Goal: Task Accomplishment & Management: Complete application form

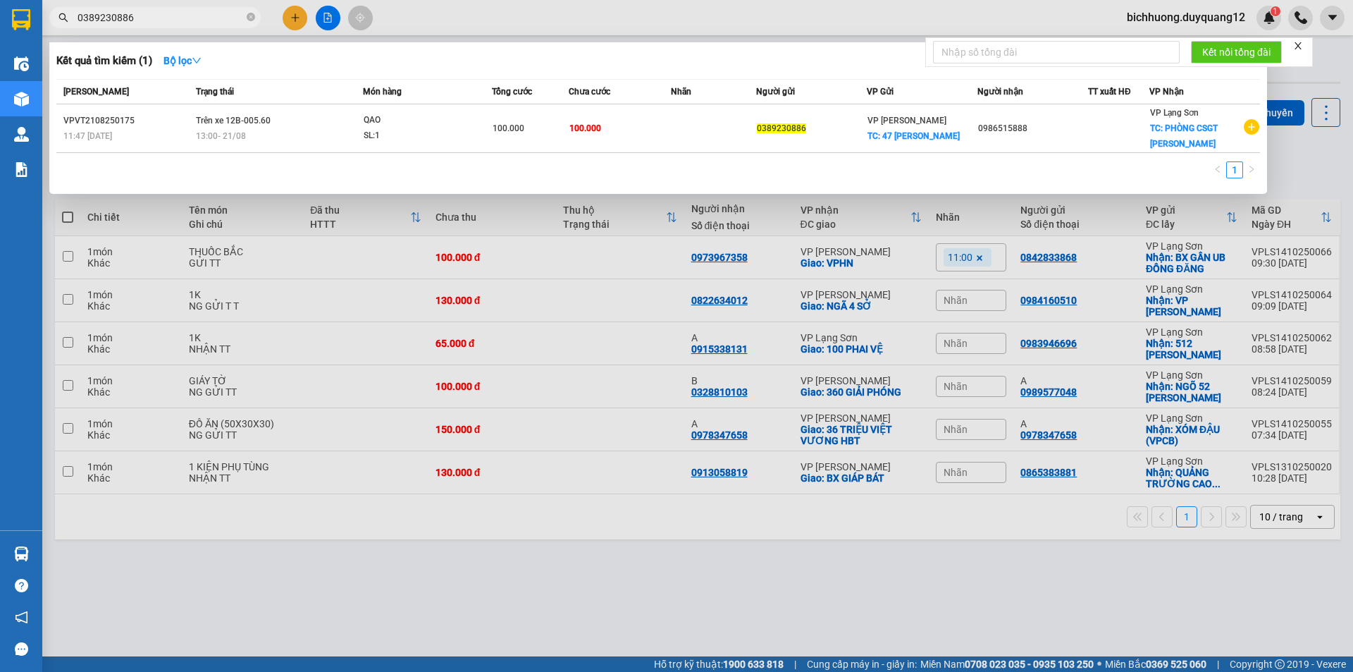
type input "0389230886"
click at [1309, 162] on div at bounding box center [676, 336] width 1353 height 672
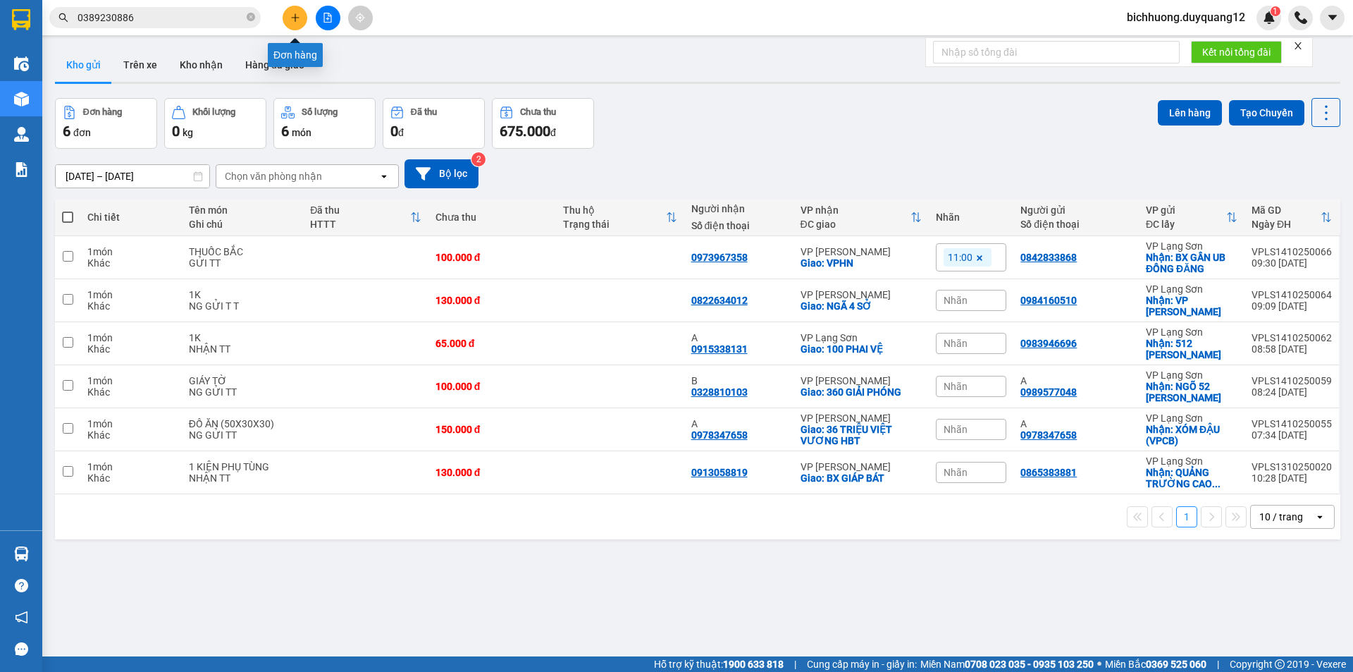
click at [292, 16] on icon "plus" at bounding box center [295, 18] width 10 height 10
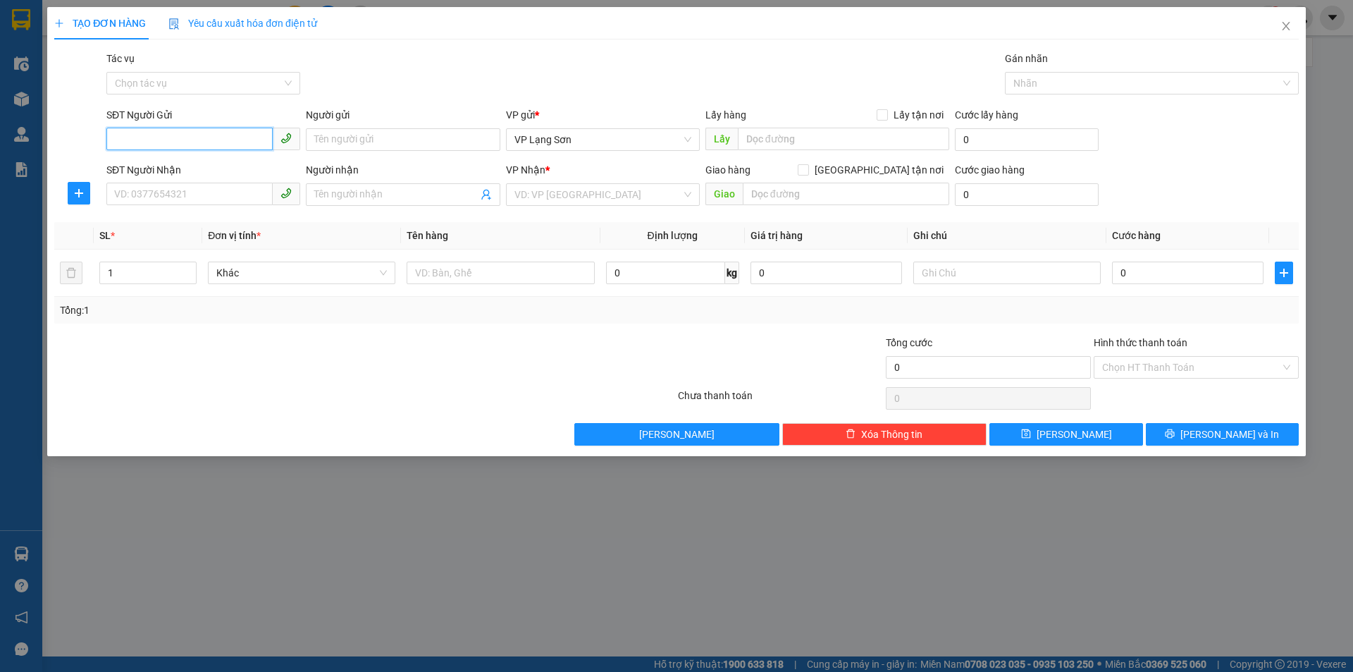
paste input "0389230886"
type input "0389230886"
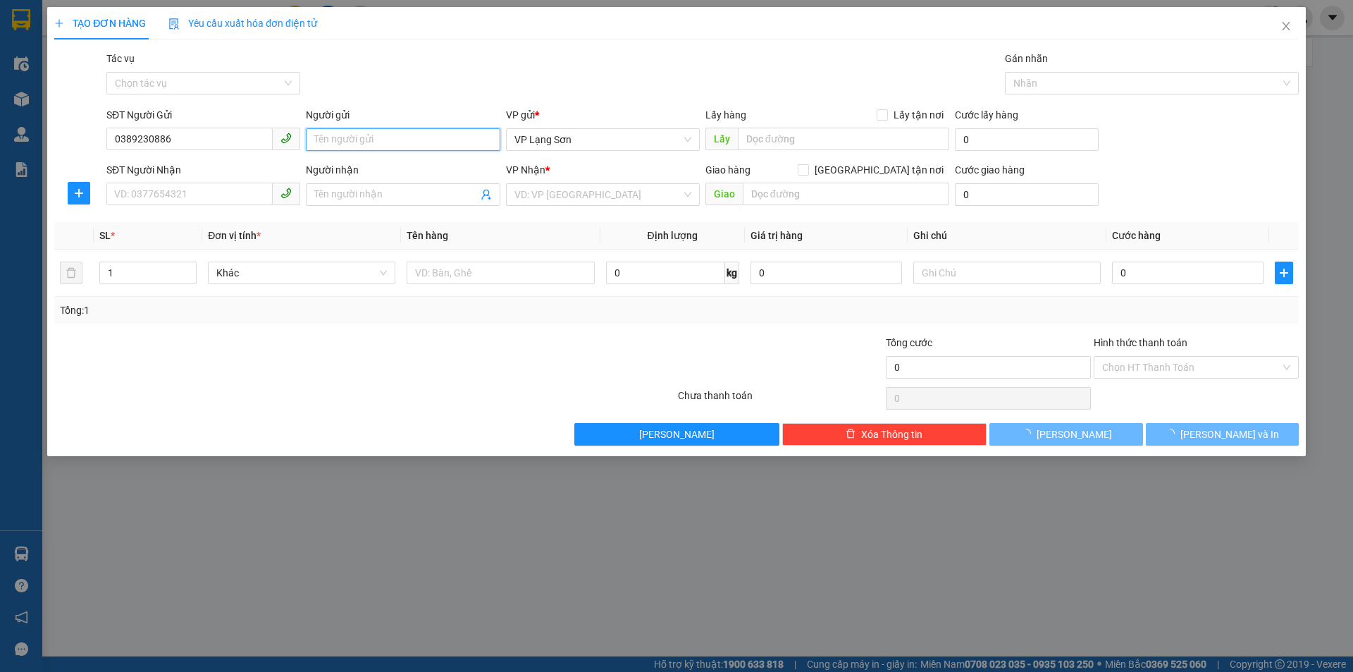
click at [405, 140] on input "Người gửi" at bounding box center [403, 139] width 194 height 23
type input "A"
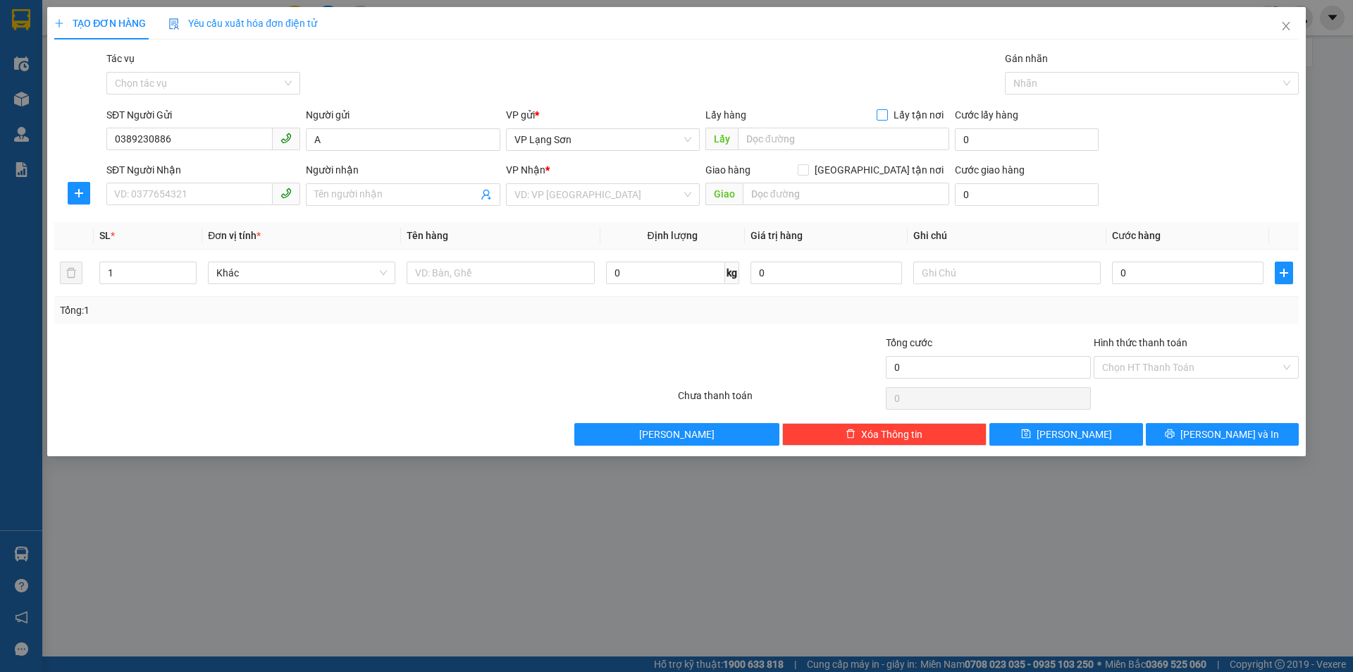
click at [882, 116] on input "Lấy tận nơi" at bounding box center [882, 114] width 10 height 10
checkbox input "true"
click at [820, 146] on input "text" at bounding box center [843, 139] width 211 height 23
type input "47 PHẠM ĐỒNG"
click at [809, 173] on span at bounding box center [803, 169] width 11 height 11
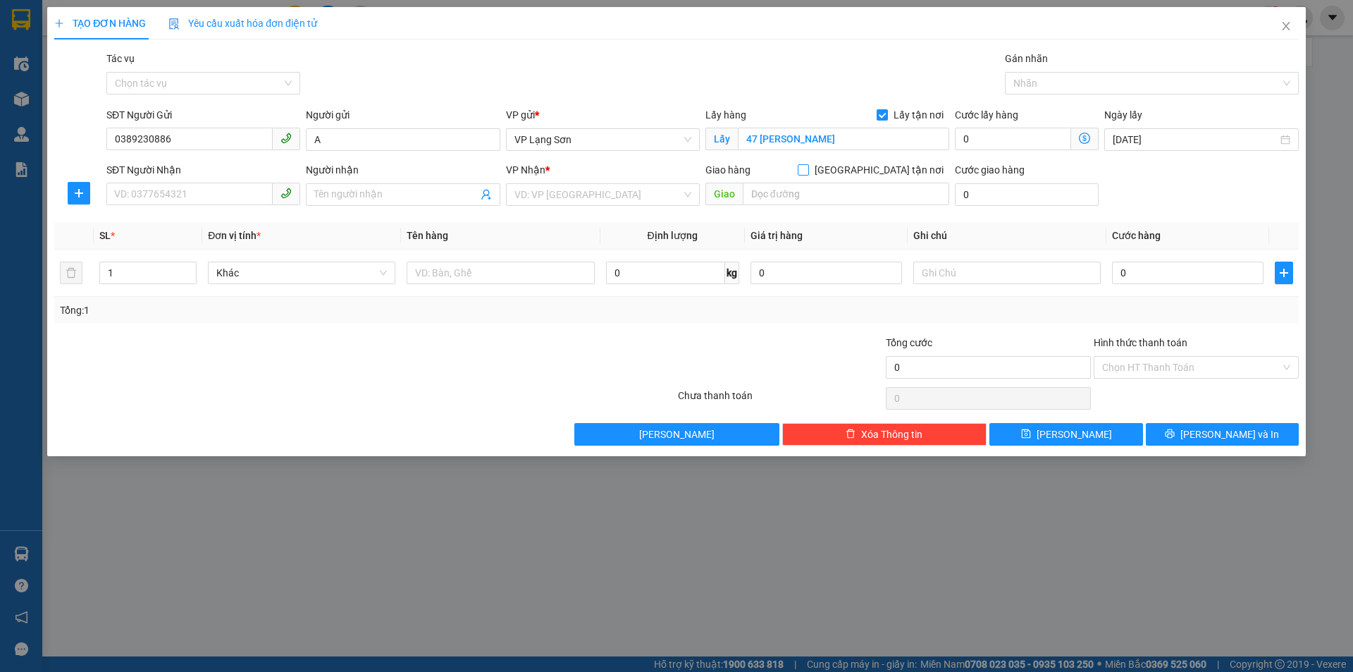
click at [808, 173] on input "[GEOGRAPHIC_DATA] tận nơi" at bounding box center [803, 169] width 10 height 10
checkbox input "true"
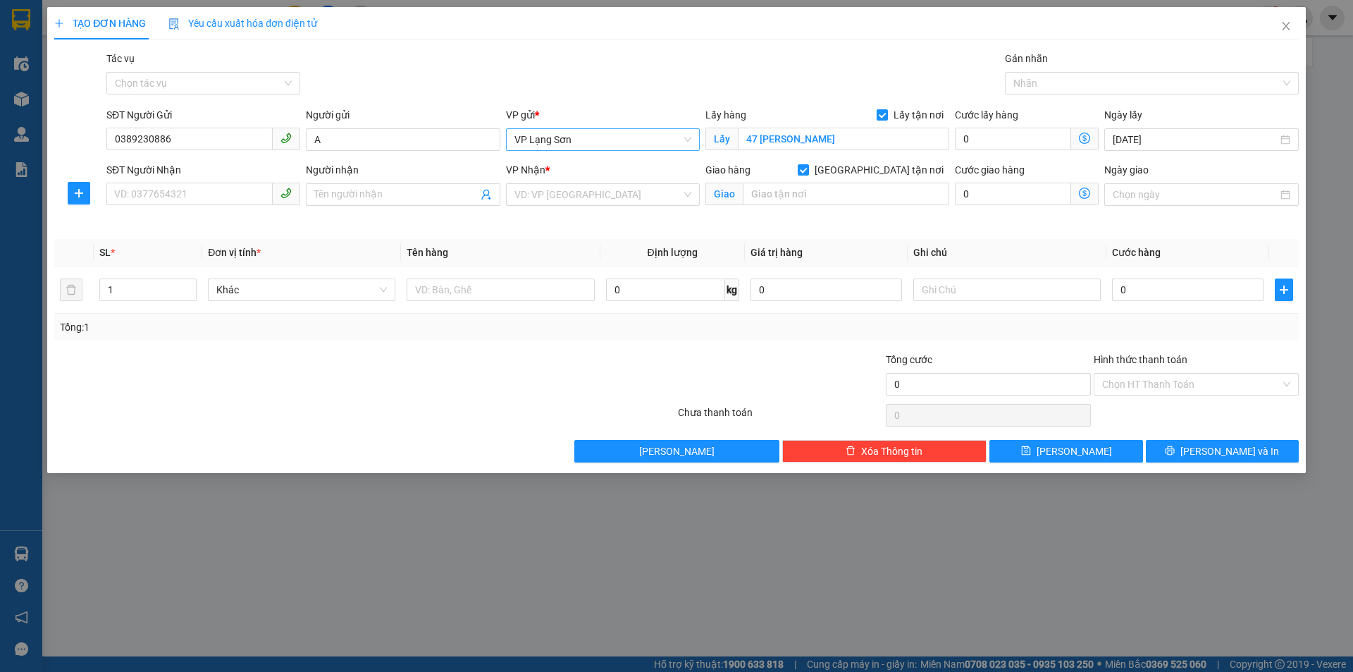
click at [653, 135] on span "VP Lạng Sơn" at bounding box center [602, 139] width 177 height 21
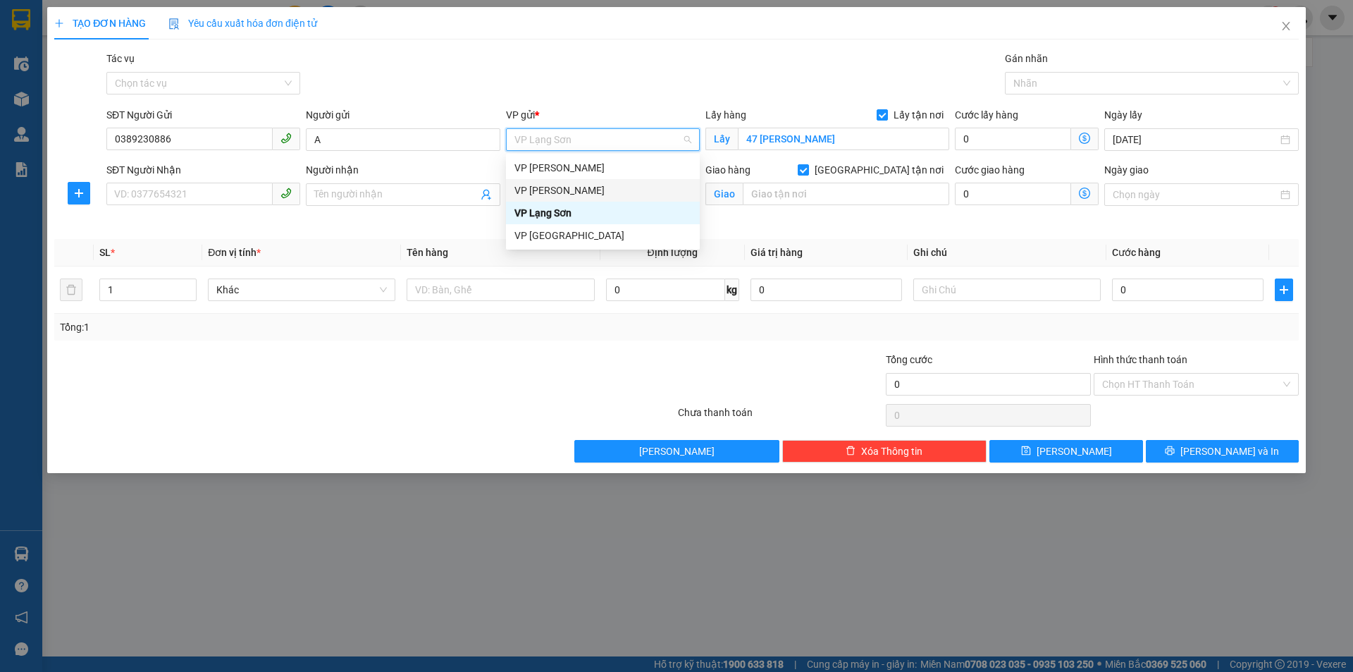
click at [581, 189] on div "VP [PERSON_NAME]" at bounding box center [602, 191] width 177 height 16
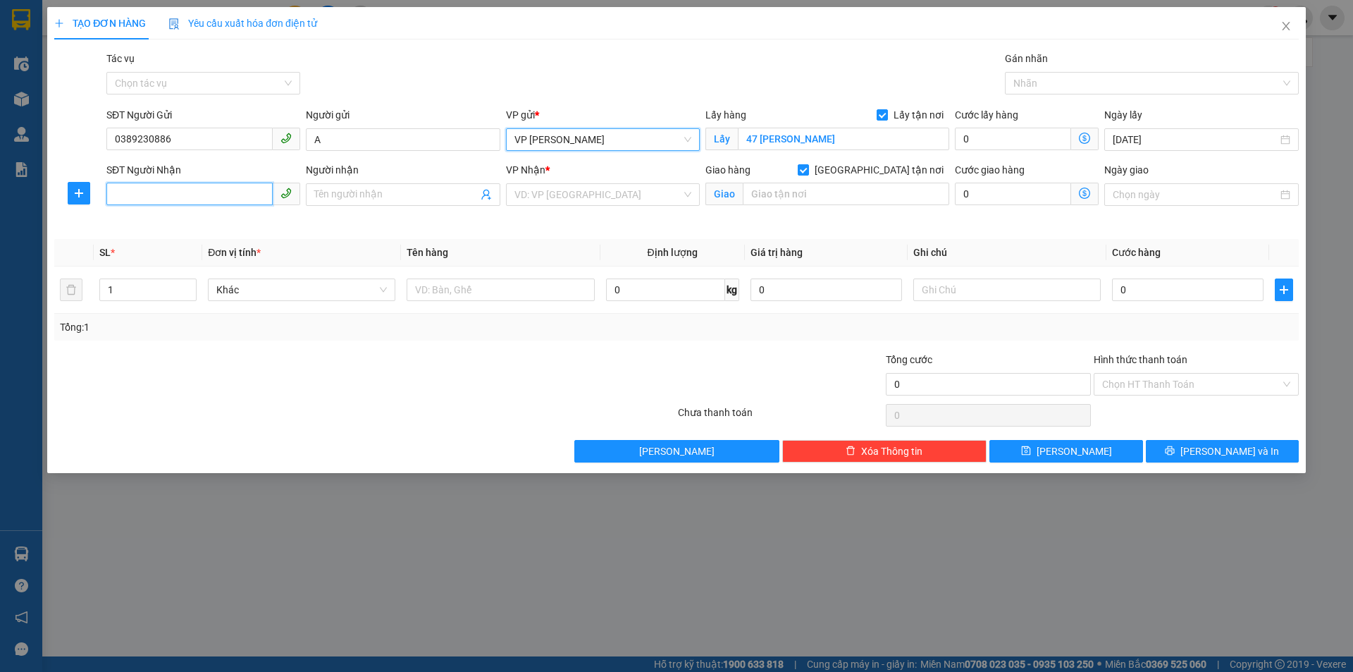
click at [206, 204] on input "SĐT Người Nhận" at bounding box center [189, 194] width 166 height 23
click at [184, 221] on div "0986515888" at bounding box center [203, 223] width 177 height 16
type input "0986515888"
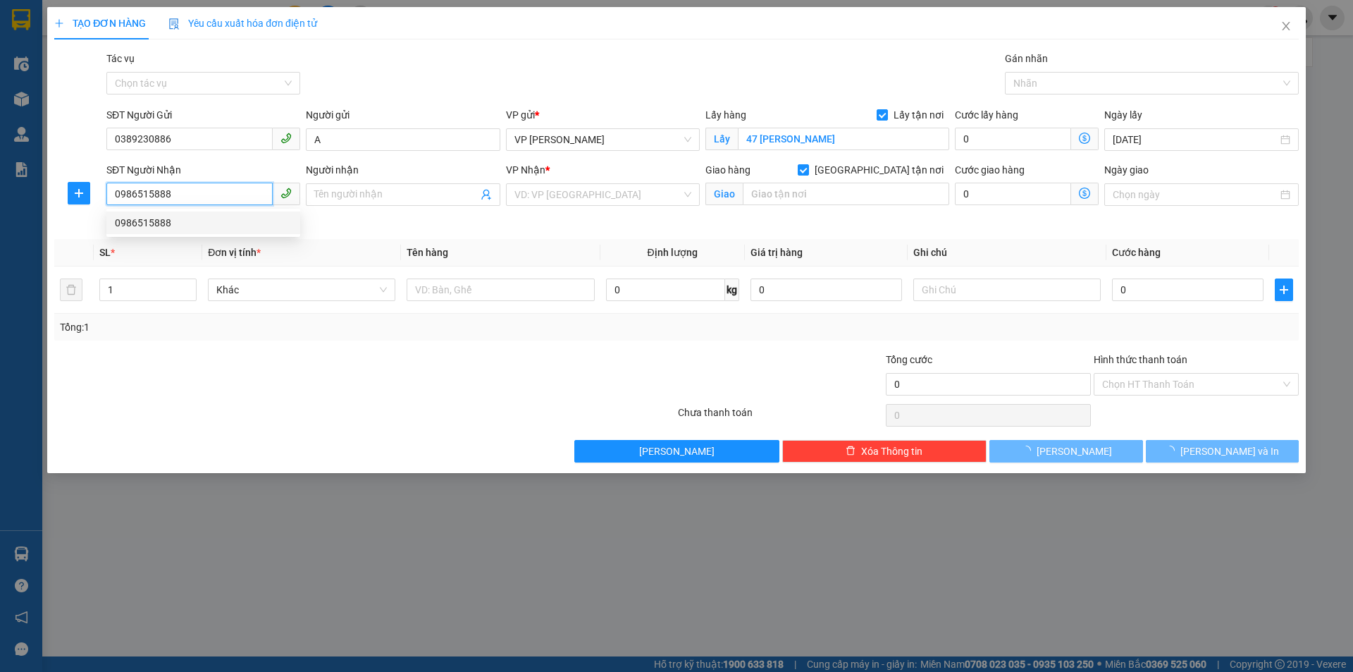
type input "PHÒNG CSGT HOÀNG VĂN THỤ"
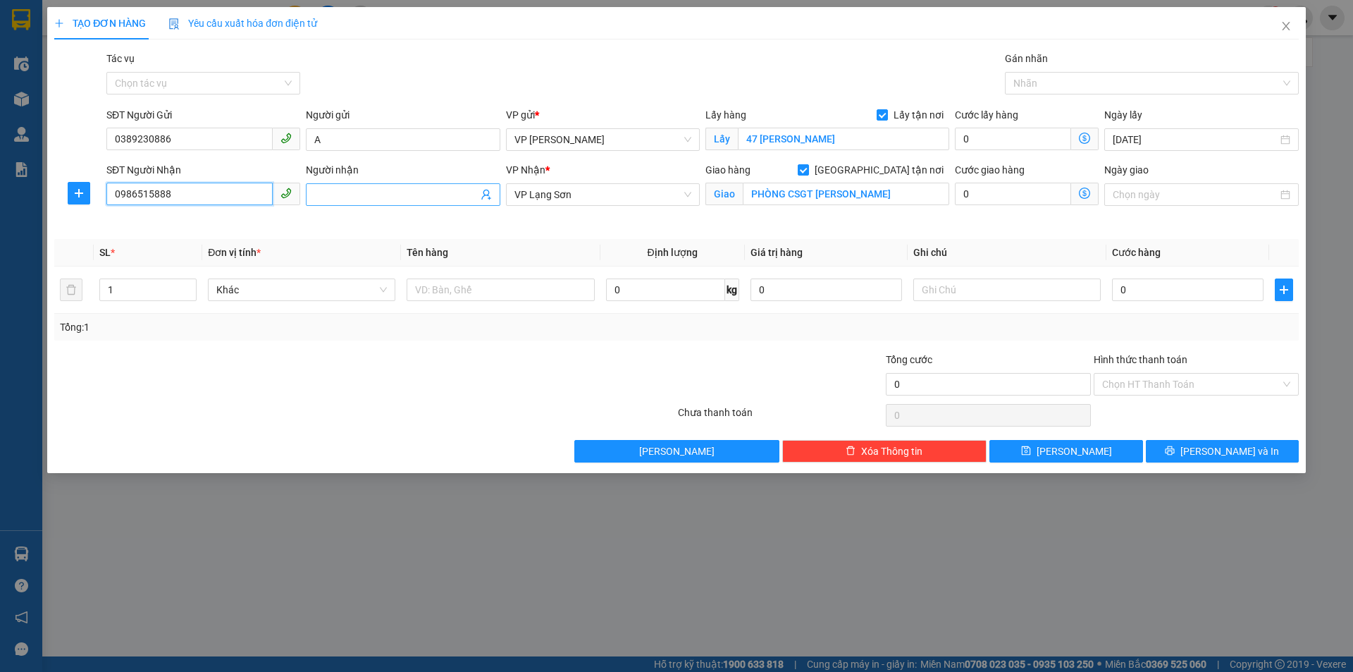
type input "0986515888"
click at [361, 195] on input "Người nhận" at bounding box center [395, 195] width 163 height 16
type input "V"
click at [1211, 194] on input "Ngày giao" at bounding box center [1195, 195] width 164 height 16
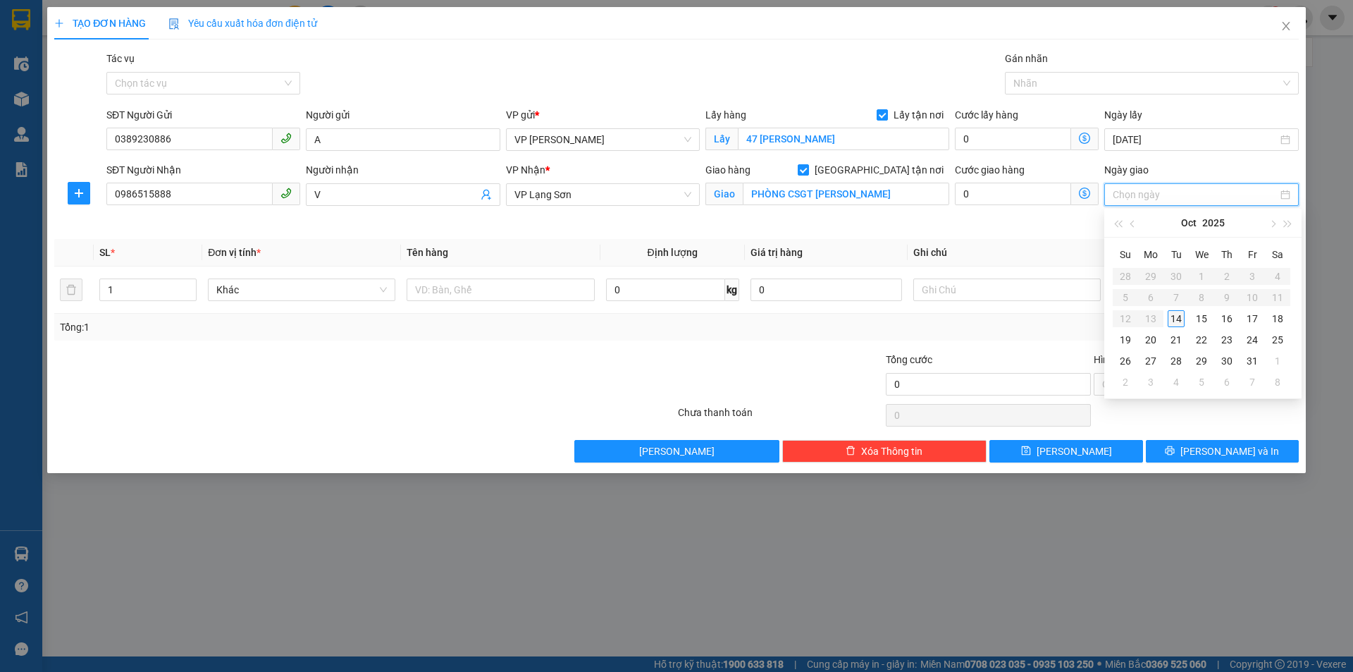
type input "[DATE]"
click at [1185, 321] on td "14" at bounding box center [1175, 318] width 25 height 21
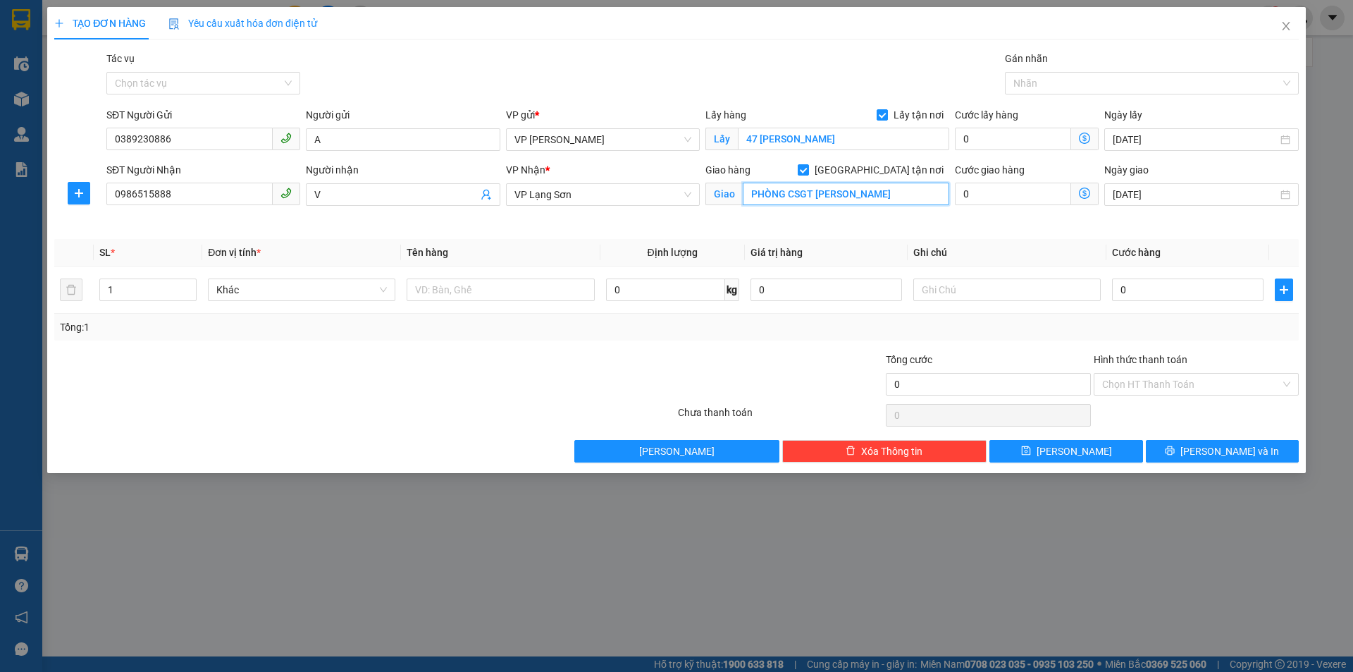
click at [826, 195] on input "PHÒNG CSGT HOÀNG VĂN THỤ" at bounding box center [846, 194] width 206 height 23
click at [877, 195] on input "PHÒNG CSGT HOÀNG VĂN THỤ" at bounding box center [846, 194] width 206 height 23
drag, startPoint x: 918, startPoint y: 191, endPoint x: 815, endPoint y: 195, distance: 103.0
click at [815, 195] on input "PHÒNG CSGT HOÀNG VĂN THỤ" at bounding box center [846, 194] width 206 height 23
type input "PHÒNG CSGT CA TỈNH LẠNG SƠN"
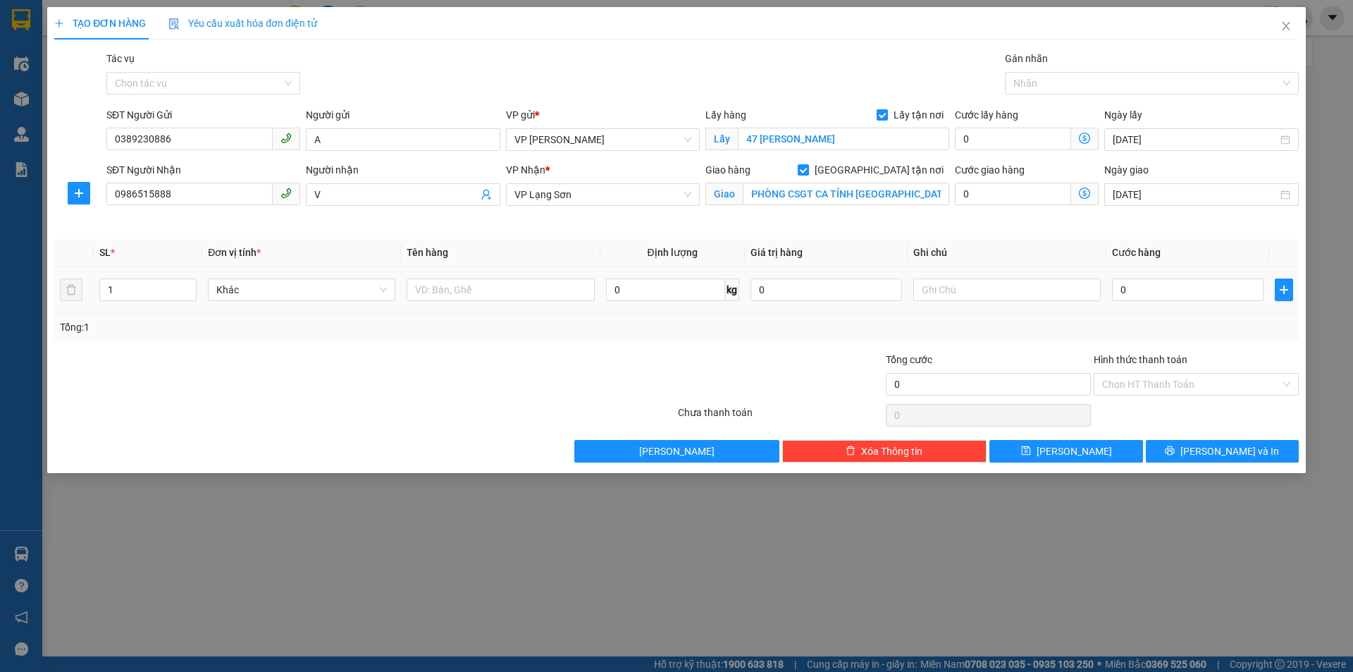
click at [449, 277] on div at bounding box center [500, 290] width 187 height 28
click at [447, 292] on input "text" at bounding box center [500, 289] width 187 height 23
drag, startPoint x: 511, startPoint y: 297, endPoint x: 247, endPoint y: 266, distance: 265.4
click at [259, 267] on tr "1 Khác GIẤY TỜ 0 kg 0 0" at bounding box center [676, 289] width 1245 height 47
type input "D"
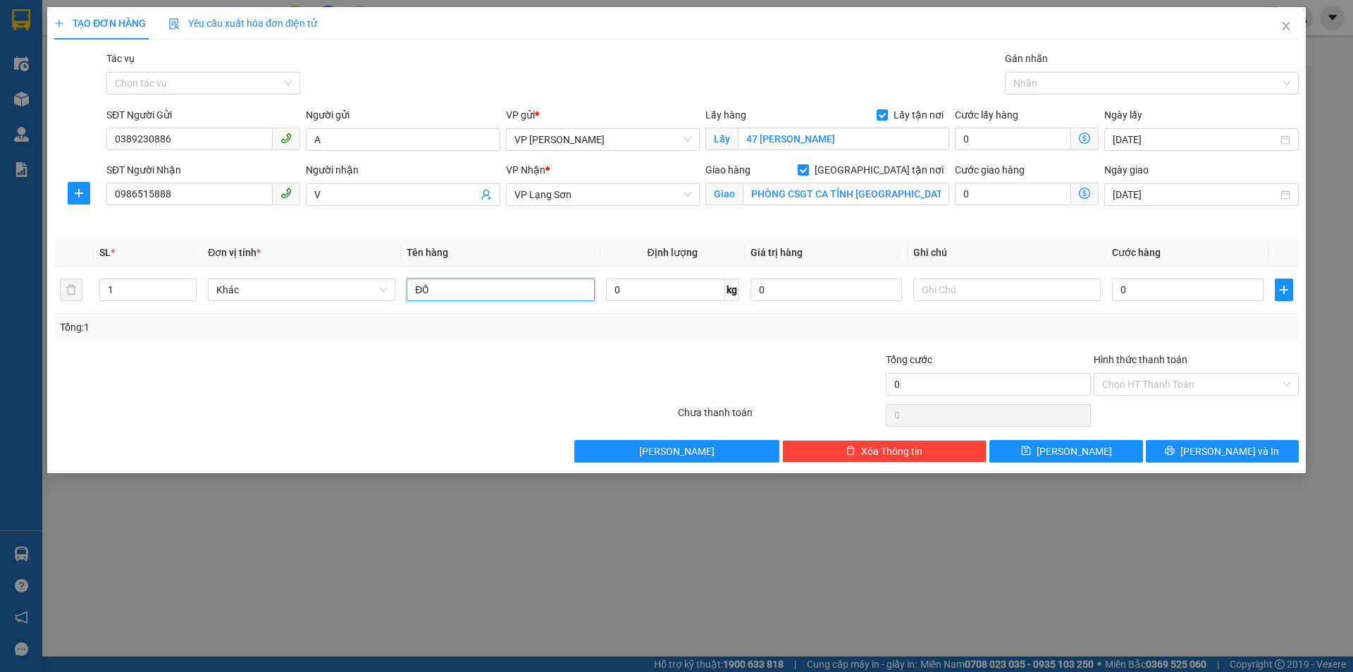
type input "Đ"
type input "TÚI QUẦN ÁO"
click at [973, 286] on input "text" at bounding box center [1006, 289] width 187 height 23
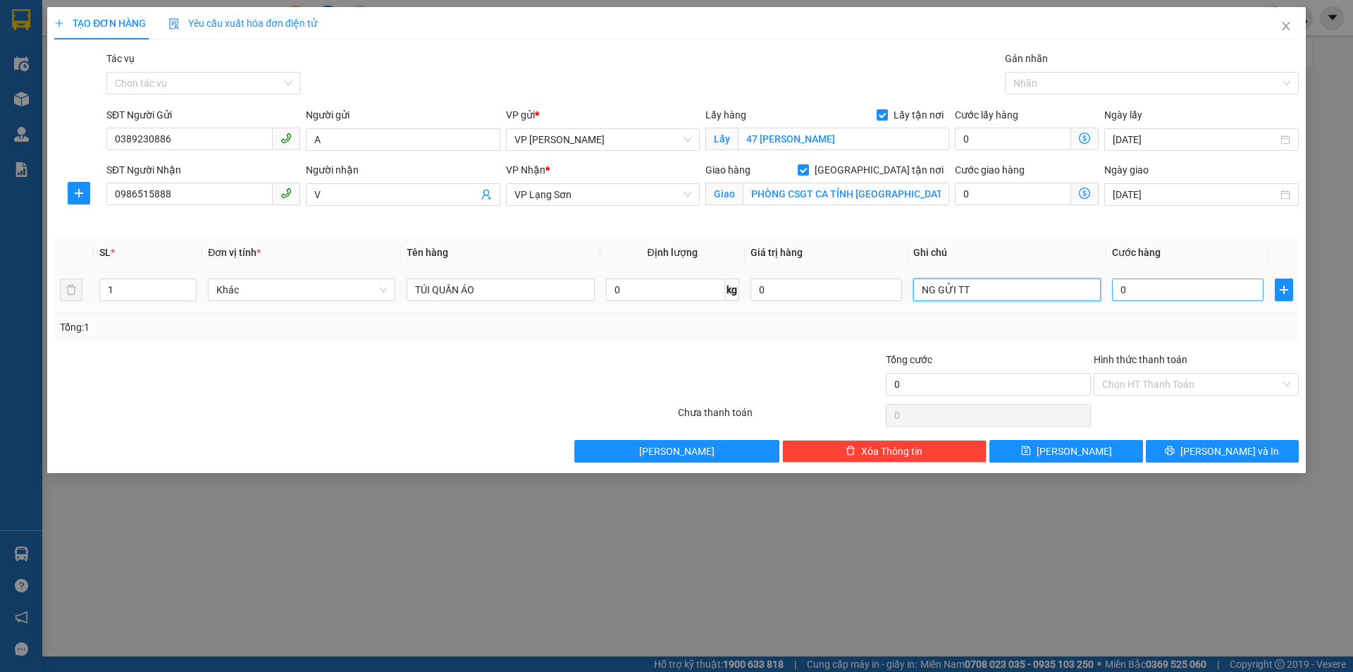
type input "NG GỬI TT"
click at [1184, 285] on input "0" at bounding box center [1188, 289] width 152 height 23
type input "1"
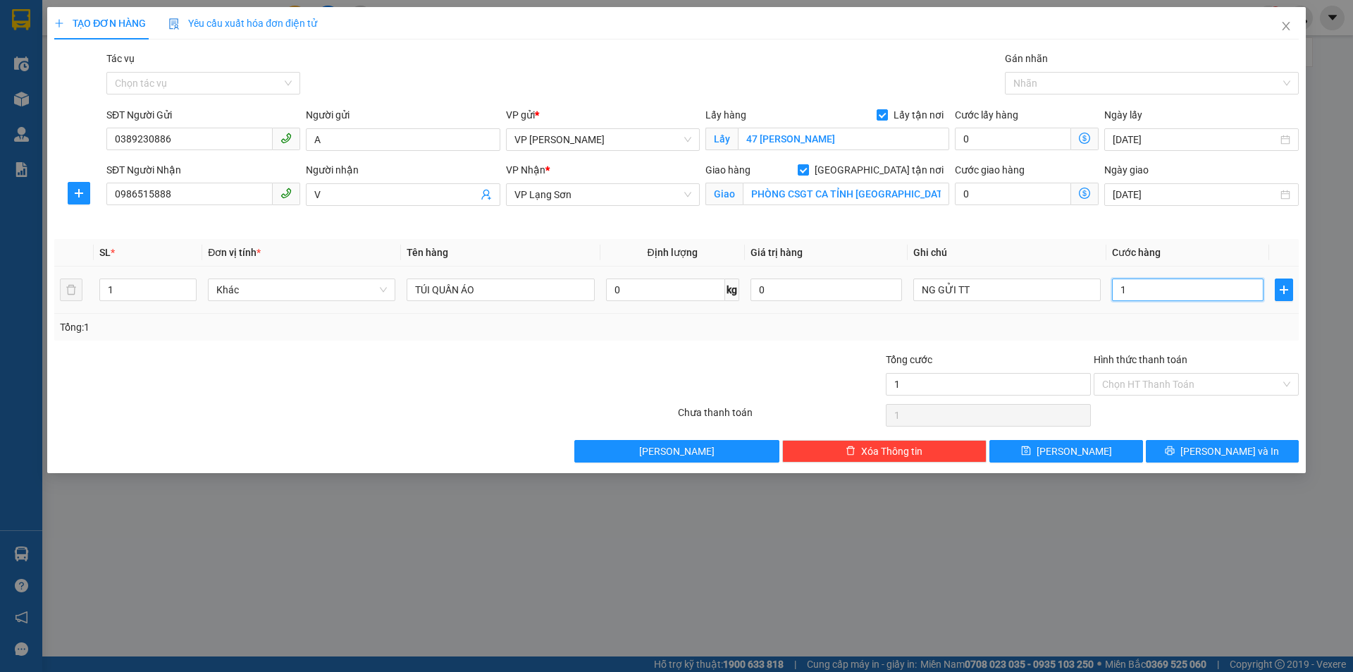
type input "10"
type input "100"
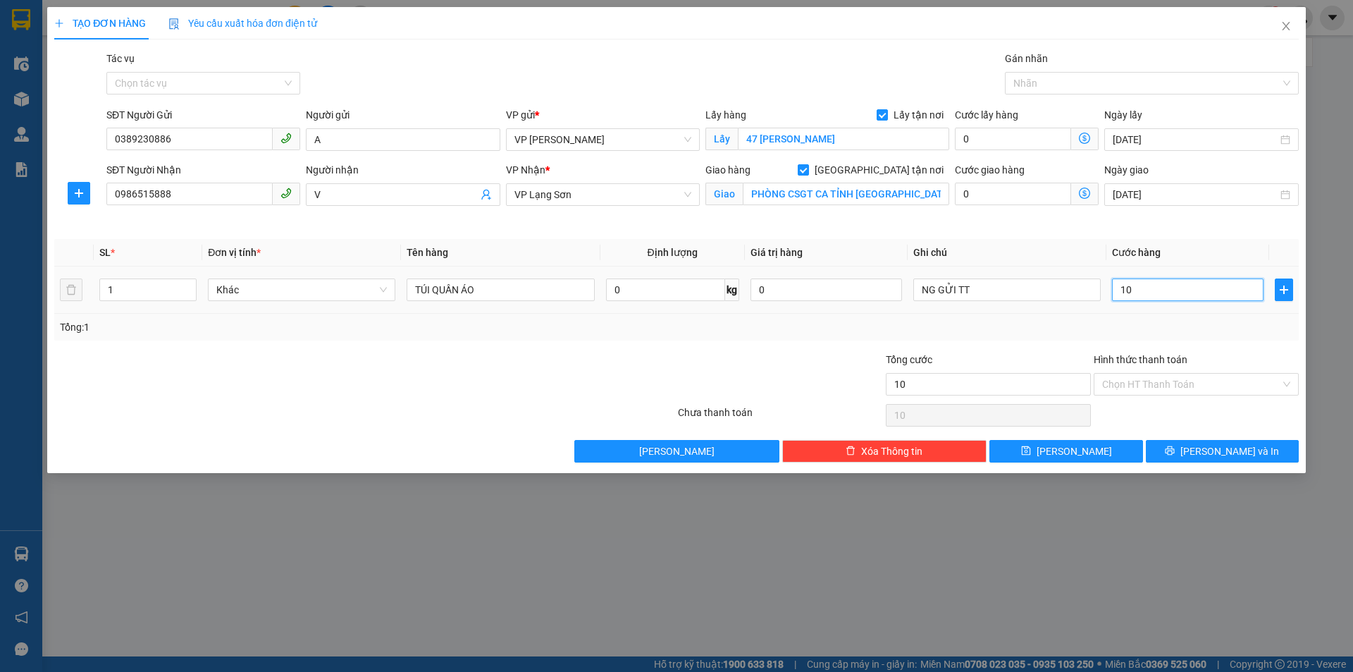
type input "100"
type input "100.000"
click at [1006, 316] on div "Tổng: 1" at bounding box center [676, 327] width 1245 height 27
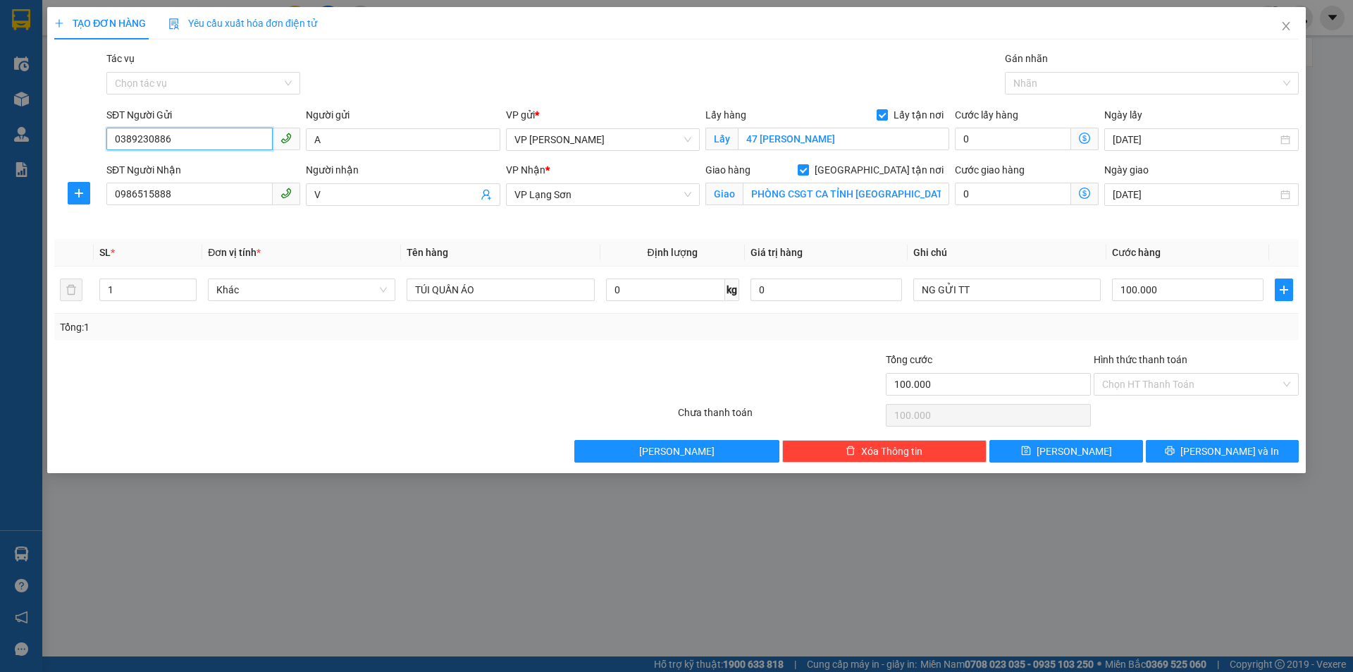
click at [129, 132] on input "0389230886" at bounding box center [189, 139] width 166 height 23
click at [1078, 445] on span "[PERSON_NAME]" at bounding box center [1074, 451] width 75 height 16
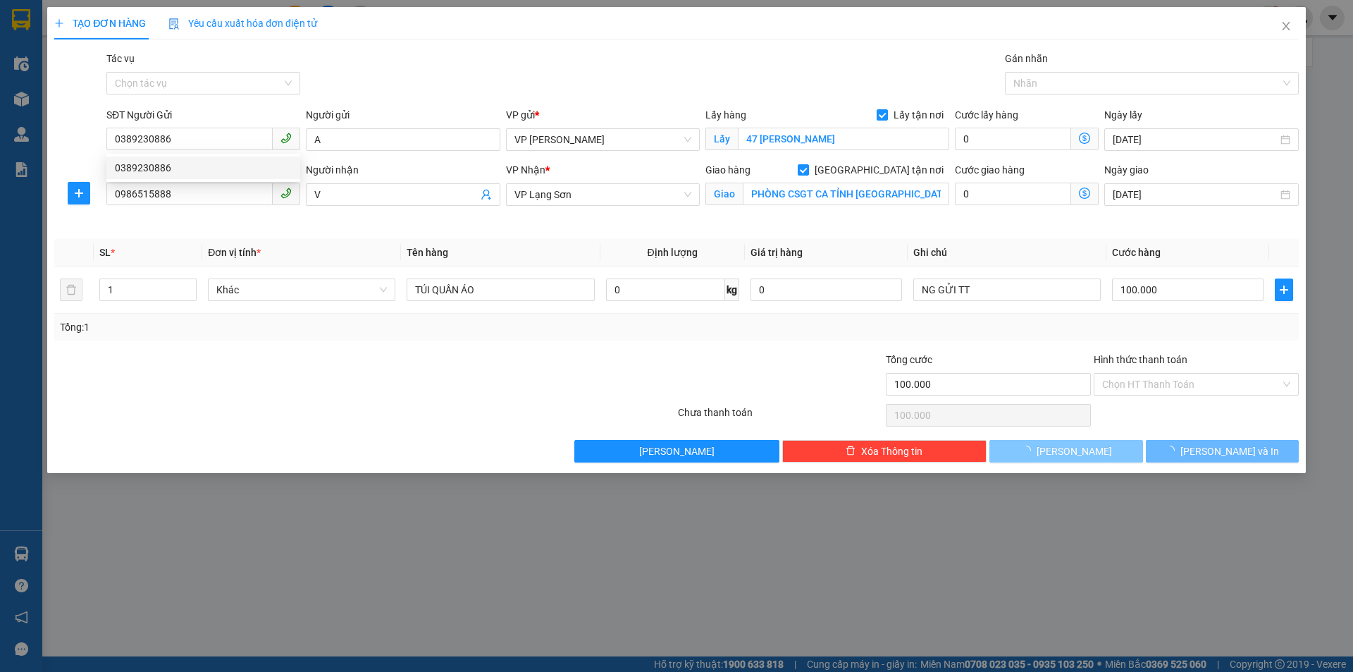
checkbox input "false"
type input "0"
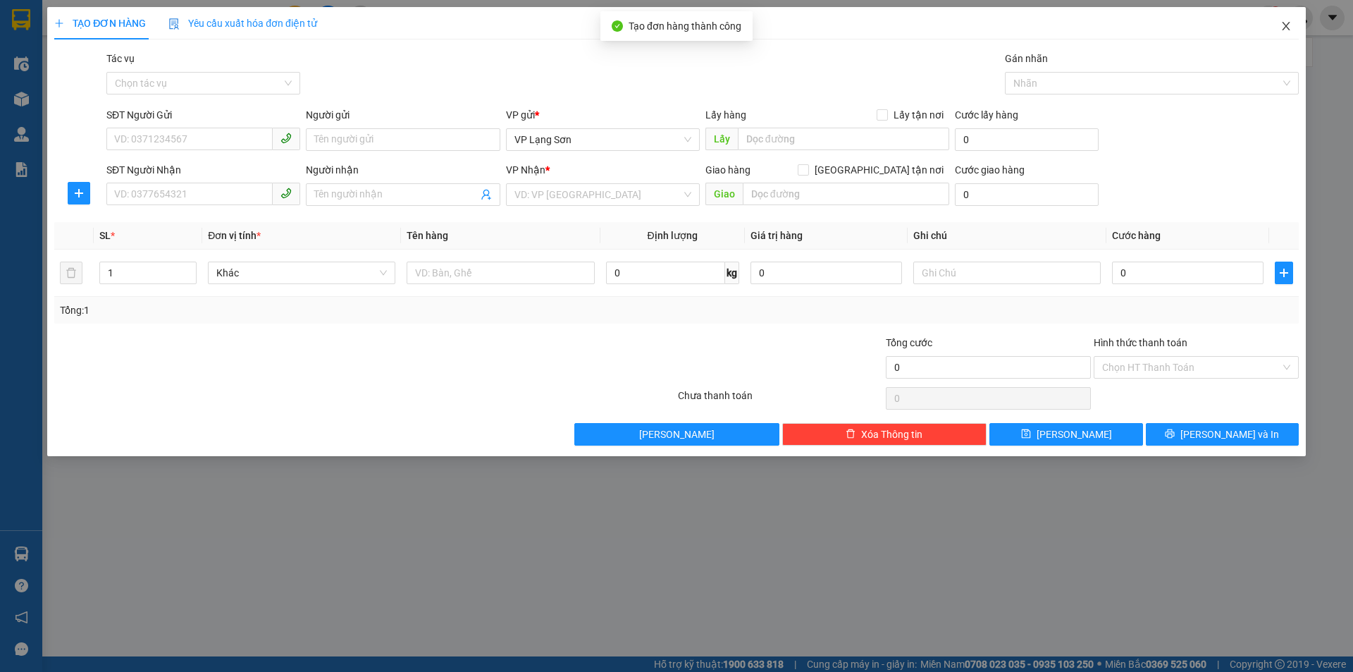
click at [1280, 27] on icon "close" at bounding box center [1285, 25] width 11 height 11
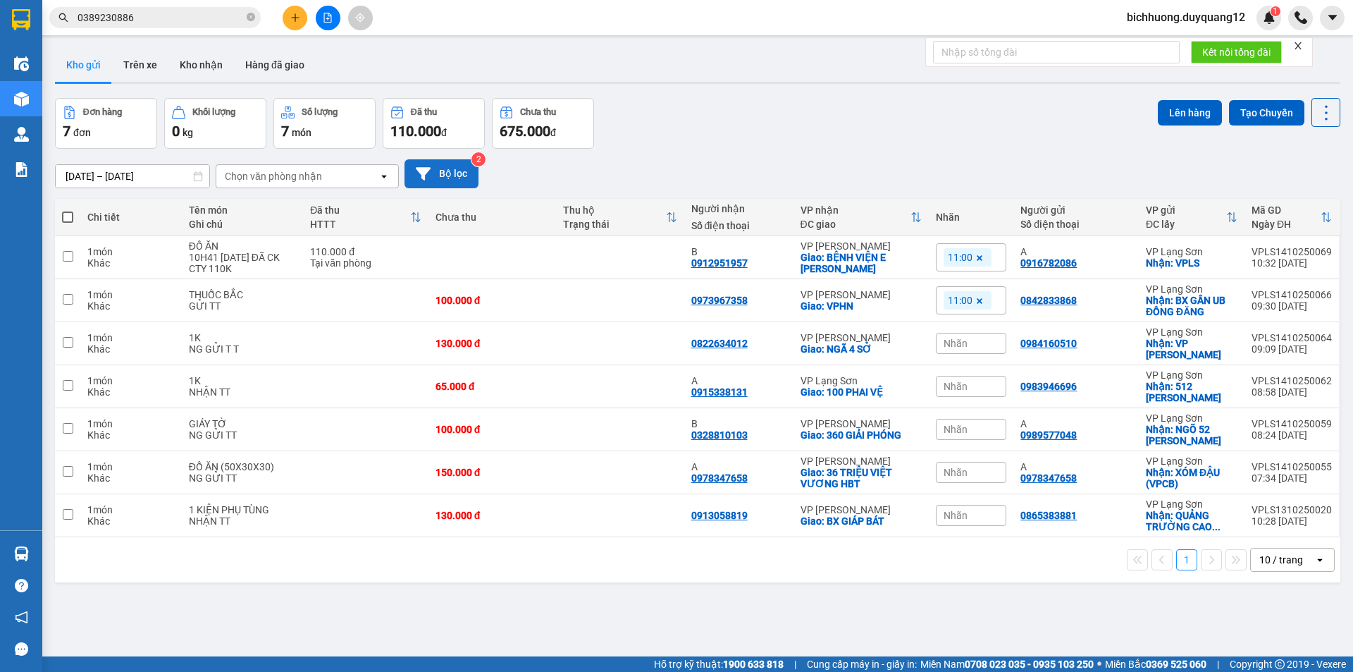
click at [440, 159] on button "Bộ lọc" at bounding box center [442, 173] width 74 height 29
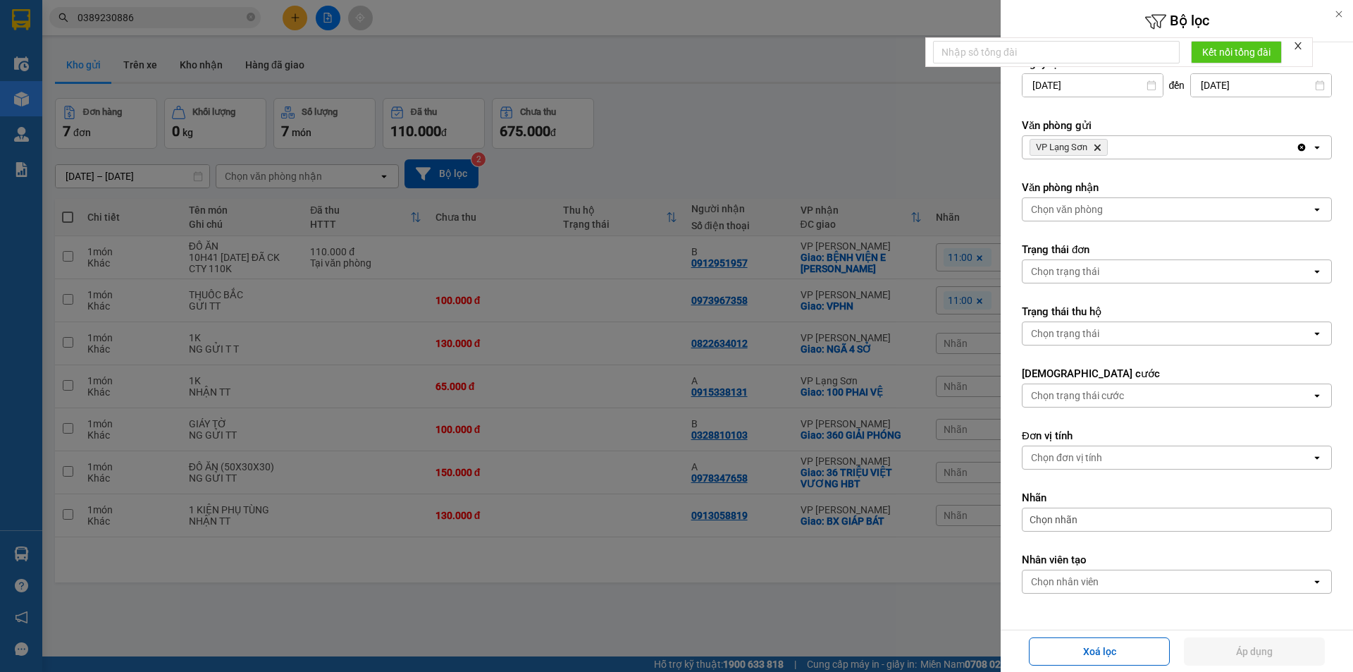
click at [1165, 141] on div "VP Lạng Sơn Delete" at bounding box center [1159, 147] width 273 height 23
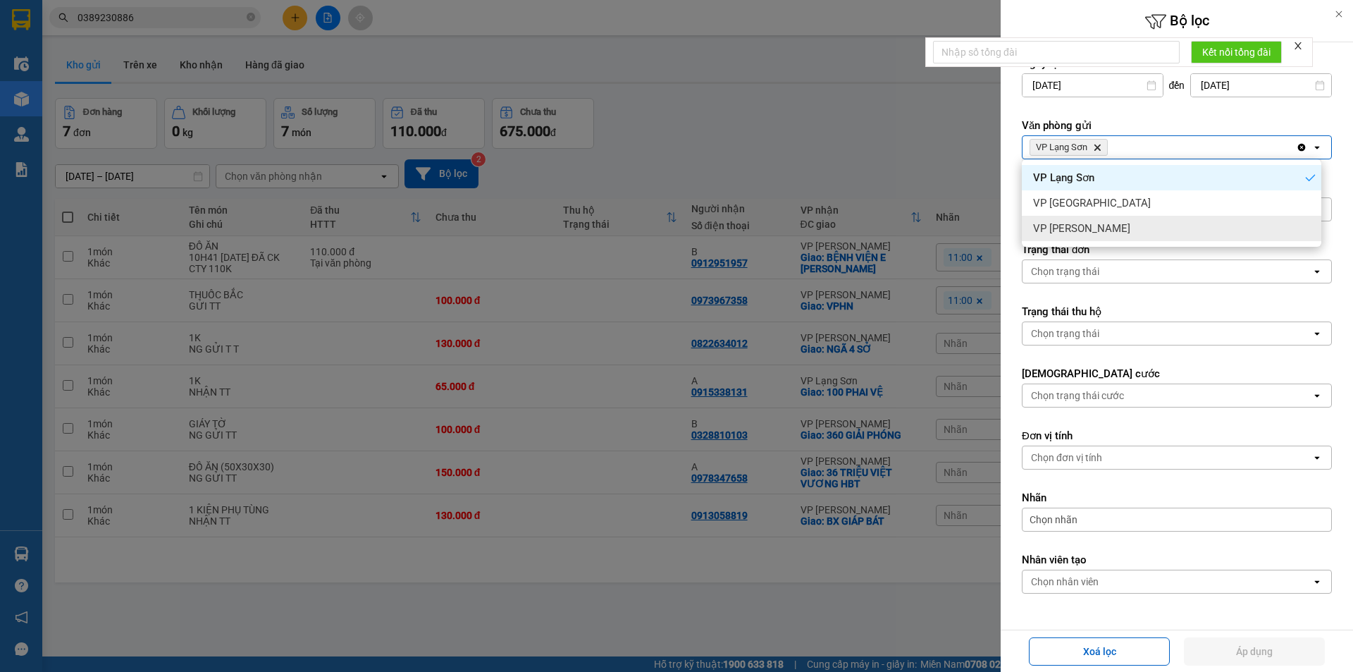
click at [1070, 230] on span "VP [PERSON_NAME]" at bounding box center [1081, 228] width 97 height 14
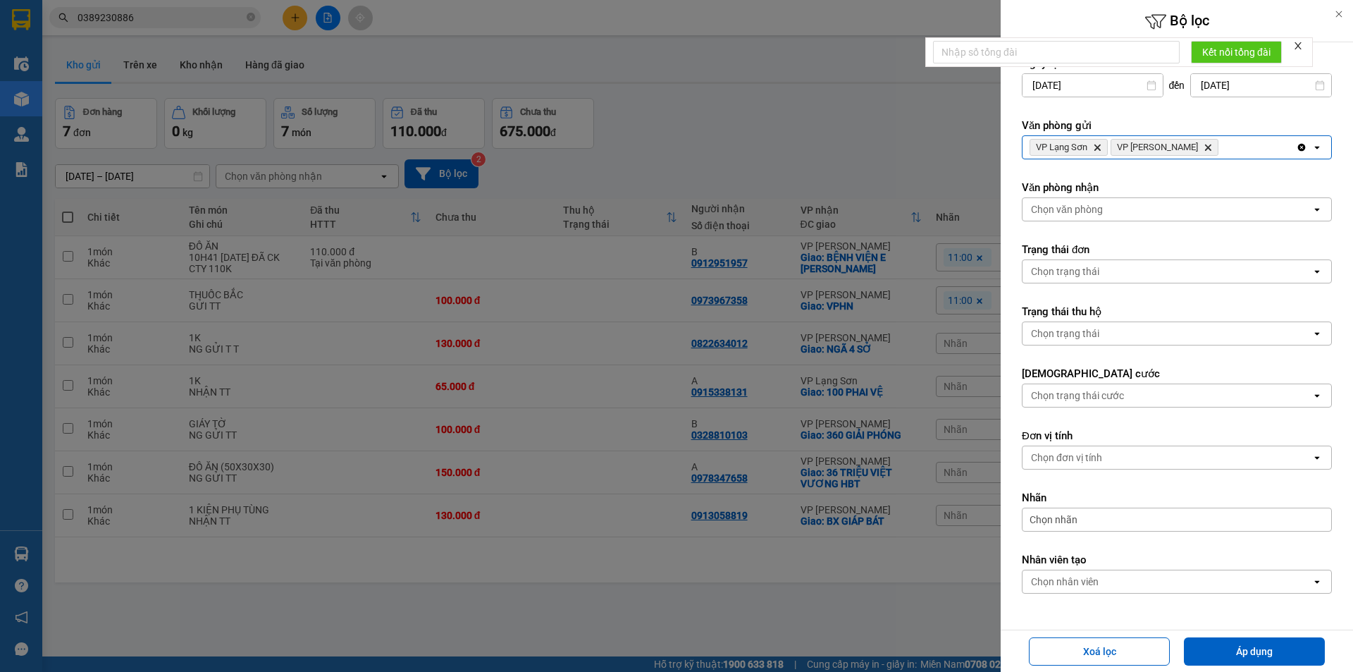
click at [1086, 209] on div "Chọn văn phòng" at bounding box center [1067, 209] width 72 height 14
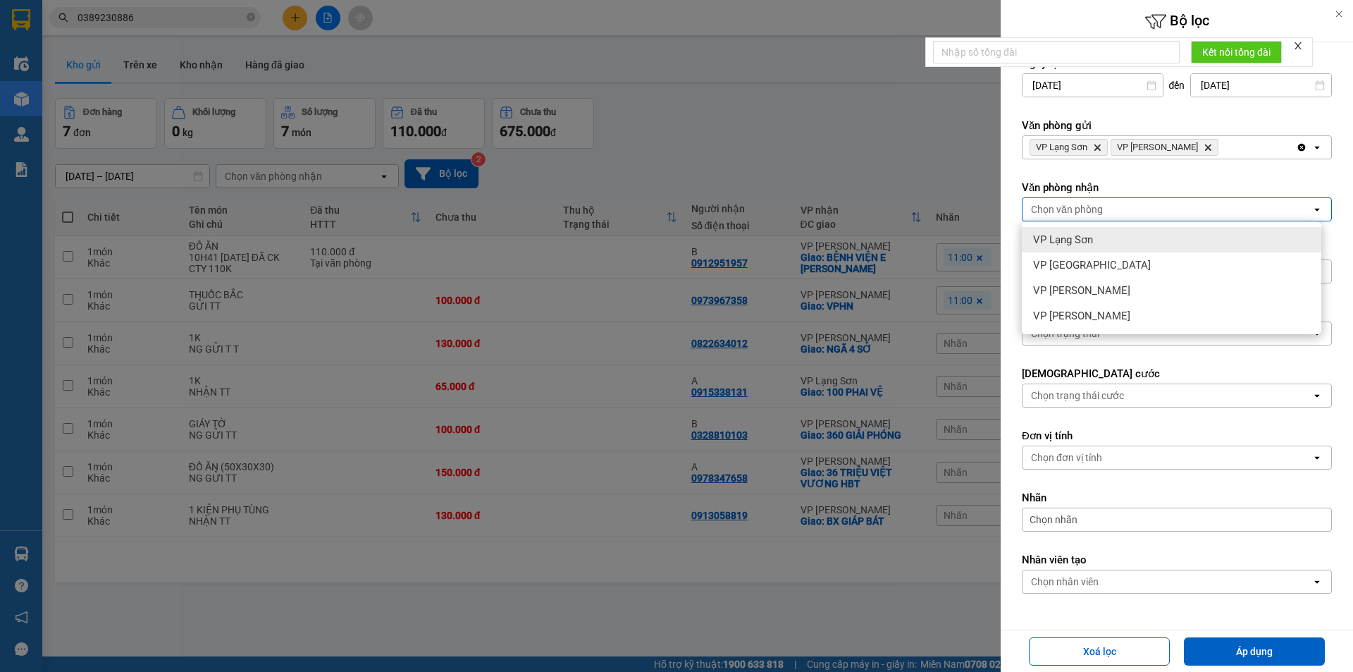
click at [1102, 235] on div "VP Lạng Sơn" at bounding box center [1172, 239] width 300 height 25
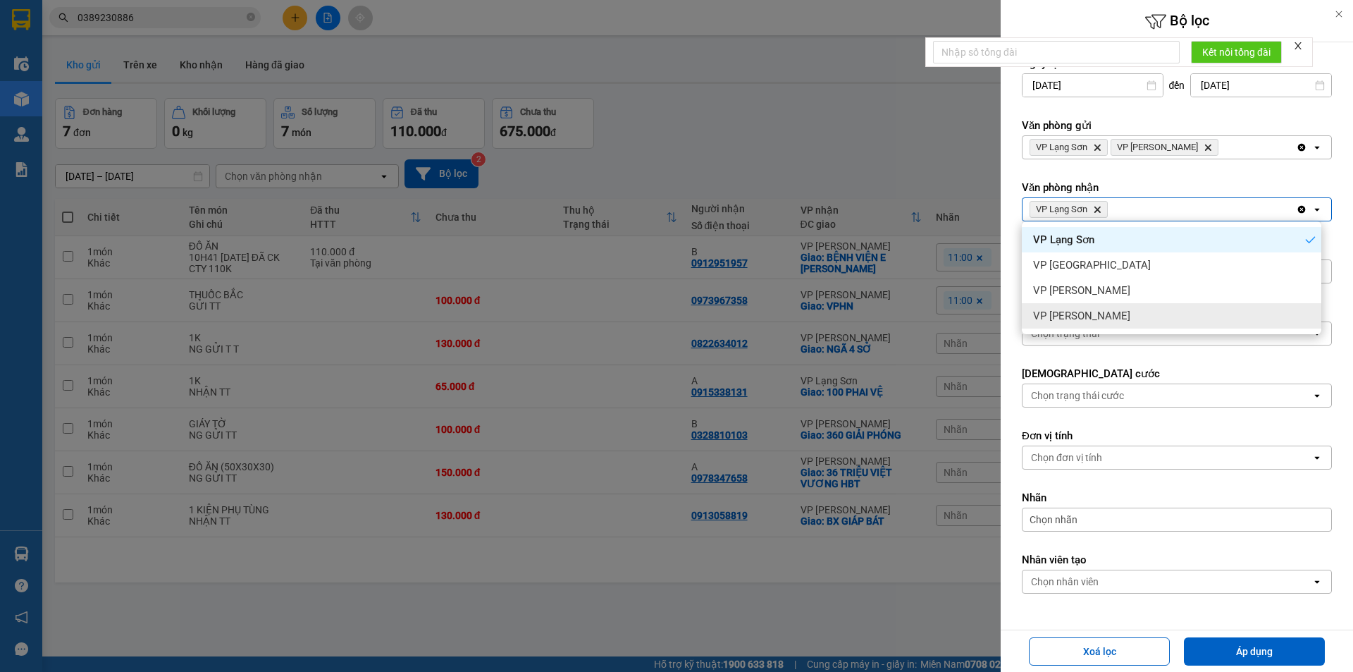
click at [1108, 313] on div "VP [PERSON_NAME]" at bounding box center [1172, 315] width 300 height 25
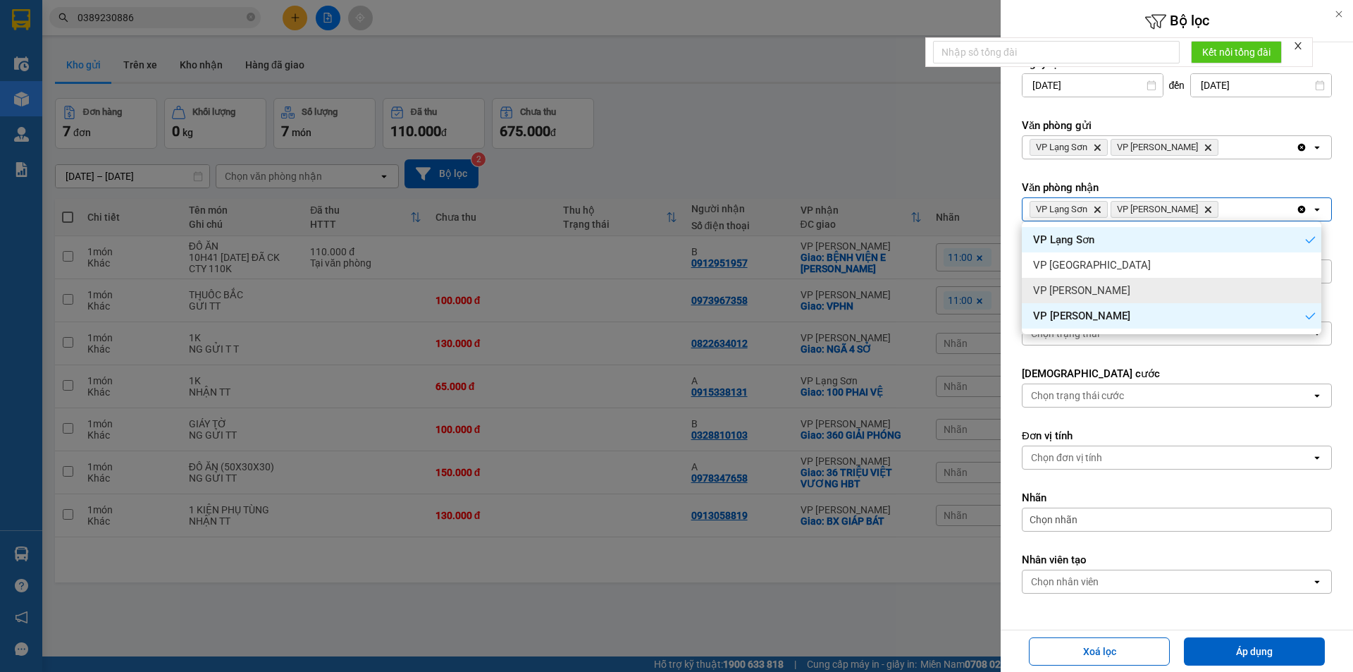
click at [1070, 290] on span "VP [PERSON_NAME]" at bounding box center [1081, 290] width 97 height 14
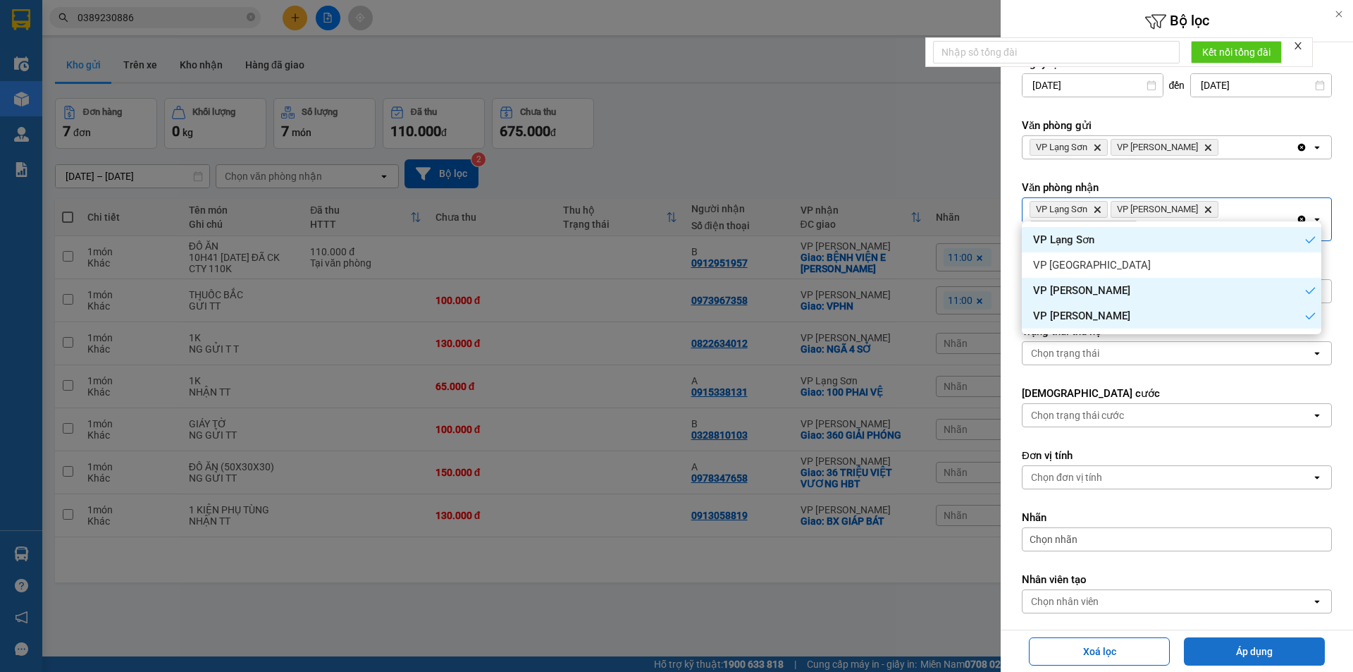
click at [1237, 637] on button "Áp dụng" at bounding box center [1254, 651] width 141 height 28
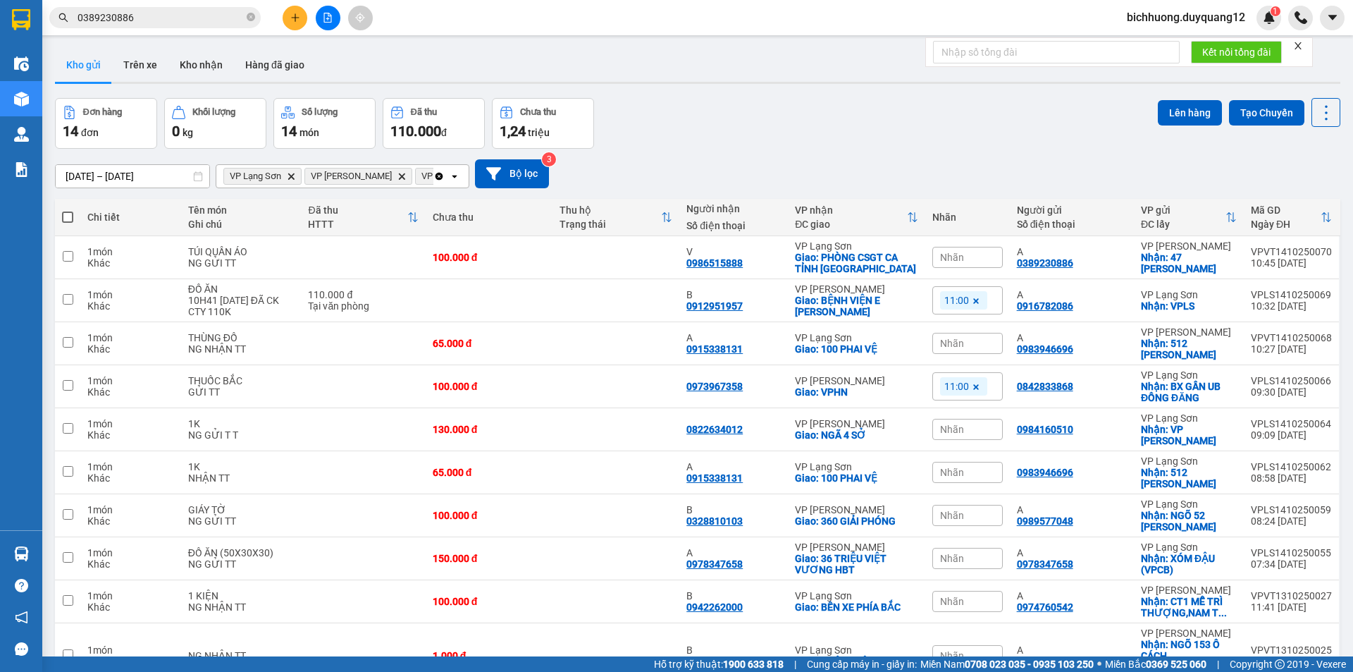
click at [288, 16] on button at bounding box center [295, 18] width 25 height 25
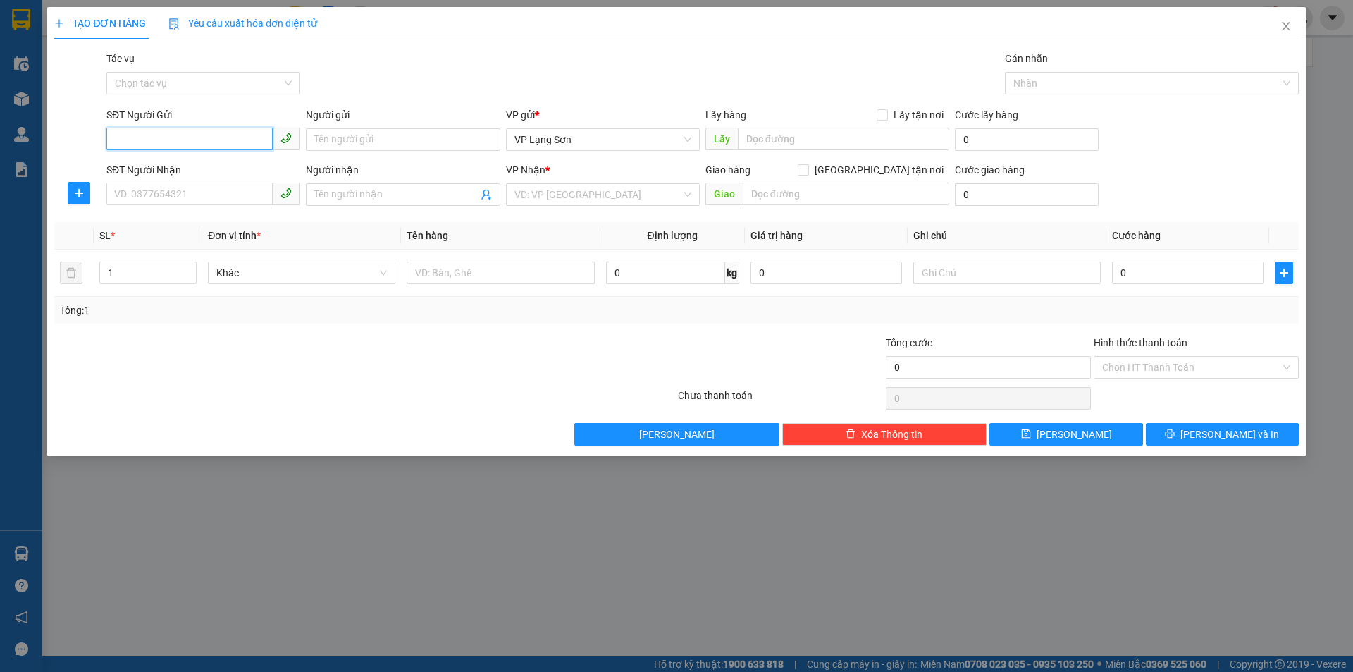
paste input "0869191628"
type input "0869191628"
click at [385, 135] on input "Người gửi" at bounding box center [403, 139] width 194 height 23
type input "A"
click at [817, 147] on input "text" at bounding box center [843, 139] width 211 height 23
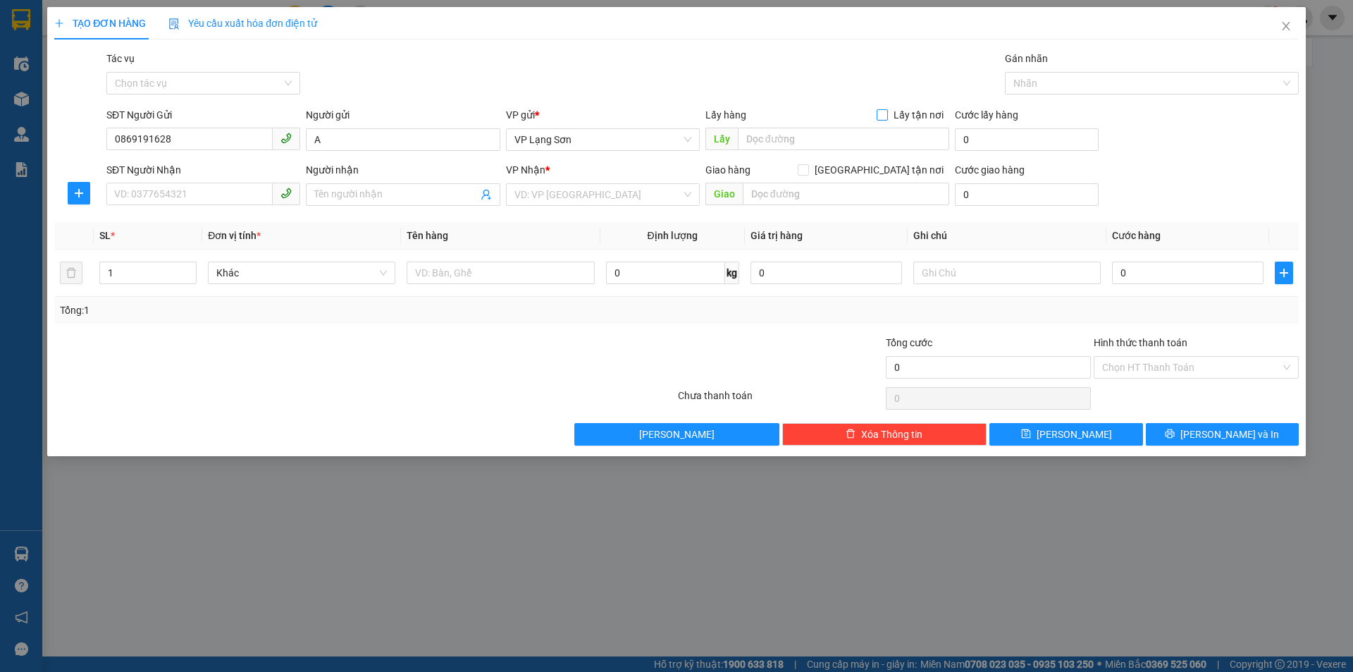
click at [884, 111] on input "Lấy tận nơi" at bounding box center [882, 114] width 10 height 10
checkbox input "true"
click at [853, 147] on input "text" at bounding box center [843, 139] width 211 height 23
click at [808, 168] on input "[GEOGRAPHIC_DATA] tận nơi" at bounding box center [803, 169] width 10 height 10
checkbox input "true"
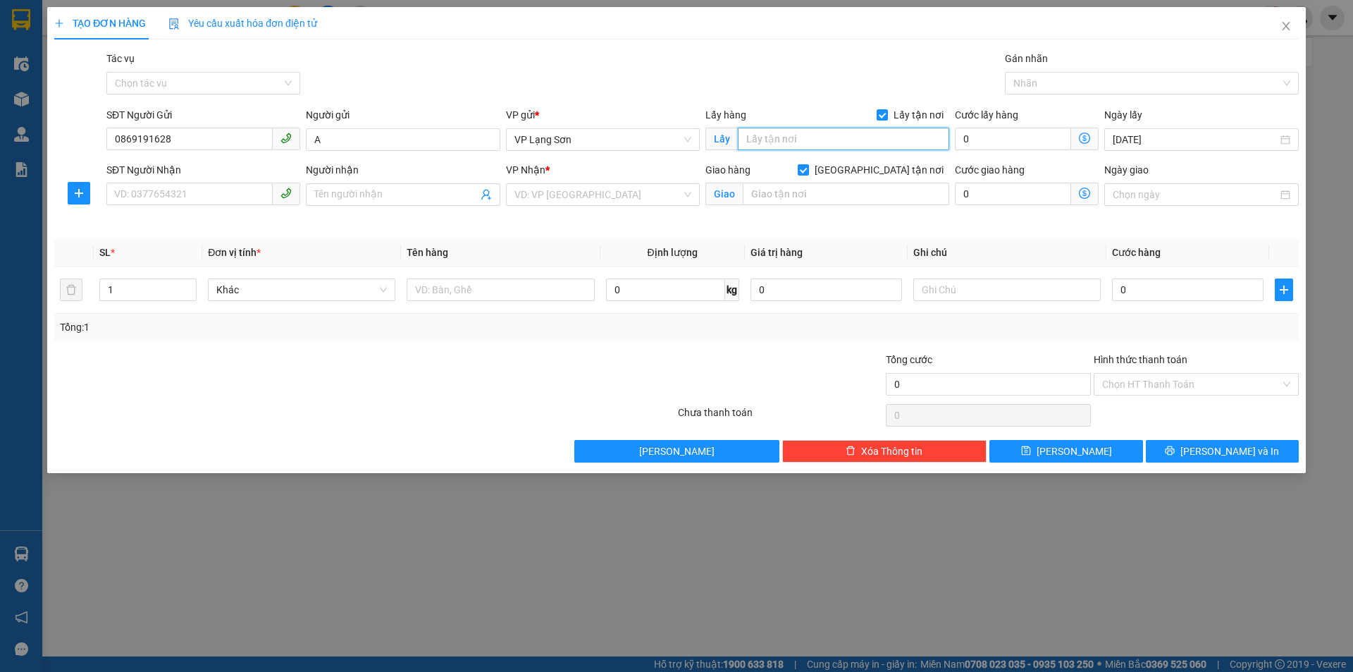
click at [786, 141] on input "text" at bounding box center [843, 139] width 211 height 23
drag, startPoint x: 242, startPoint y: 137, endPoint x: 0, endPoint y: 85, distance: 248.0
click at [0, 89] on div "TẠO ĐƠN HÀNG Yêu cầu xuất hóa đơn điện tử Transit Pickup Surcharge Ids Transit …" at bounding box center [676, 336] width 1353 height 672
paste input "983630055"
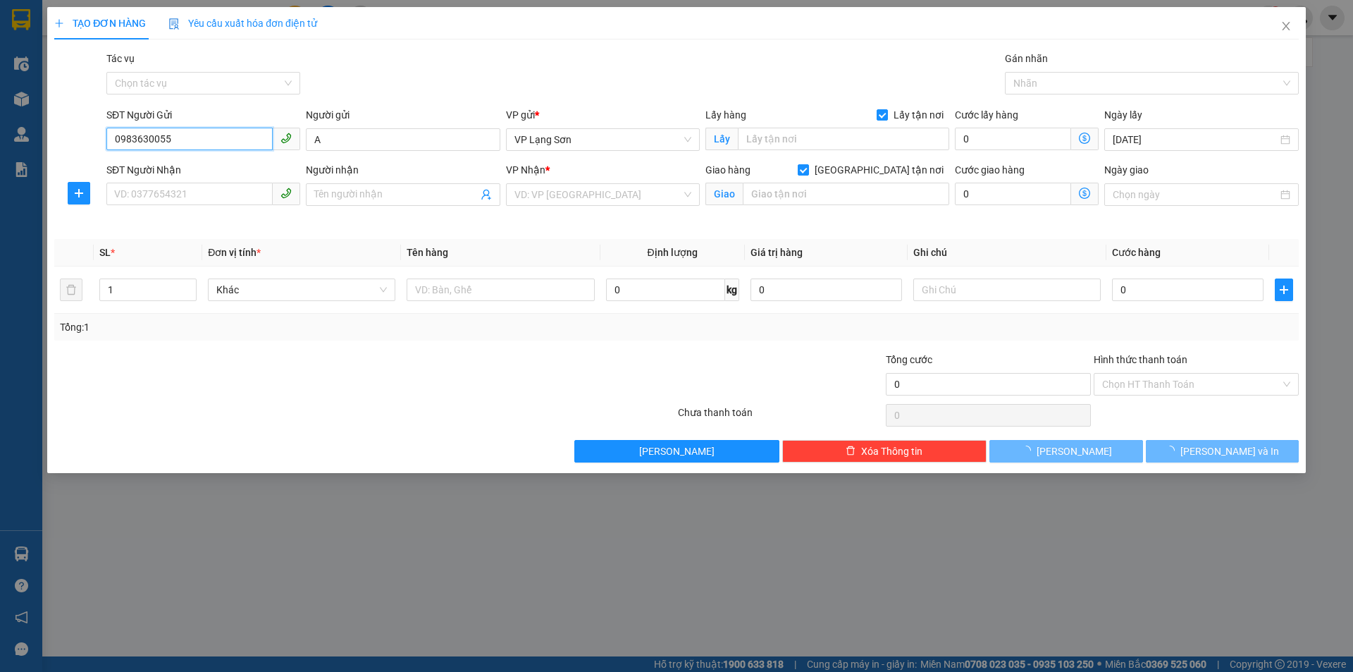
type input "0983630055"
click at [808, 101] on div "Transit Pickup Surcharge Ids Transit Deliver Surcharge Ids Transit Deliver Surc…" at bounding box center [676, 257] width 1245 height 412
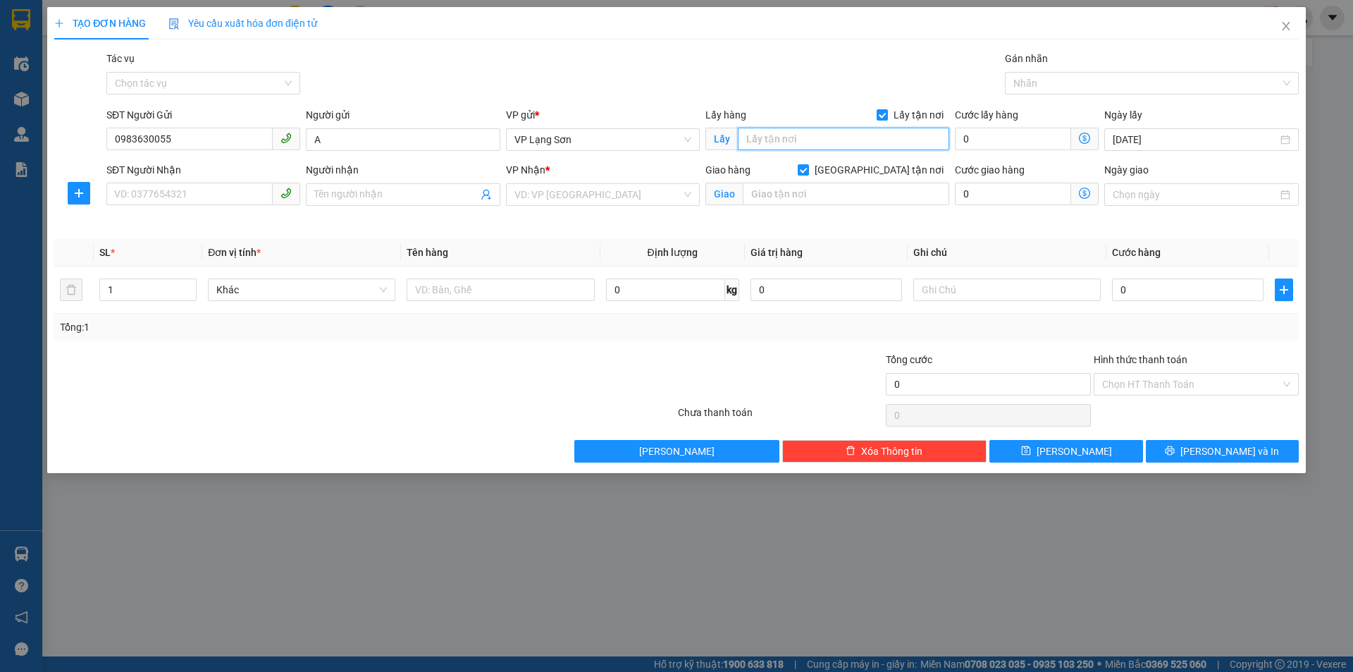
click at [832, 146] on input "text" at bounding box center [843, 139] width 211 height 23
click at [1288, 25] on icon "close" at bounding box center [1286, 26] width 8 height 8
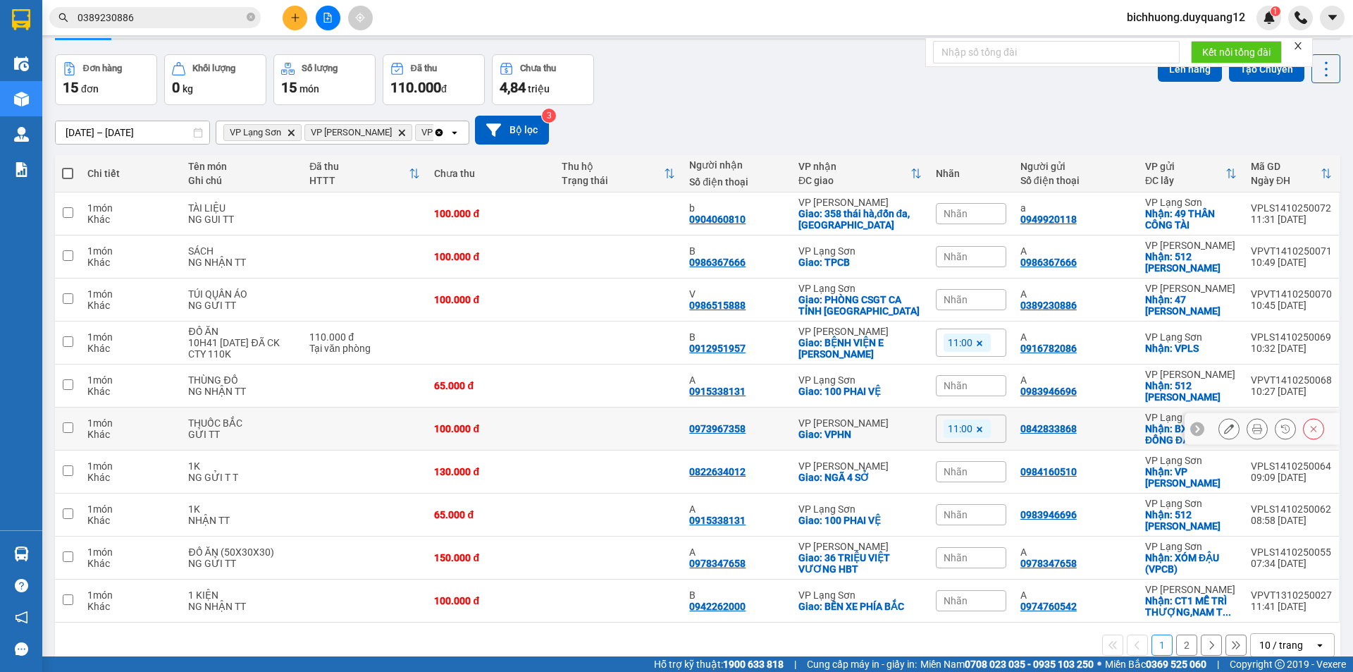
scroll to position [68, 0]
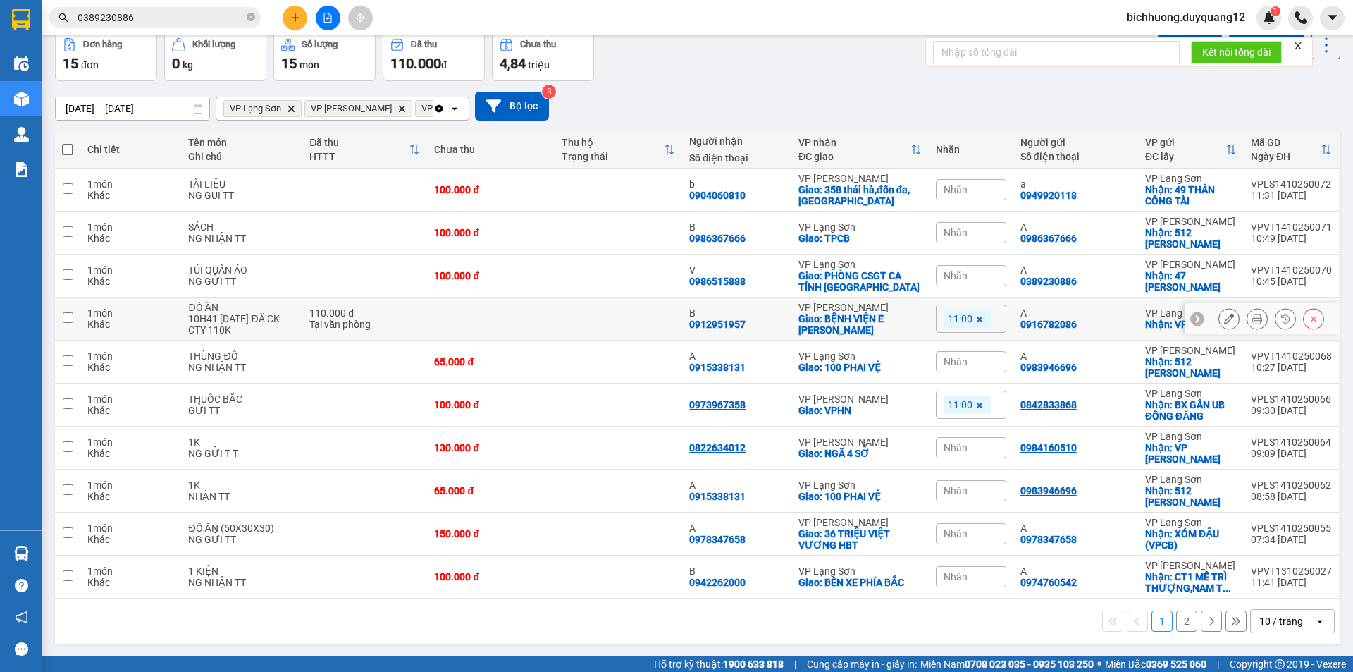
click at [64, 320] on input "checkbox" at bounding box center [68, 317] width 11 height 11
checkbox input "true"
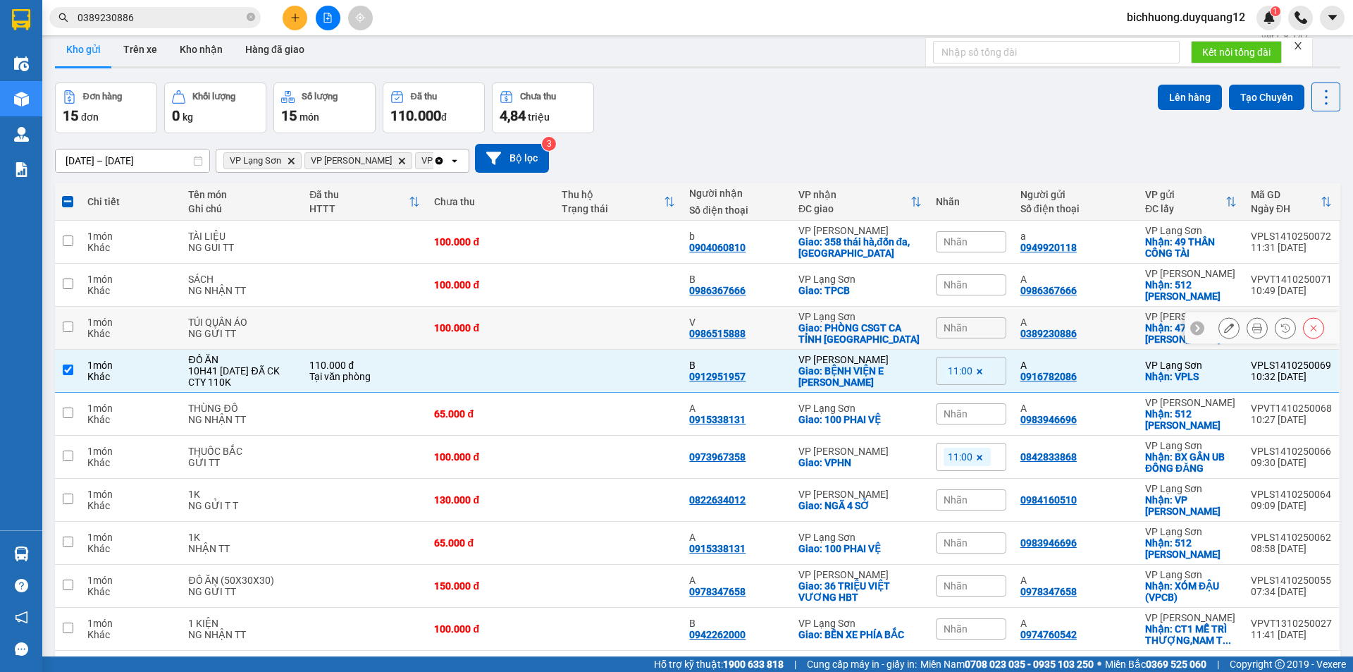
scroll to position [0, 0]
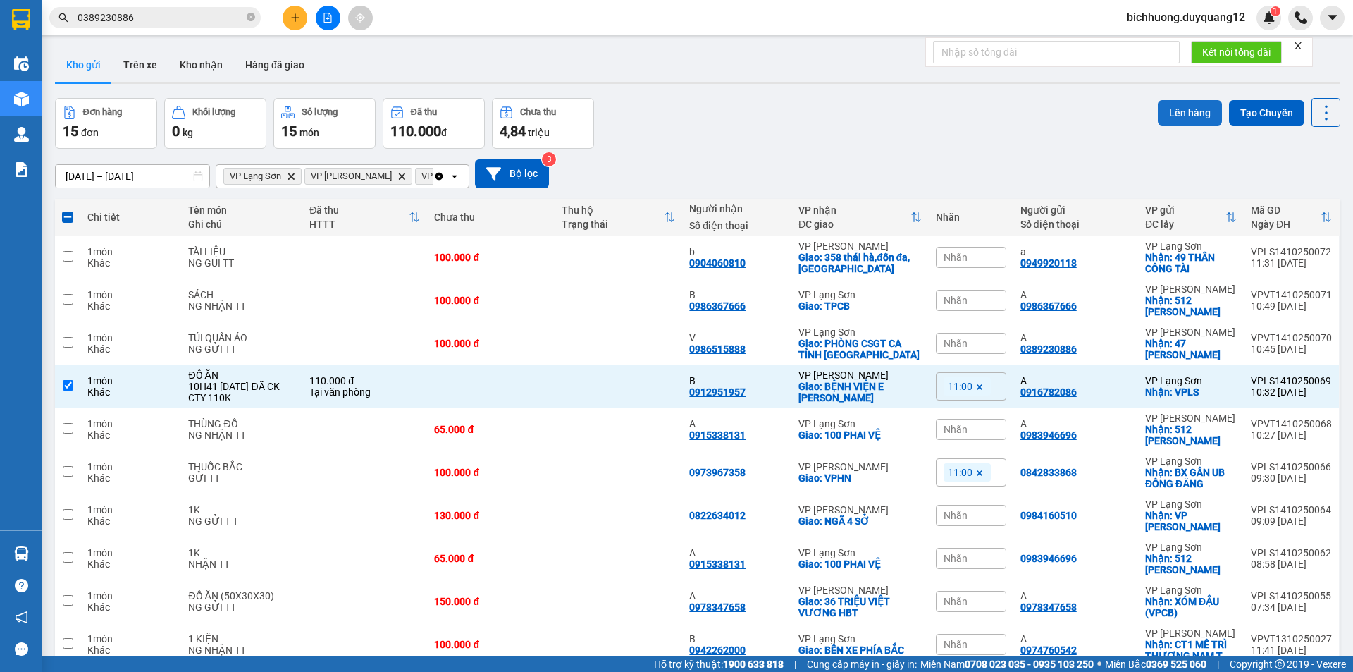
click at [1183, 110] on button "Lên hàng" at bounding box center [1190, 112] width 64 height 25
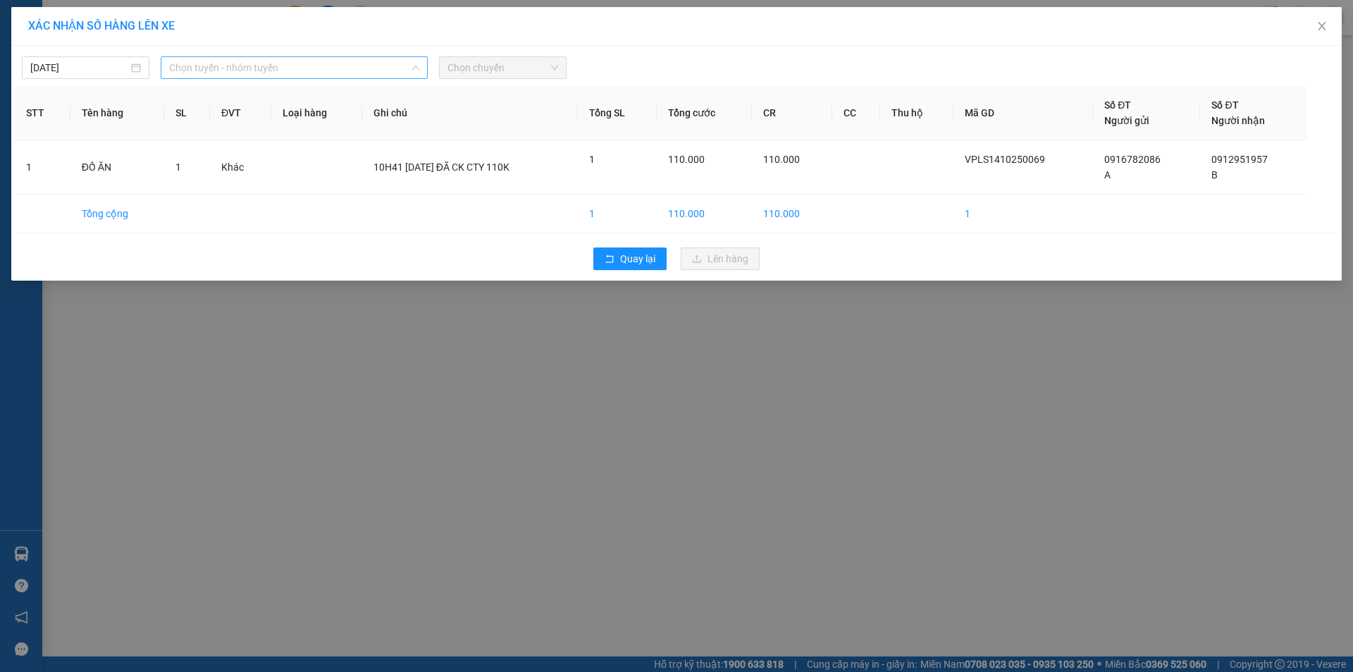
click at [340, 69] on span "Chọn tuyến - nhóm tuyến" at bounding box center [294, 67] width 250 height 21
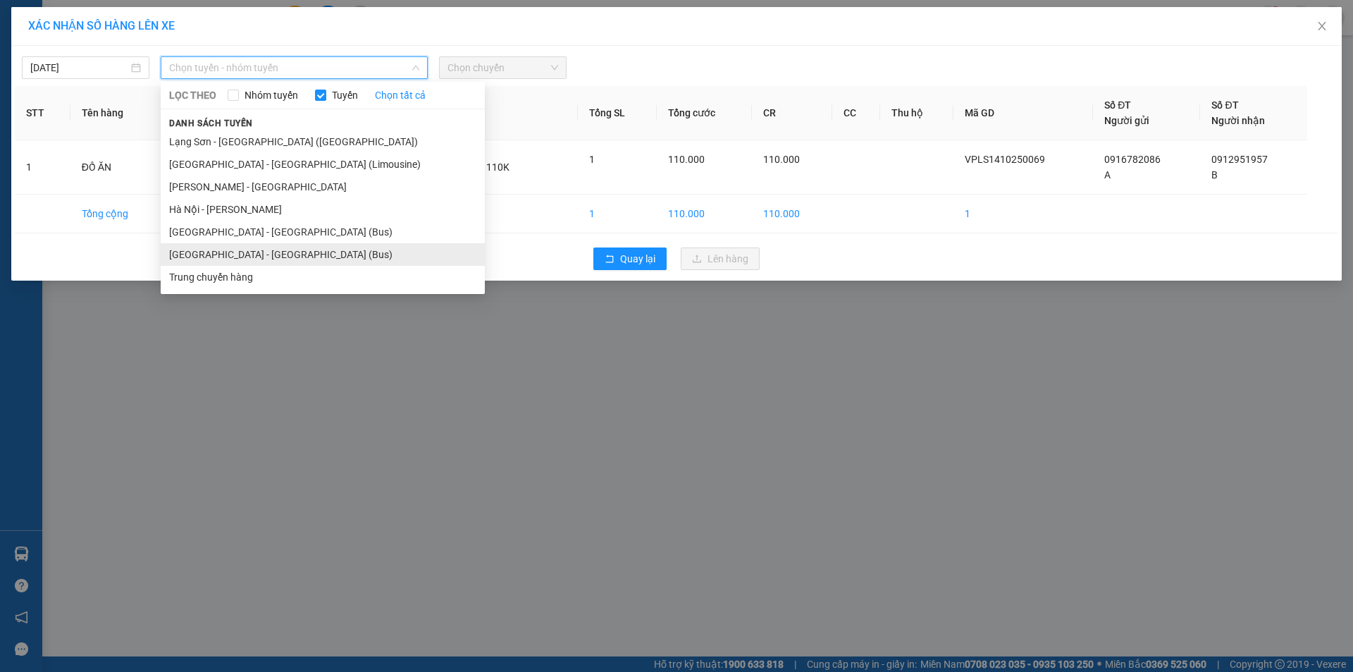
click at [297, 264] on li "[GEOGRAPHIC_DATA] - [GEOGRAPHIC_DATA] (Bus)" at bounding box center [323, 254] width 324 height 23
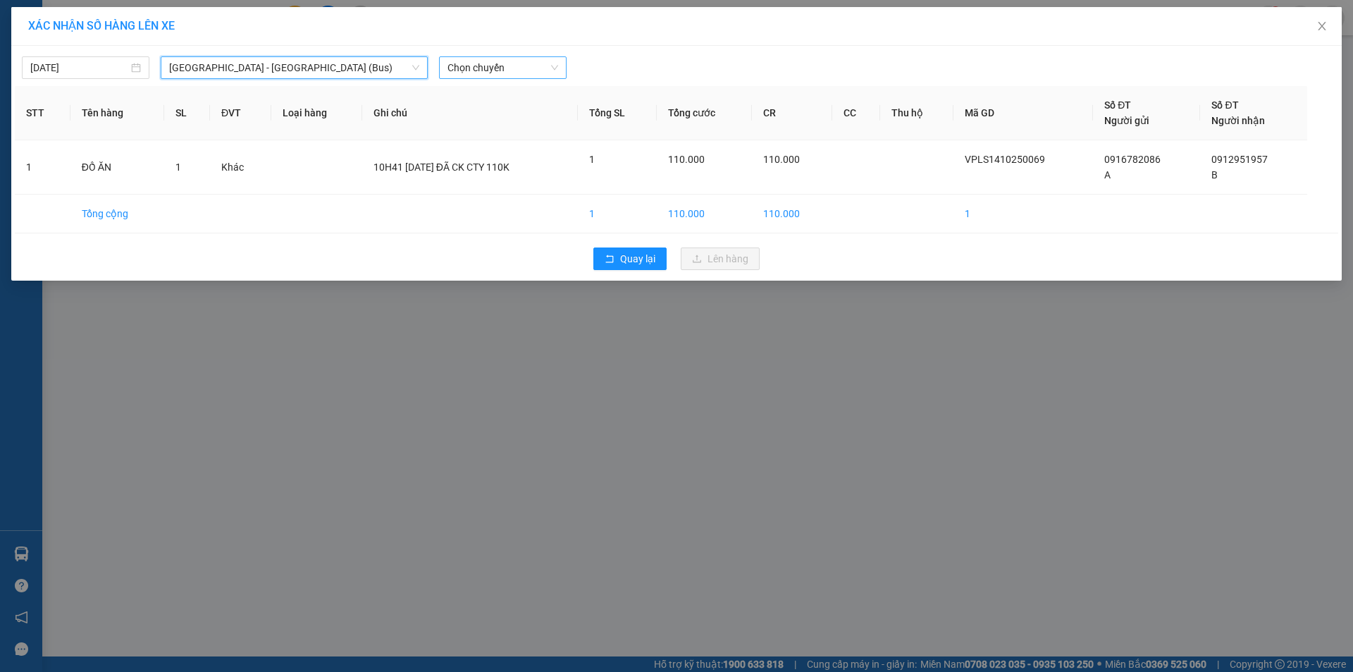
click at [543, 68] on span "Chọn chuyến" at bounding box center [502, 67] width 111 height 21
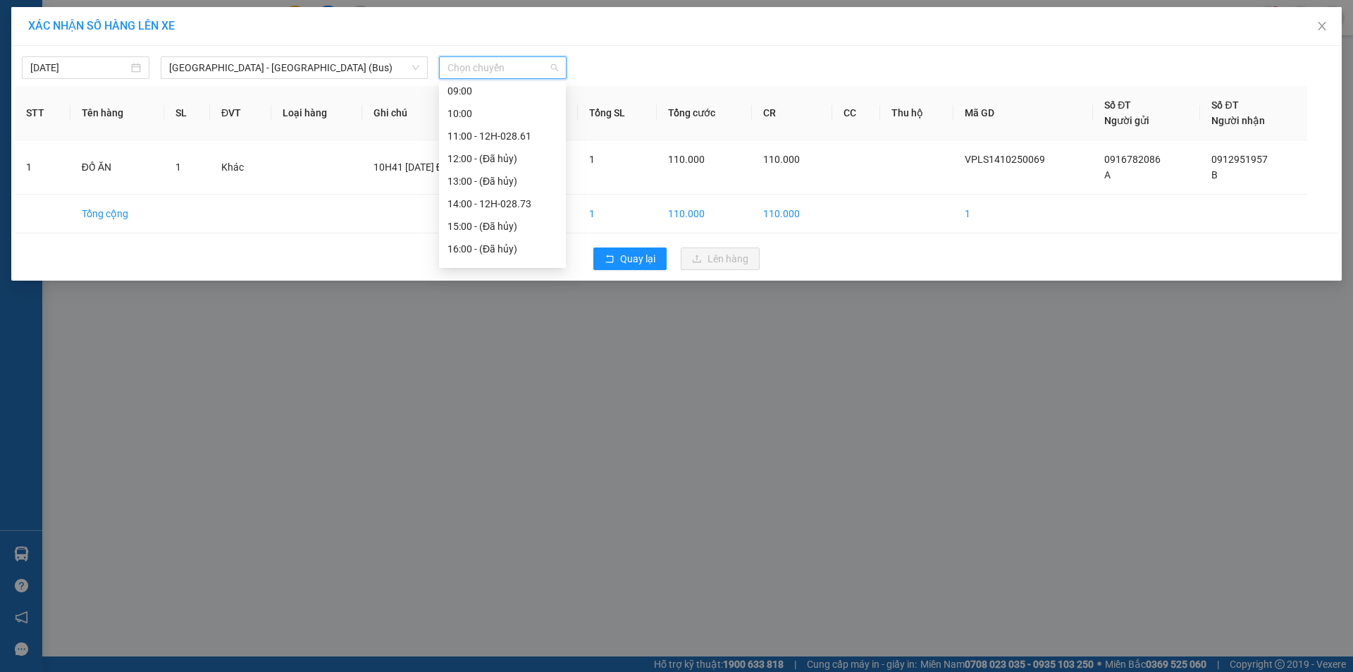
scroll to position [144, 0]
click at [510, 134] on div "11:00 - 12H-028.61" at bounding box center [502, 133] width 110 height 16
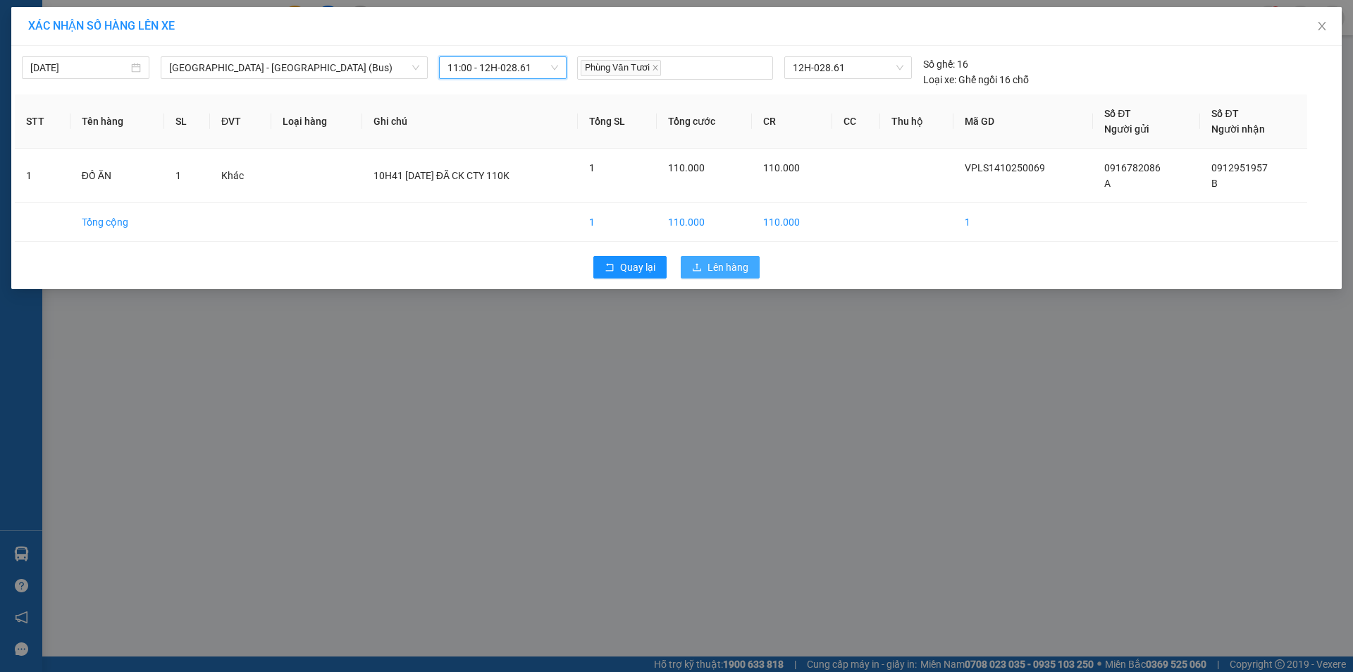
click at [731, 273] on span "Lên hàng" at bounding box center [728, 267] width 41 height 16
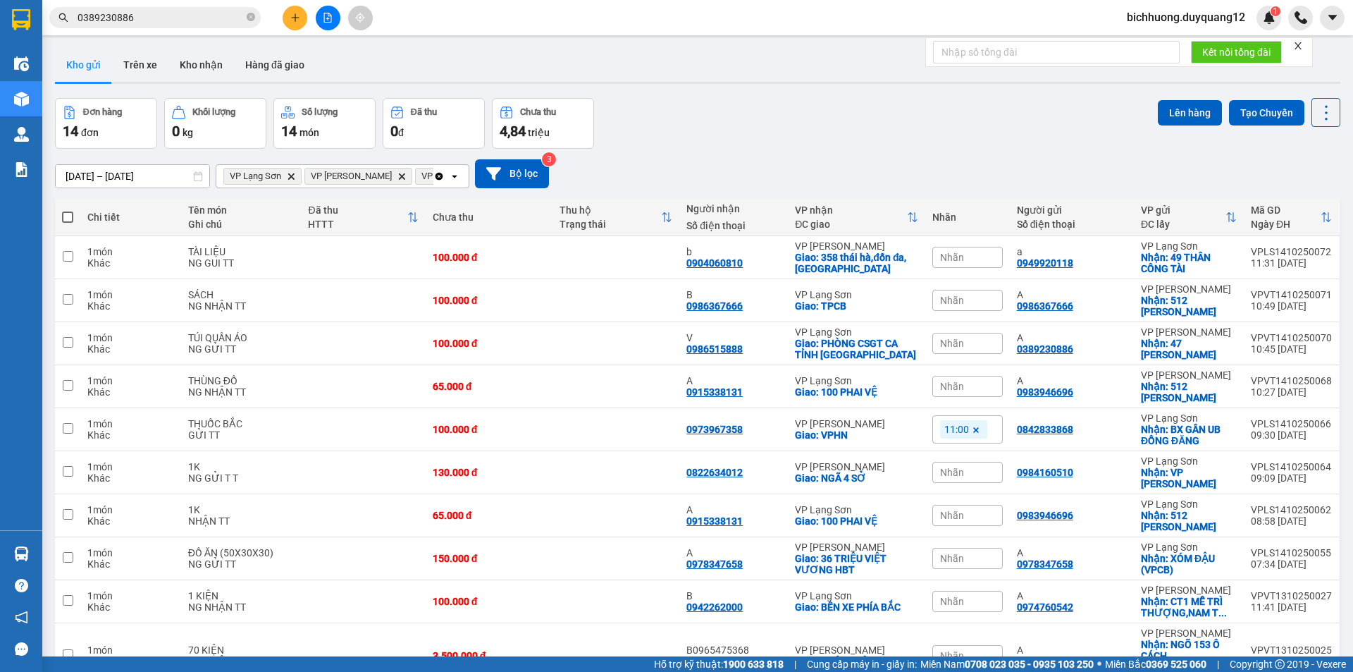
click at [291, 14] on icon "plus" at bounding box center [295, 18] width 10 height 10
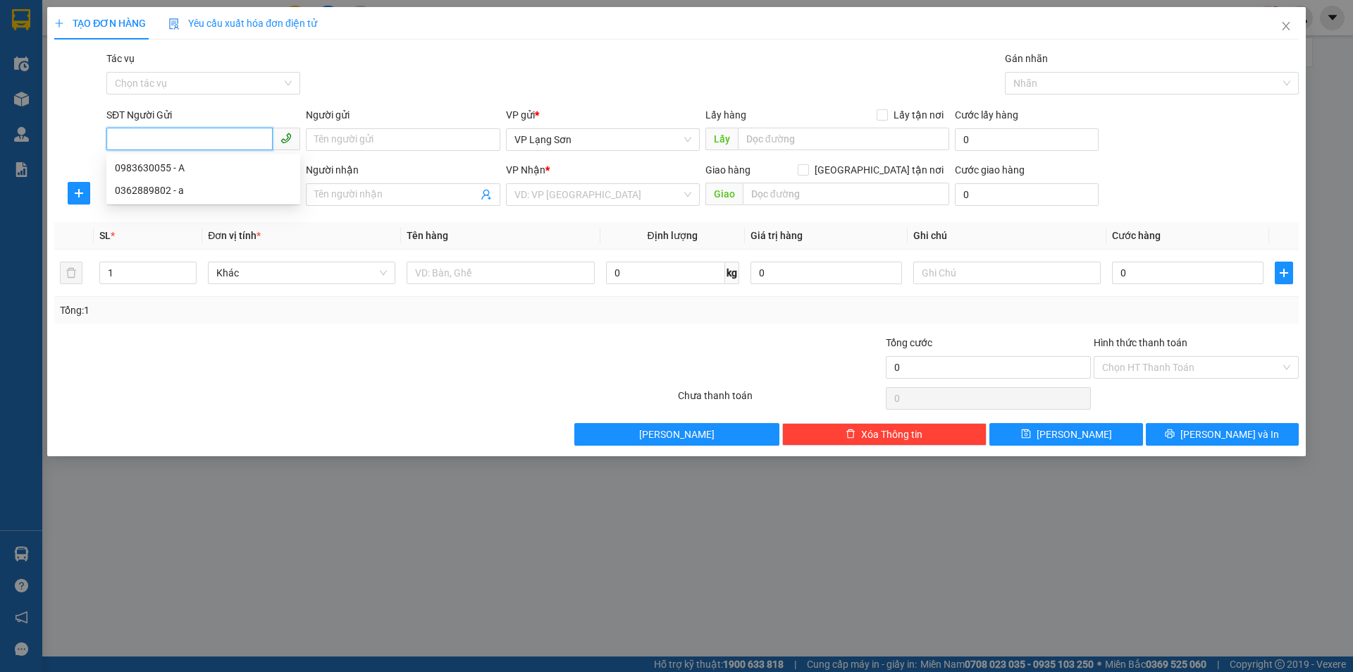
drag, startPoint x: 178, startPoint y: 134, endPoint x: 134, endPoint y: 133, distance: 44.4
click at [134, 133] on input "SĐT Người Gửi" at bounding box center [189, 139] width 166 height 23
paste input "0986070888"
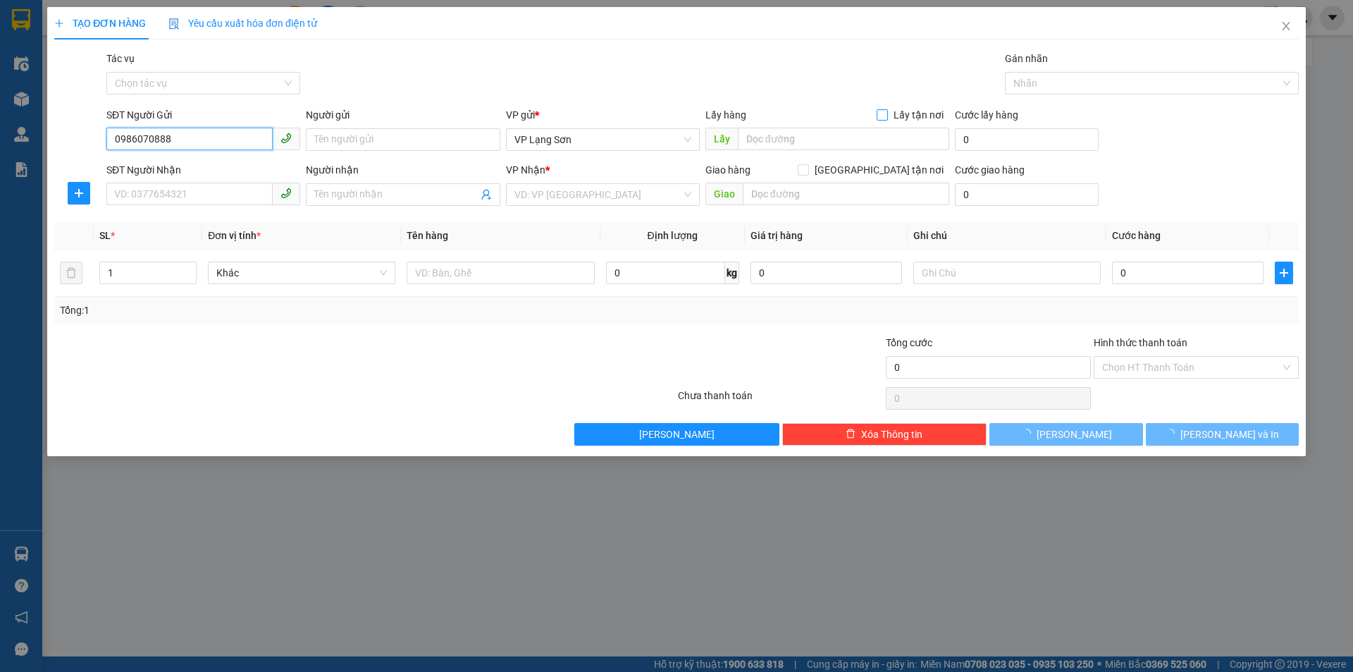
type input "0986070888"
click at [880, 112] on input "Lấy tận nơi" at bounding box center [882, 114] width 10 height 10
checkbox input "true"
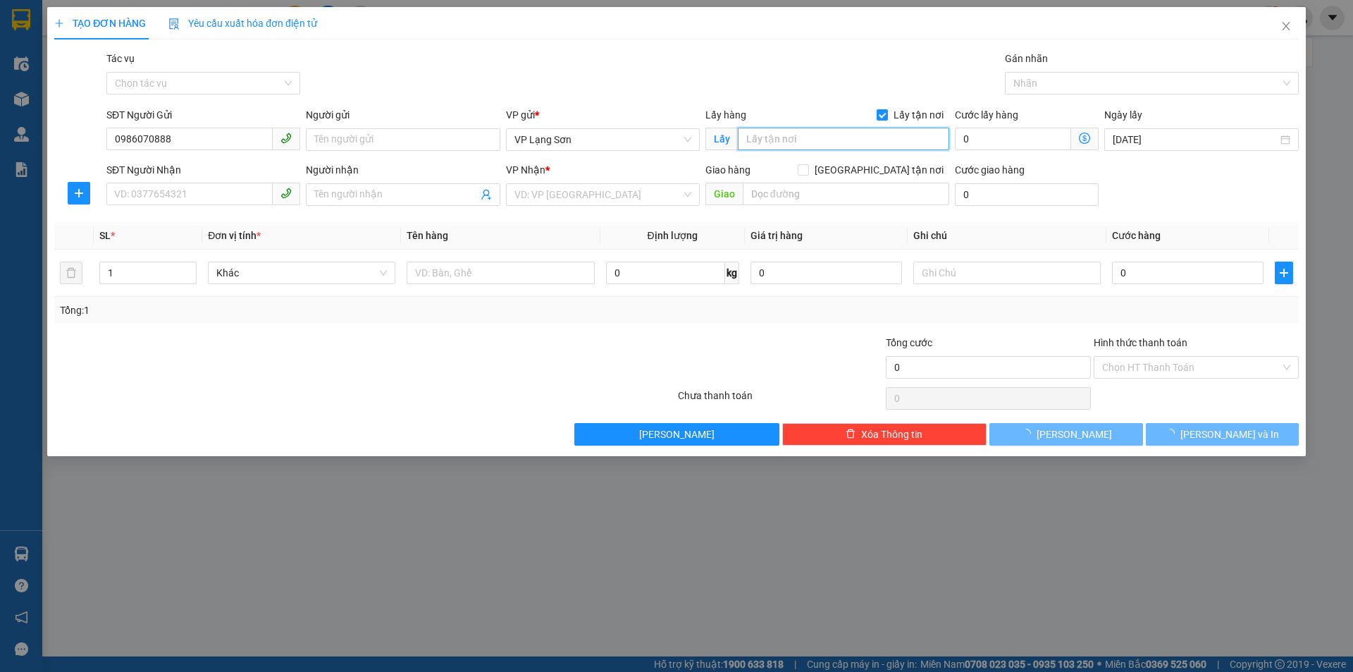
click at [808, 138] on input "text" at bounding box center [843, 139] width 211 height 23
type input "B"
type input "BỂ BƠI SƠN HẢI"
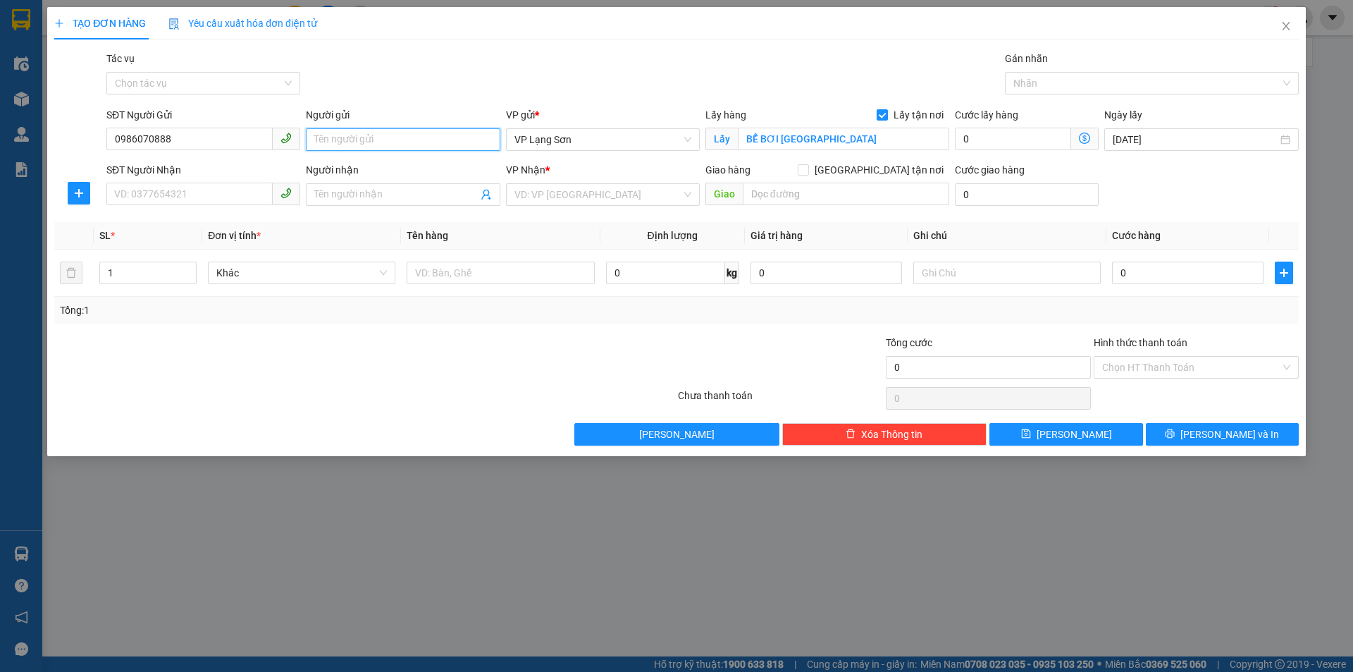
click at [405, 140] on input "Người gửi" at bounding box center [403, 139] width 194 height 23
type input "A"
click at [149, 206] on div "SĐT Người Nhận VD: 0377654321" at bounding box center [203, 186] width 194 height 49
click at [180, 192] on input "SĐT Người Nhận" at bounding box center [189, 194] width 166 height 23
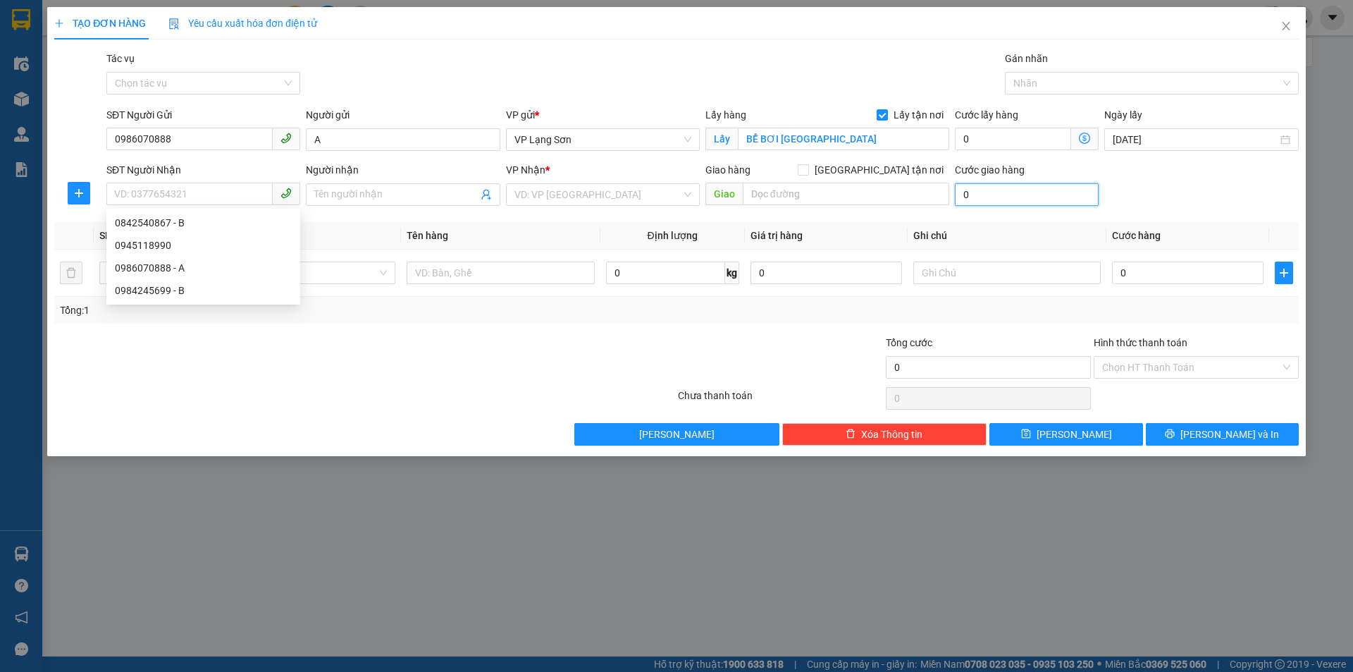
click at [1007, 193] on input "0" at bounding box center [1027, 194] width 144 height 23
click at [808, 171] on input "[GEOGRAPHIC_DATA] tận nơi" at bounding box center [803, 169] width 10 height 10
checkbox input "true"
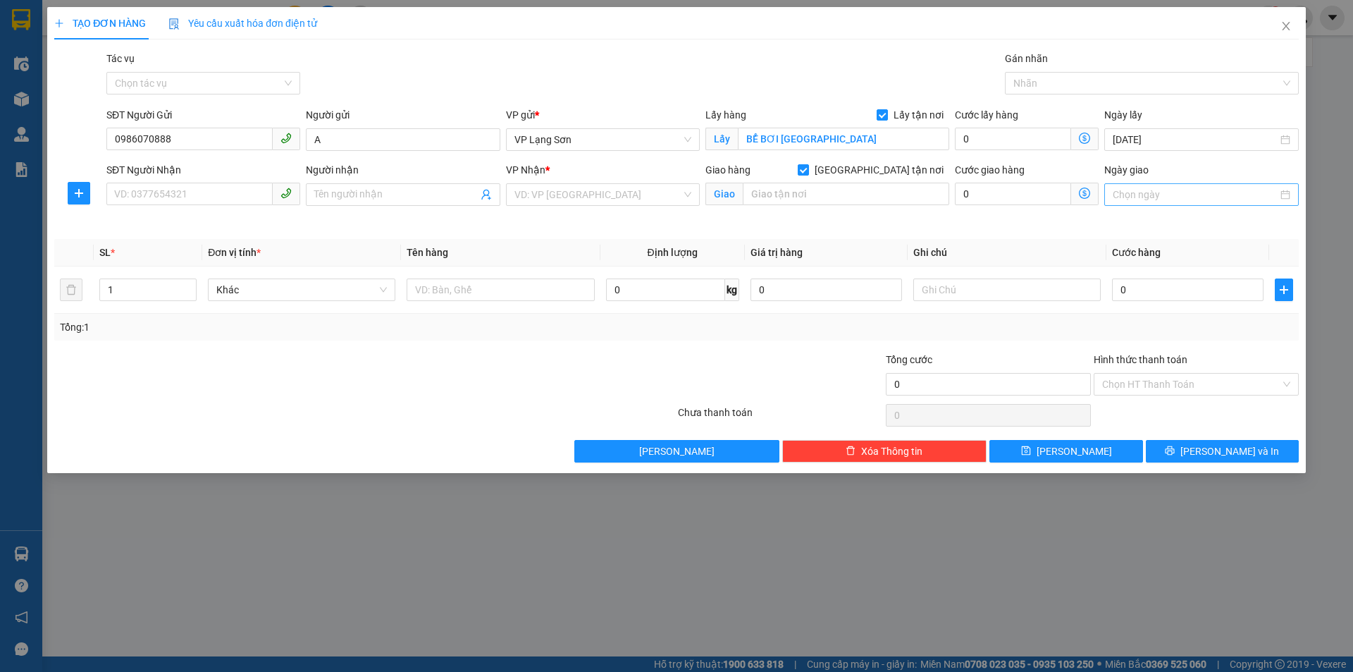
click at [1135, 185] on div at bounding box center [1201, 194] width 194 height 23
type input "[DATE]"
click at [1175, 312] on div "14" at bounding box center [1176, 318] width 17 height 17
click at [166, 190] on input "SĐT Người Nhận" at bounding box center [189, 194] width 166 height 23
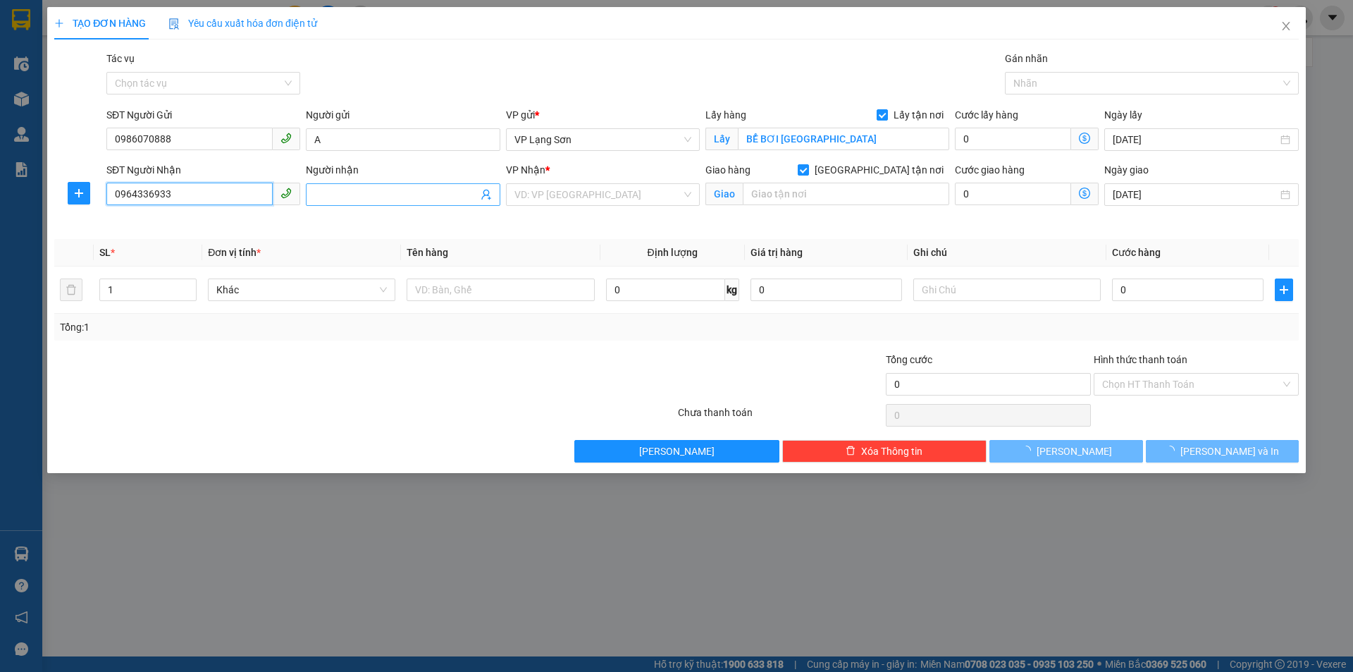
type input "0964336933"
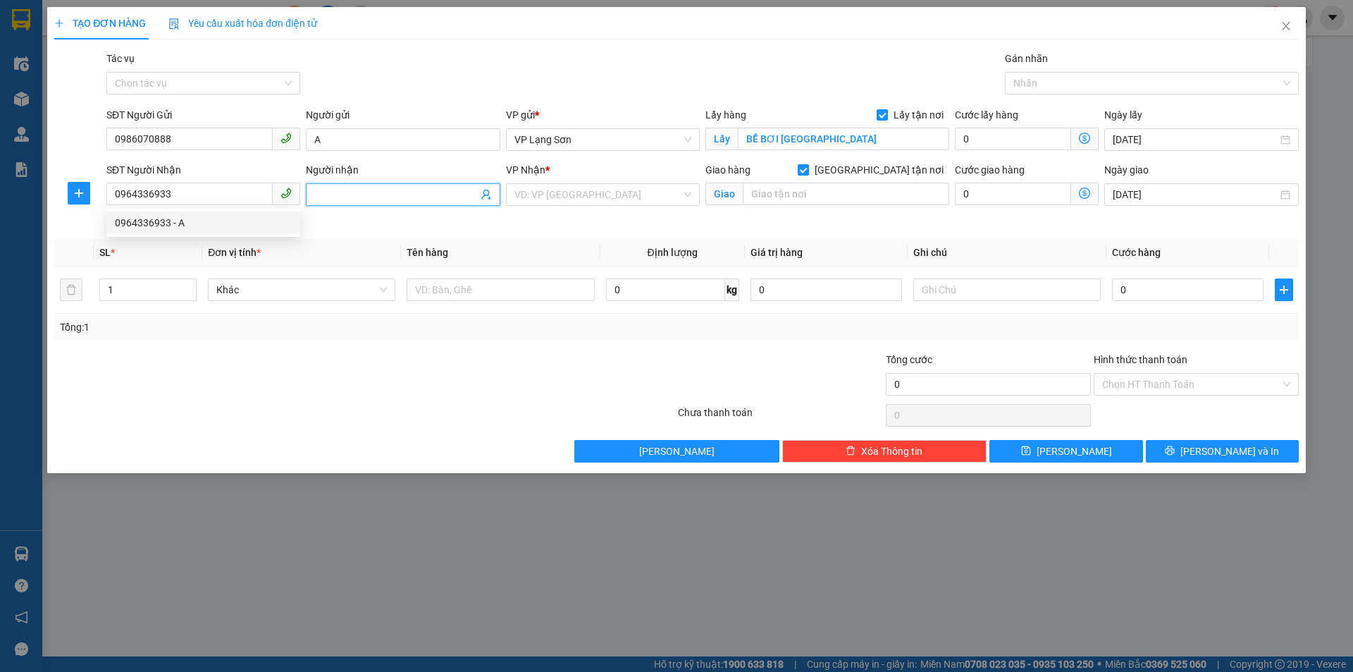
click at [365, 200] on input "Người nhận" at bounding box center [395, 195] width 163 height 16
type input "A"
click at [838, 196] on input "text" at bounding box center [846, 194] width 206 height 23
click at [194, 200] on input "0964336933" at bounding box center [189, 194] width 166 height 23
click at [188, 221] on div "0964336933 - A" at bounding box center [203, 223] width 177 height 16
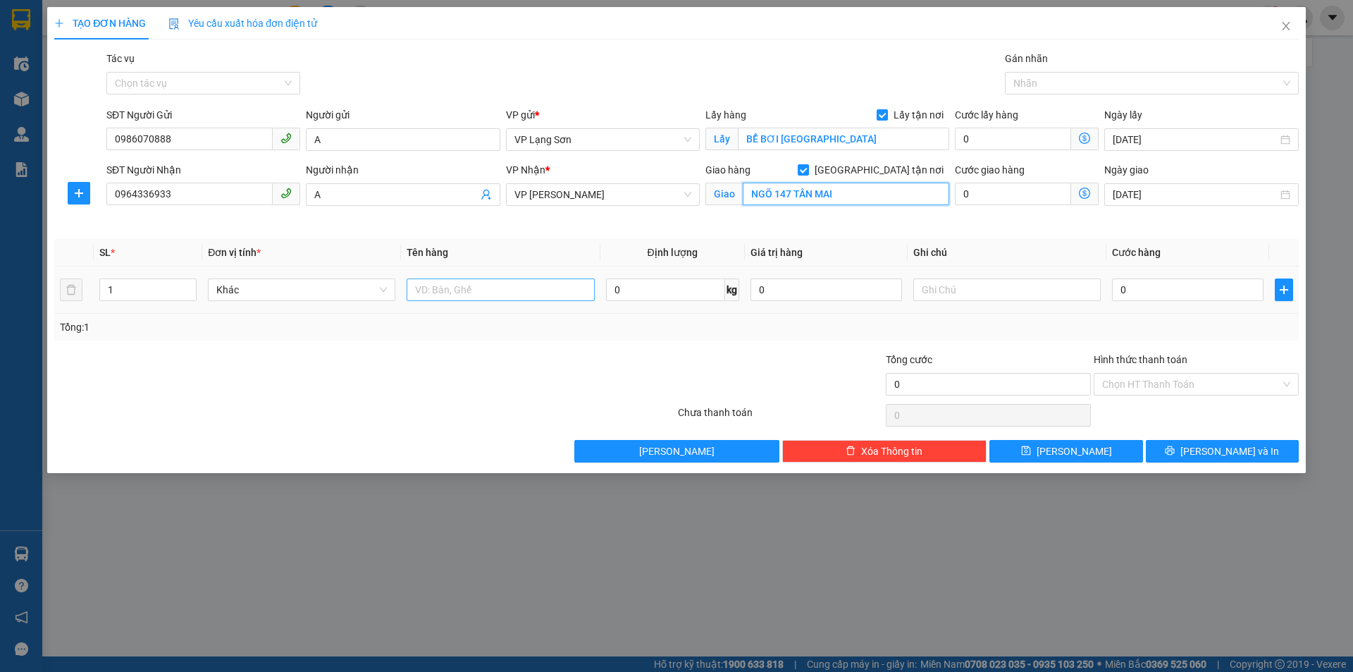
type input "NGÕ 147 TÂN MAI"
click at [480, 285] on input "text" at bounding box center [500, 289] width 187 height 23
type input "D"
type input "ĐỒ ĂN"
click at [1166, 288] on input "0" at bounding box center [1188, 289] width 152 height 23
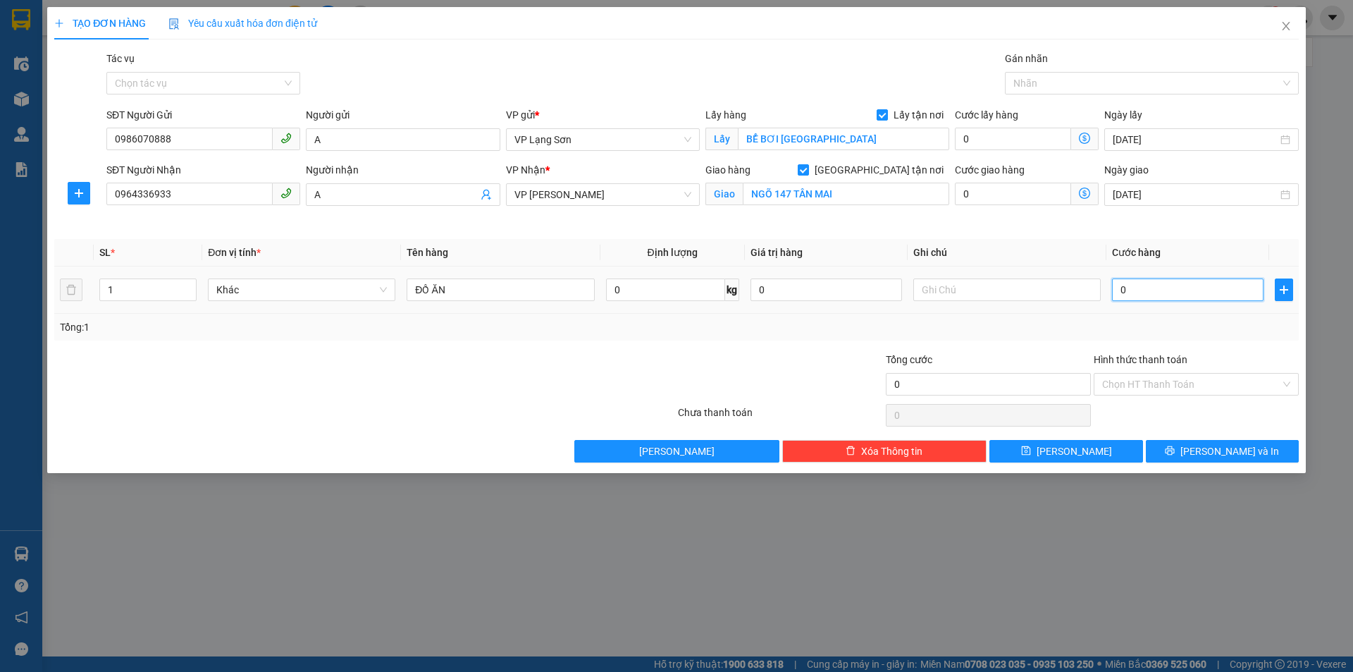
type input "1"
type input "10"
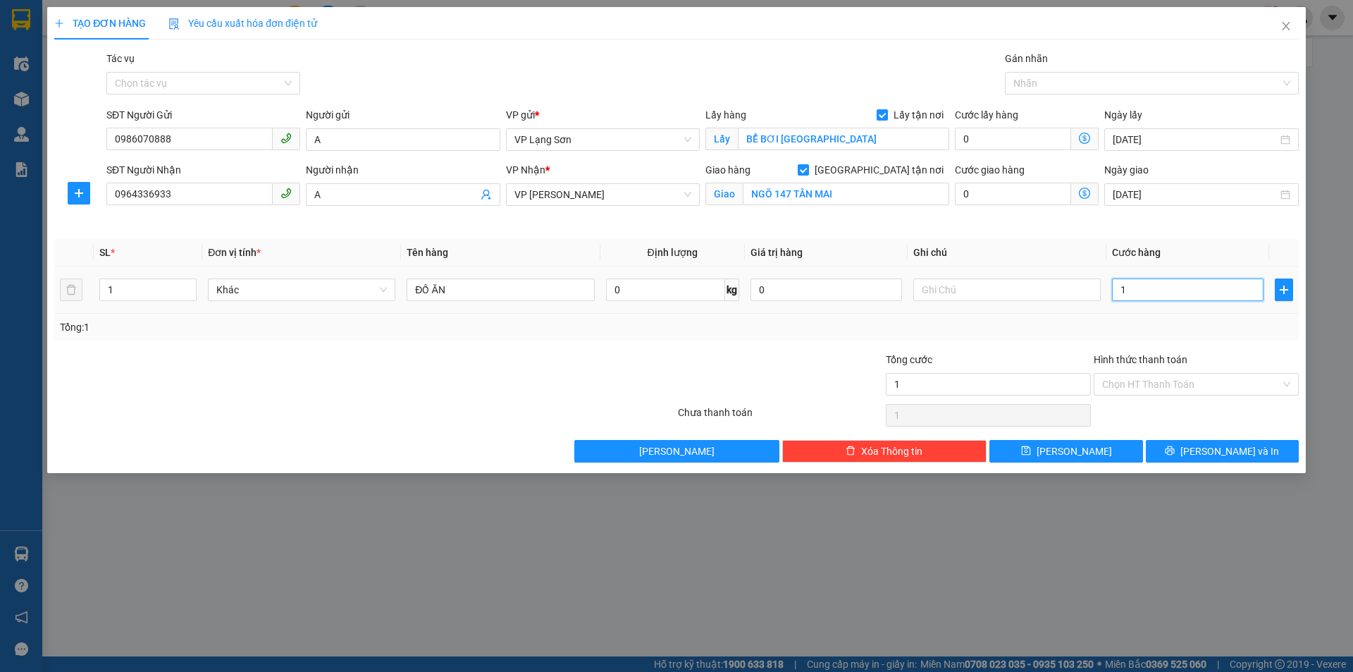
type input "10"
type input "100"
type input "1.000"
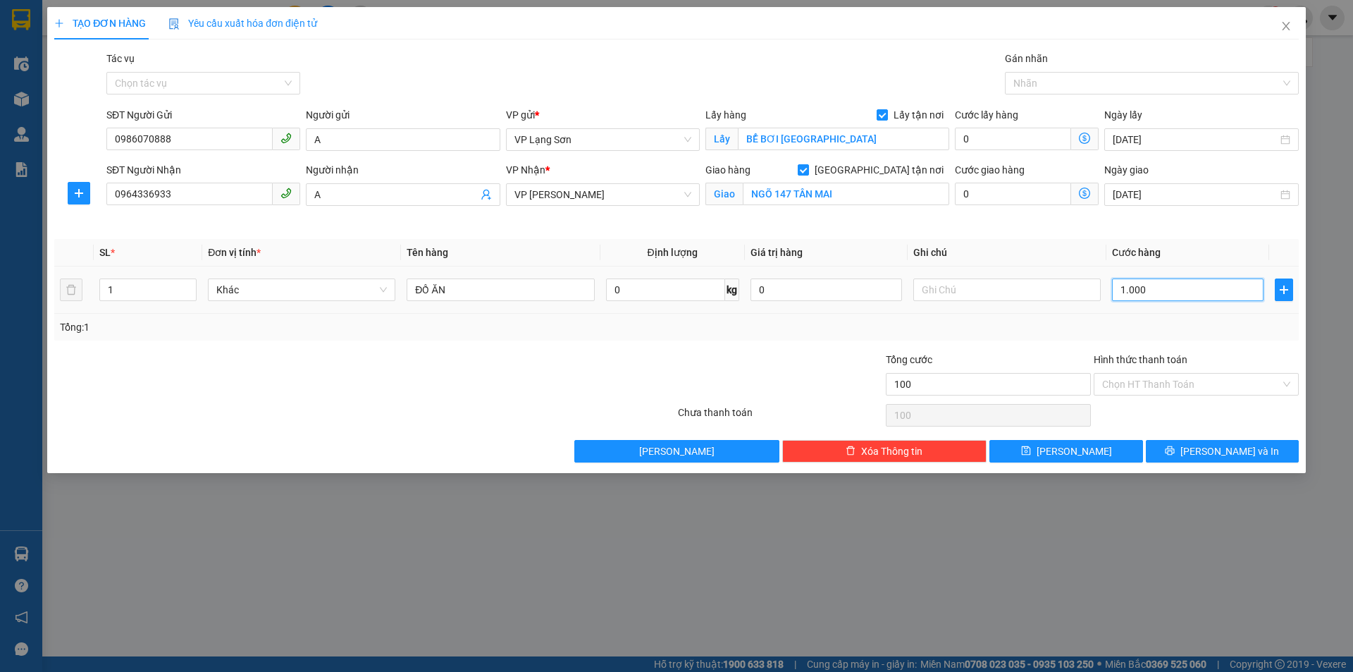
type input "1.000"
type input "10.000"
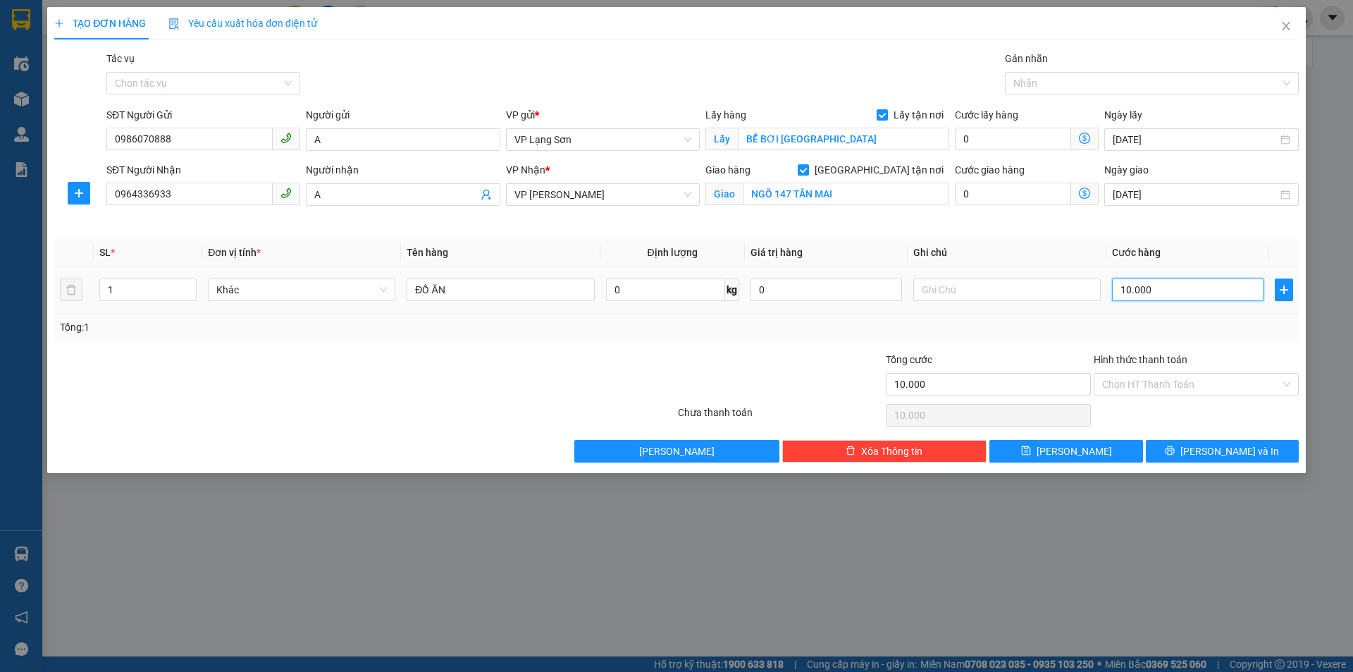
type input "100.000"
click at [1033, 292] on input "text" at bounding box center [1006, 289] width 187 height 23
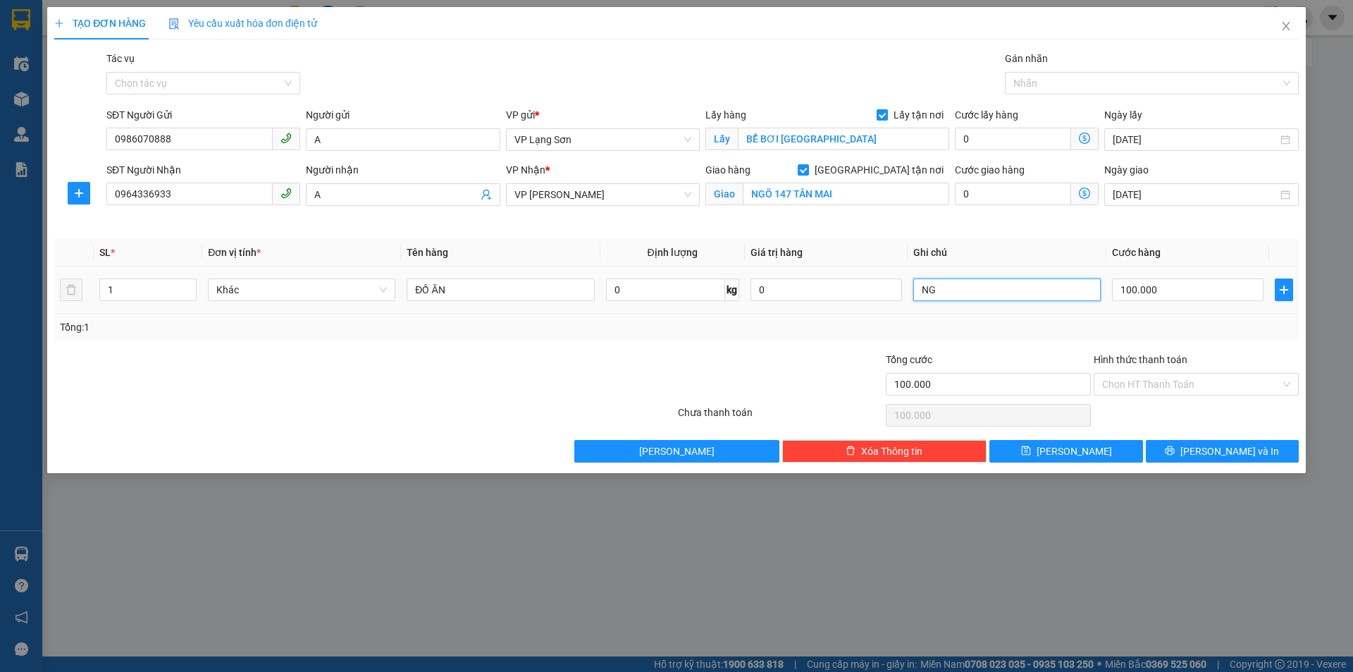
type input "N"
type input "NG NHẬN TT"
click at [154, 136] on input "0986070888" at bounding box center [189, 139] width 166 height 23
click at [1080, 448] on span "[PERSON_NAME]" at bounding box center [1074, 451] width 75 height 16
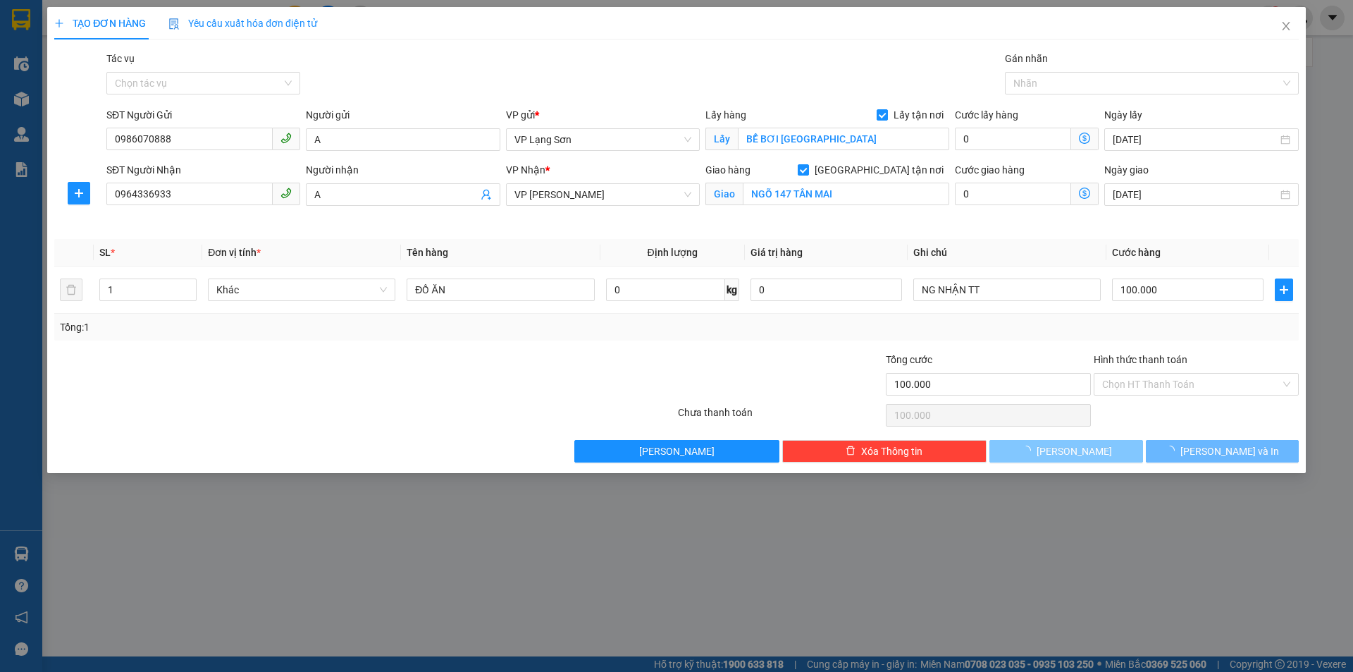
checkbox input "false"
type input "0"
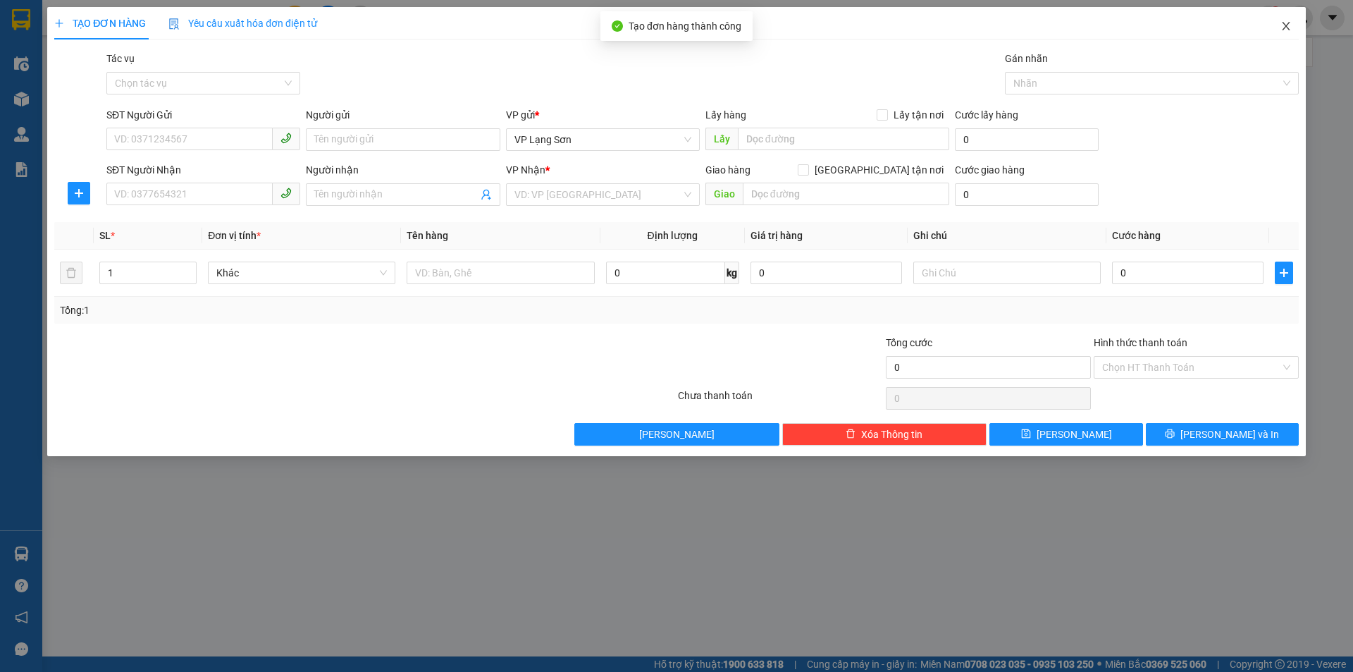
click at [1287, 23] on icon "close" at bounding box center [1285, 25] width 11 height 11
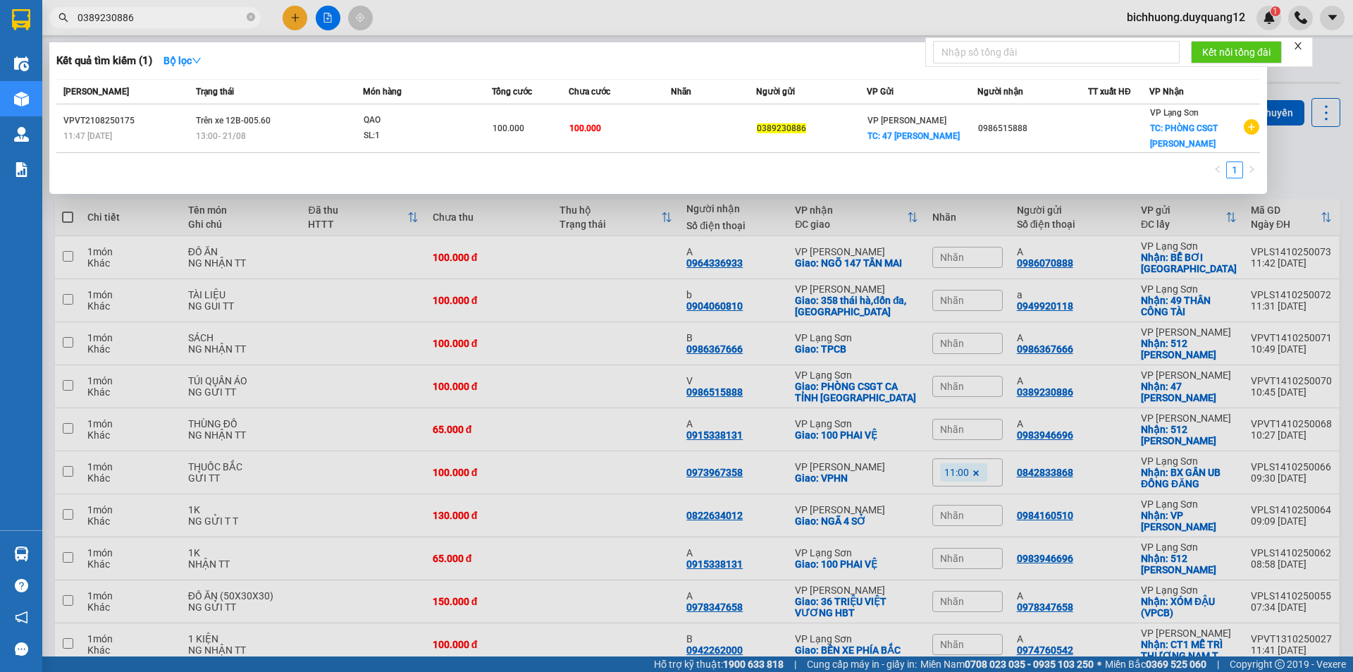
click at [143, 16] on input "0389230886" at bounding box center [161, 18] width 166 height 16
type input "0"
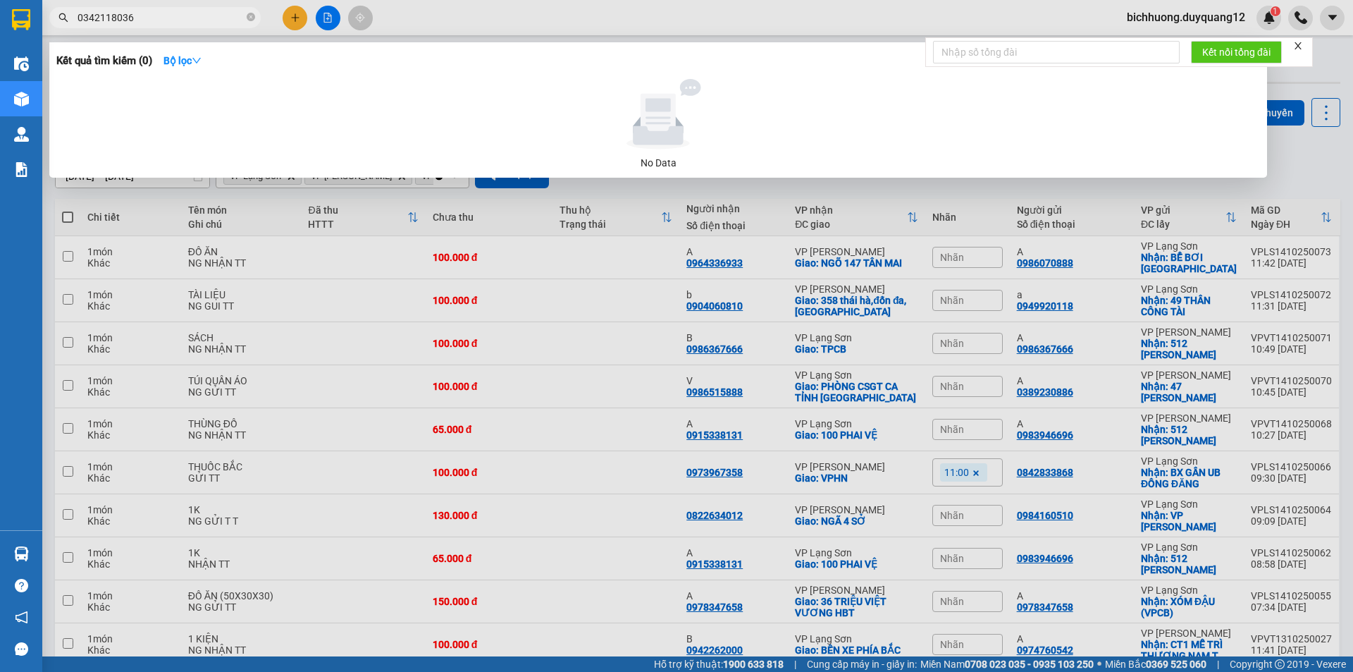
click at [1327, 176] on div at bounding box center [676, 336] width 1353 height 672
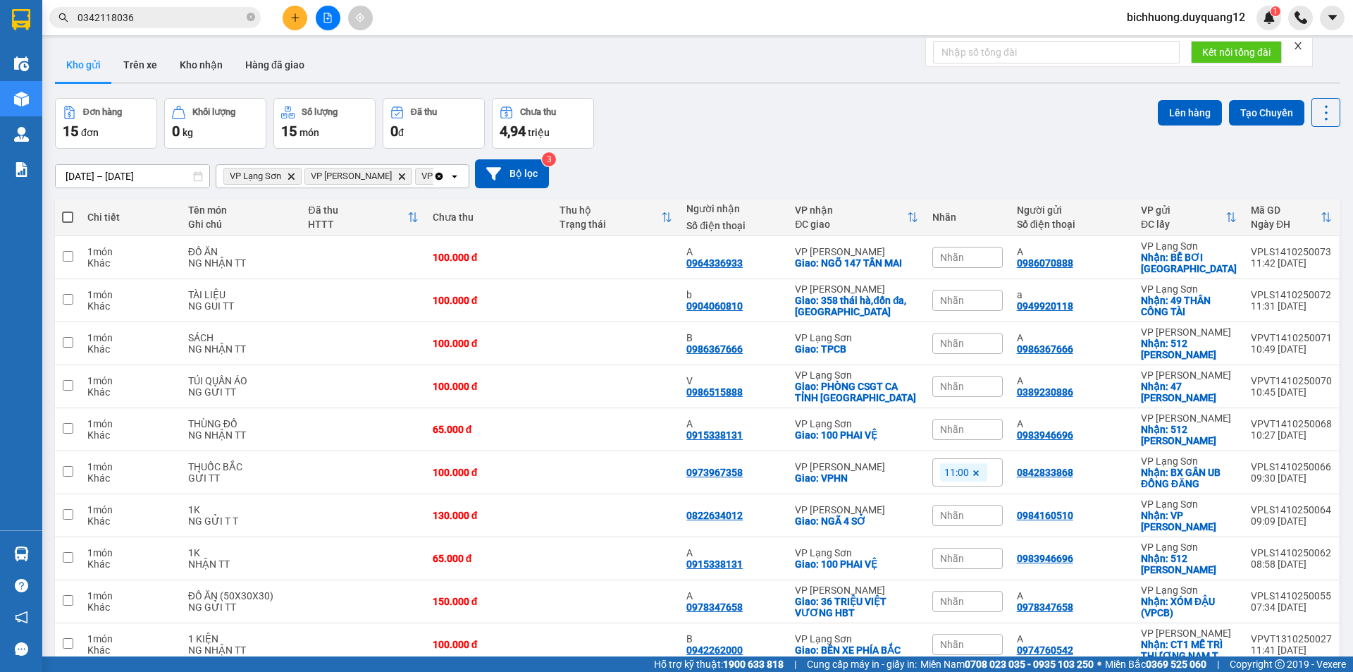
click at [116, 20] on input "0342118036" at bounding box center [161, 18] width 166 height 16
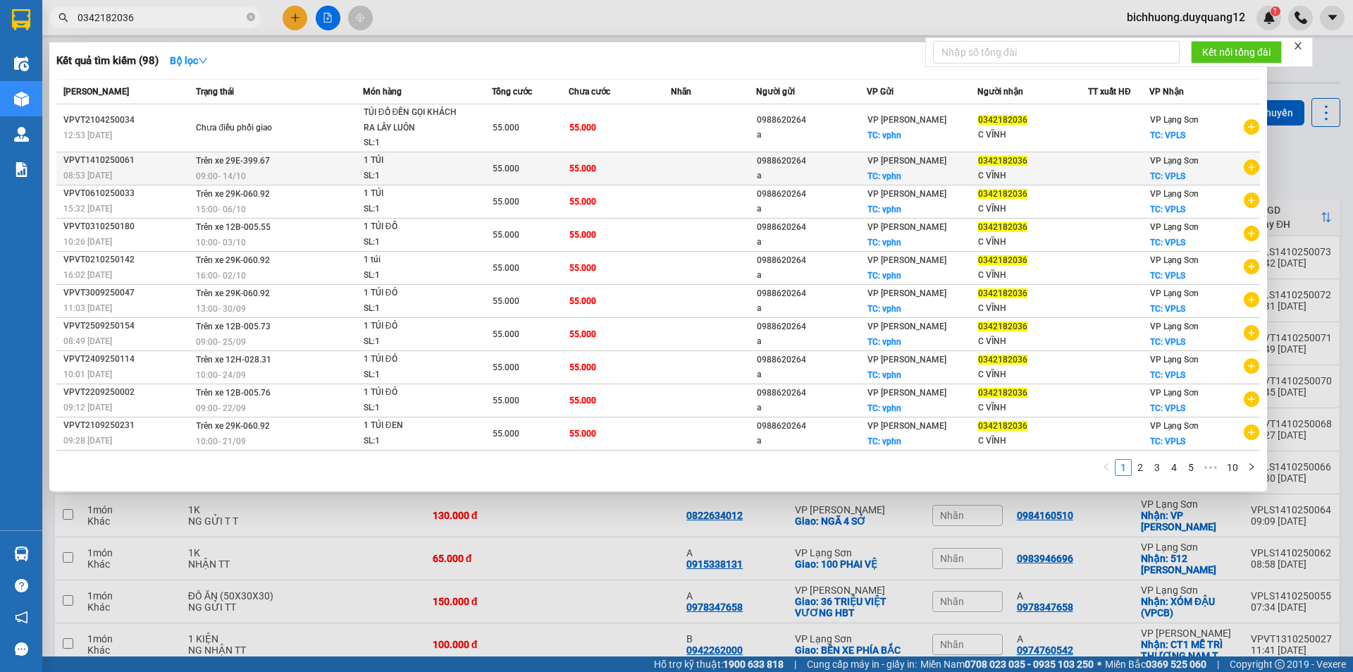
type input "0342182036"
click at [124, 173] on div "08:53 - 14/10" at bounding box center [127, 176] width 128 height 16
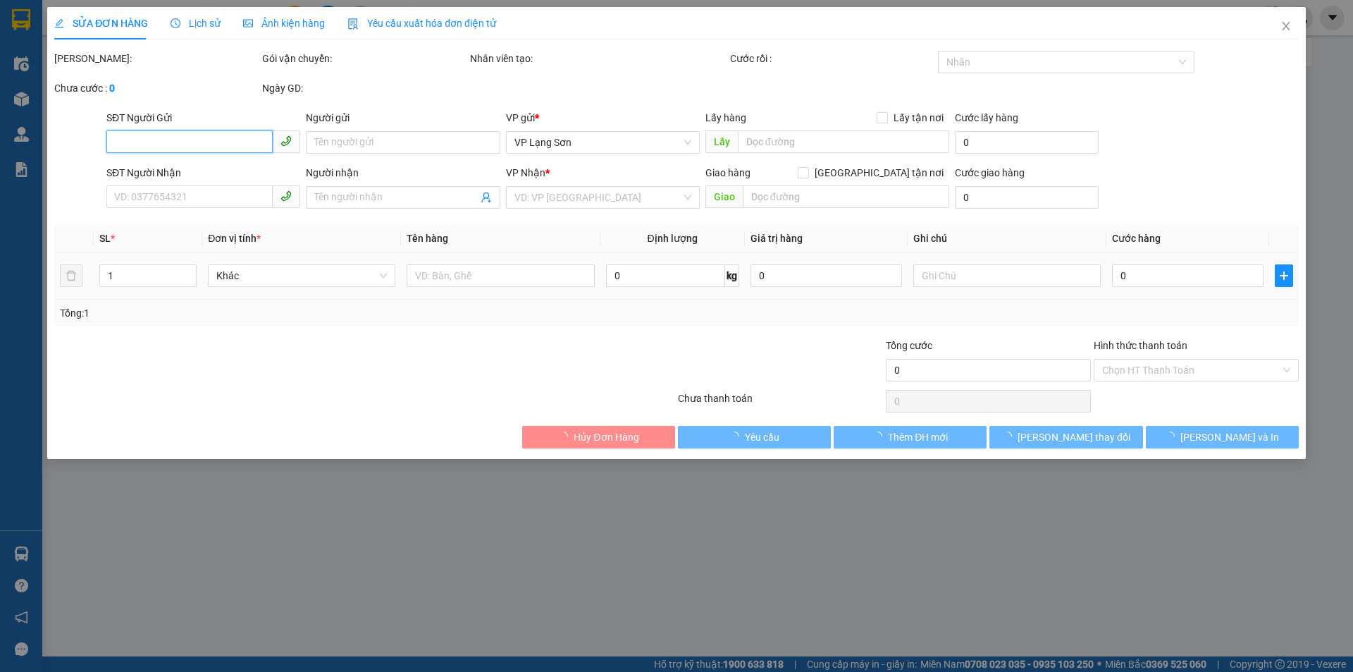
type input "0988620264"
type input "a"
checkbox input "true"
type input "vphn"
type input "0342182036"
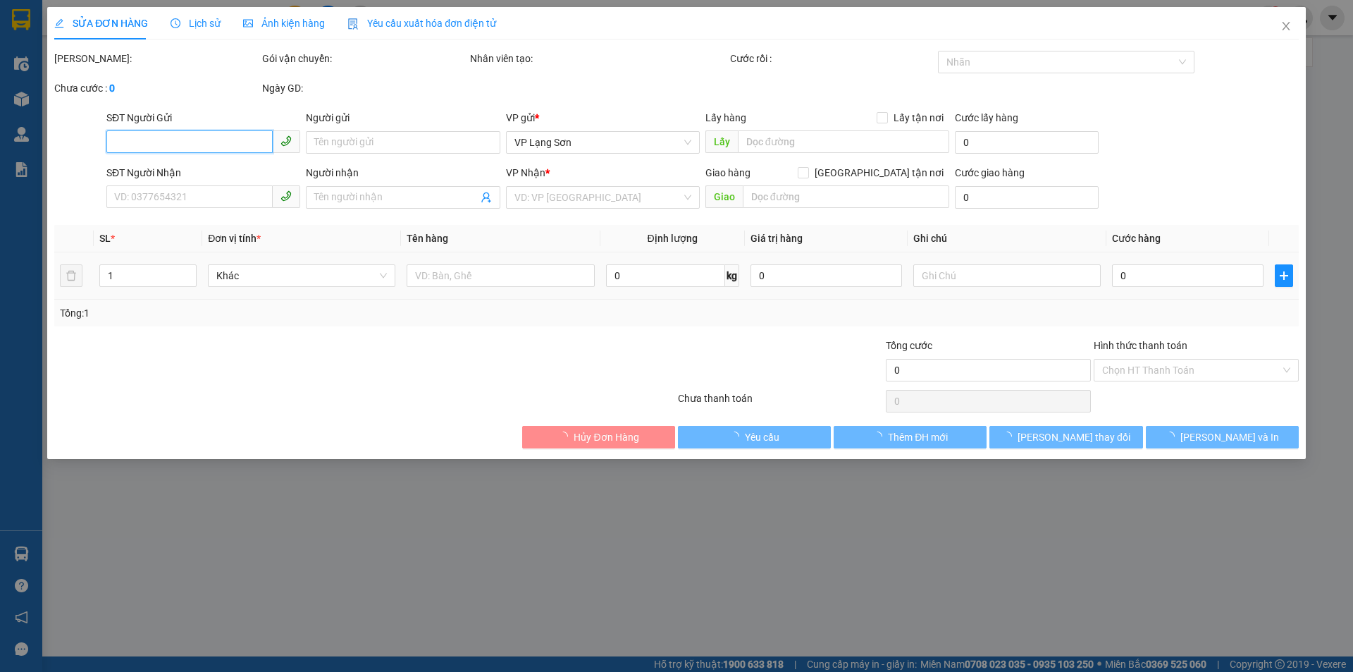
type input "C VĨNH"
checkbox input "true"
type input "VPLS"
type input "55.000"
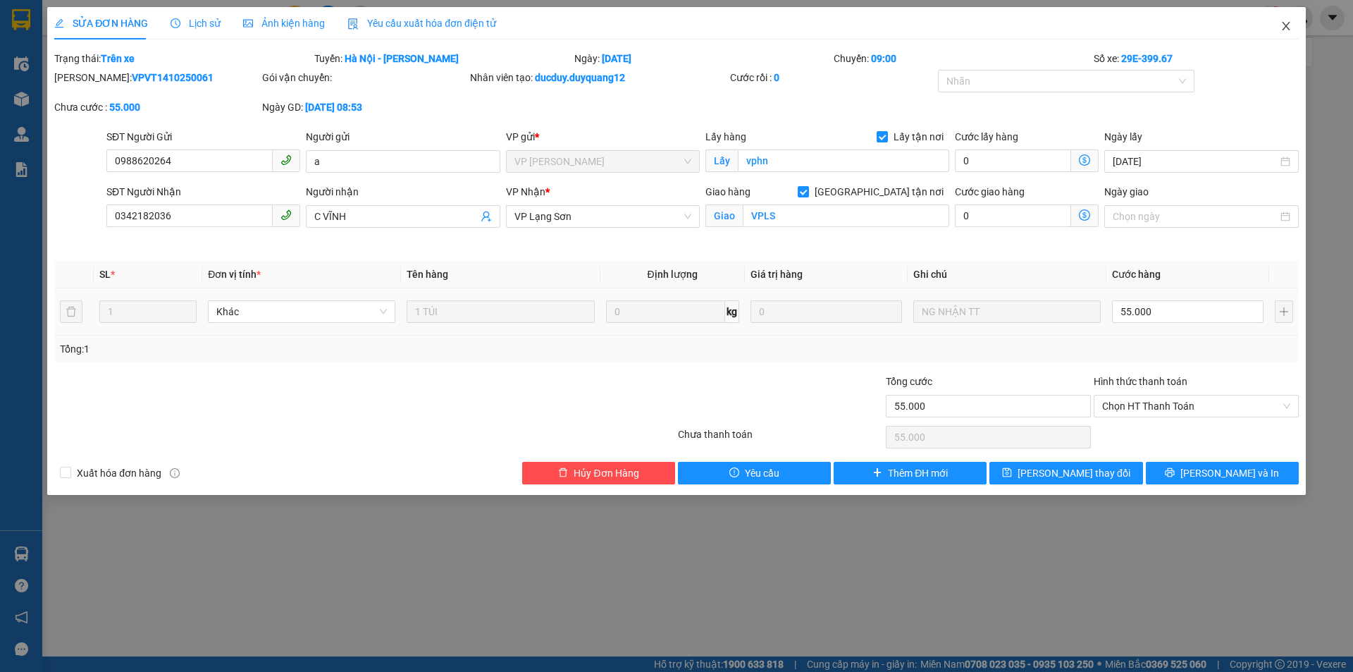
click at [1286, 25] on icon "close" at bounding box center [1285, 25] width 11 height 11
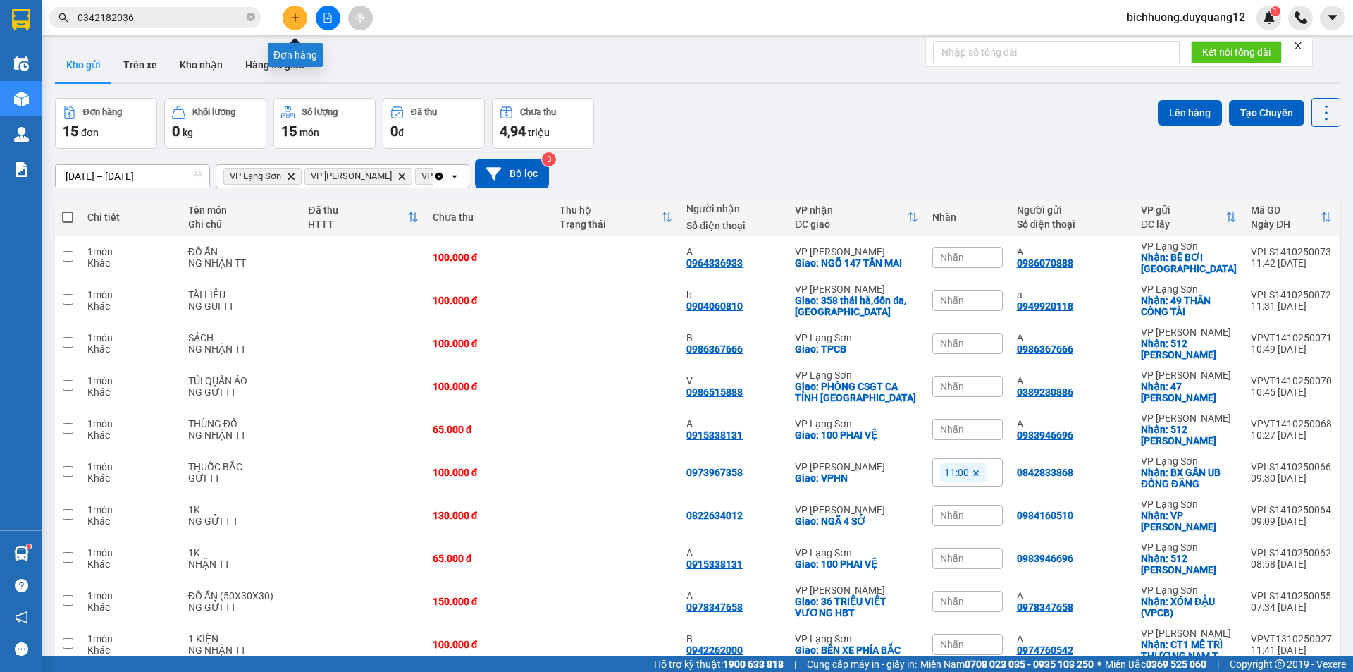
click at [290, 20] on icon "plus" at bounding box center [295, 18] width 10 height 10
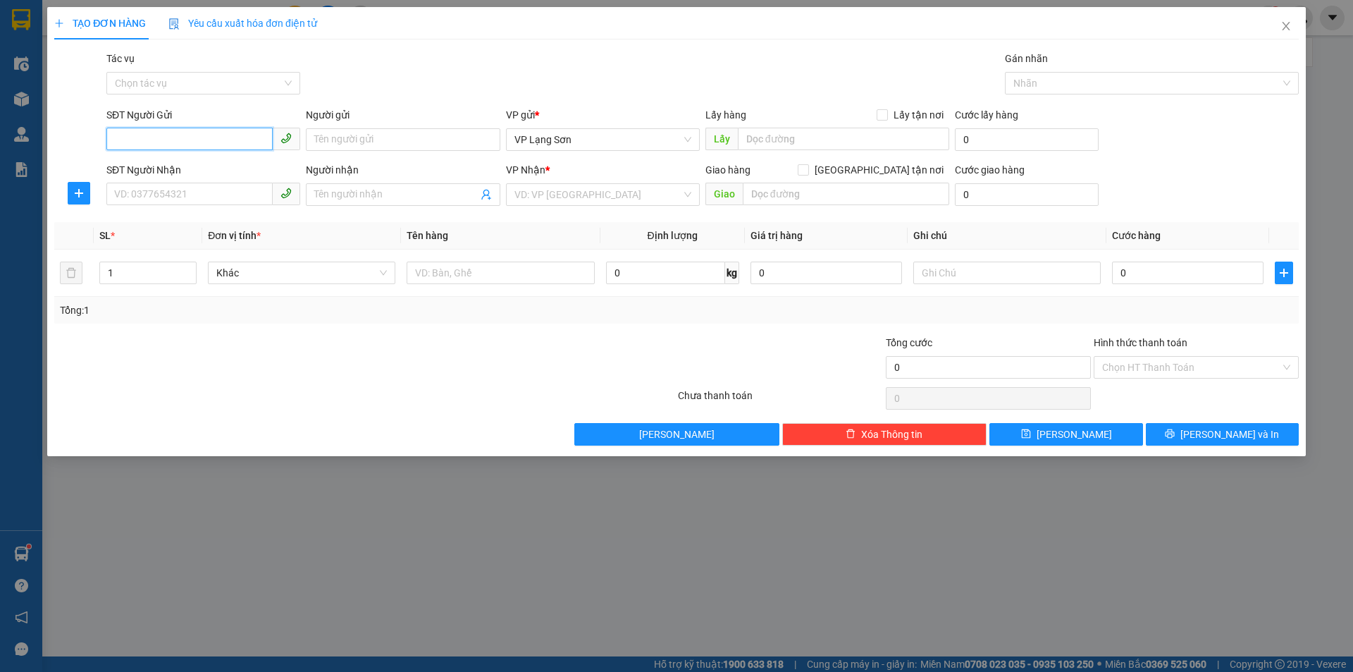
click at [217, 144] on input "SĐT Người Gửi" at bounding box center [189, 139] width 166 height 23
click at [881, 112] on input "Lấy tận nơi" at bounding box center [882, 114] width 10 height 10
checkbox input "true"
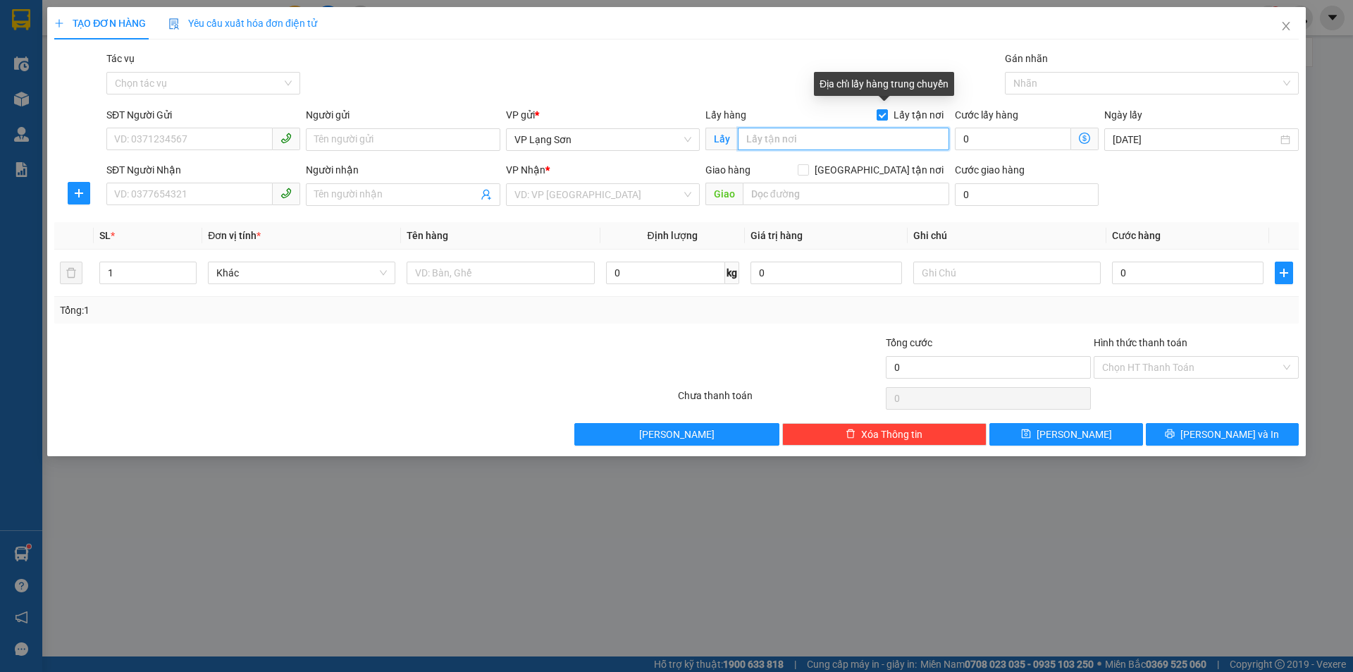
click at [858, 137] on input "text" at bounding box center [843, 139] width 211 height 23
type input "VPLS"
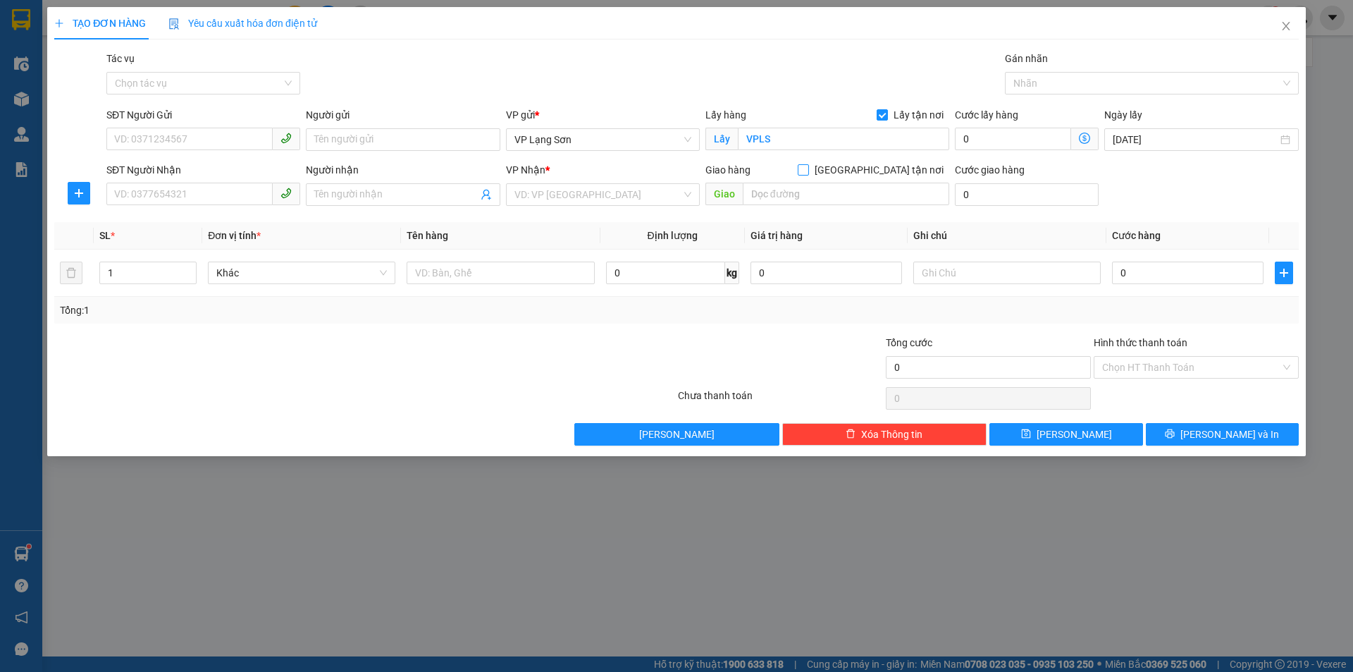
click at [808, 171] on input "[GEOGRAPHIC_DATA] tận nơi" at bounding box center [803, 169] width 10 height 10
checkbox input "true"
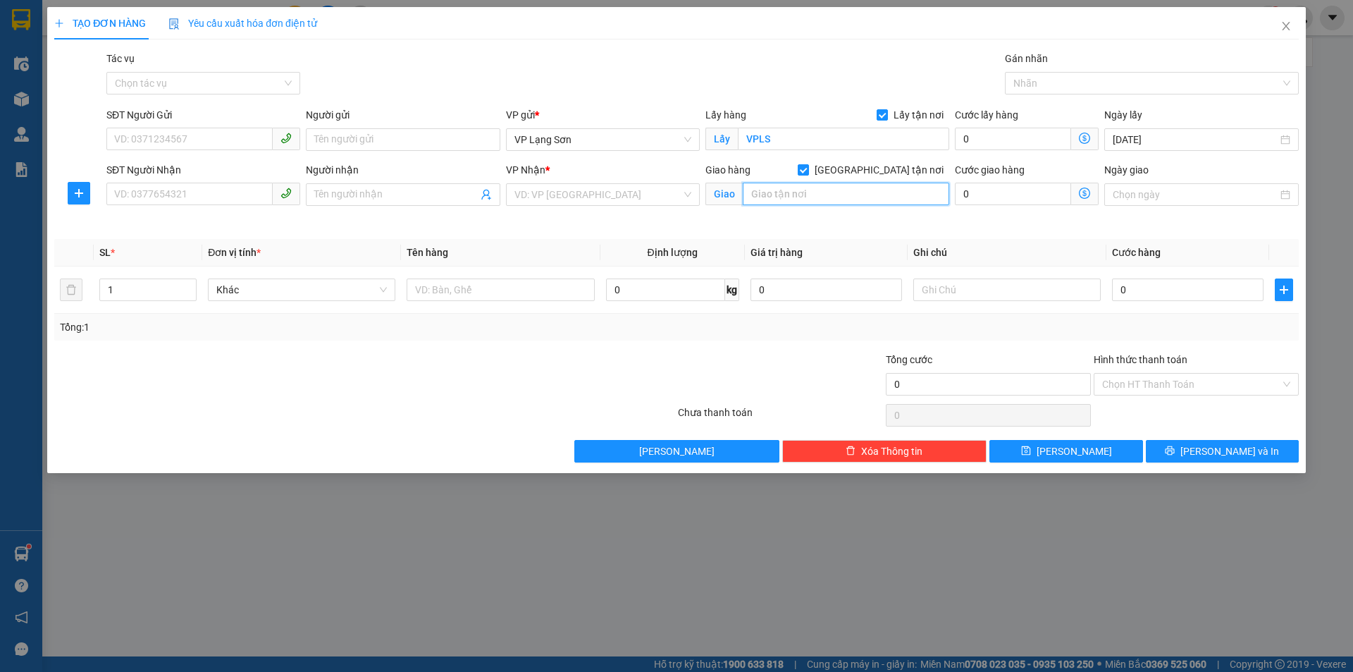
click at [832, 202] on input "text" at bounding box center [846, 194] width 206 height 23
click at [573, 198] on input "search" at bounding box center [597, 194] width 167 height 21
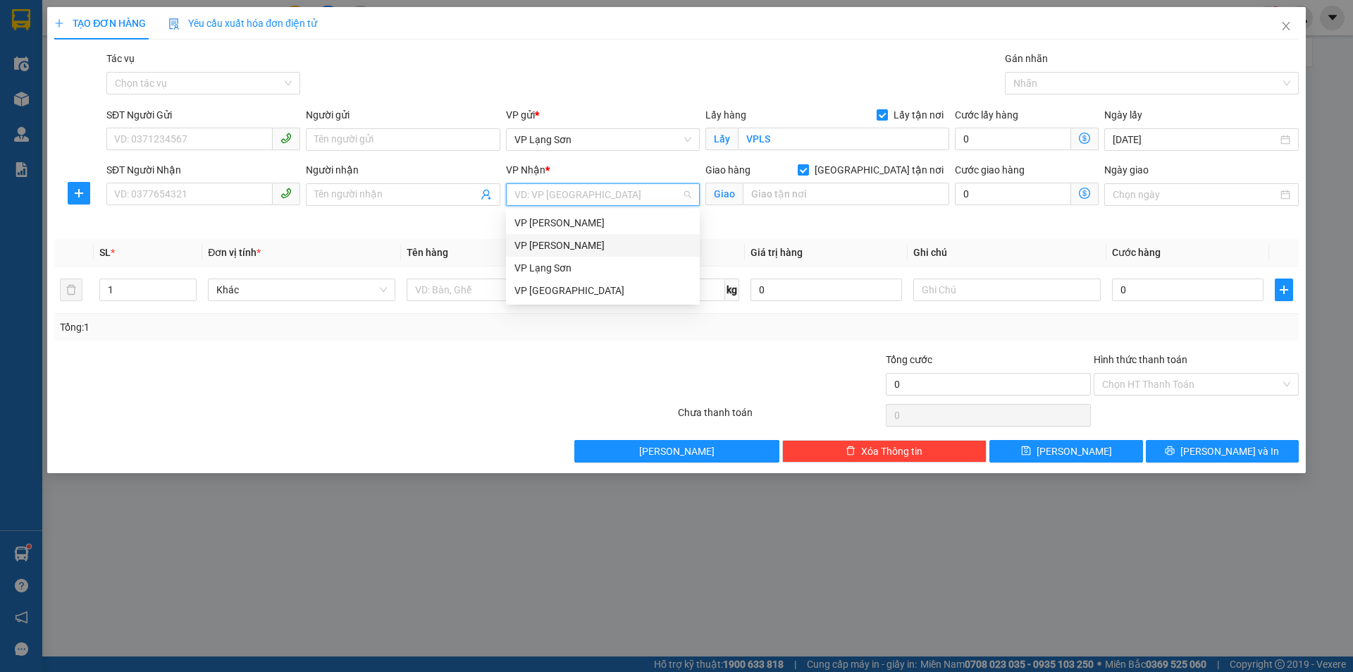
click at [566, 249] on div "VP [PERSON_NAME]" at bounding box center [602, 245] width 177 height 16
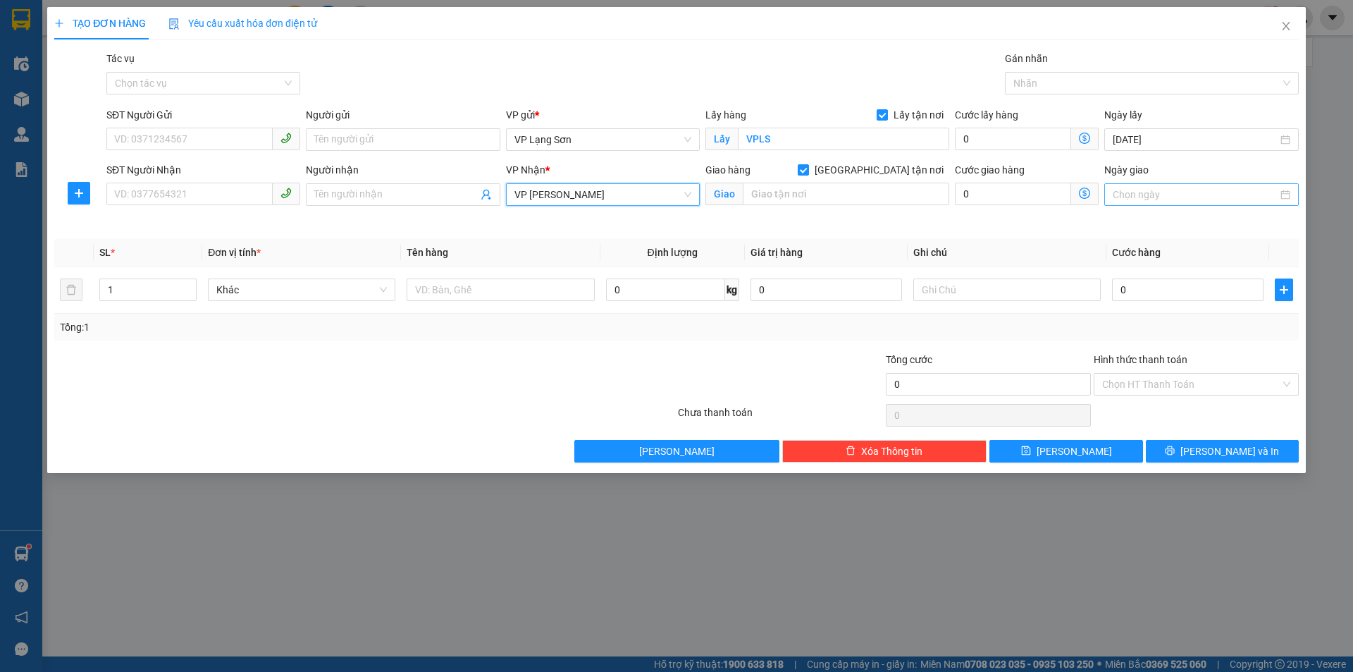
click at [1207, 200] on input "Ngày giao" at bounding box center [1195, 195] width 164 height 16
type input "[DATE]"
click at [1173, 319] on div "14" at bounding box center [1176, 318] width 17 height 17
click at [205, 137] on input "SĐT Người Gửi" at bounding box center [189, 139] width 166 height 23
paste input "0964252028"
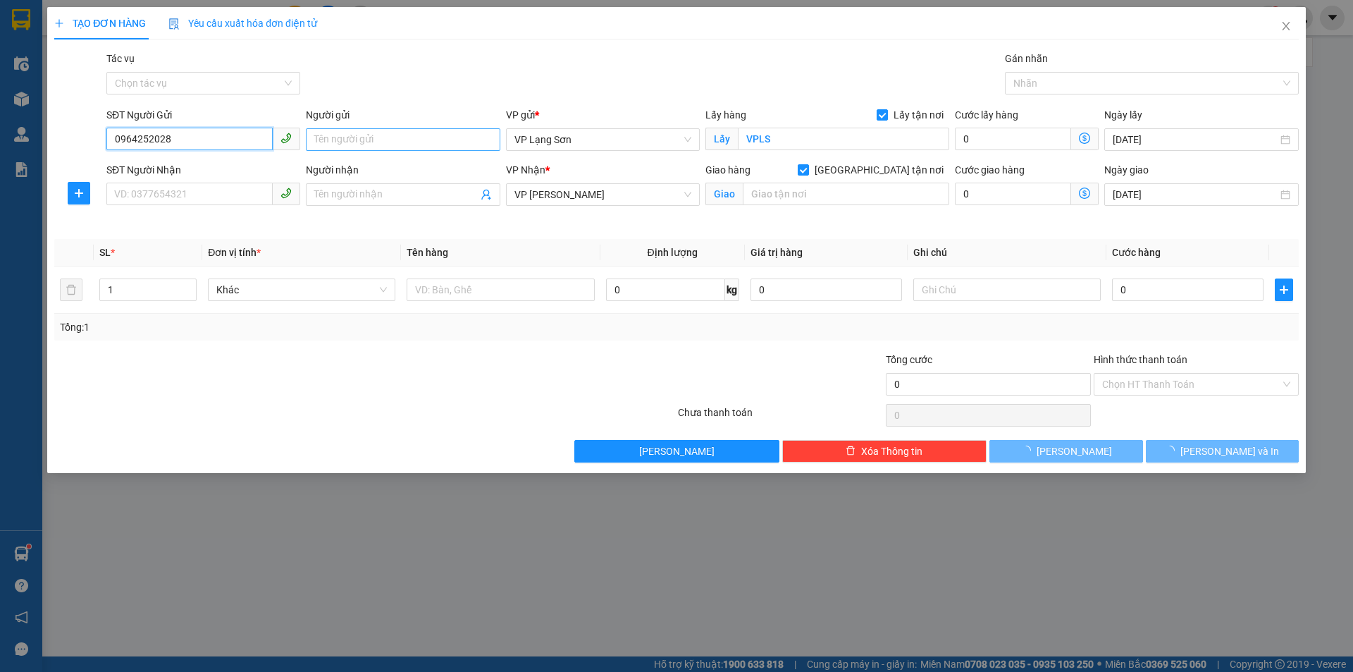
type input "0964252028"
click at [383, 137] on input "Người gửi" at bounding box center [403, 139] width 194 height 23
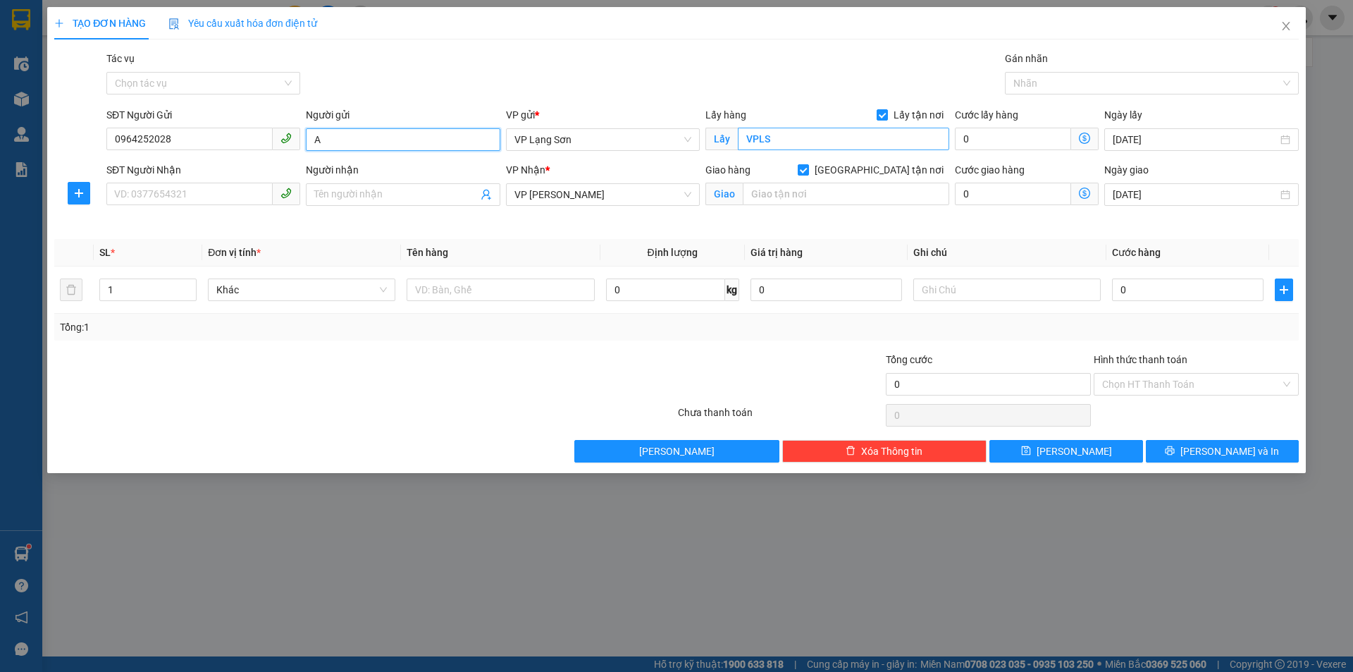
type input "A"
type input "TRƯỜNG MẦM NON 2.9"
click at [199, 181] on div "SĐT Người Nhận" at bounding box center [203, 172] width 194 height 21
click at [414, 192] on input "Người nhận" at bounding box center [395, 195] width 163 height 16
type input "A"
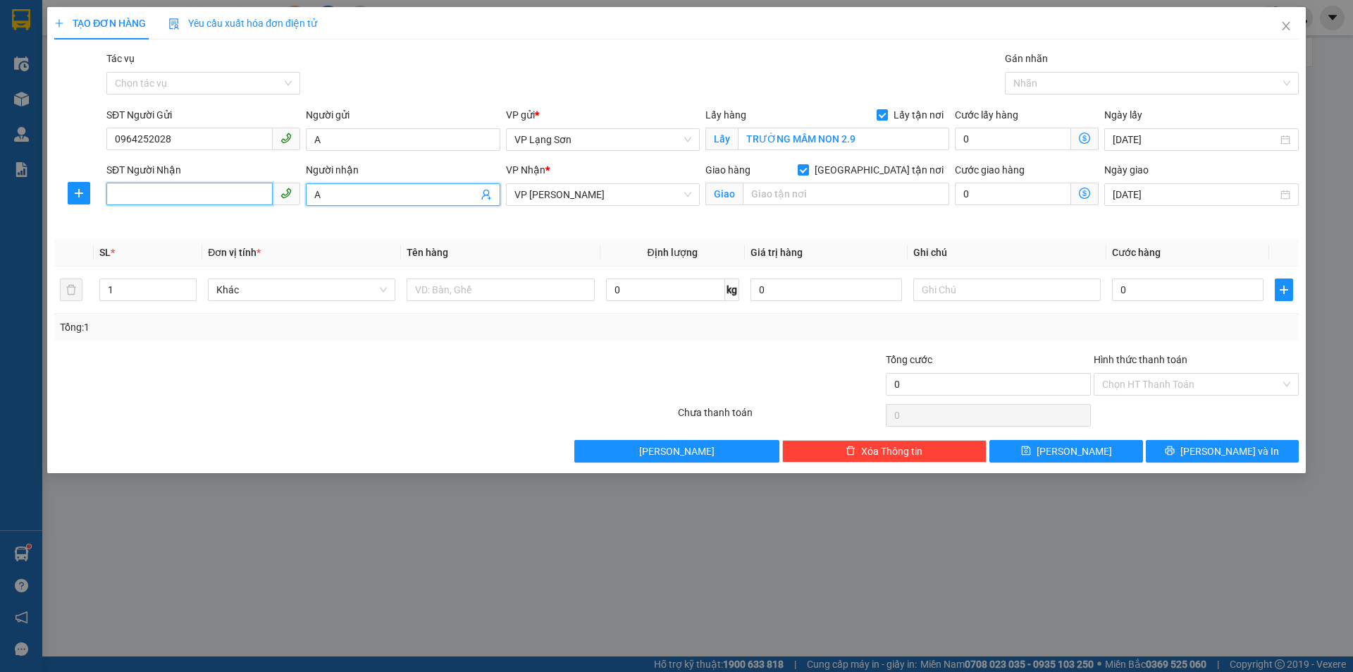
click at [151, 190] on input "SĐT Người Nhận" at bounding box center [189, 194] width 166 height 23
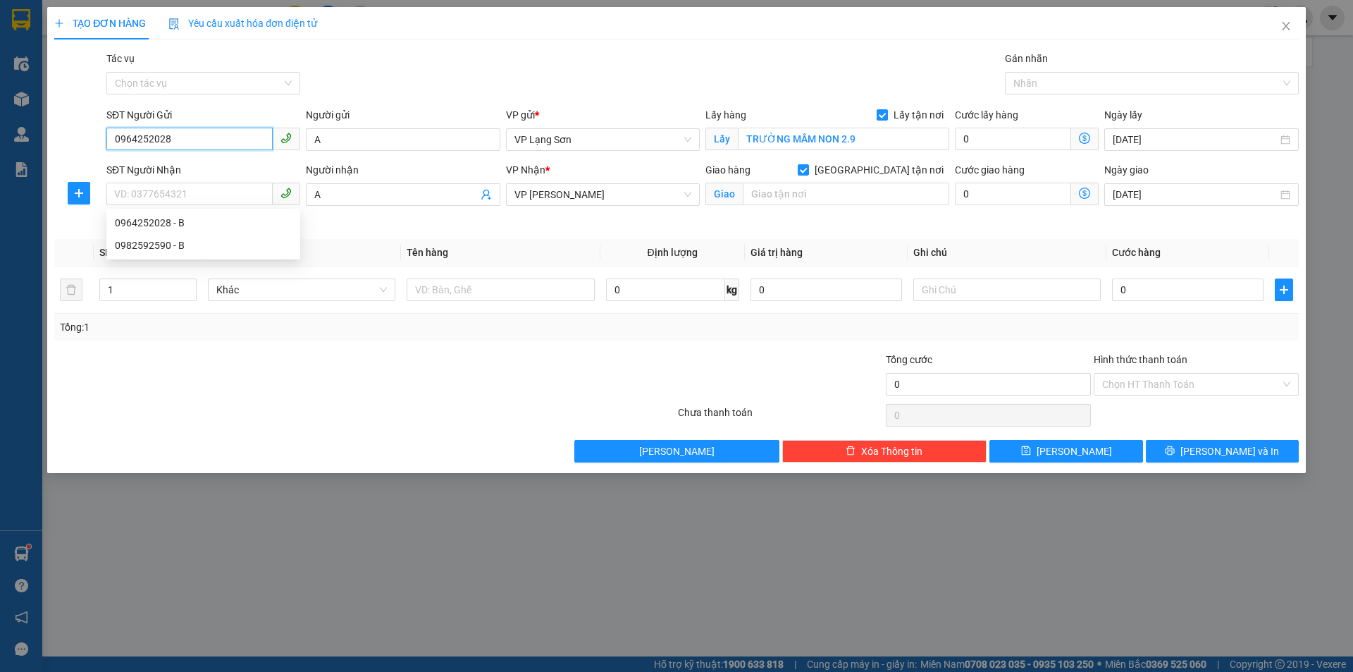
click at [147, 140] on input "0964252028" at bounding box center [189, 139] width 166 height 23
click at [383, 99] on div "Tác vụ Chọn tác vụ Gán nhãn Nhãn" at bounding box center [703, 75] width 1198 height 49
click at [222, 192] on input "SĐT Người Nhận" at bounding box center [189, 194] width 166 height 23
paste input "0964252028"
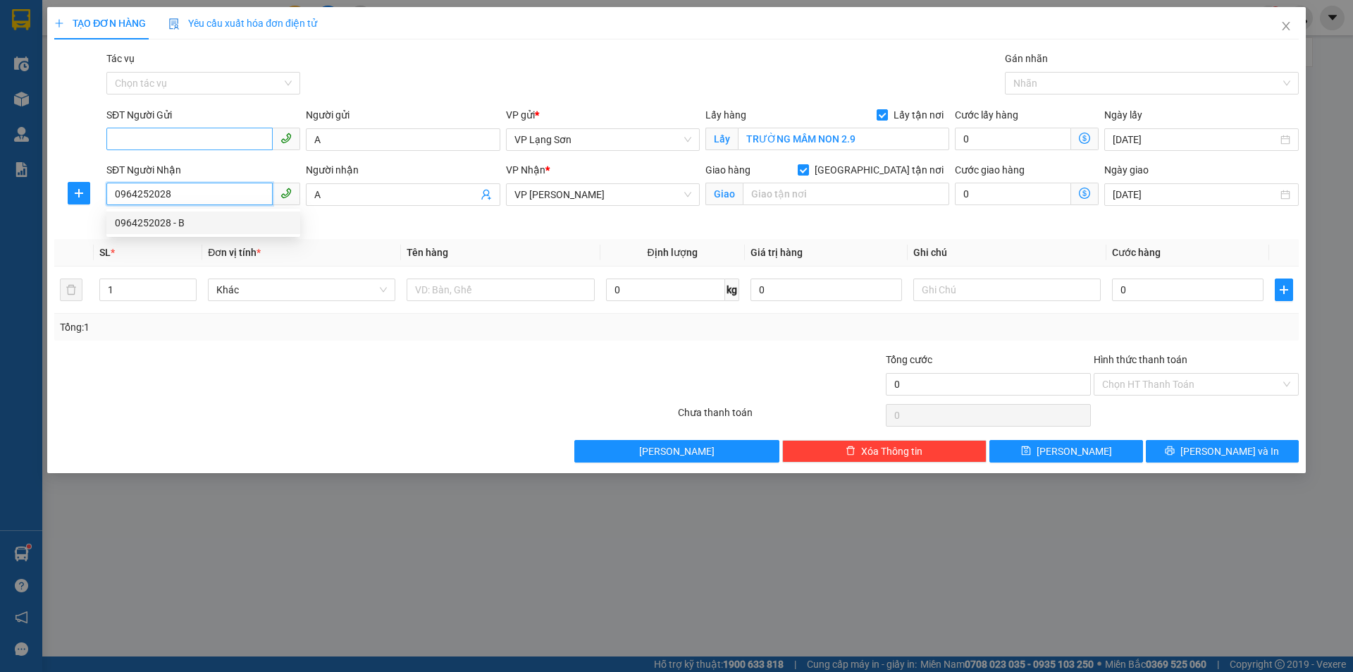
type input "0964252028"
click at [176, 145] on input "SĐT Người Gửi" at bounding box center [189, 139] width 166 height 23
type input "0393617011"
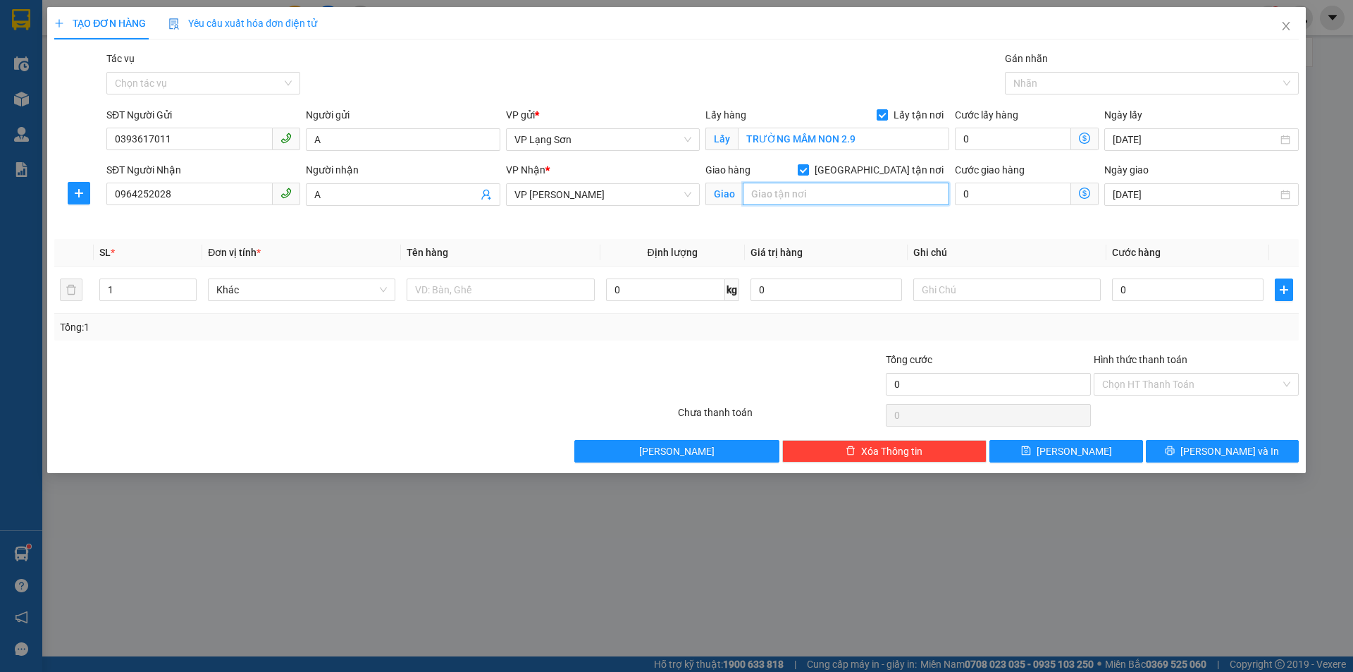
click at [857, 195] on input "text" at bounding box center [846, 194] width 206 height 23
type input "26 PHỐ VĨNH TUY"
click at [431, 290] on input "text" at bounding box center [500, 289] width 187 height 23
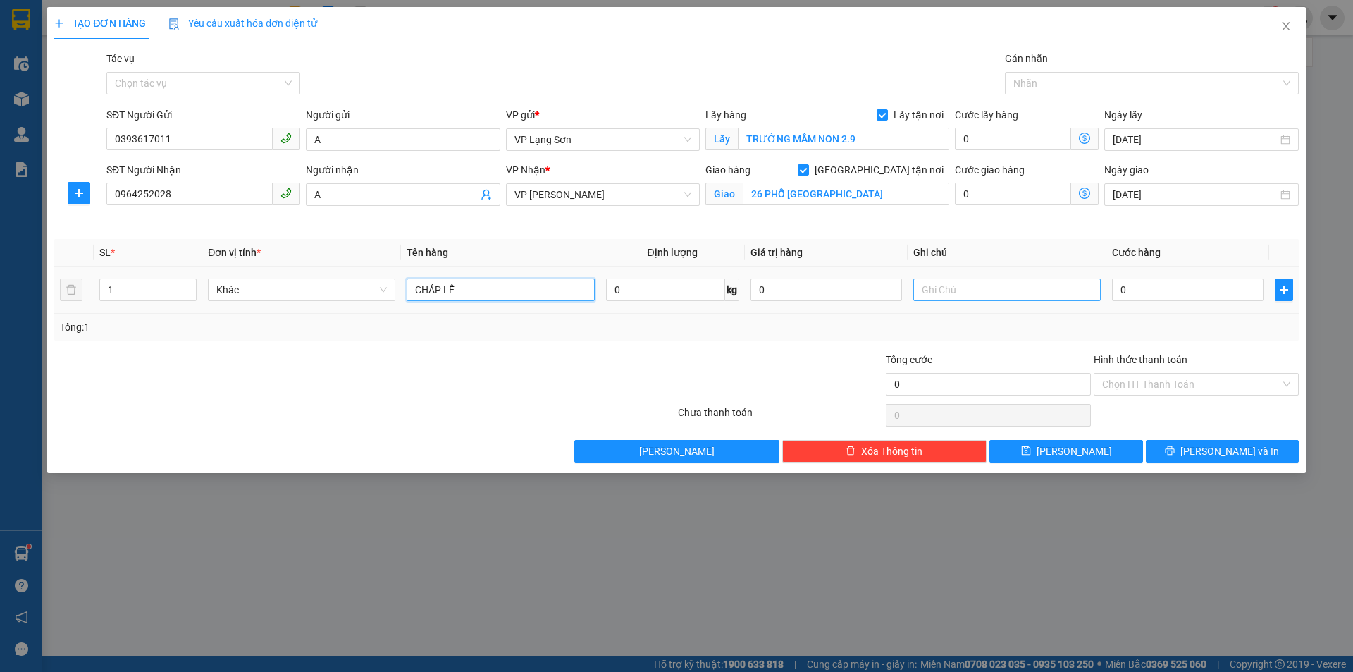
type input "CHÁP LỄ"
click at [995, 284] on input "text" at bounding box center [1006, 289] width 187 height 23
click at [1117, 285] on input "0" at bounding box center [1188, 289] width 152 height 23
type input "1"
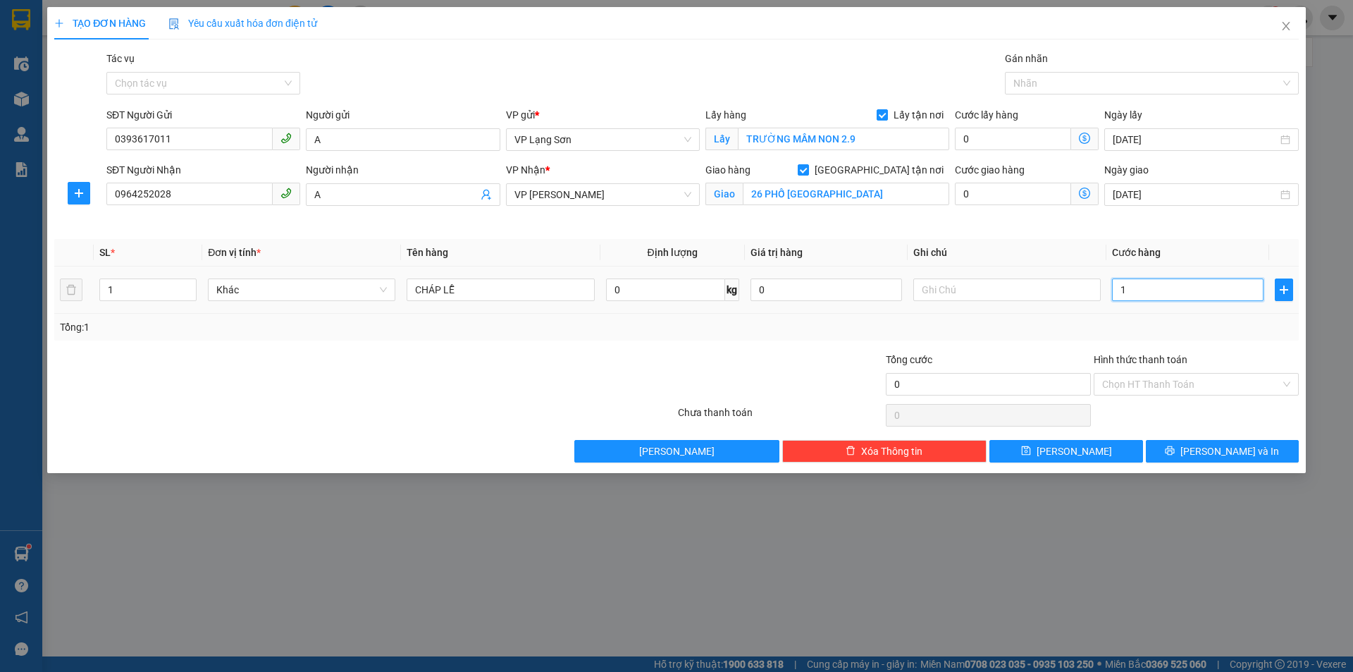
type input "1"
type input "10"
type input "100"
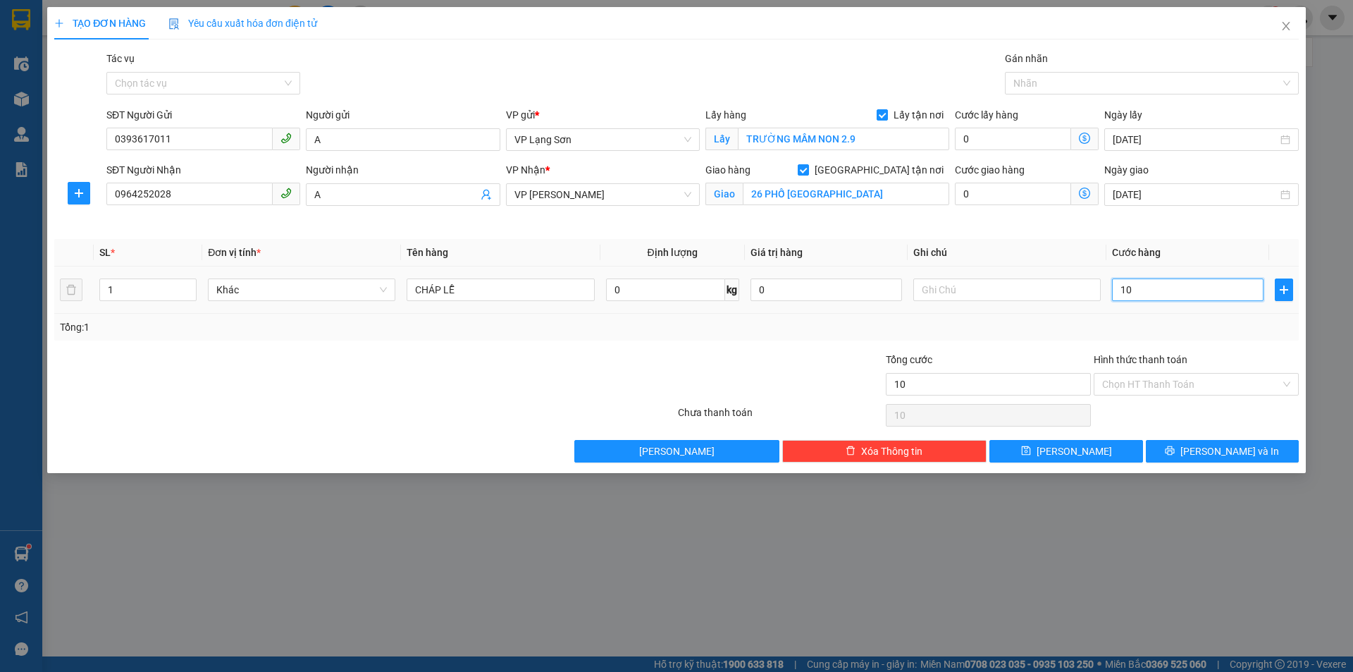
type input "100"
type input "100.000"
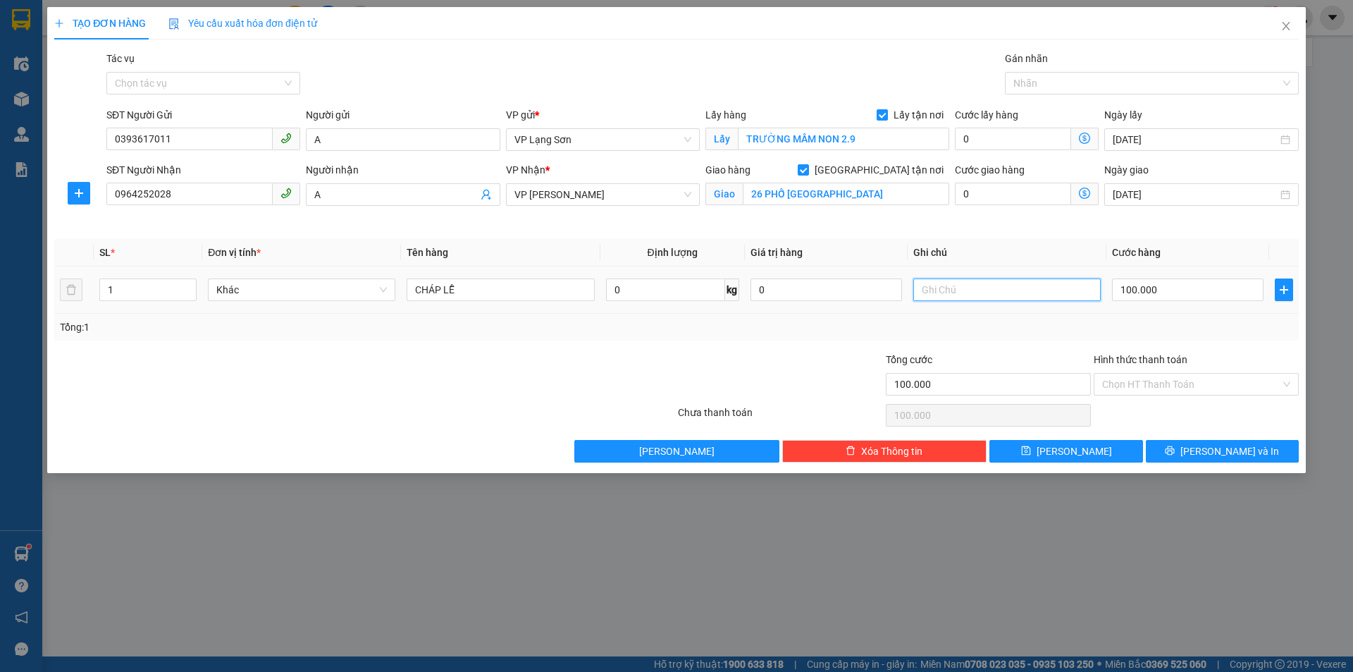
click at [977, 291] on input "text" at bounding box center [1006, 289] width 187 height 23
type input "NG NHẬN TT"
click at [197, 196] on input "0964252028" at bounding box center [189, 194] width 166 height 23
click at [351, 192] on input "A" at bounding box center [395, 195] width 163 height 16
drag, startPoint x: 339, startPoint y: 187, endPoint x: 280, endPoint y: 187, distance: 58.5
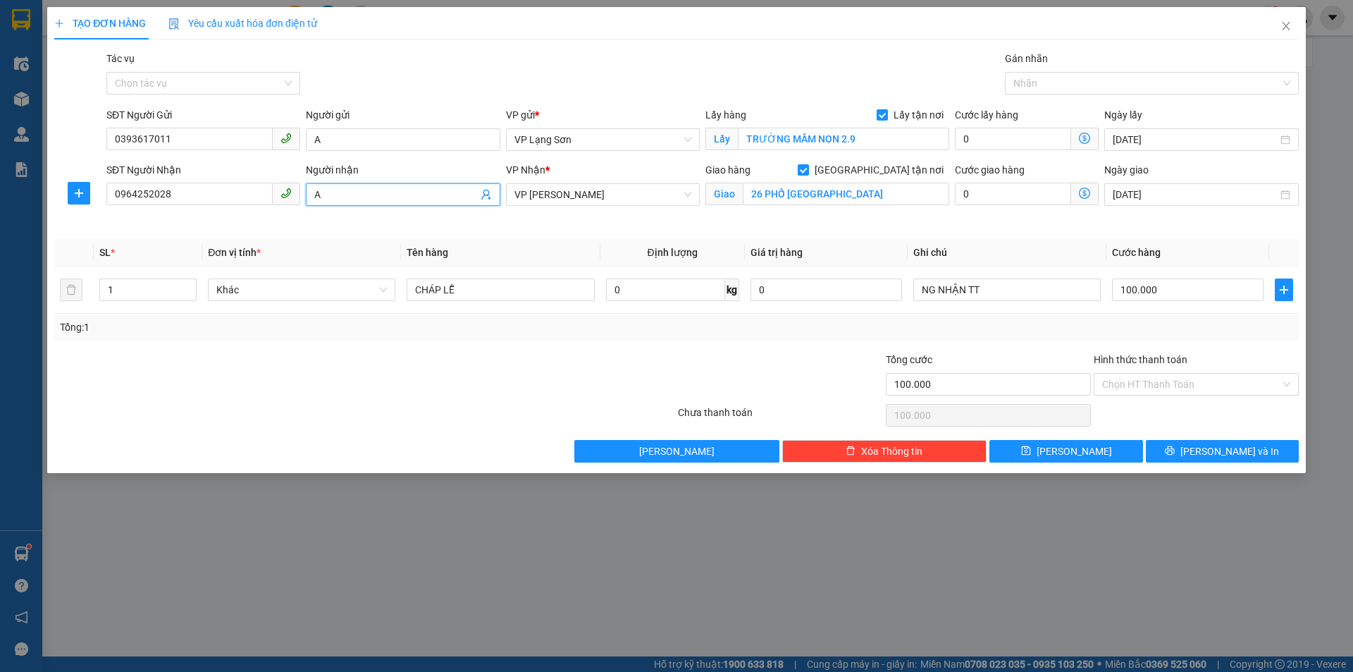
click at [280, 187] on div "SĐT Người Nhận 0964252028 Người nhận A A VP Nhận * VP Minh Khai Giao hàng Giao …" at bounding box center [703, 195] width 1198 height 66
type input "0377385989"
click at [150, 145] on input "0393617011" at bounding box center [189, 139] width 166 height 23
click at [1064, 451] on button "[PERSON_NAME]" at bounding box center [1065, 451] width 153 height 23
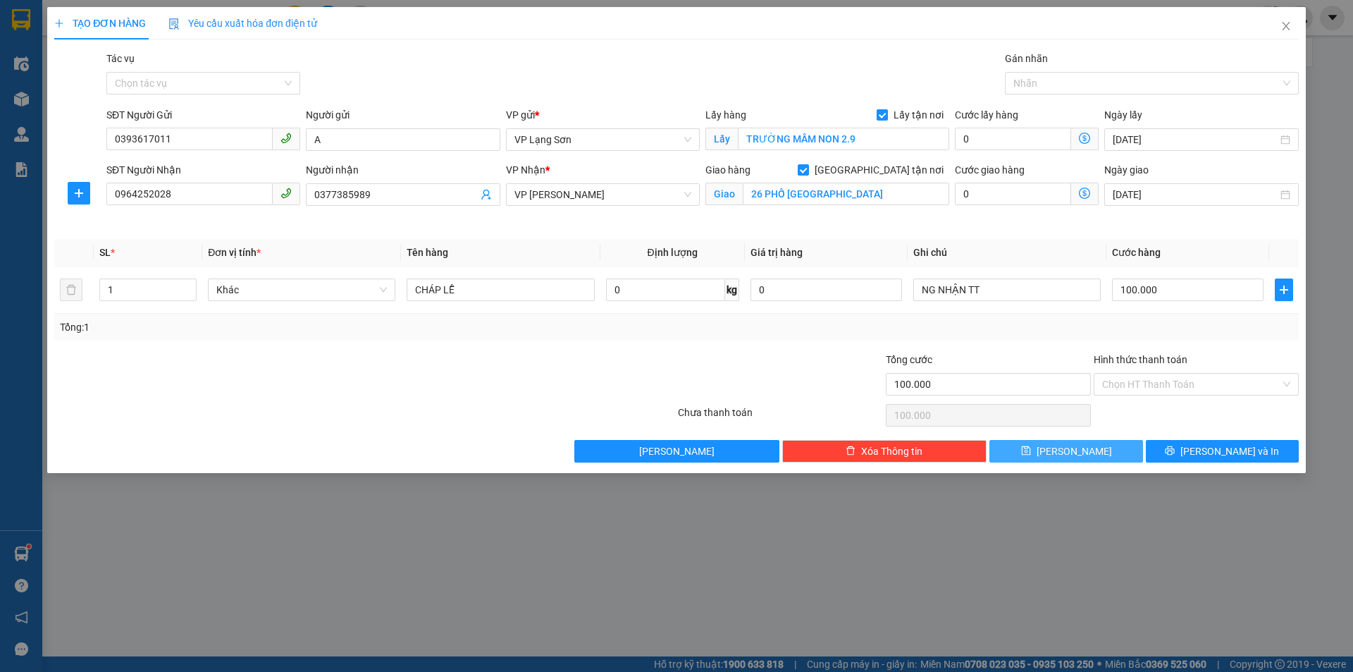
checkbox input "false"
type input "0"
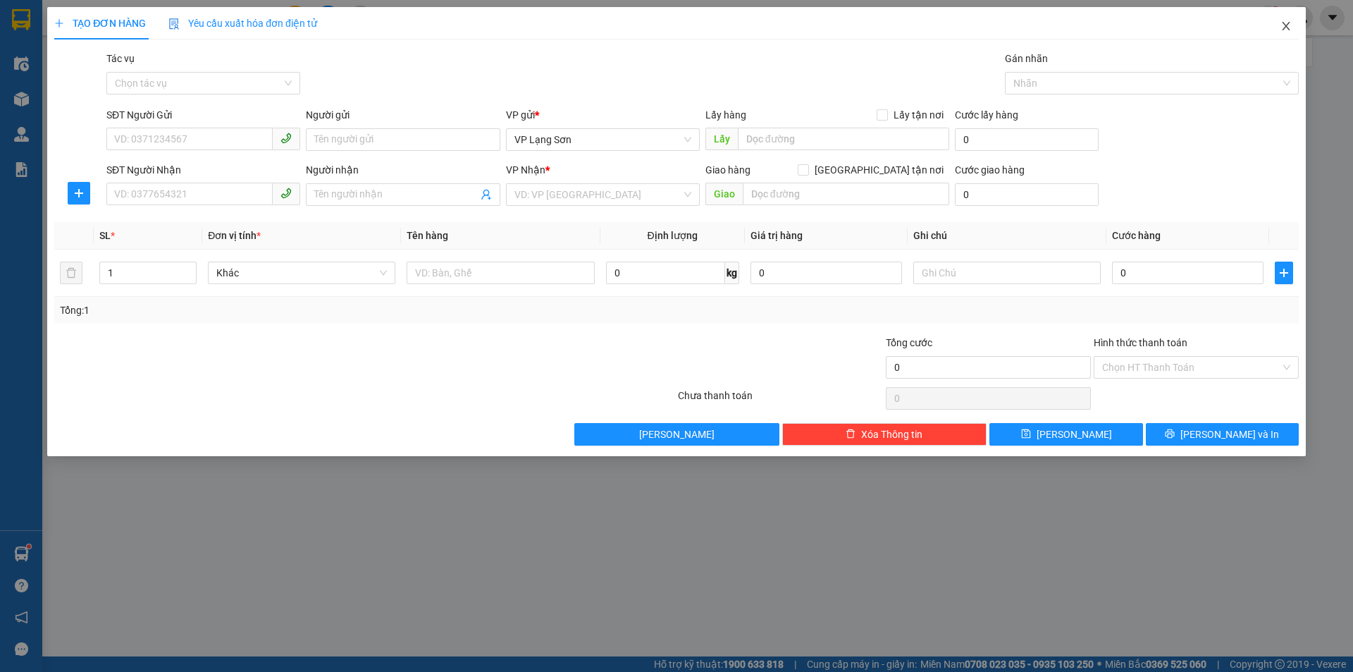
click at [1286, 27] on icon "close" at bounding box center [1286, 26] width 8 height 8
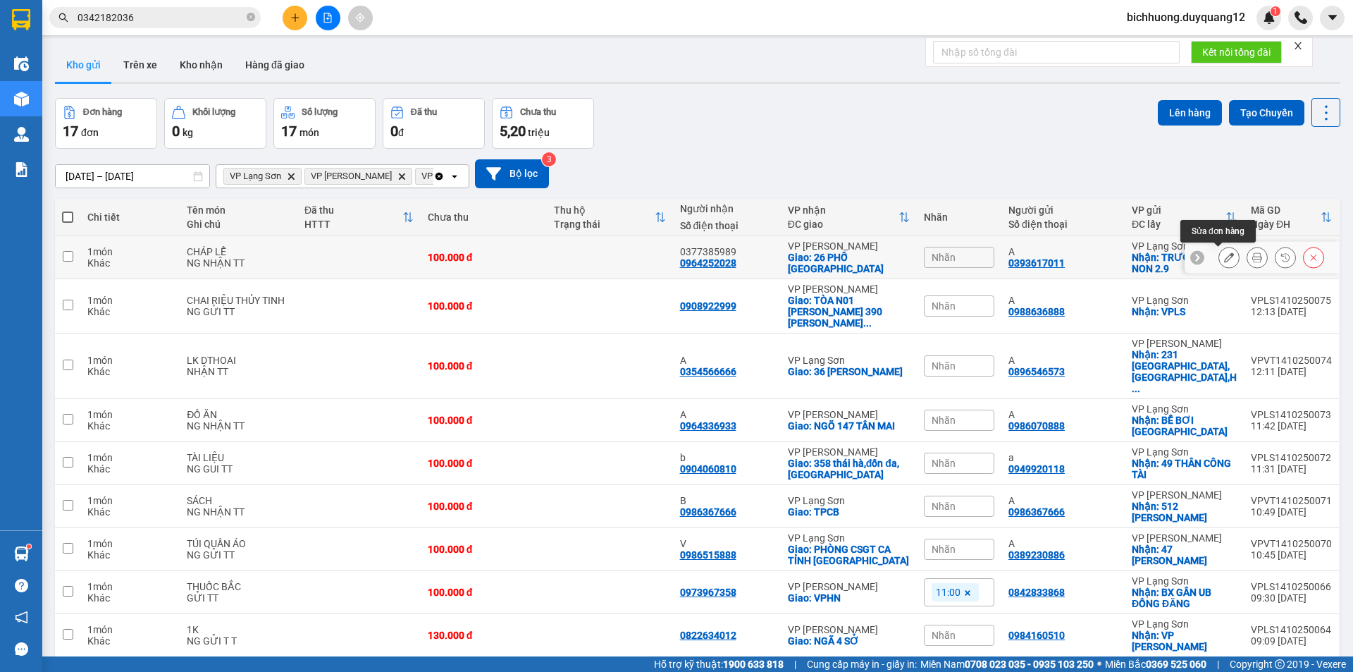
click at [1224, 258] on icon at bounding box center [1229, 257] width 10 height 10
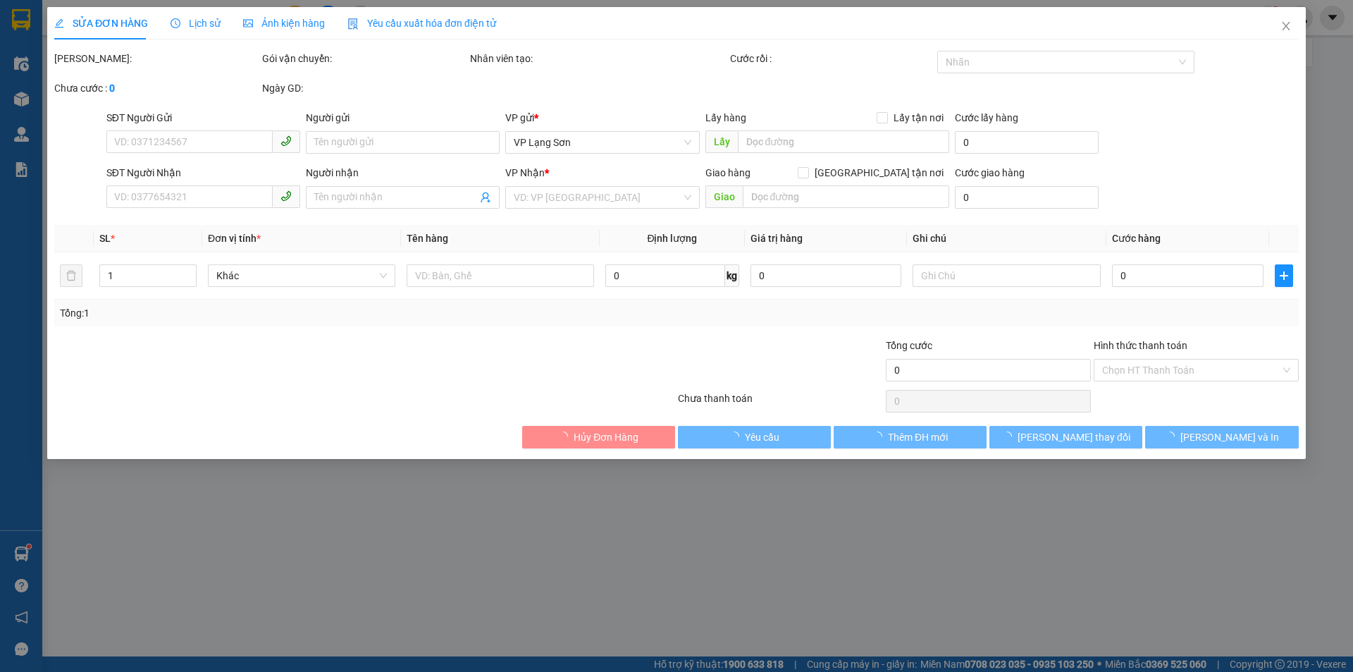
type input "0393617011"
type input "A"
checkbox input "true"
type input "TRƯỜNG MẦM NON 2.9"
type input "0964252028"
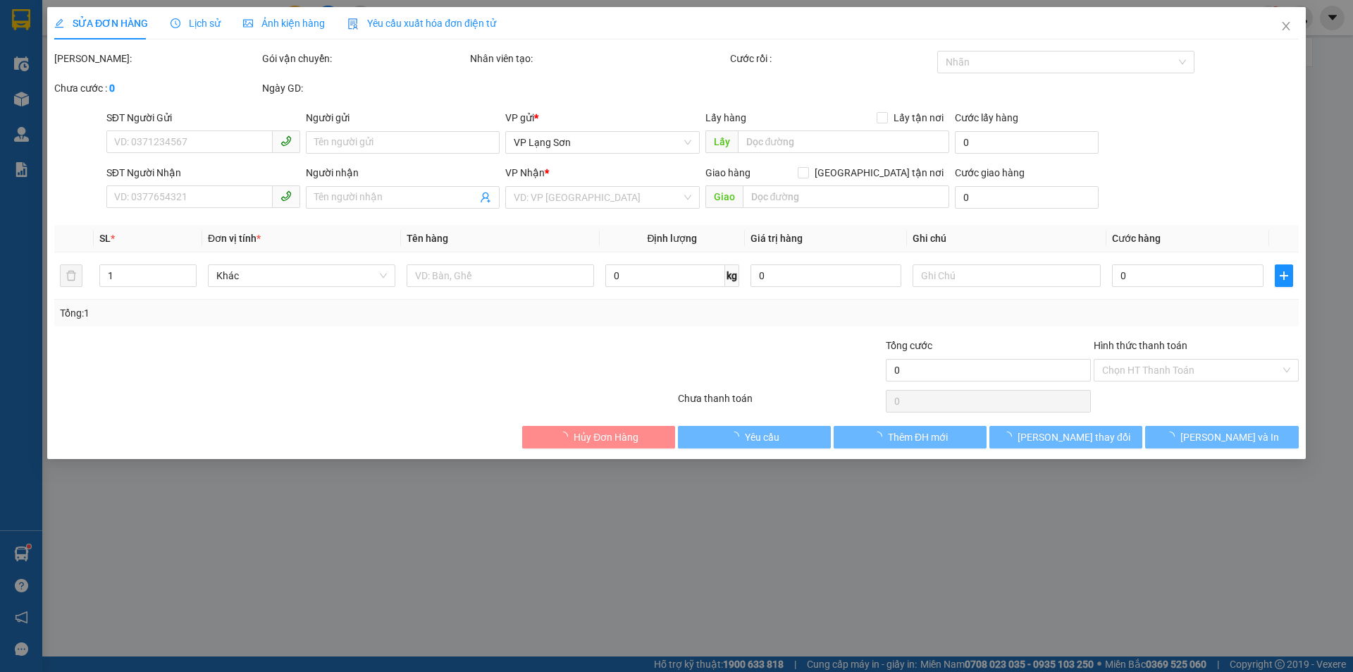
type input "0377385989"
checkbox input "true"
type input "26 PHỐ VĨNH TUY"
type input "100.000"
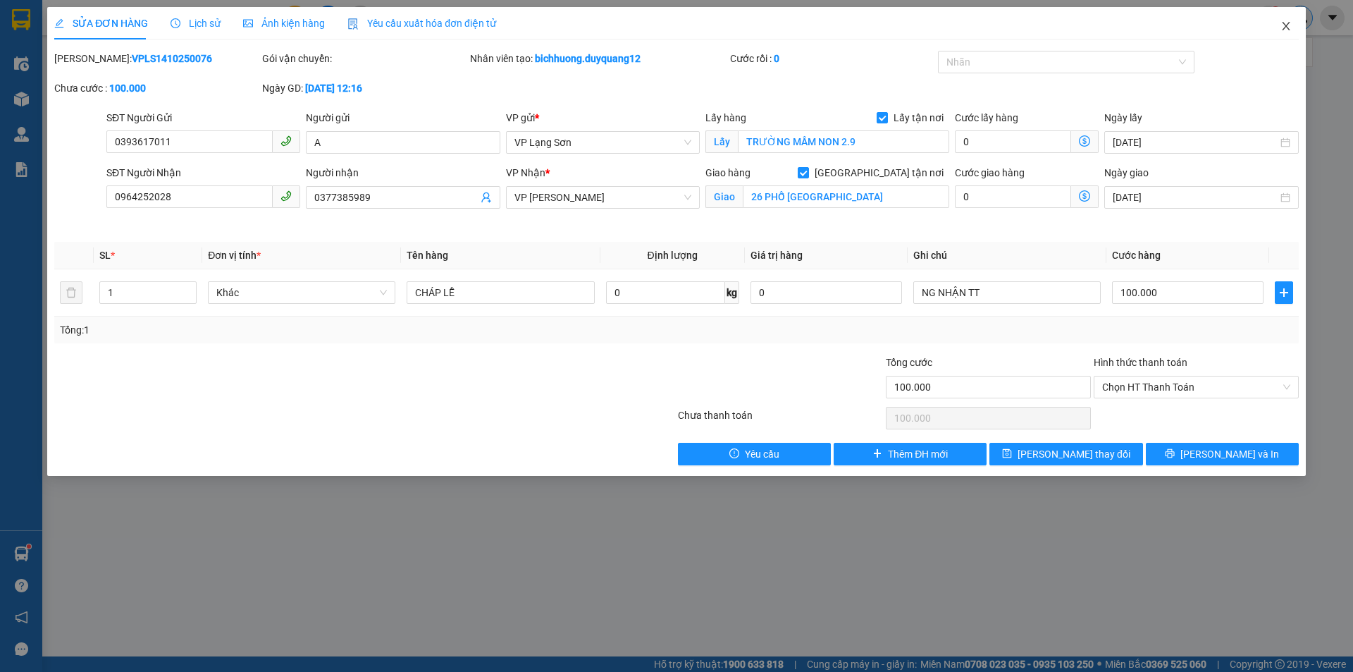
click at [1291, 20] on span "Close" at bounding box center [1285, 26] width 39 height 39
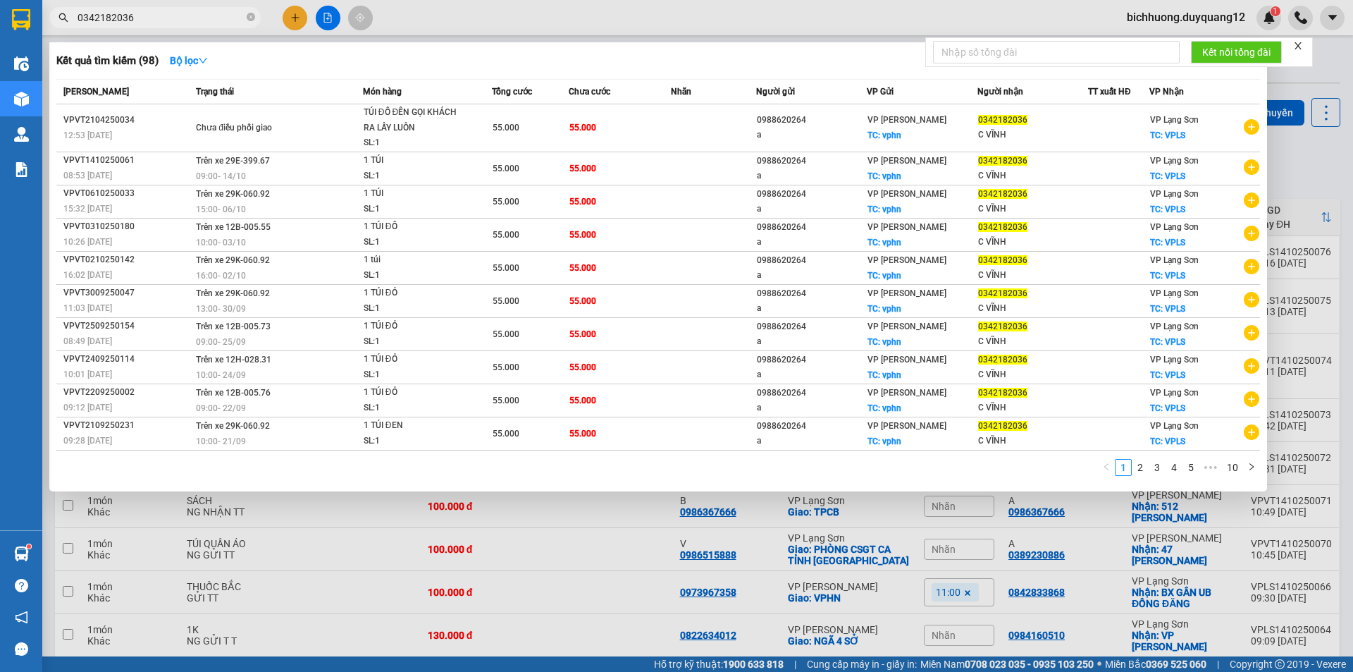
click at [195, 22] on input "0342182036" at bounding box center [161, 18] width 166 height 16
click at [251, 17] on icon "close-circle" at bounding box center [251, 17] width 8 height 8
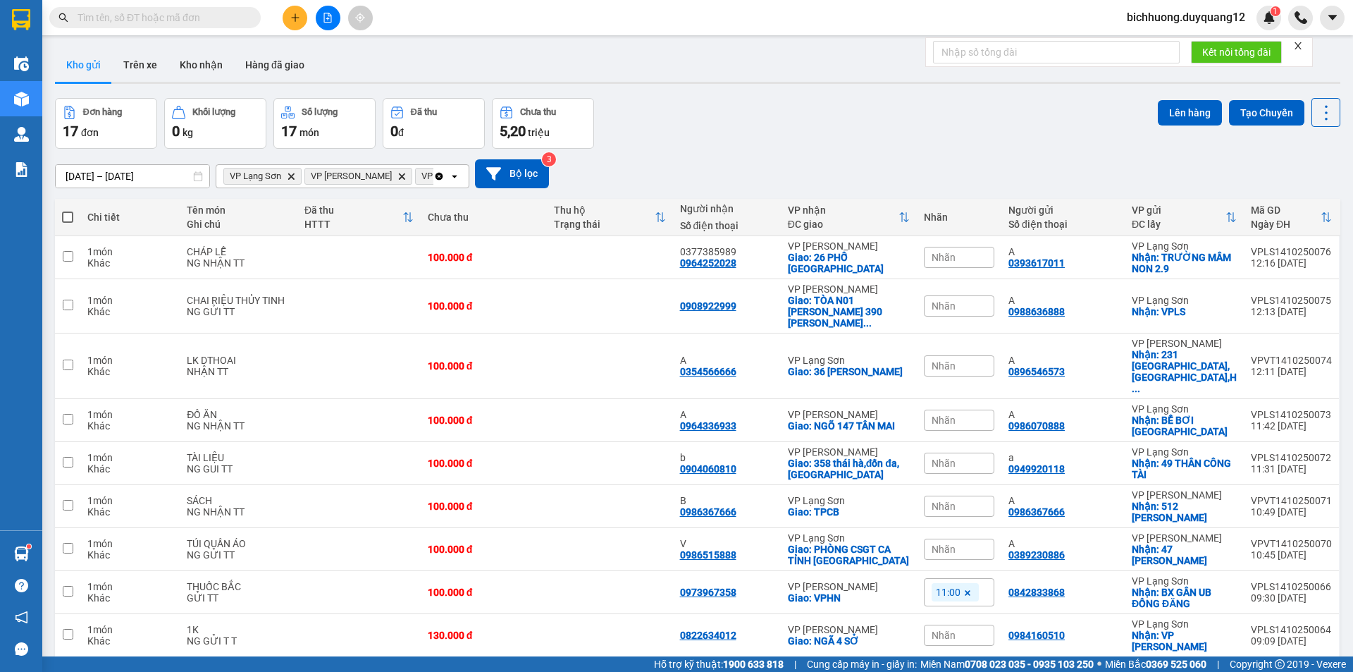
paste input "0868864396"
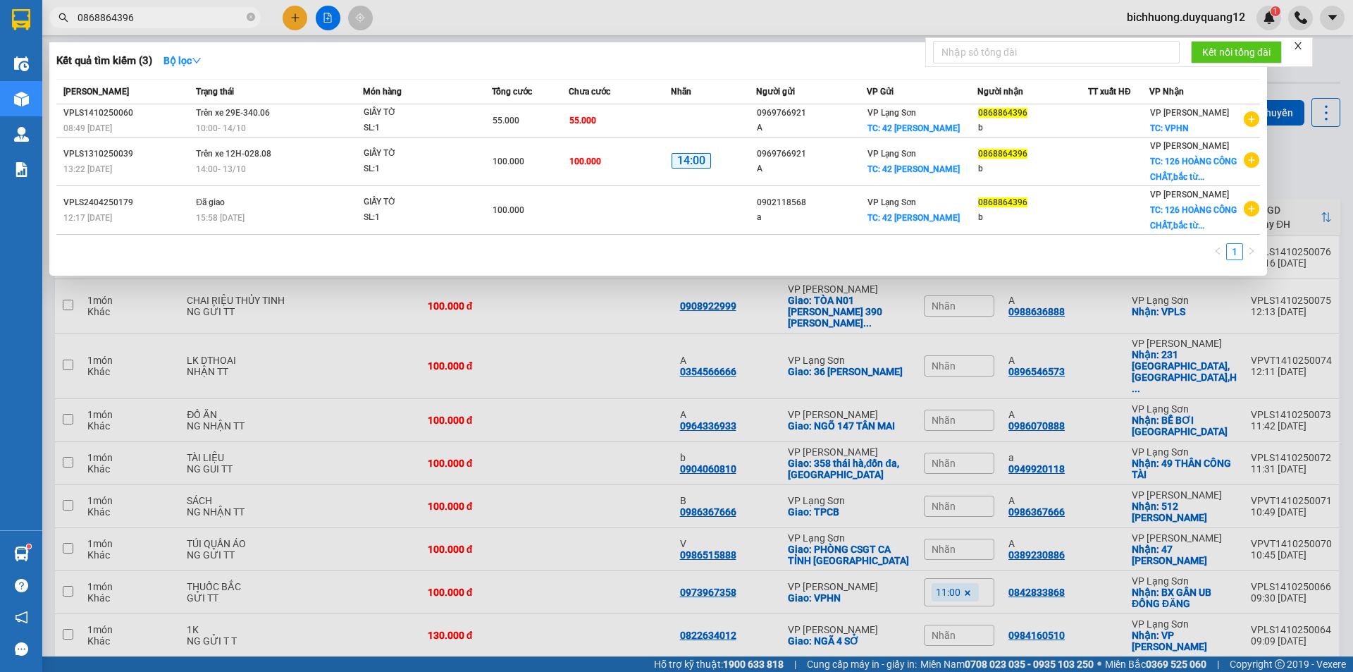
type input "0868864396"
click at [624, 342] on div at bounding box center [676, 336] width 1353 height 672
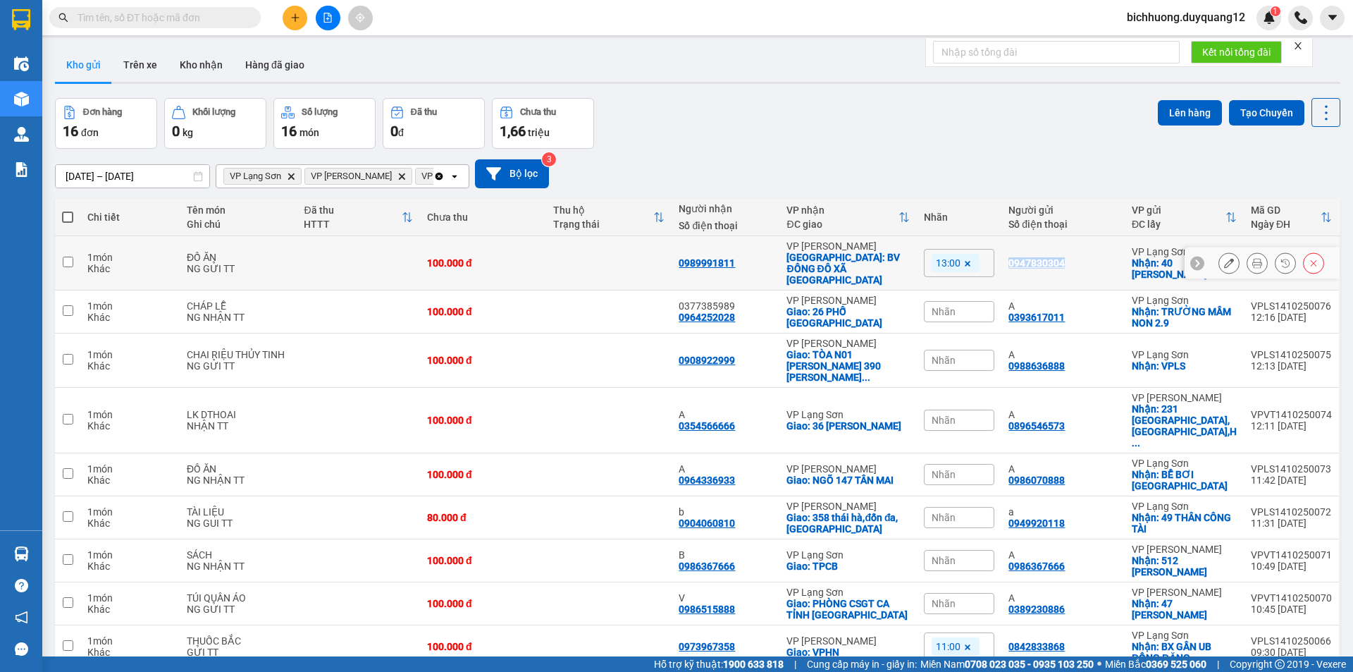
drag, startPoint x: 1090, startPoint y: 255, endPoint x: 1010, endPoint y: 260, distance: 80.5
click at [1010, 260] on td "0947830304" at bounding box center [1062, 263] width 123 height 54
checkbox input "true"
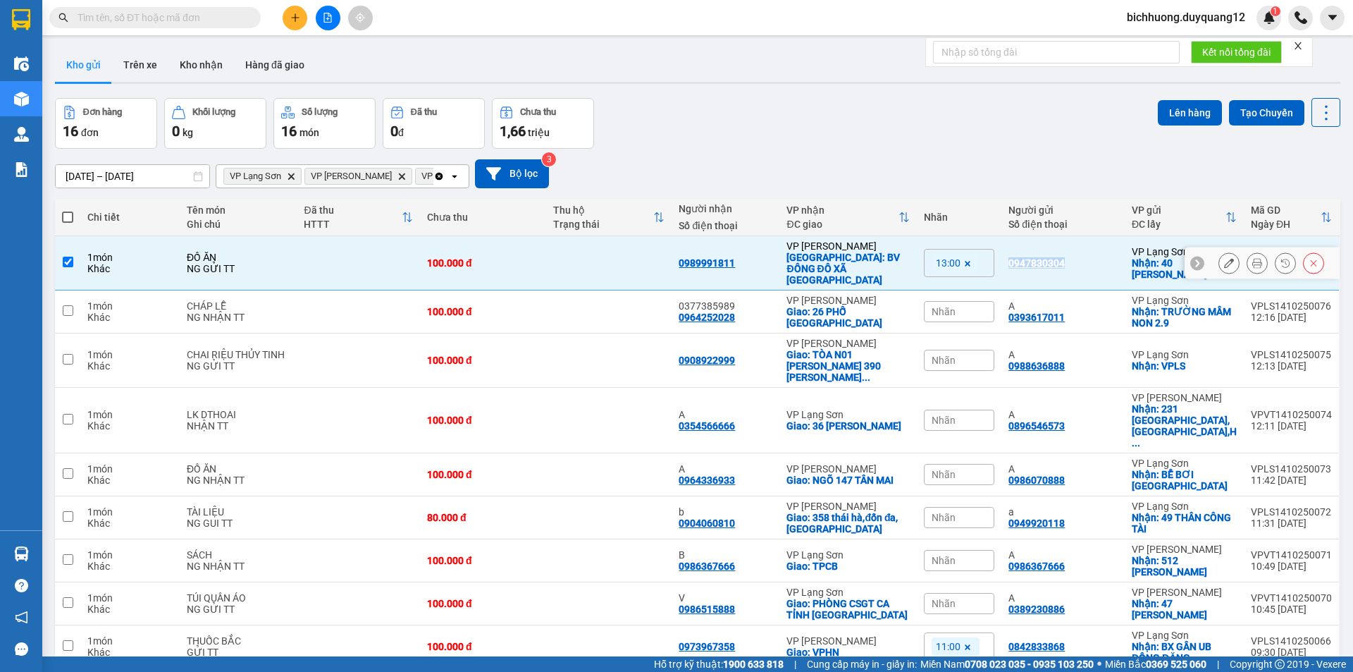
copy div "0947830304"
drag, startPoint x: 1080, startPoint y: 307, endPoint x: 1015, endPoint y: 311, distance: 65.0
click at [1015, 311] on div "A 0393617011" at bounding box center [1062, 311] width 109 height 23
checkbox input "true"
copy div "0393617011"
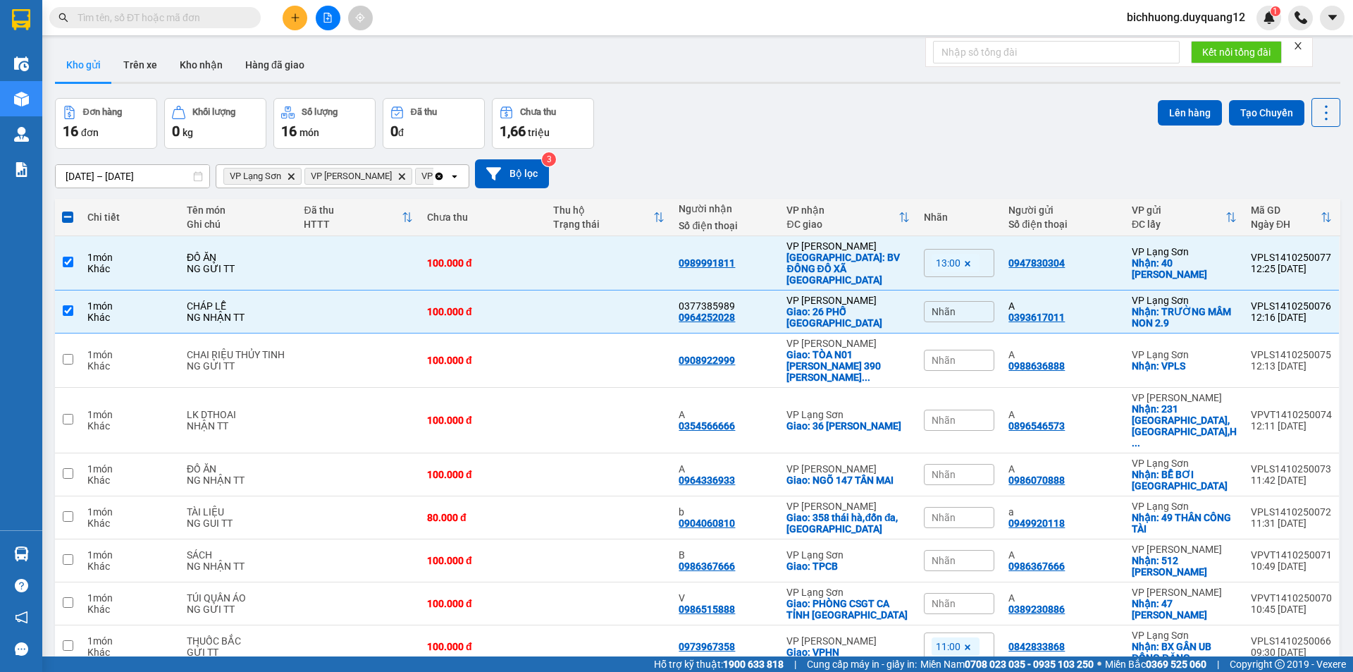
click at [981, 301] on div "Nhãn" at bounding box center [959, 311] width 70 height 21
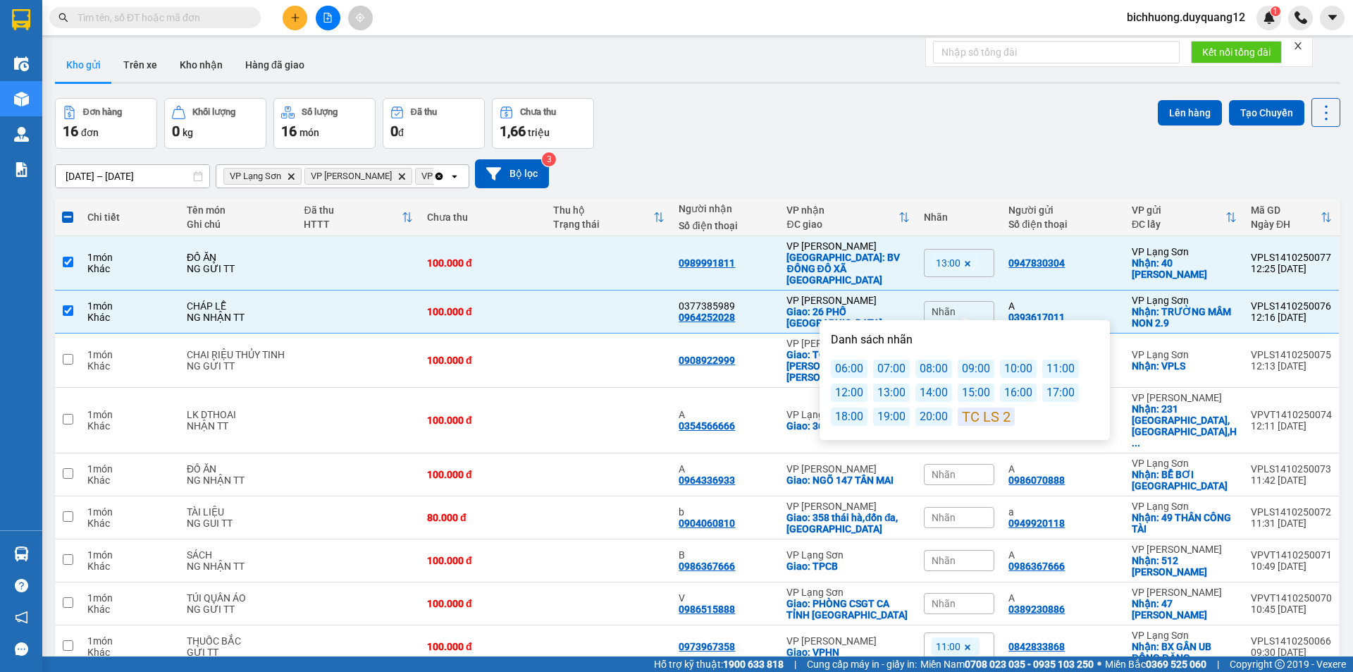
click at [925, 390] on div "14:00" at bounding box center [933, 392] width 37 height 18
click at [871, 171] on div "12/10/2025 – 14/10/2025 Press the down arrow key to interact with the calendar …" at bounding box center [697, 173] width 1285 height 29
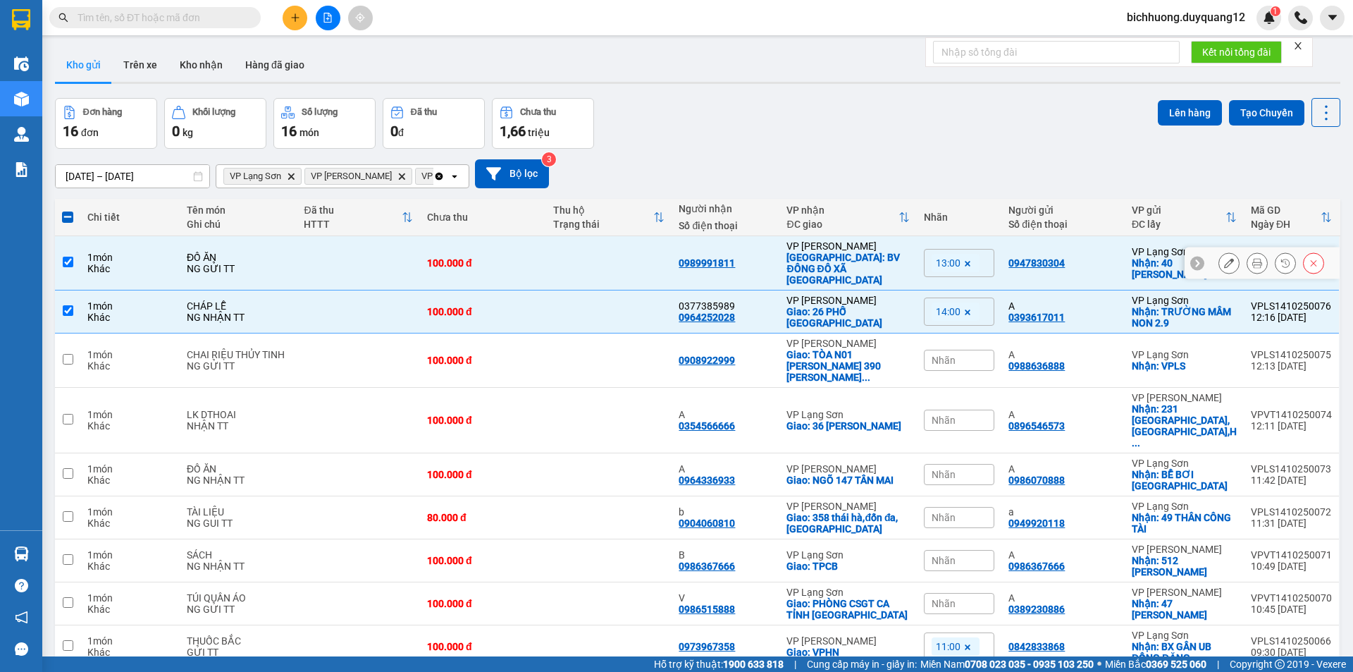
drag, startPoint x: 72, startPoint y: 258, endPoint x: 69, endPoint y: 290, distance: 31.8
click at [72, 259] on input "checkbox" at bounding box center [68, 262] width 11 height 11
checkbox input "false"
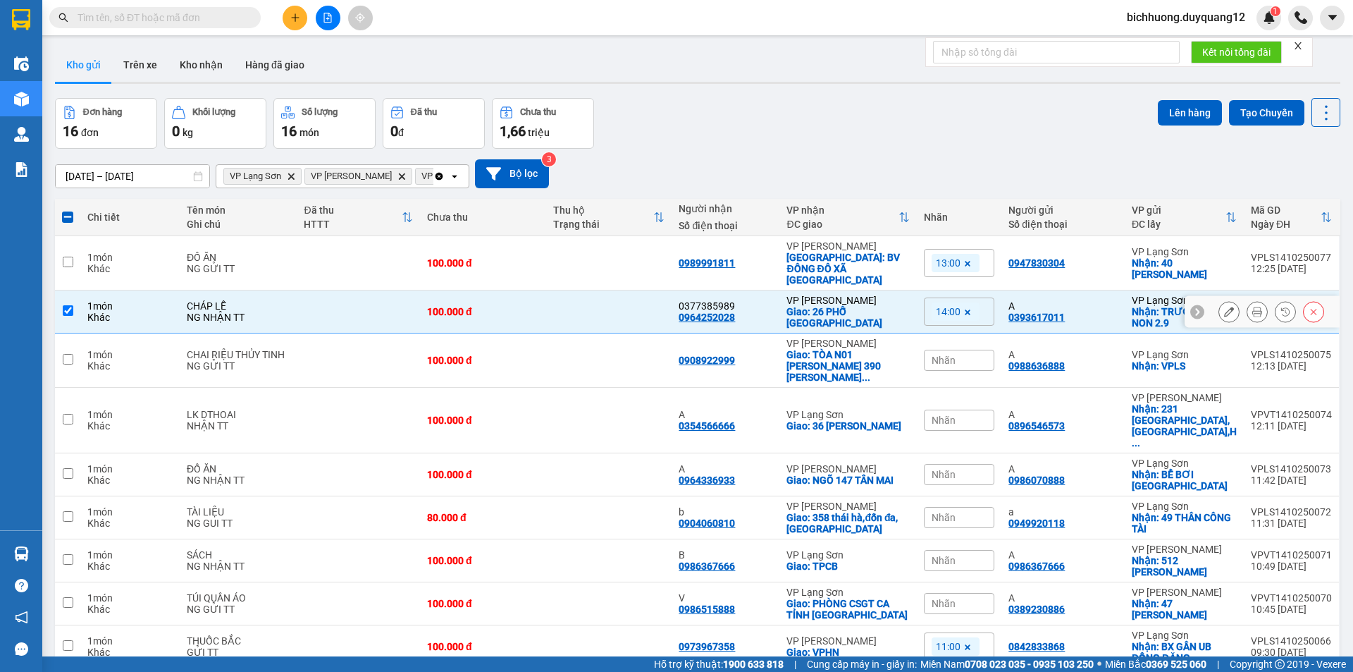
click at [69, 290] on td at bounding box center [67, 311] width 25 height 43
checkbox input "false"
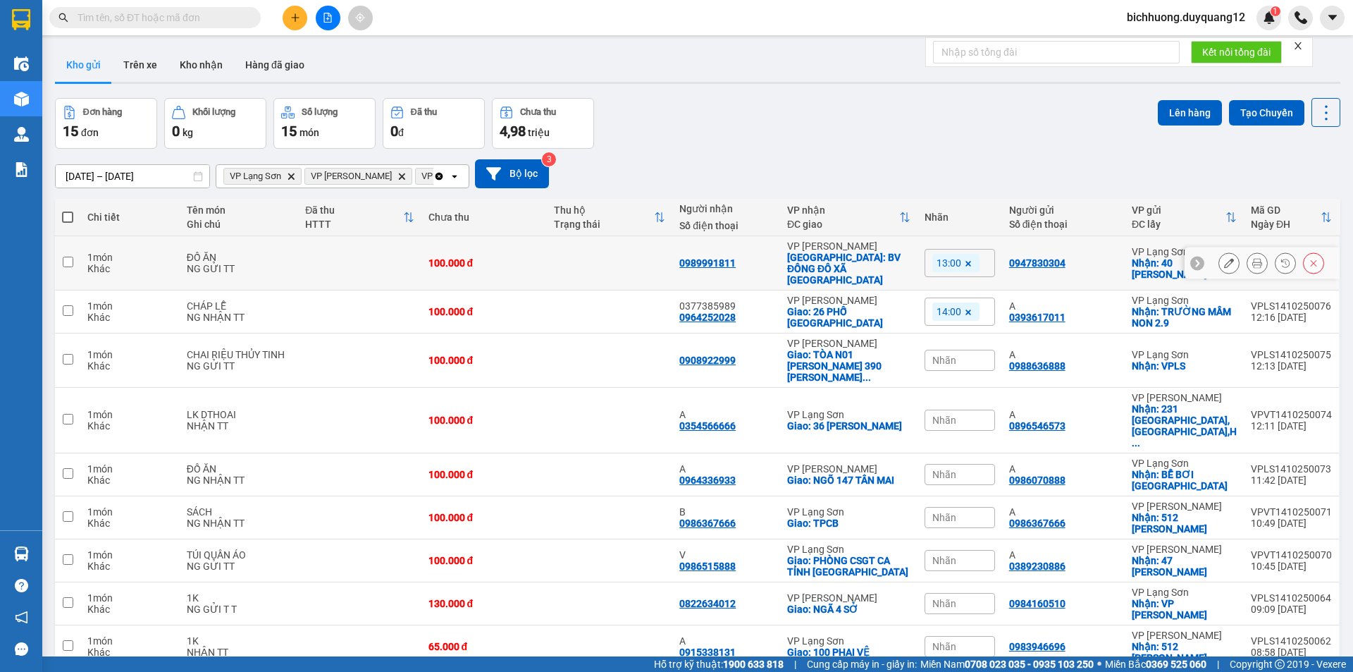
click at [58, 254] on td at bounding box center [67, 263] width 25 height 54
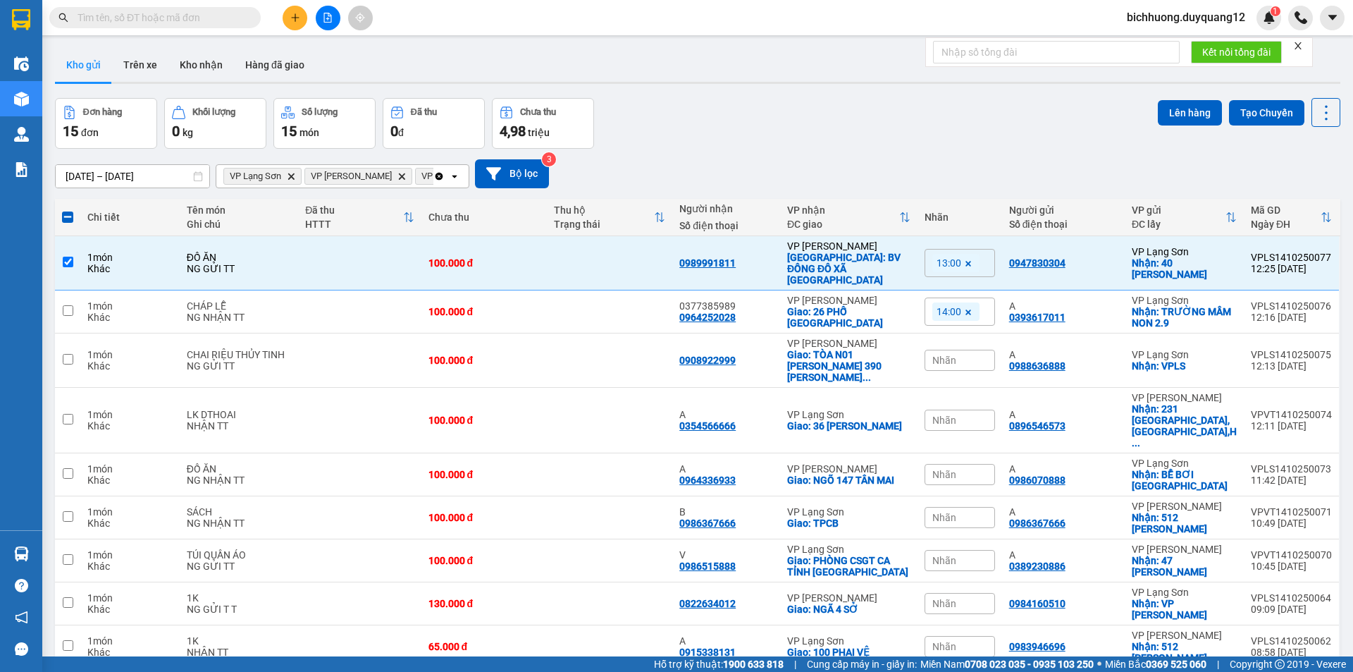
click at [973, 259] on icon at bounding box center [968, 263] width 8 height 8
click at [987, 263] on div "Nhãn" at bounding box center [960, 262] width 70 height 21
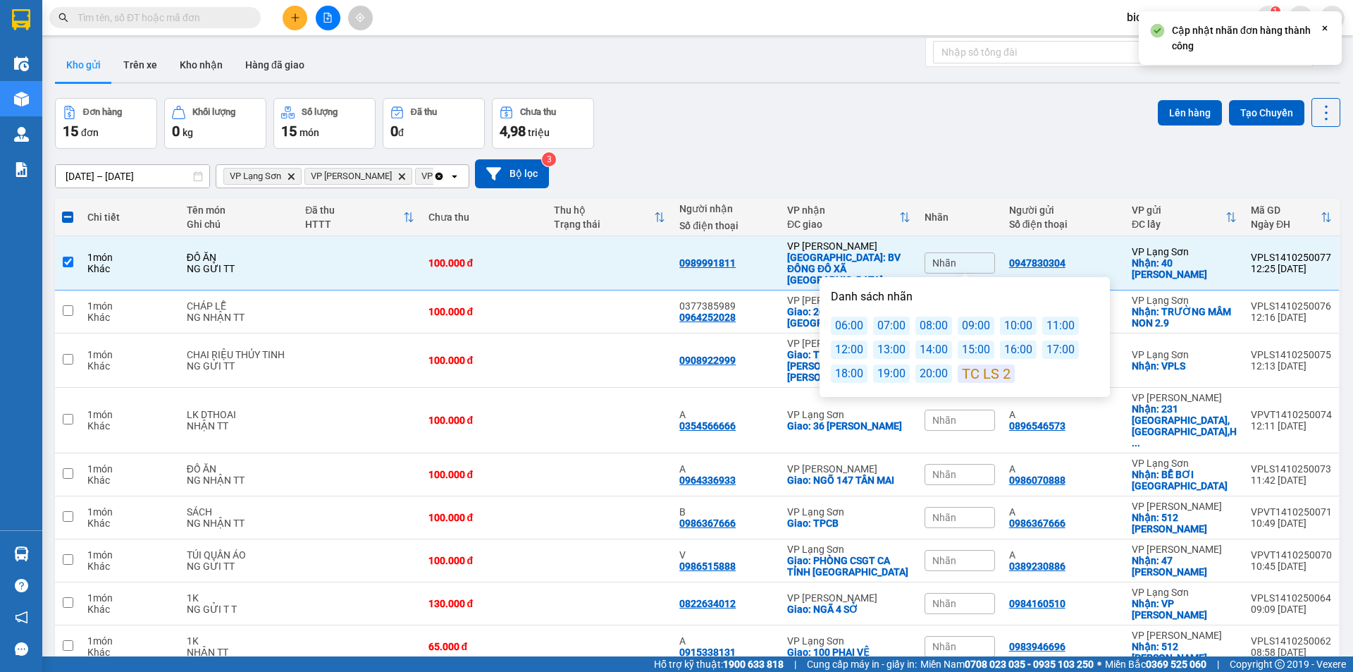
click at [925, 351] on div "14:00" at bounding box center [933, 349] width 37 height 18
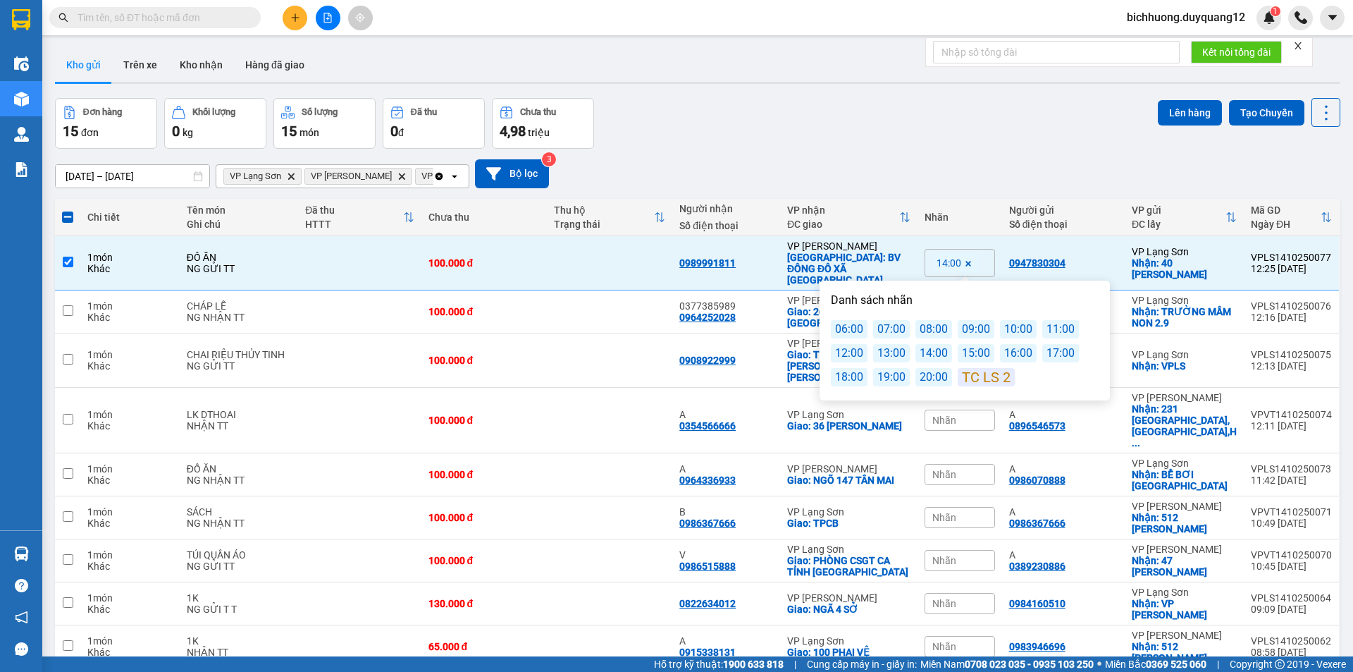
click at [942, 204] on div "Nhãn" at bounding box center [960, 217] width 70 height 28
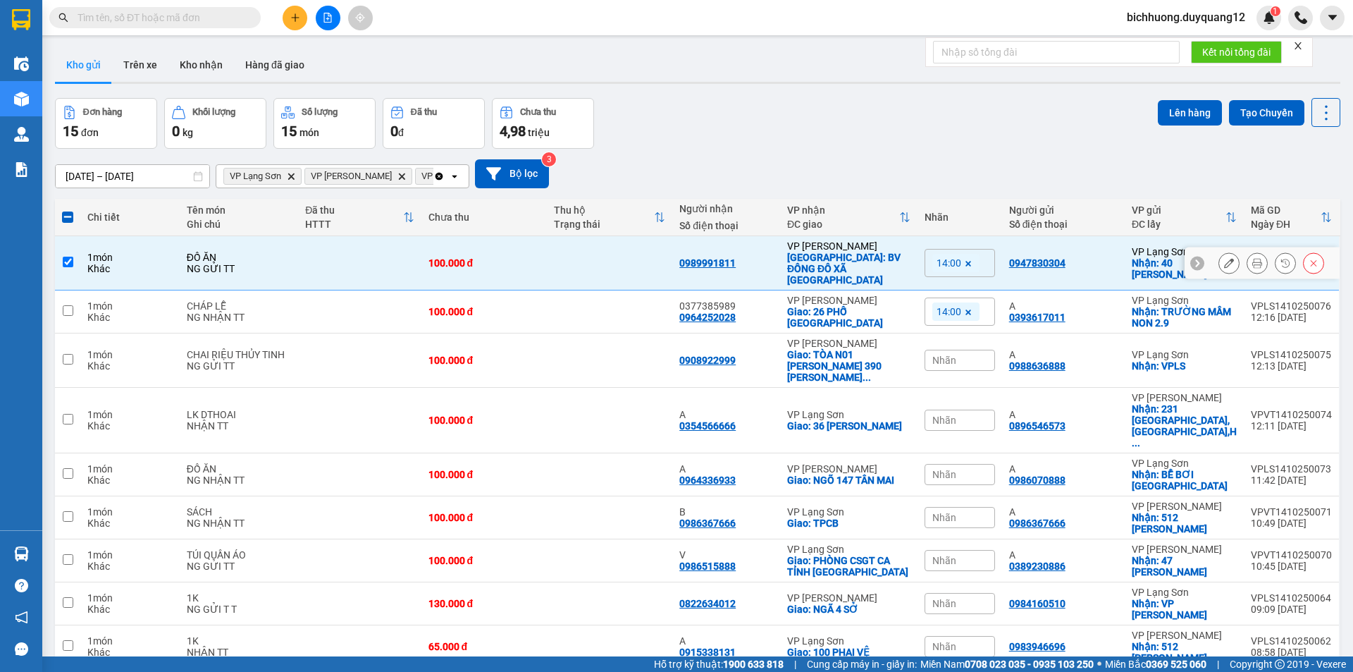
click at [69, 257] on input "checkbox" at bounding box center [68, 262] width 11 height 11
checkbox input "false"
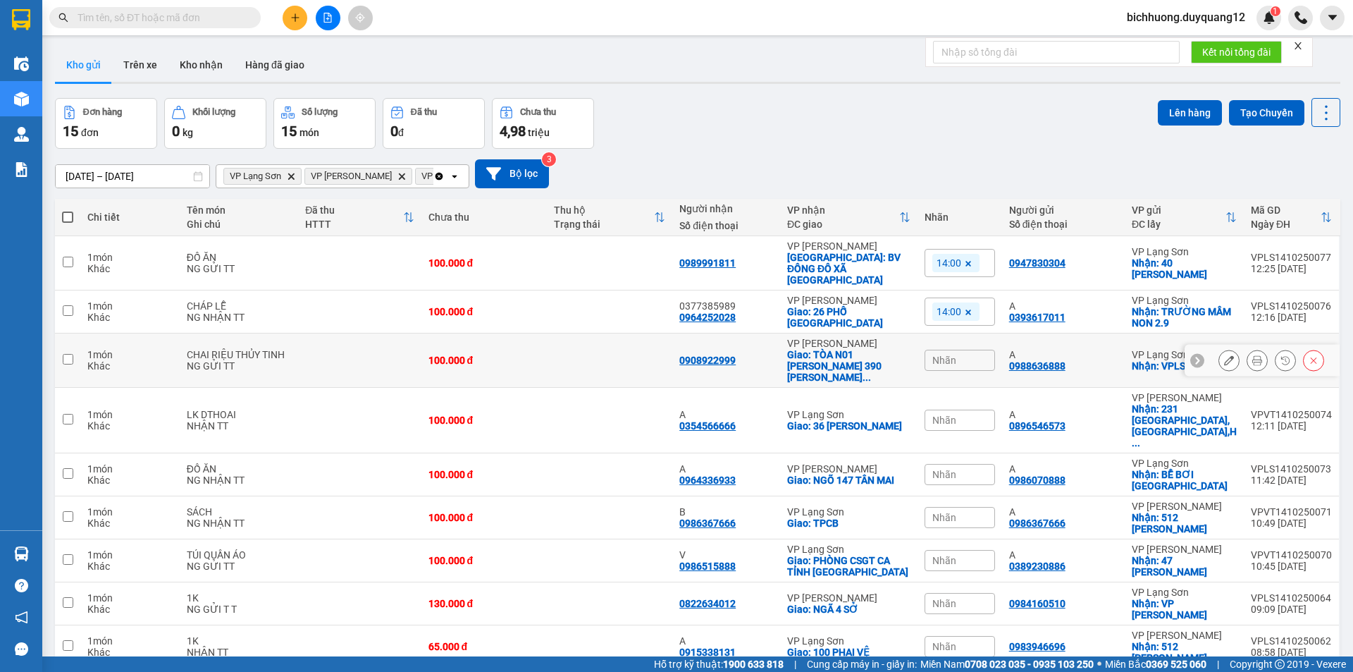
click at [66, 354] on input "checkbox" at bounding box center [68, 359] width 11 height 11
checkbox input "true"
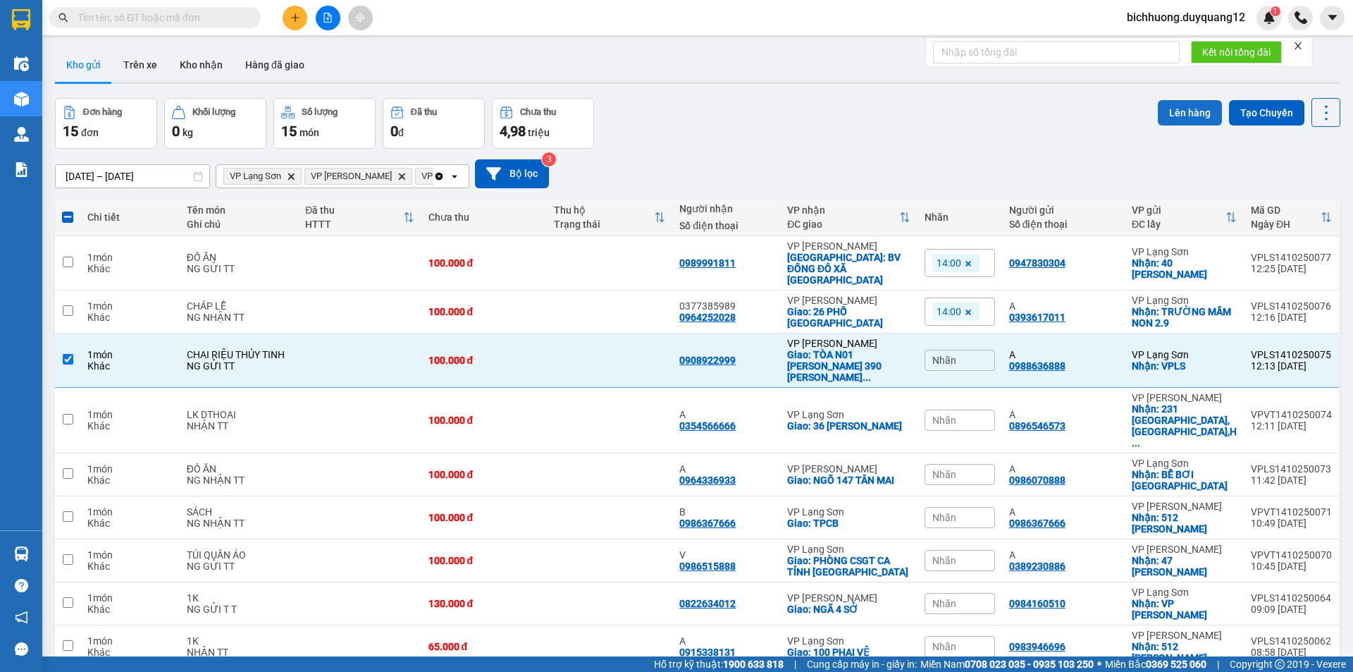
click at [1187, 121] on button "Lên hàng" at bounding box center [1190, 112] width 64 height 25
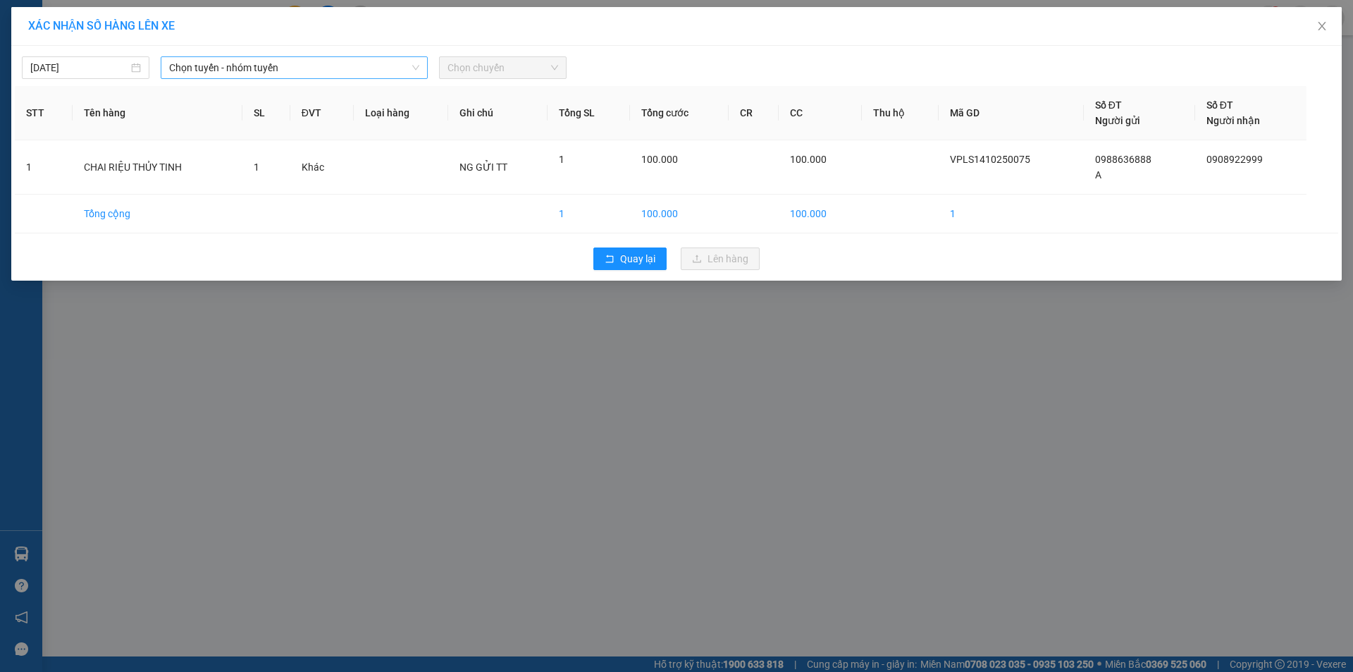
drag, startPoint x: 279, startPoint y: 82, endPoint x: 288, endPoint y: 75, distance: 11.0
click at [283, 80] on div "[DATE] Chọn tuyến - nhóm tuyến Chọn chuyến STT Tên hàng SL ĐVT Loại hàng Ghi ch…" at bounding box center [676, 163] width 1331 height 235
click at [288, 75] on span "Chọn tuyến - nhóm tuyến" at bounding box center [294, 67] width 250 height 21
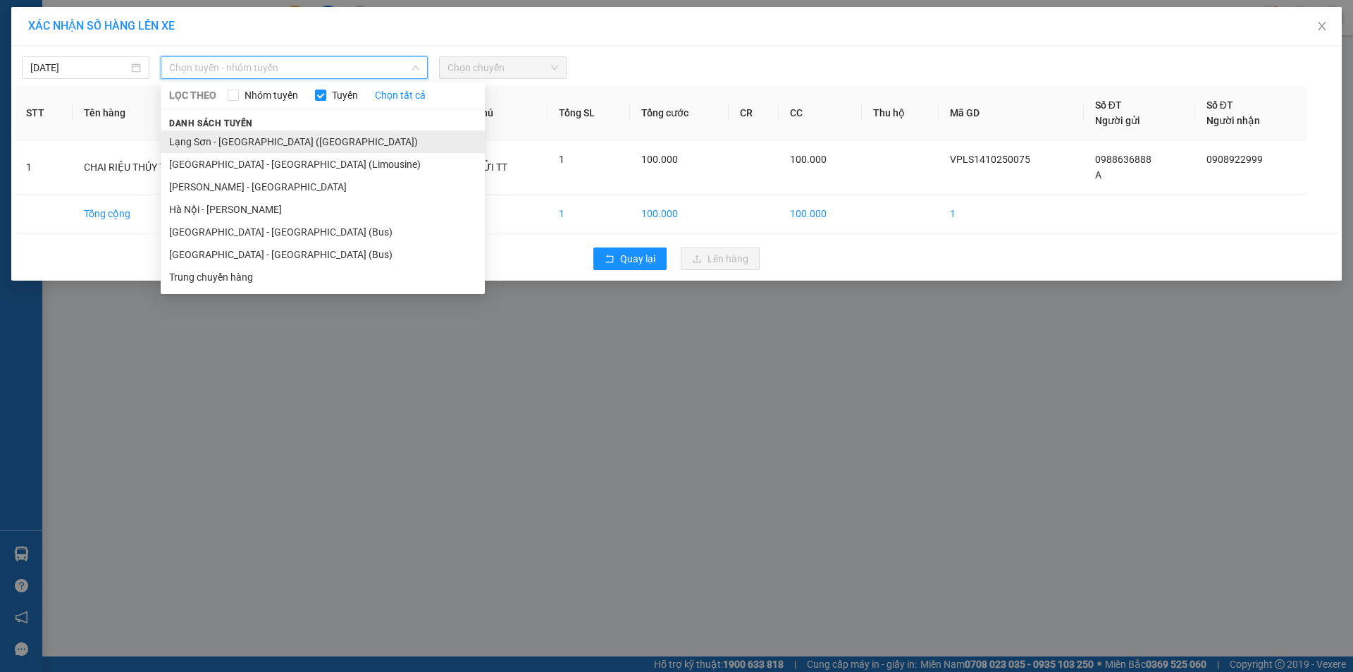
click at [320, 151] on li "Lạng Sơn - [GEOGRAPHIC_DATA] ([GEOGRAPHIC_DATA])" at bounding box center [323, 141] width 324 height 23
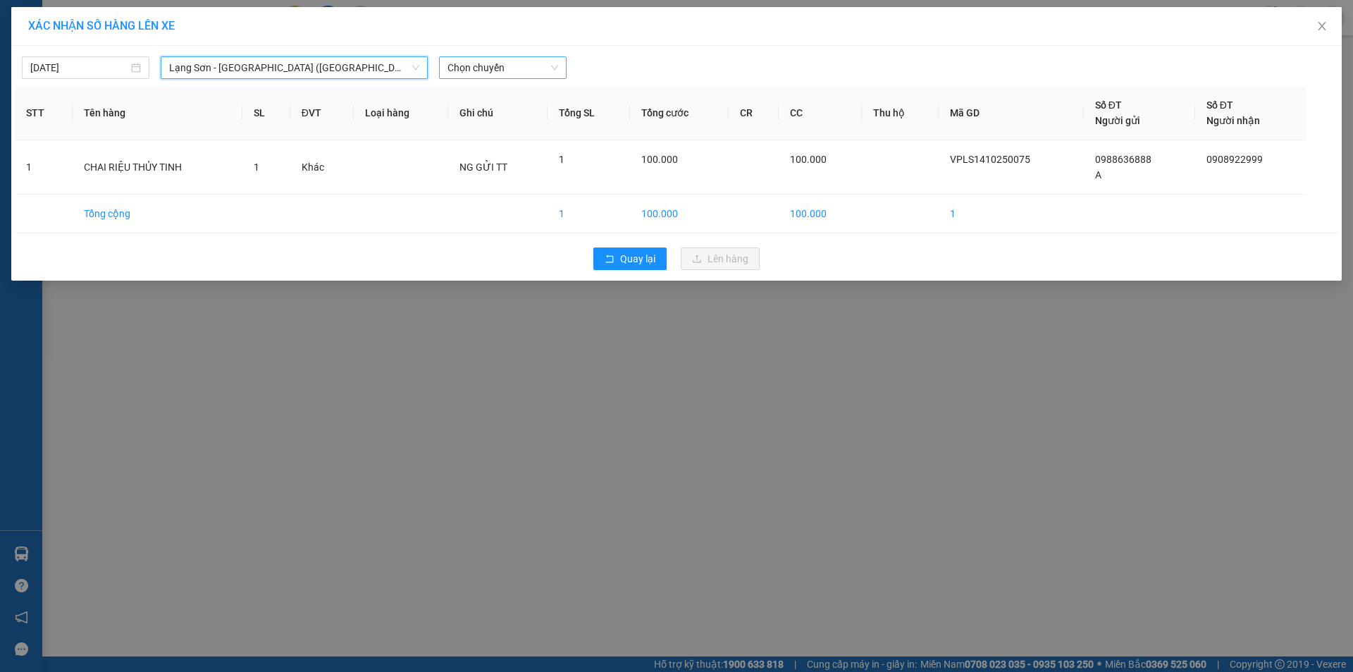
click at [500, 70] on span "Chọn chuyến" at bounding box center [502, 67] width 111 height 21
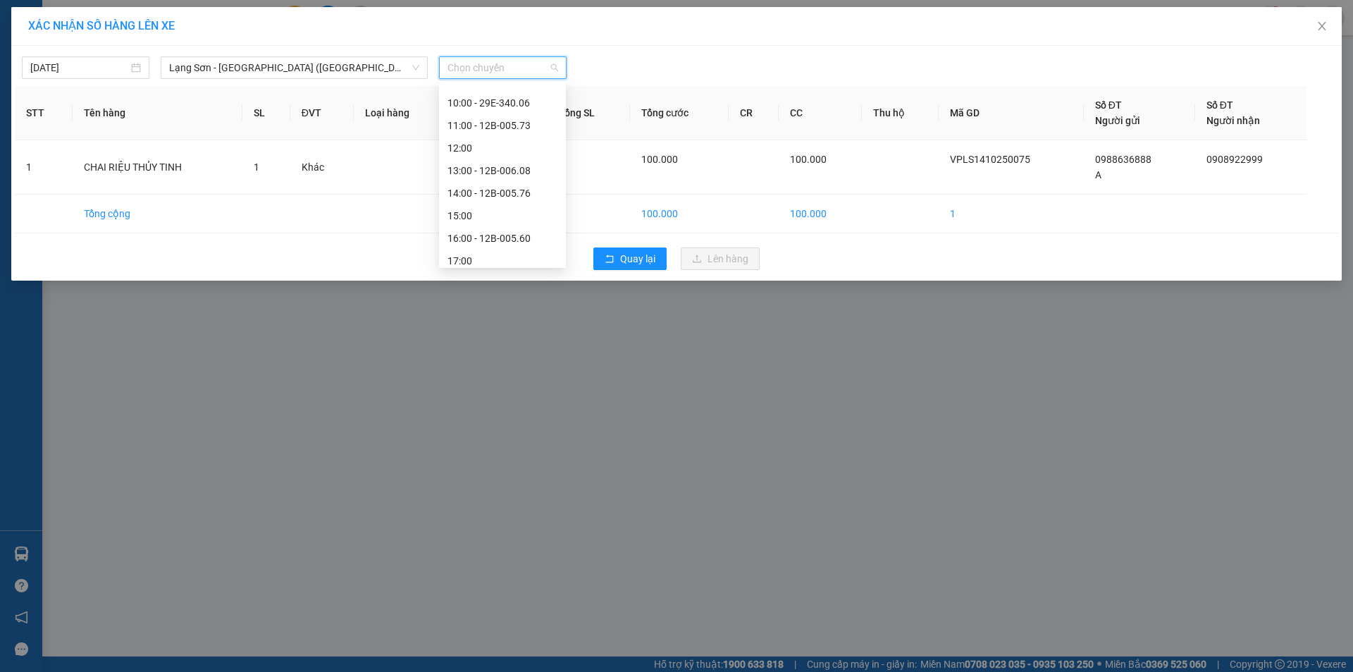
scroll to position [159, 0]
click at [1321, 33] on span "Close" at bounding box center [1321, 26] width 39 height 39
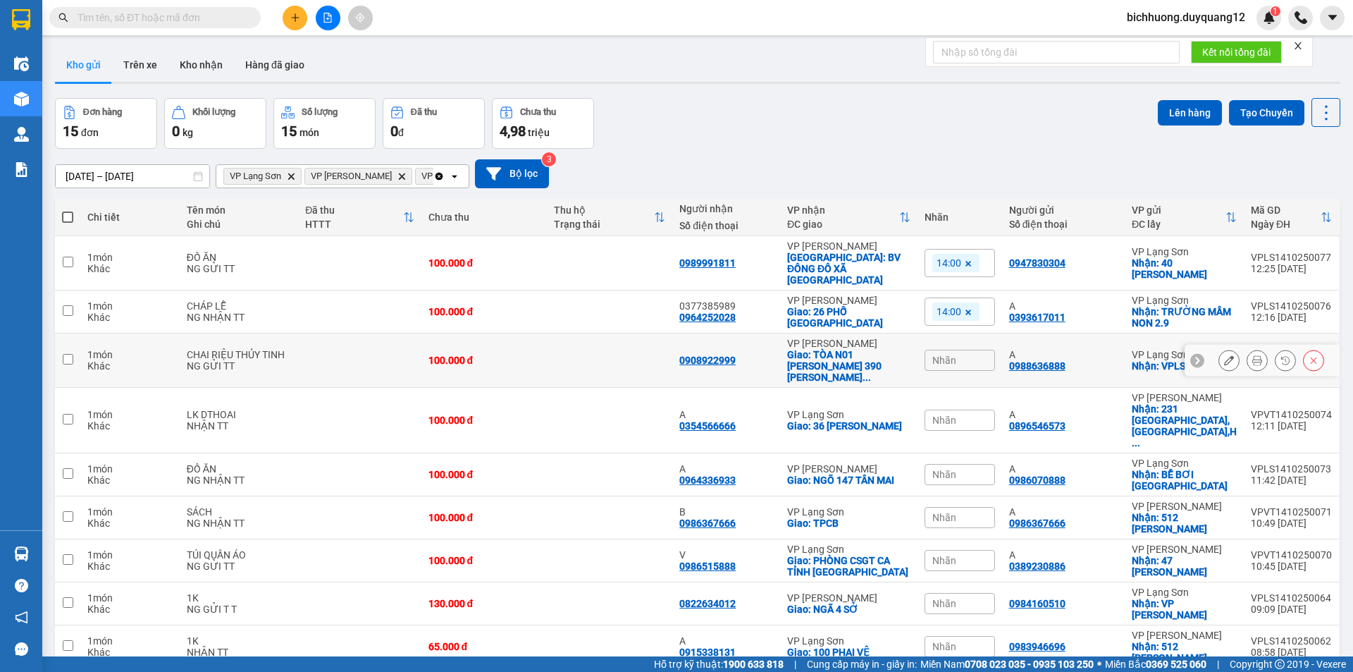
click at [69, 354] on input "checkbox" at bounding box center [68, 359] width 11 height 11
checkbox input "true"
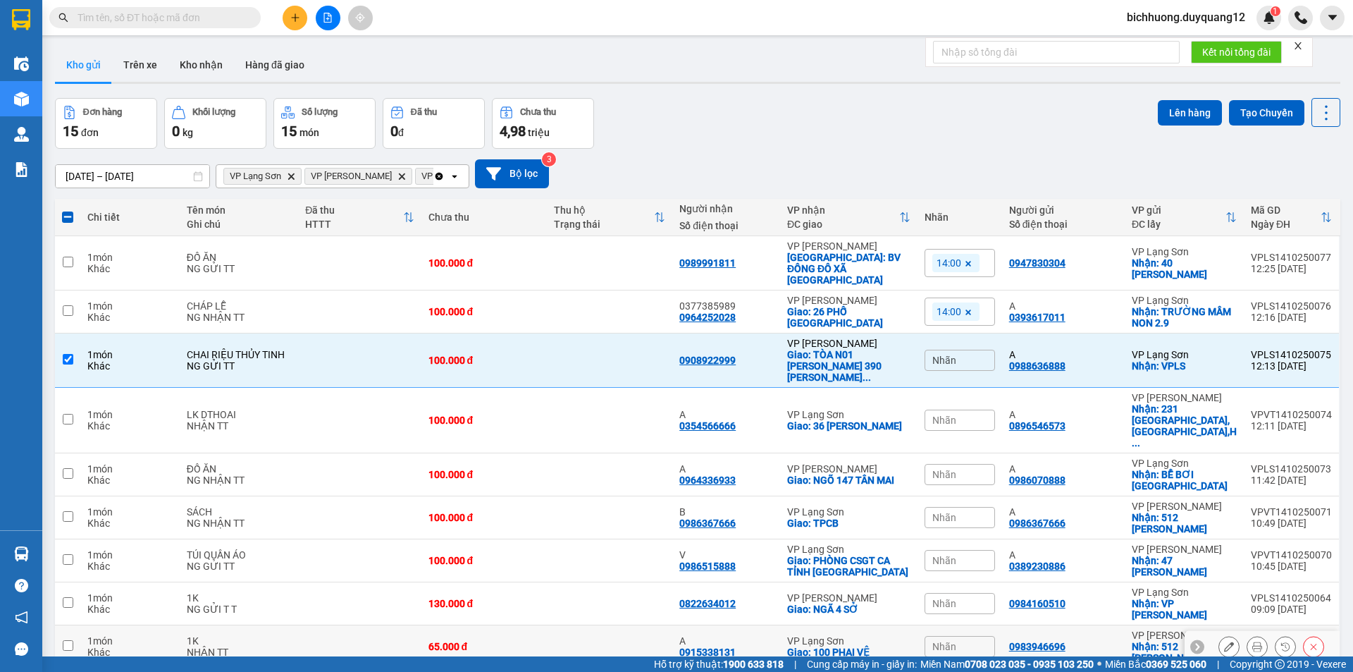
scroll to position [68, 0]
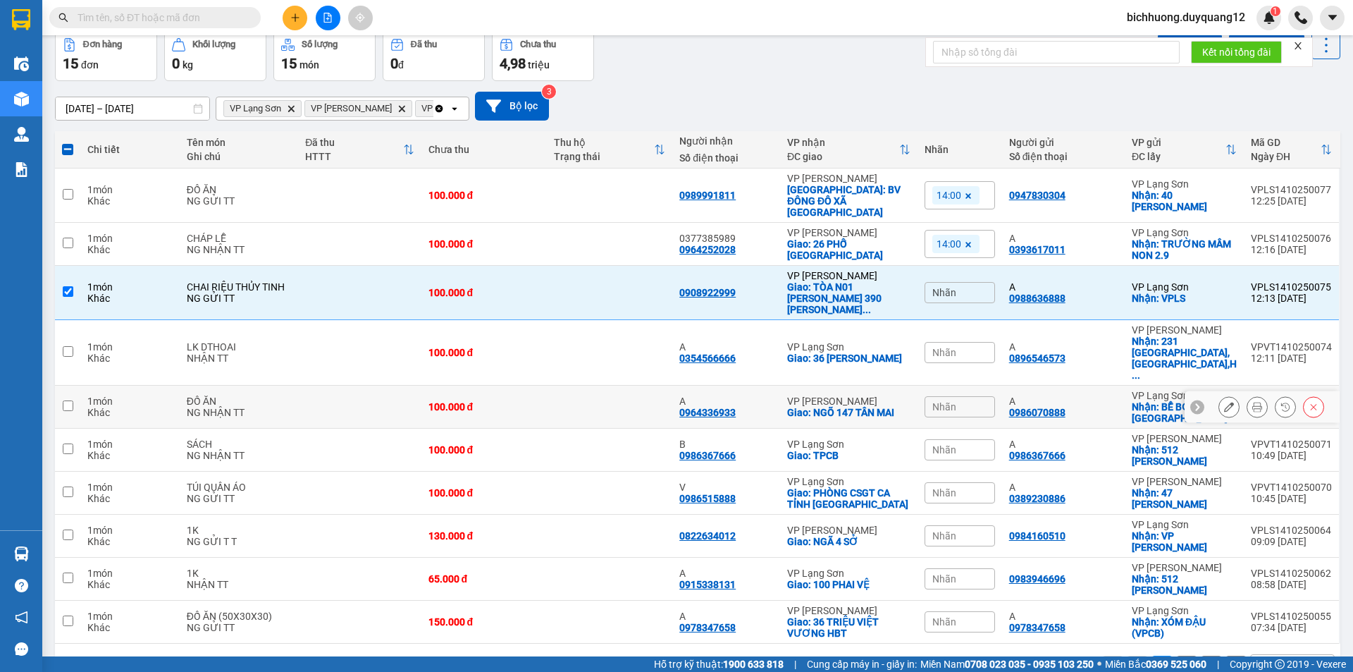
click at [71, 400] on input "checkbox" at bounding box center [68, 405] width 11 height 11
checkbox input "true"
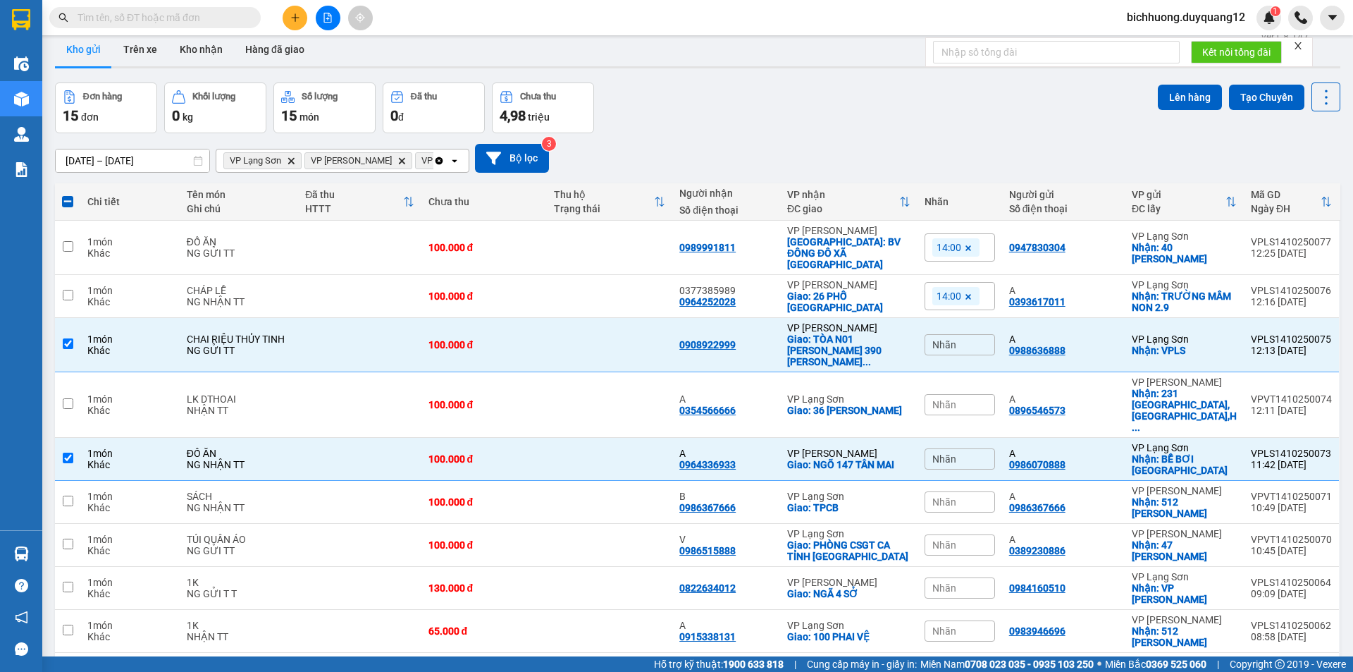
scroll to position [0, 0]
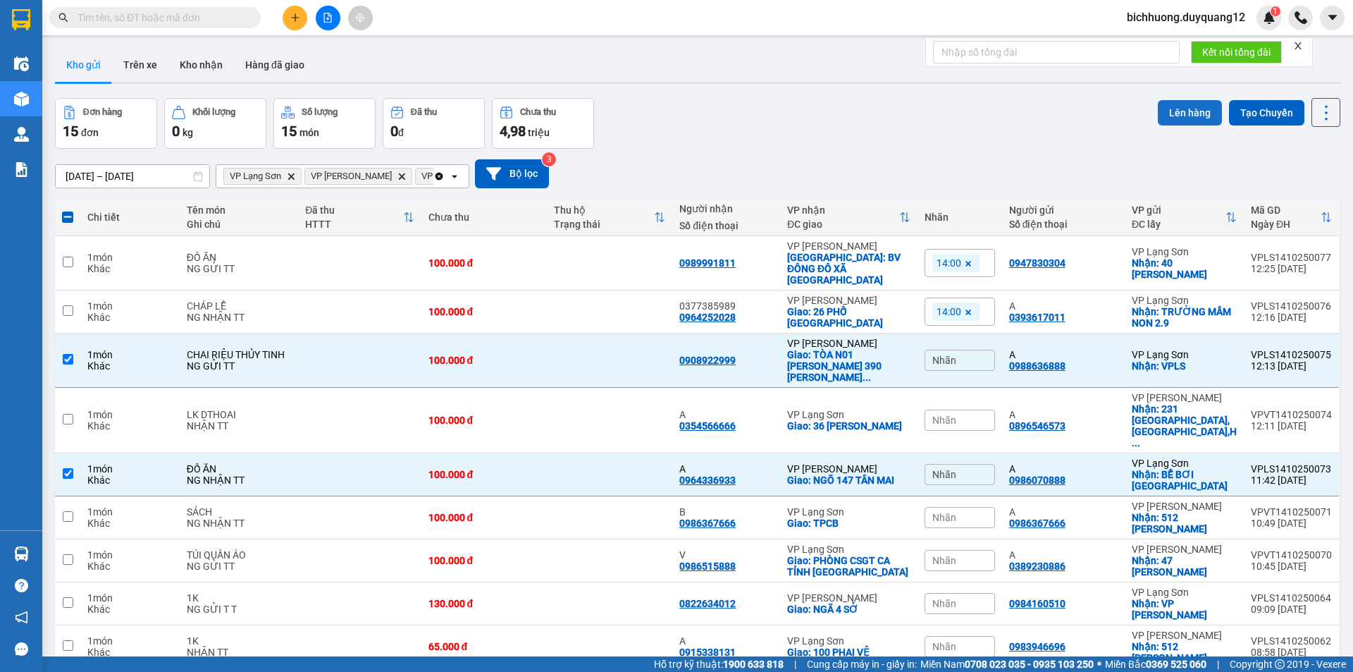
click at [1189, 123] on button "Lên hàng" at bounding box center [1190, 112] width 64 height 25
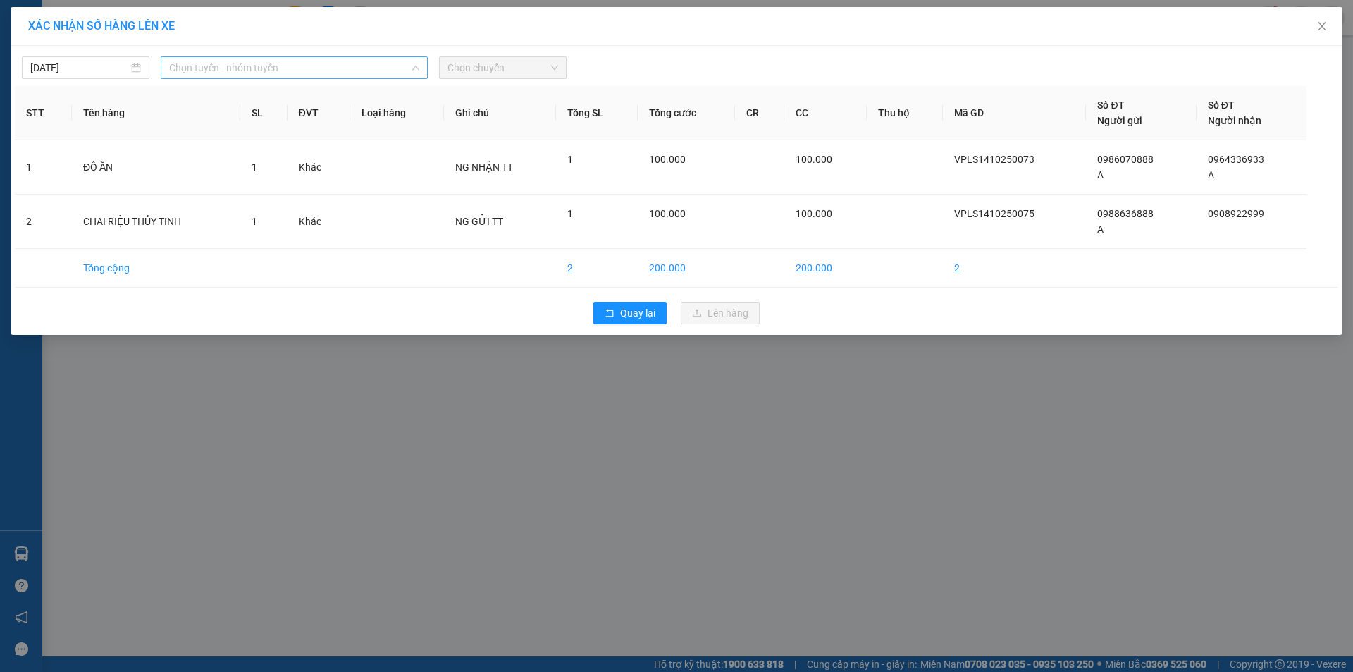
click at [376, 69] on span "Chọn tuyến - nhóm tuyến" at bounding box center [294, 67] width 250 height 21
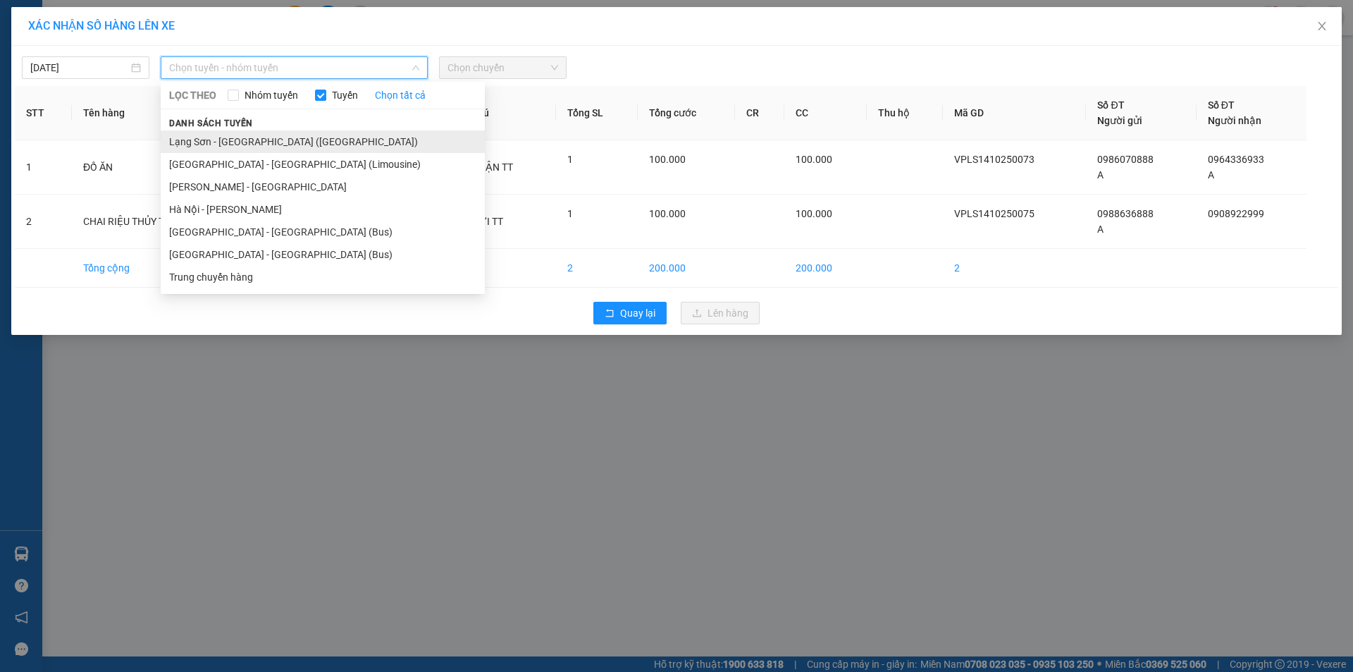
click at [297, 147] on li "Lạng Sơn - [GEOGRAPHIC_DATA] ([GEOGRAPHIC_DATA])" at bounding box center [323, 141] width 324 height 23
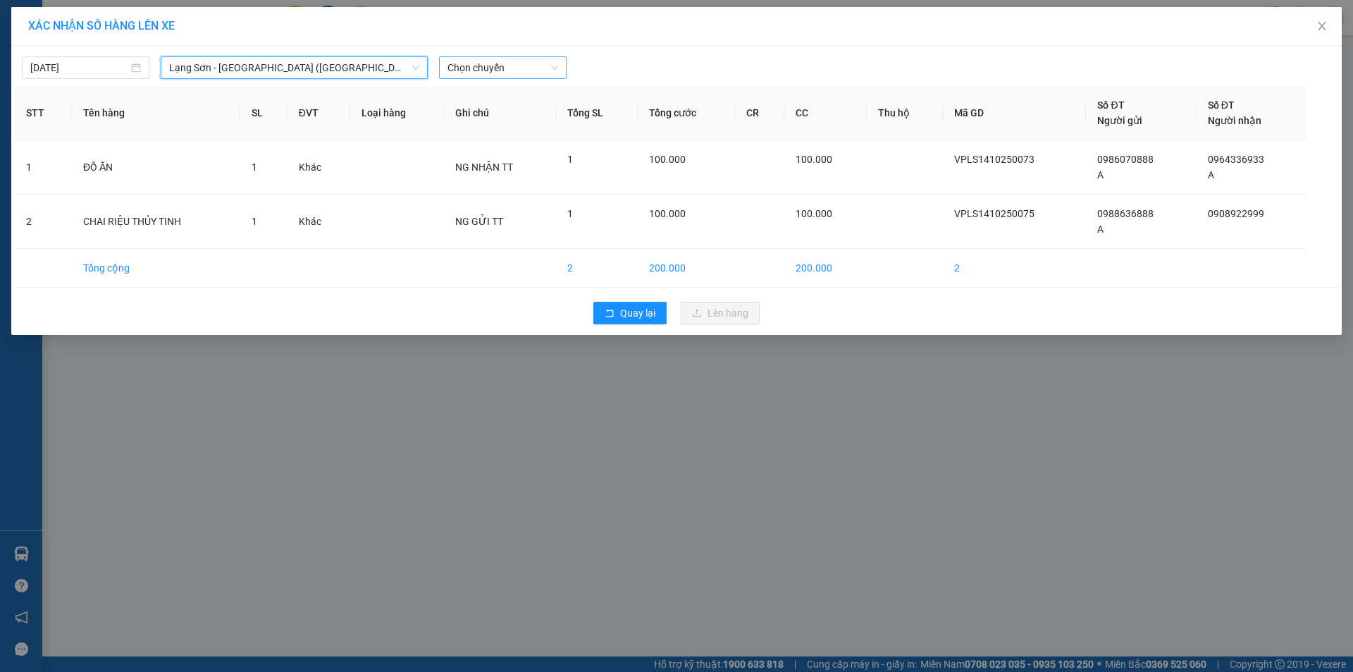
click at [510, 62] on span "Chọn chuyến" at bounding box center [502, 67] width 111 height 21
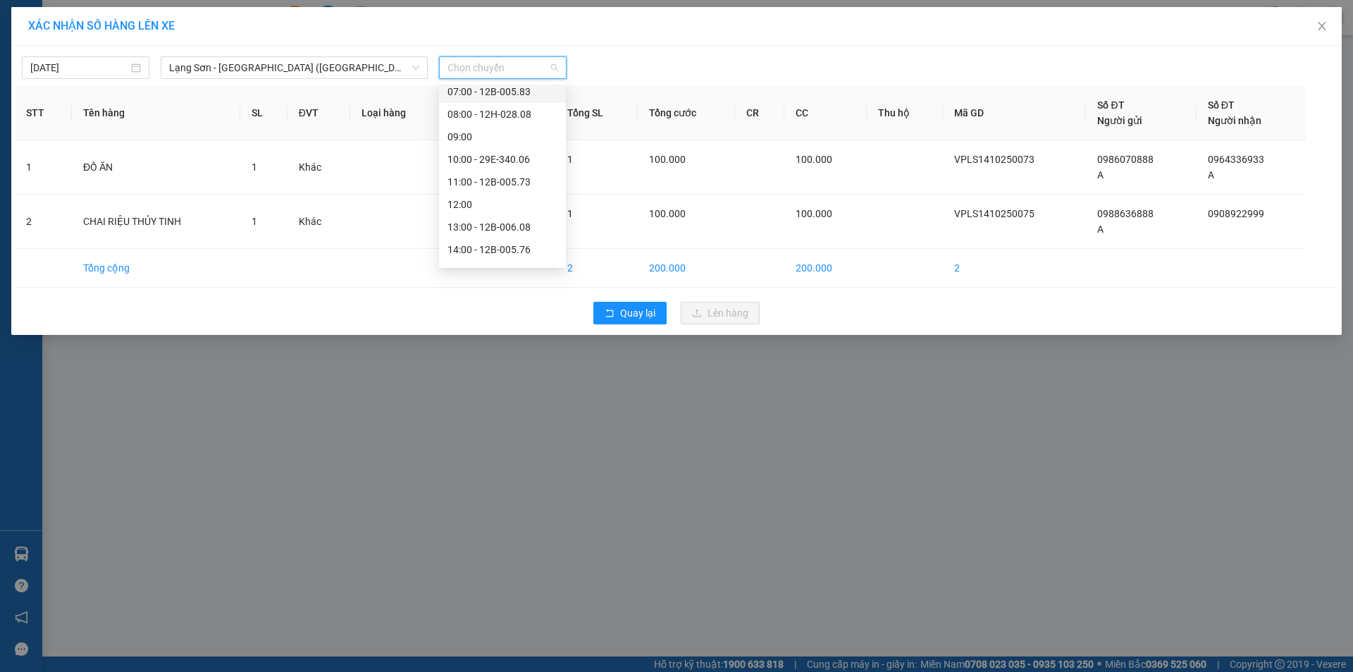
scroll to position [164, 0]
click at [526, 163] on div "13:00 - 12B-006.08" at bounding box center [502, 157] width 110 height 16
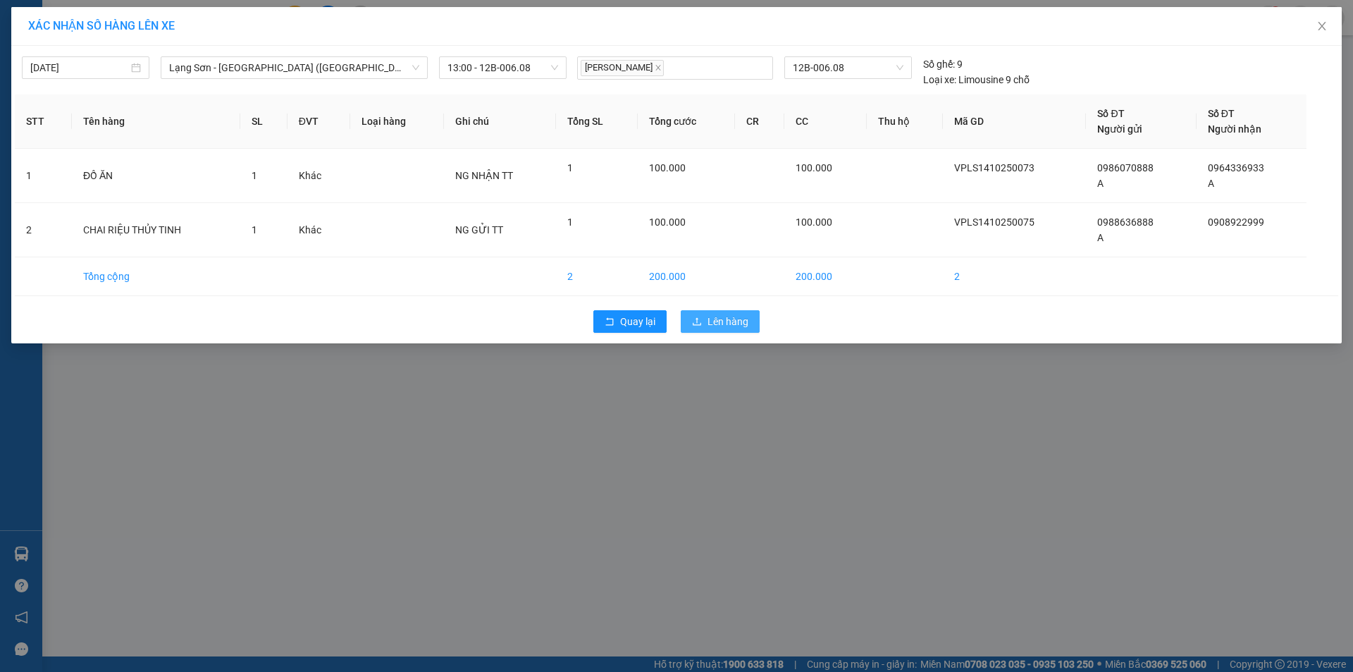
click at [722, 314] on span "Lên hàng" at bounding box center [728, 322] width 41 height 16
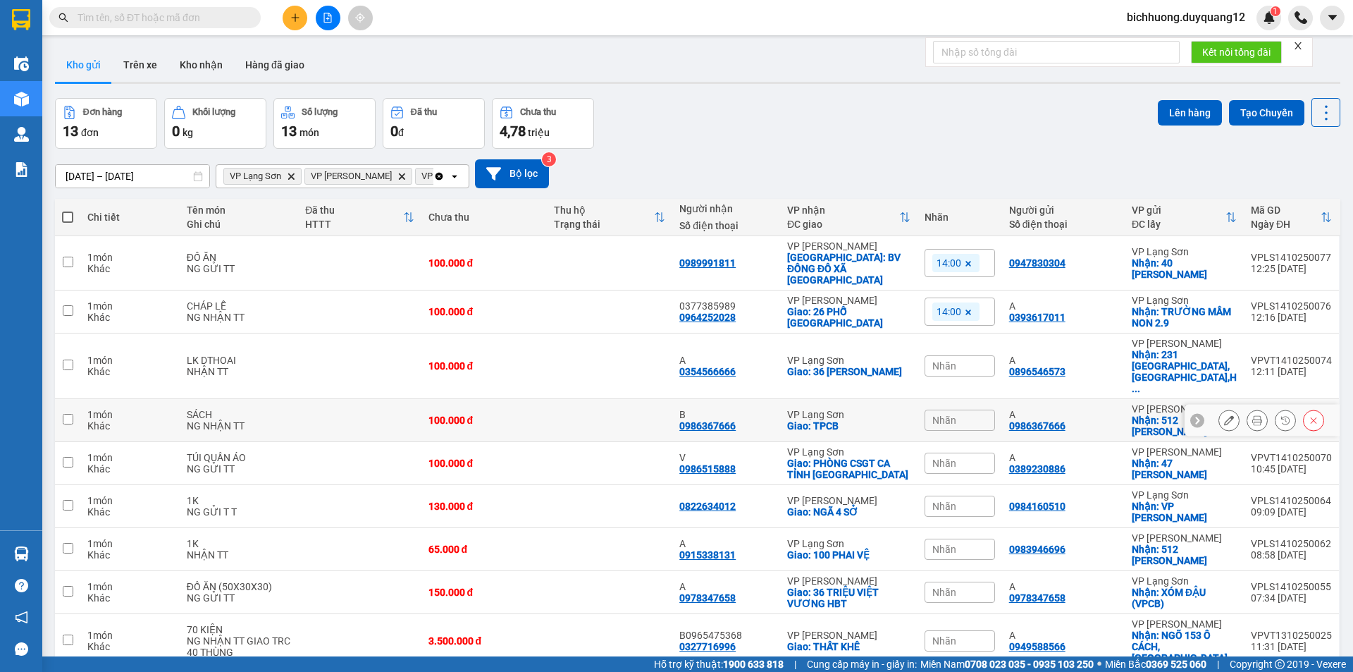
scroll to position [68, 0]
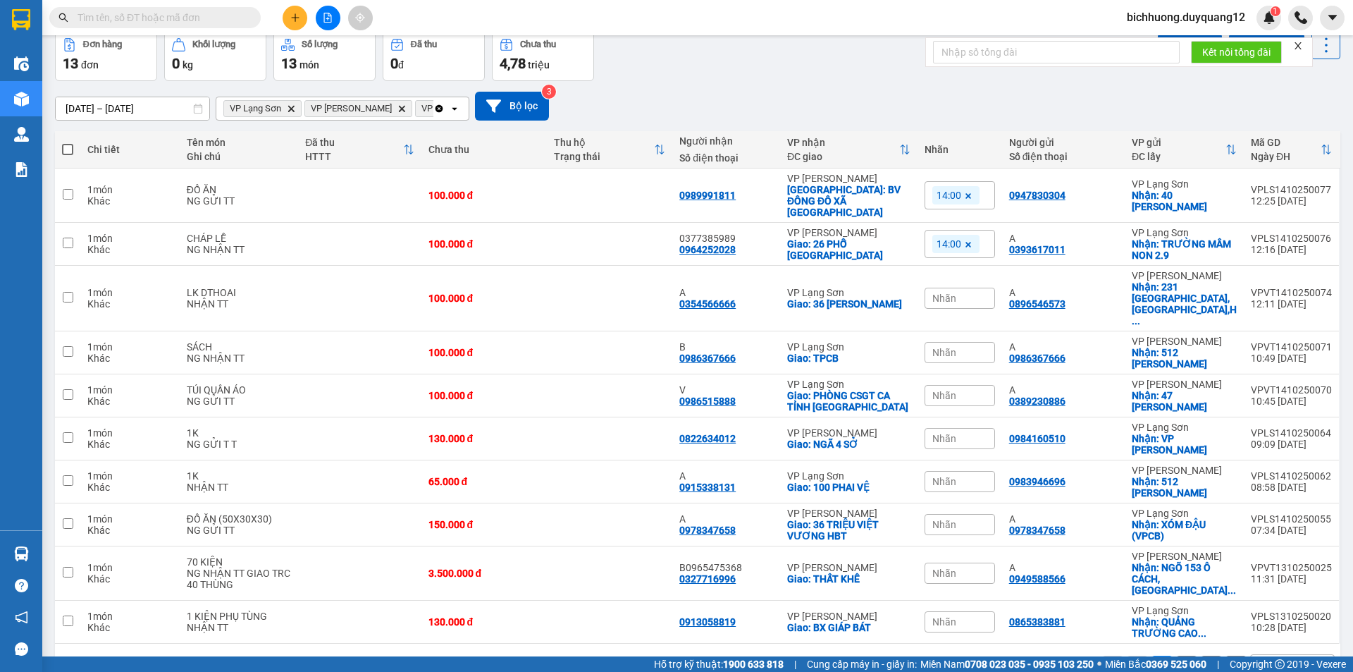
click at [1178, 655] on button "2" at bounding box center [1186, 665] width 21 height 21
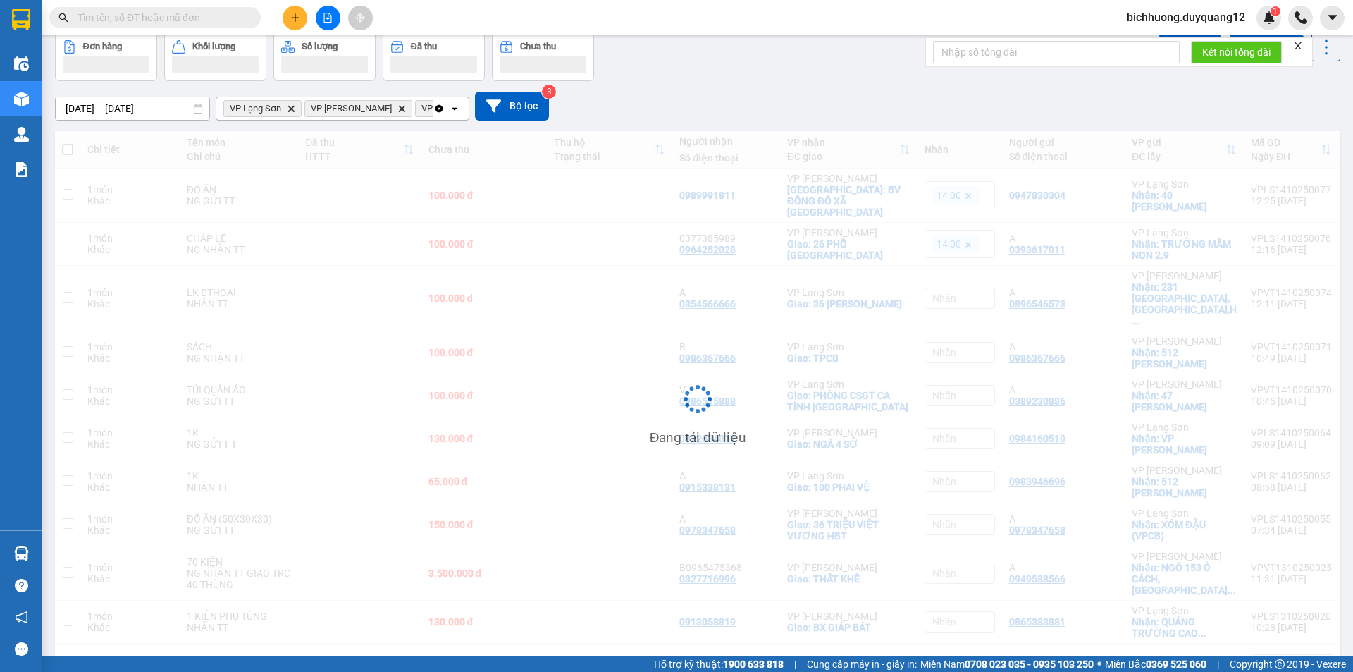
scroll to position [65, 0]
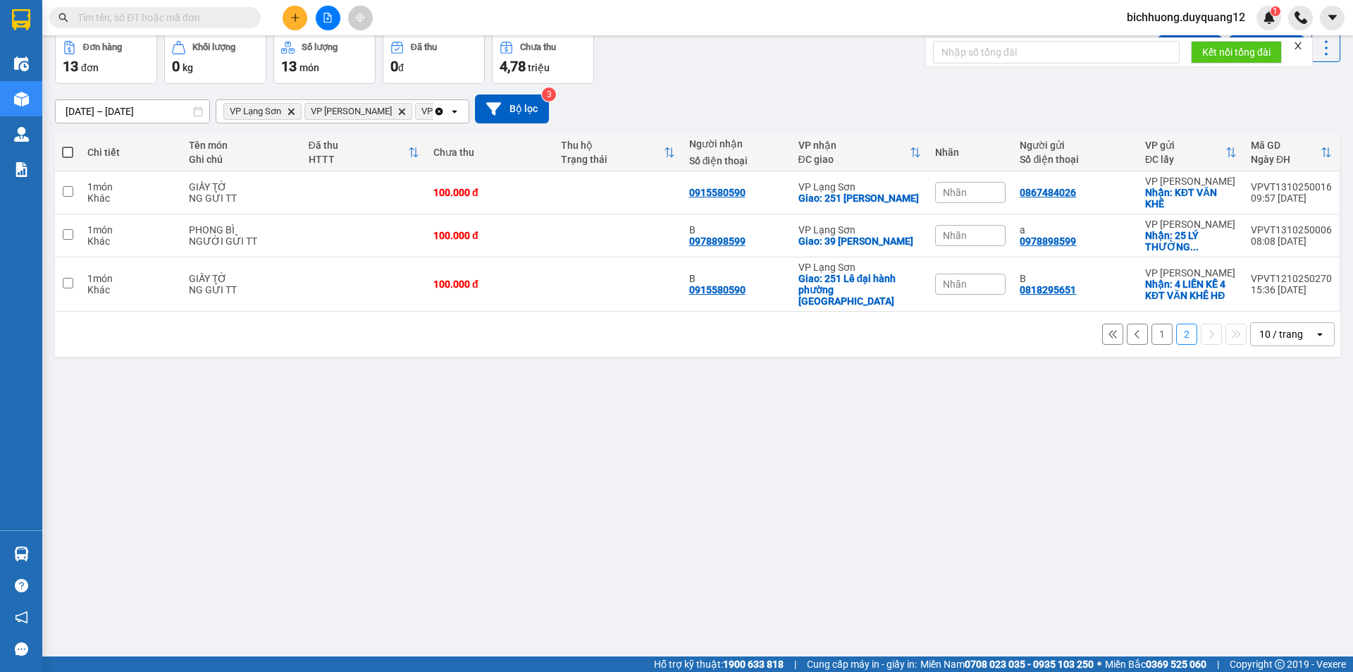
click at [1152, 324] on button "1" at bounding box center [1162, 333] width 21 height 21
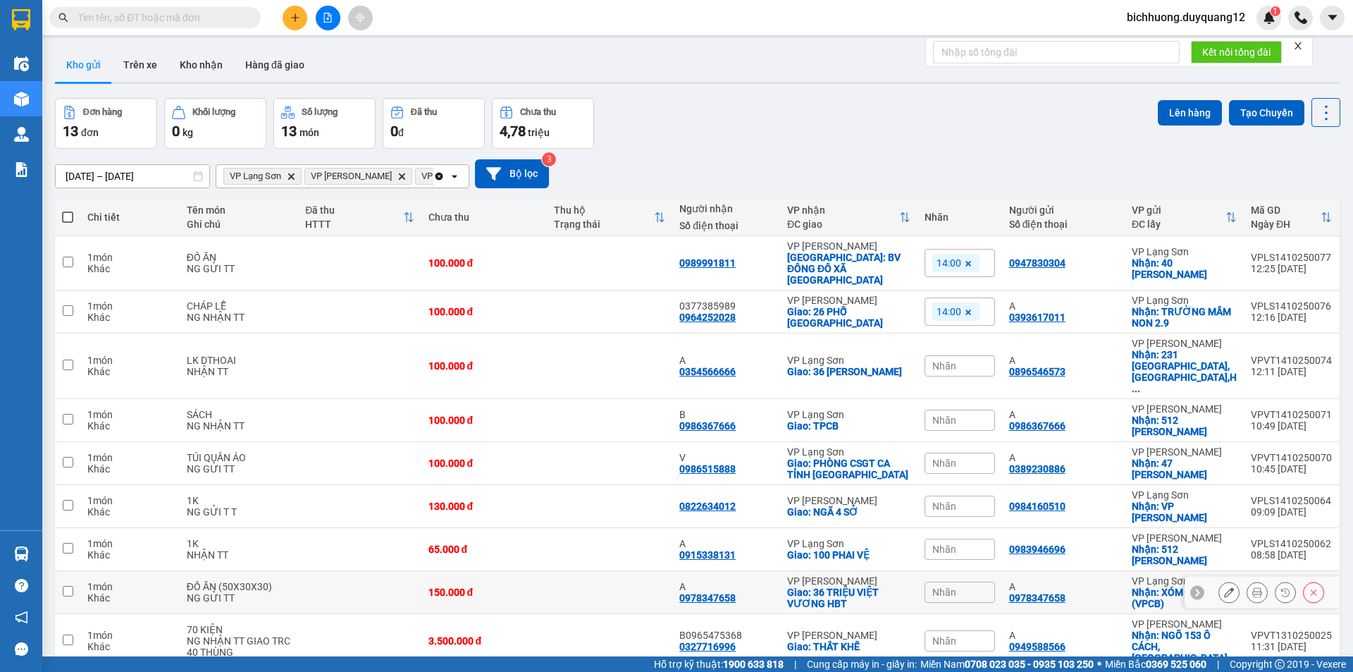
scroll to position [68, 0]
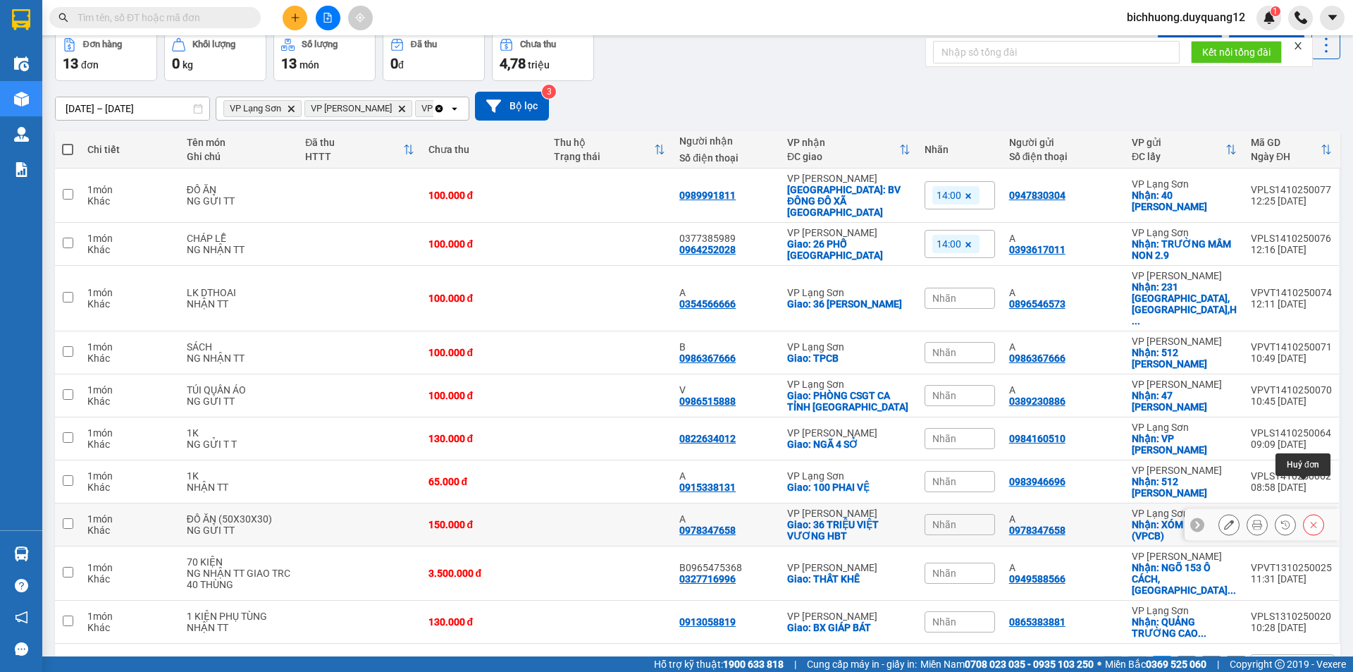
click at [1311, 512] on button at bounding box center [1314, 524] width 20 height 25
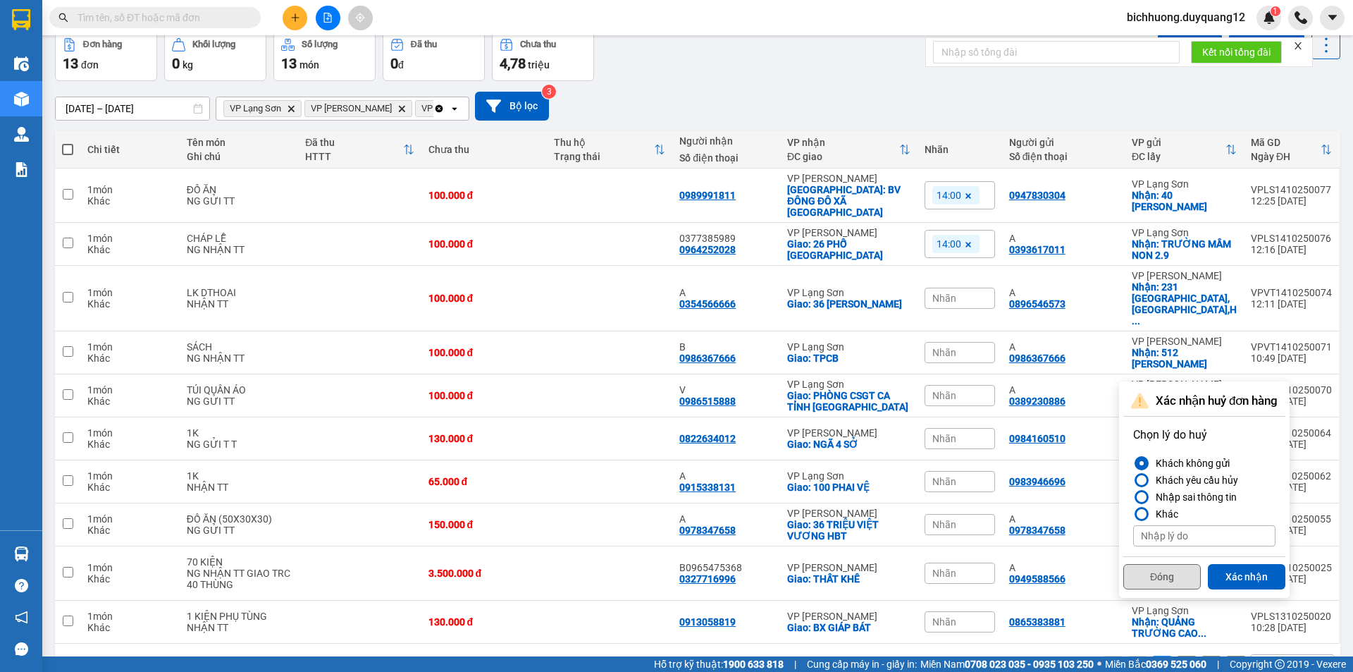
click at [1154, 584] on button "Đóng" at bounding box center [1162, 576] width 78 height 25
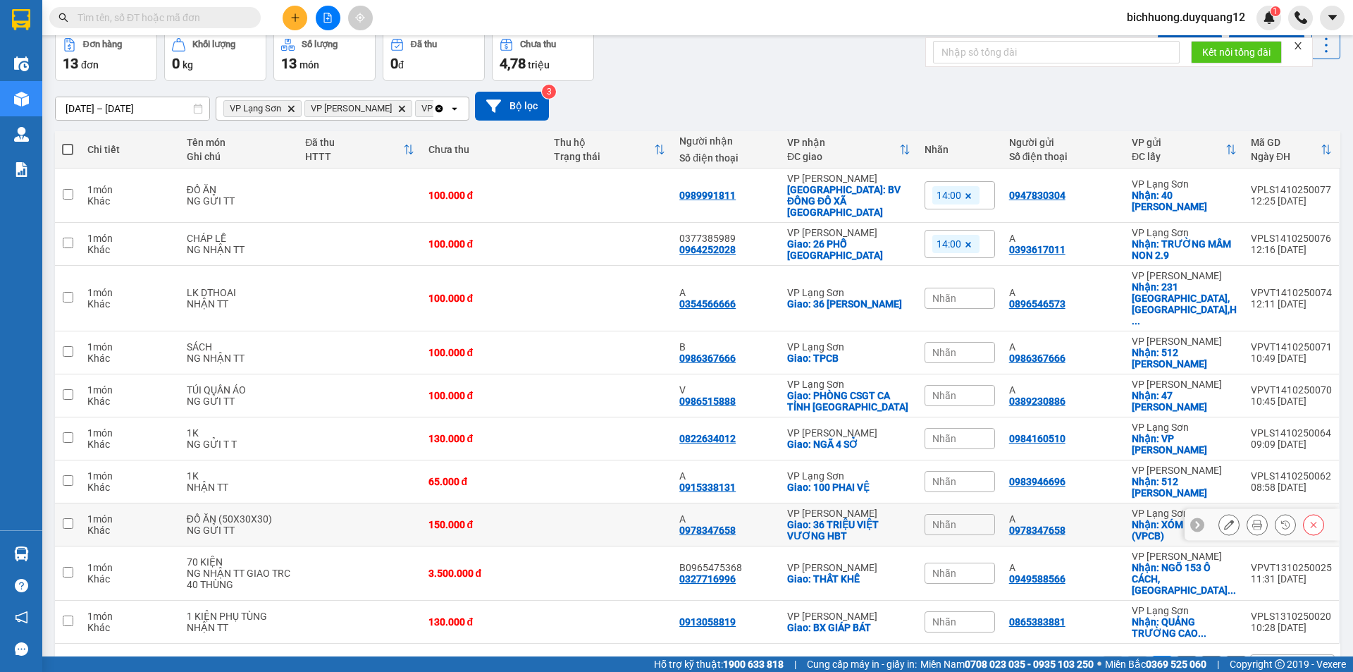
click at [1292, 514] on div at bounding box center [1271, 524] width 106 height 21
click at [1304, 512] on button at bounding box center [1314, 524] width 20 height 25
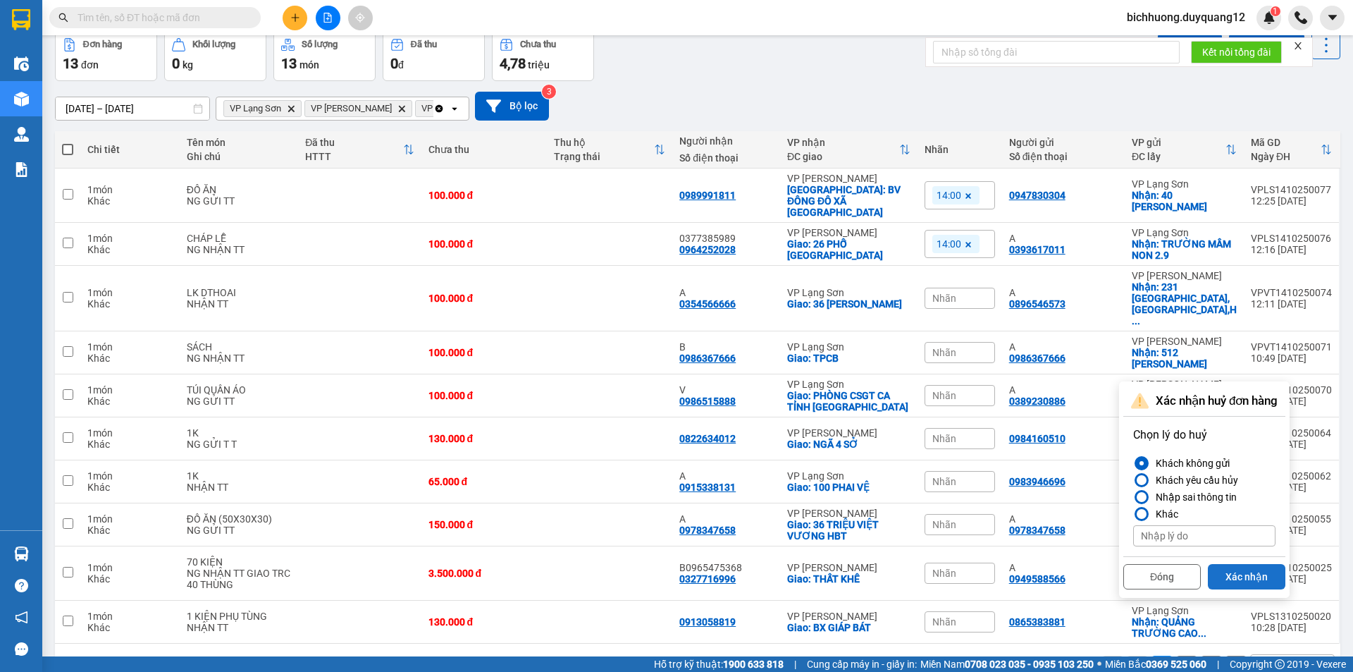
click at [1245, 578] on button "Xác nhận" at bounding box center [1247, 576] width 78 height 25
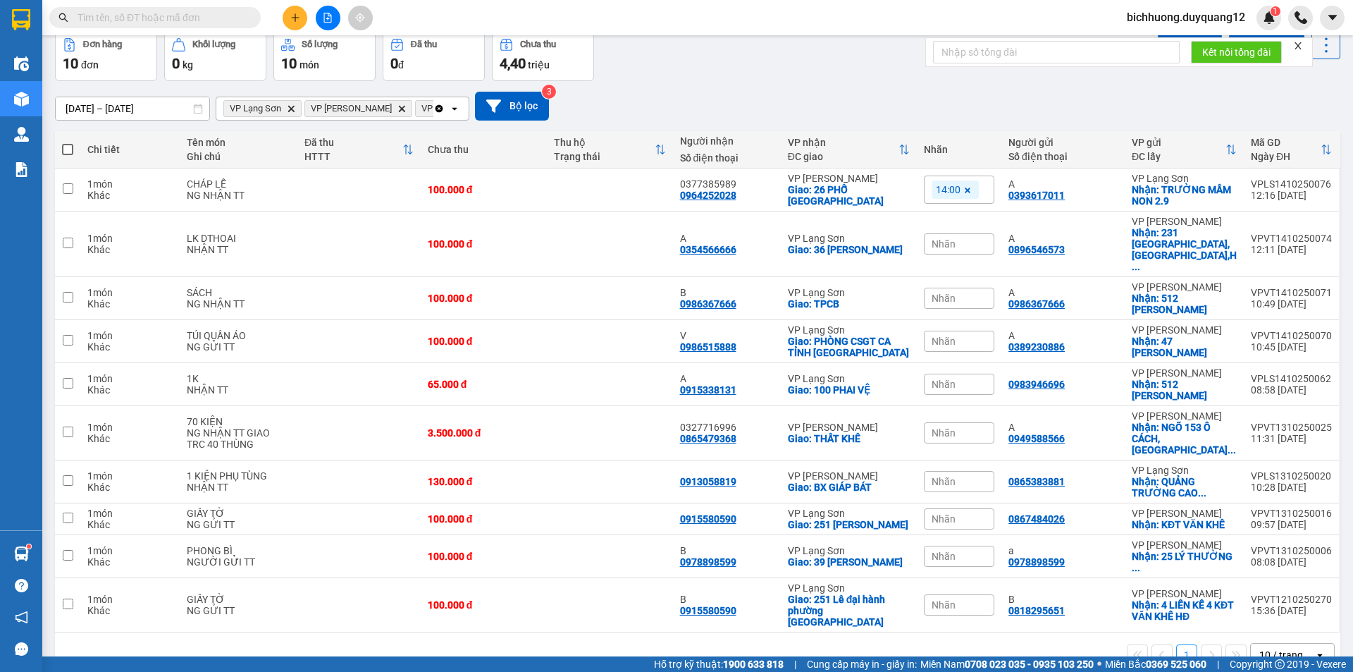
click at [139, 24] on input "text" at bounding box center [161, 18] width 166 height 16
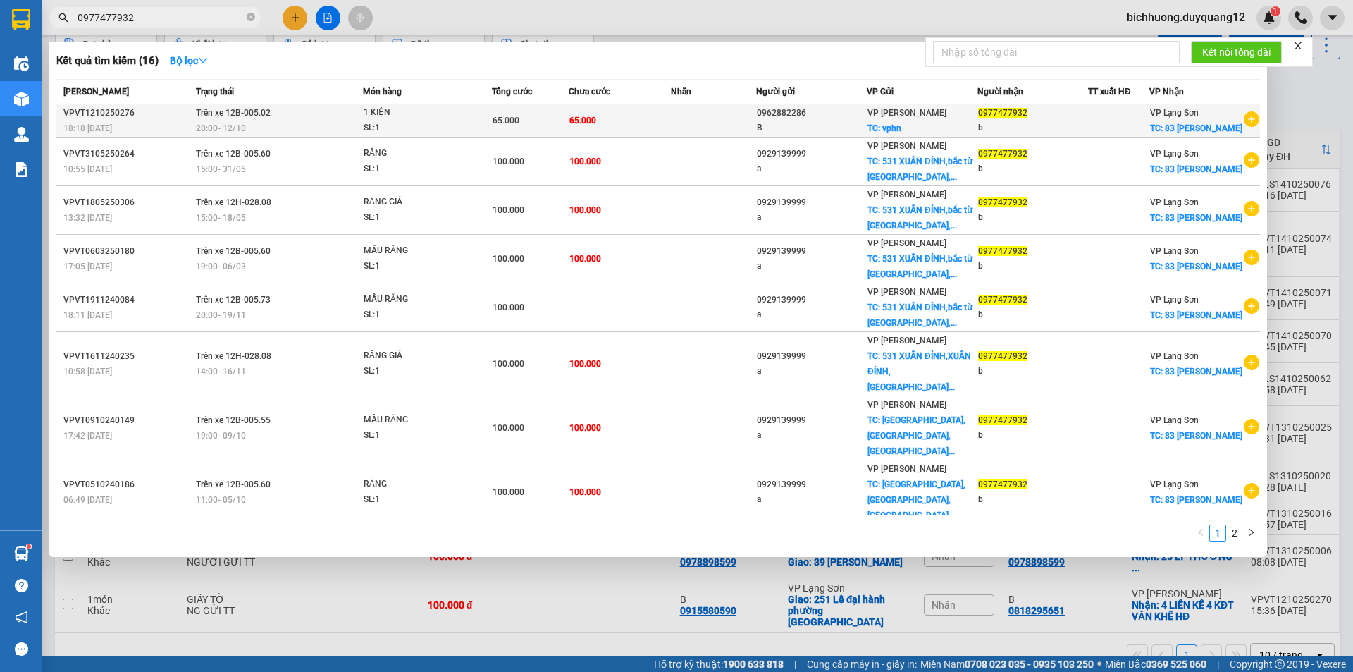
type input "0977477932"
click at [569, 125] on span "65.000" at bounding box center [582, 121] width 27 height 10
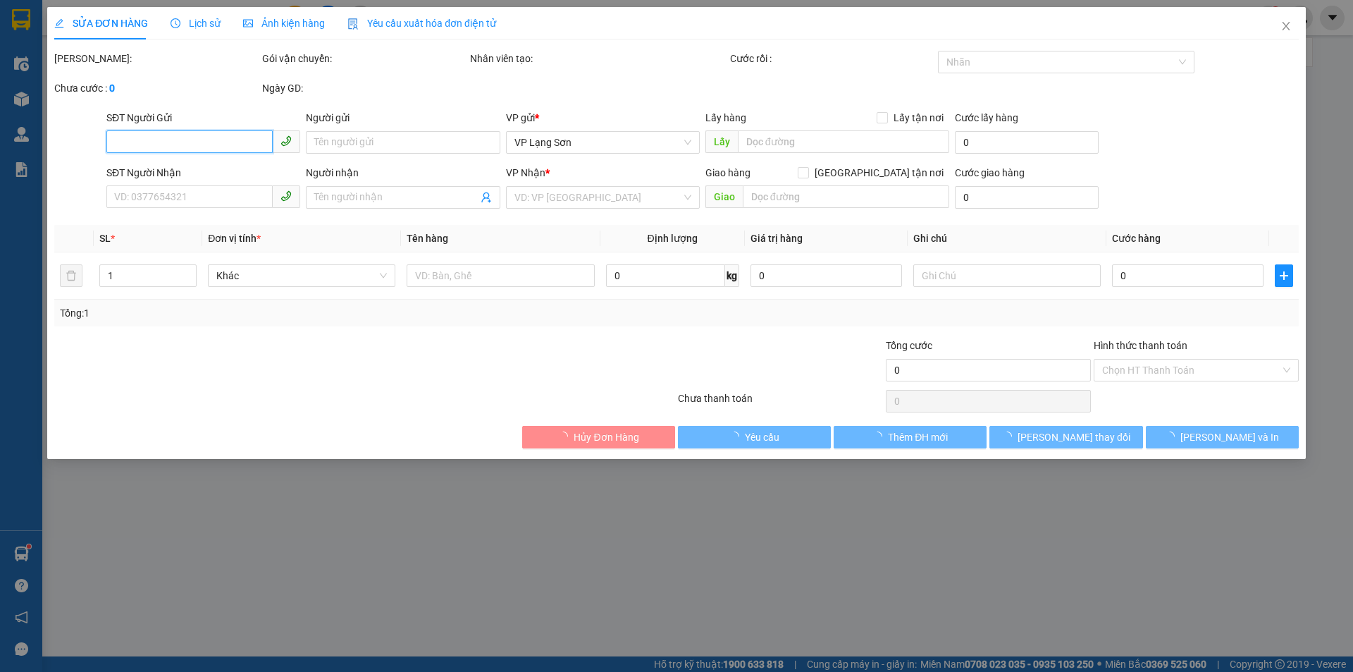
type input "0962882286"
type input "B"
checkbox input "true"
type input "vphn"
type input "0977477932"
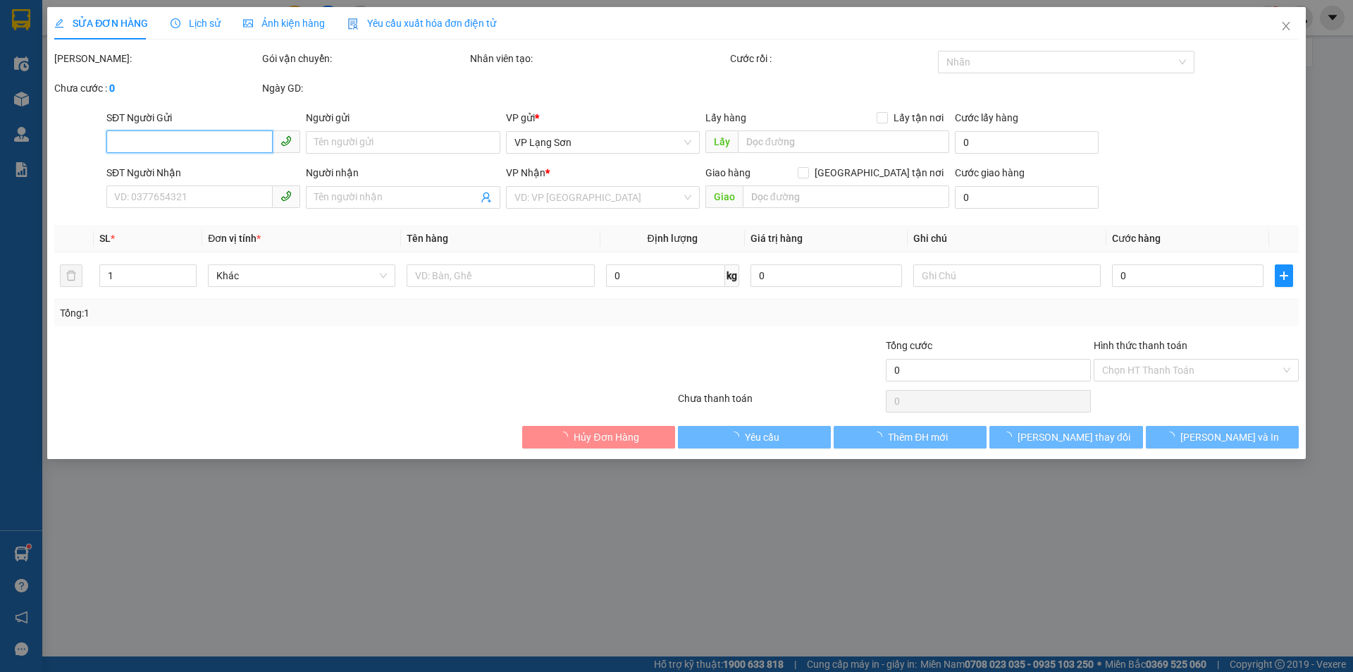
type input "b"
checkbox input "true"
type input "83 [PERSON_NAME]"
type input "65.000"
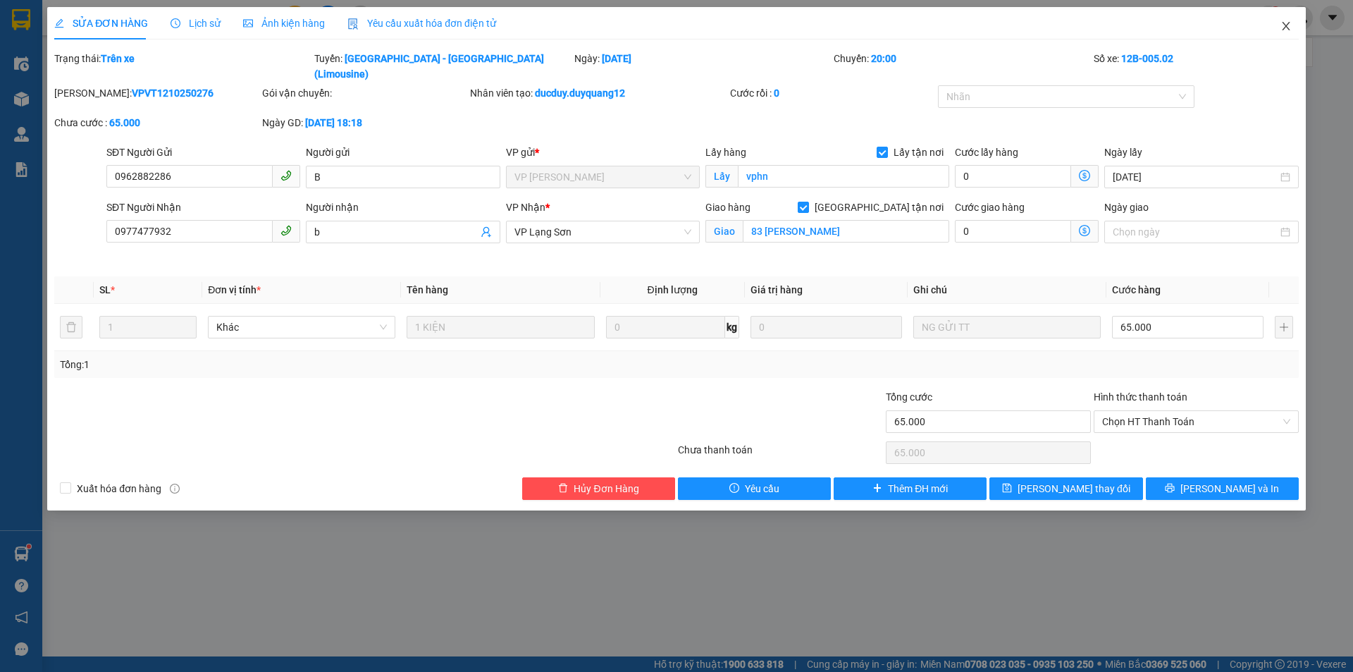
click at [1285, 27] on icon "close" at bounding box center [1286, 26] width 8 height 8
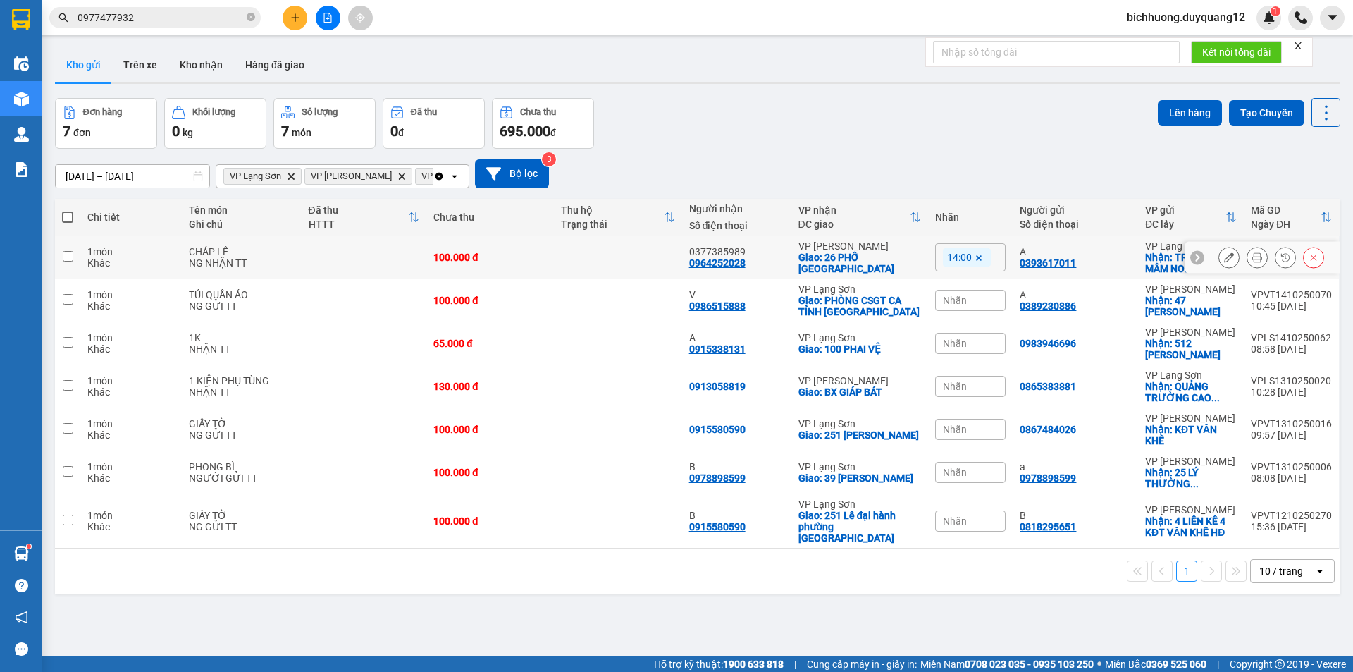
click at [66, 257] on input "checkbox" at bounding box center [68, 256] width 11 height 11
checkbox input "true"
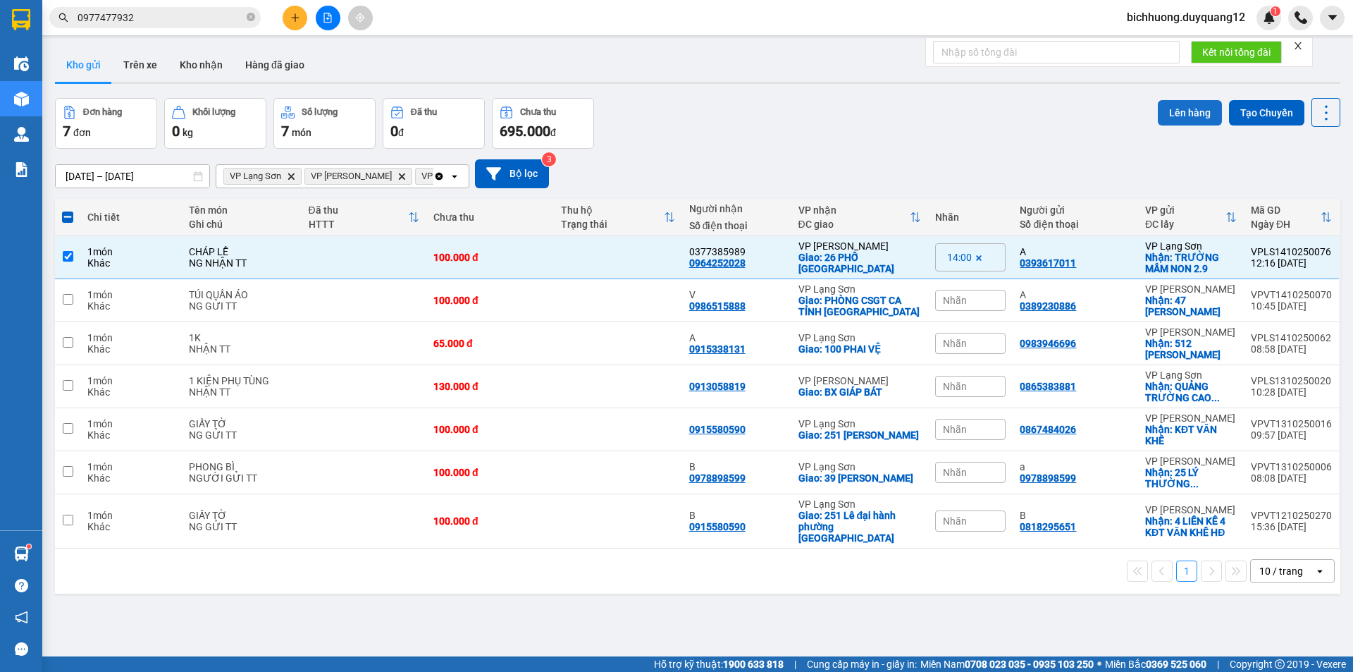
click at [1194, 120] on button "Lên hàng" at bounding box center [1190, 112] width 64 height 25
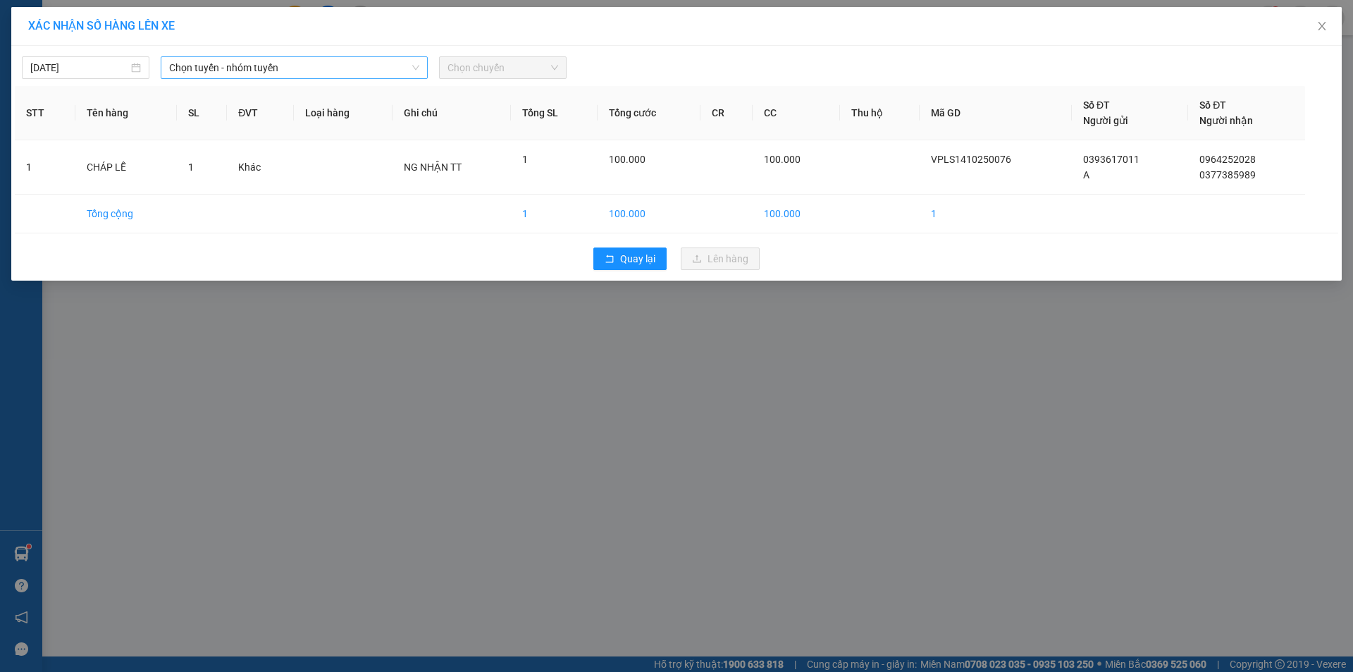
click at [376, 78] on span "Chọn tuyến - nhóm tuyến" at bounding box center [294, 67] width 250 height 21
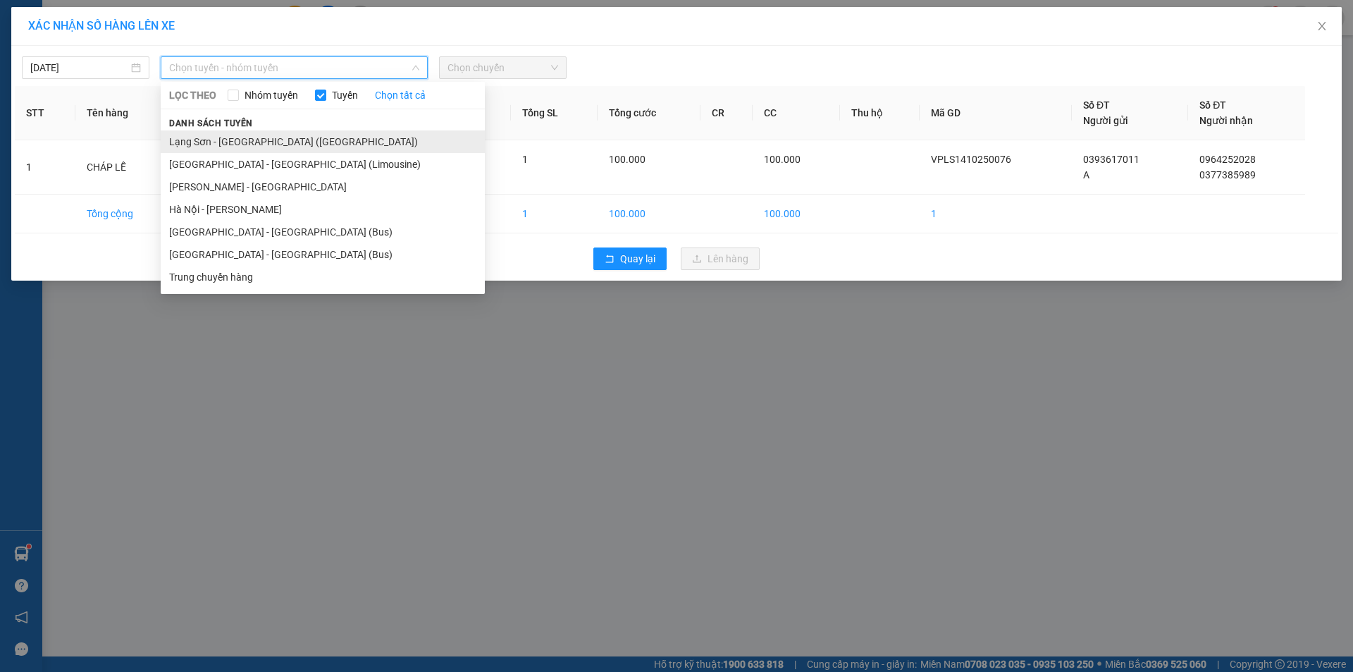
click at [326, 144] on li "Lạng Sơn - [GEOGRAPHIC_DATA] ([GEOGRAPHIC_DATA])" at bounding box center [323, 141] width 324 height 23
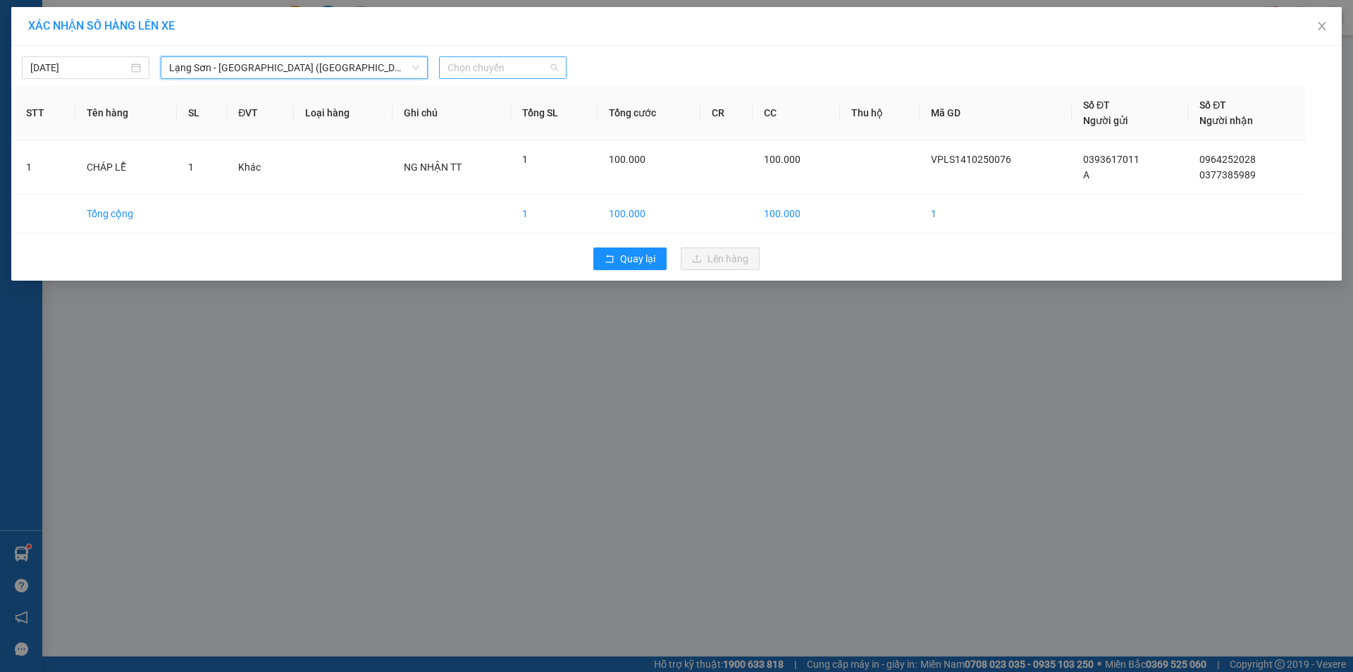
click at [493, 68] on span "Chọn chuyến" at bounding box center [502, 67] width 111 height 21
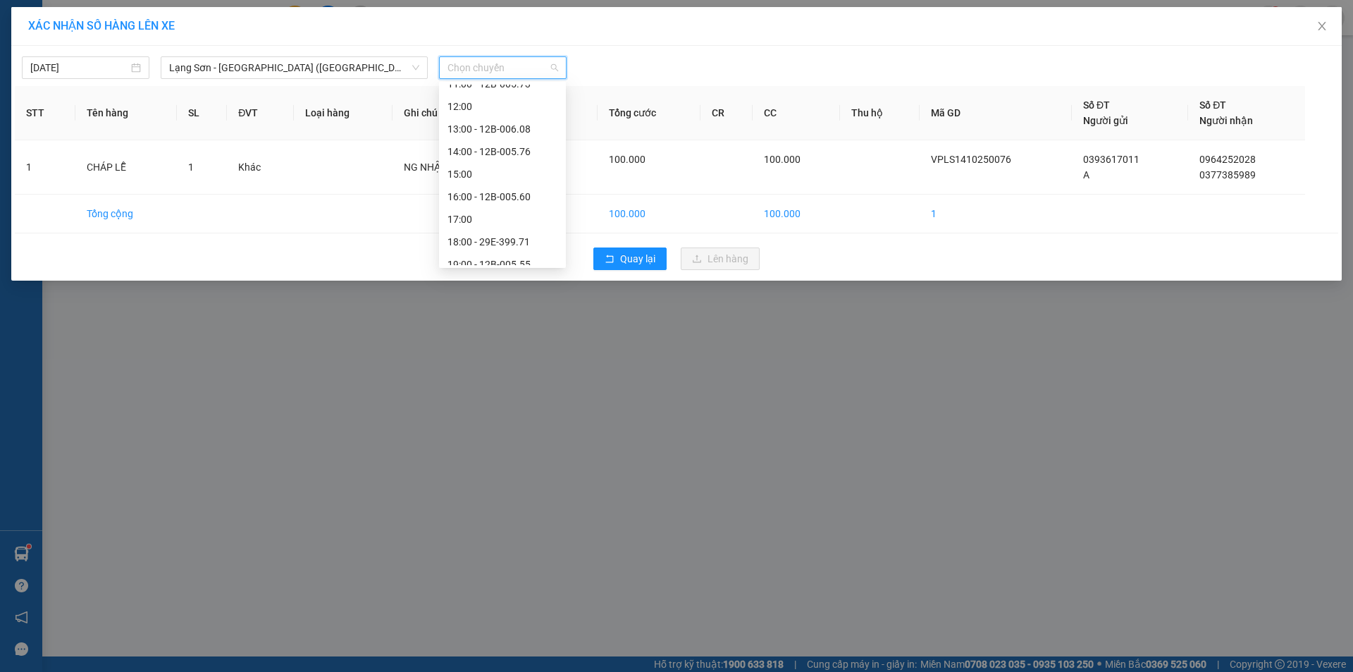
scroll to position [195, 0]
click at [524, 152] on div "14:00 - 12B-005.76" at bounding box center [502, 150] width 110 height 16
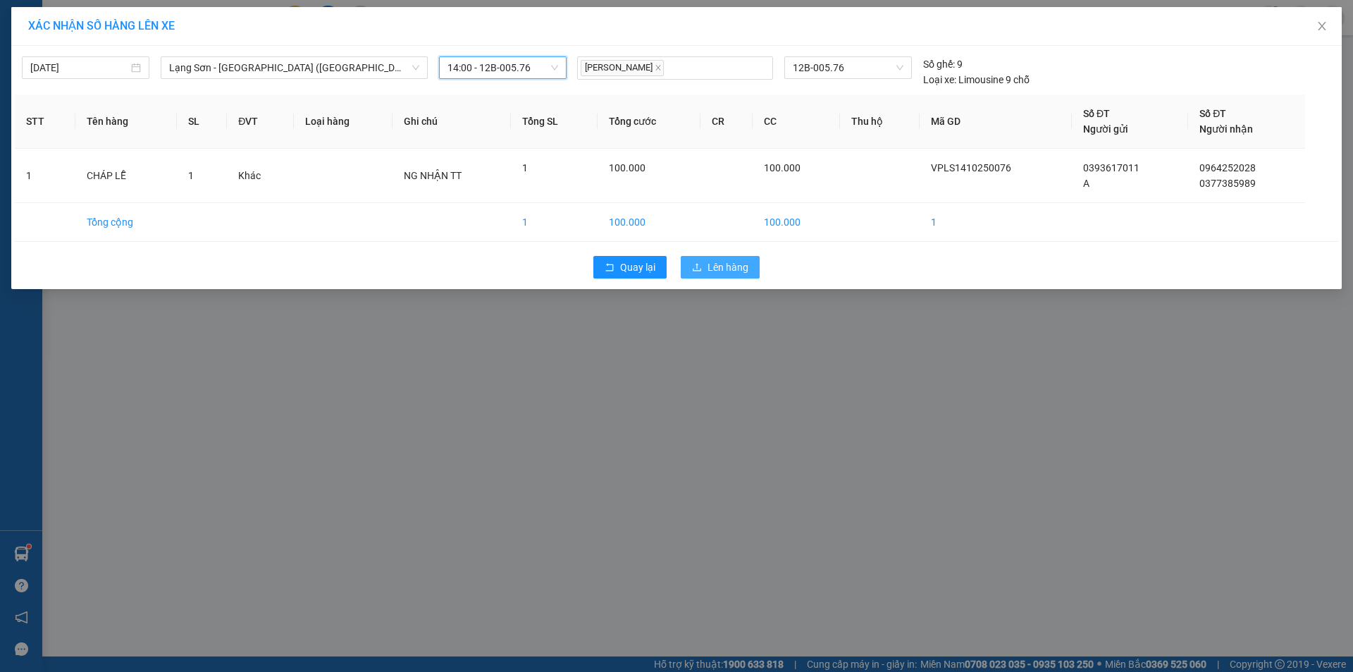
click at [729, 267] on span "Lên hàng" at bounding box center [728, 267] width 41 height 16
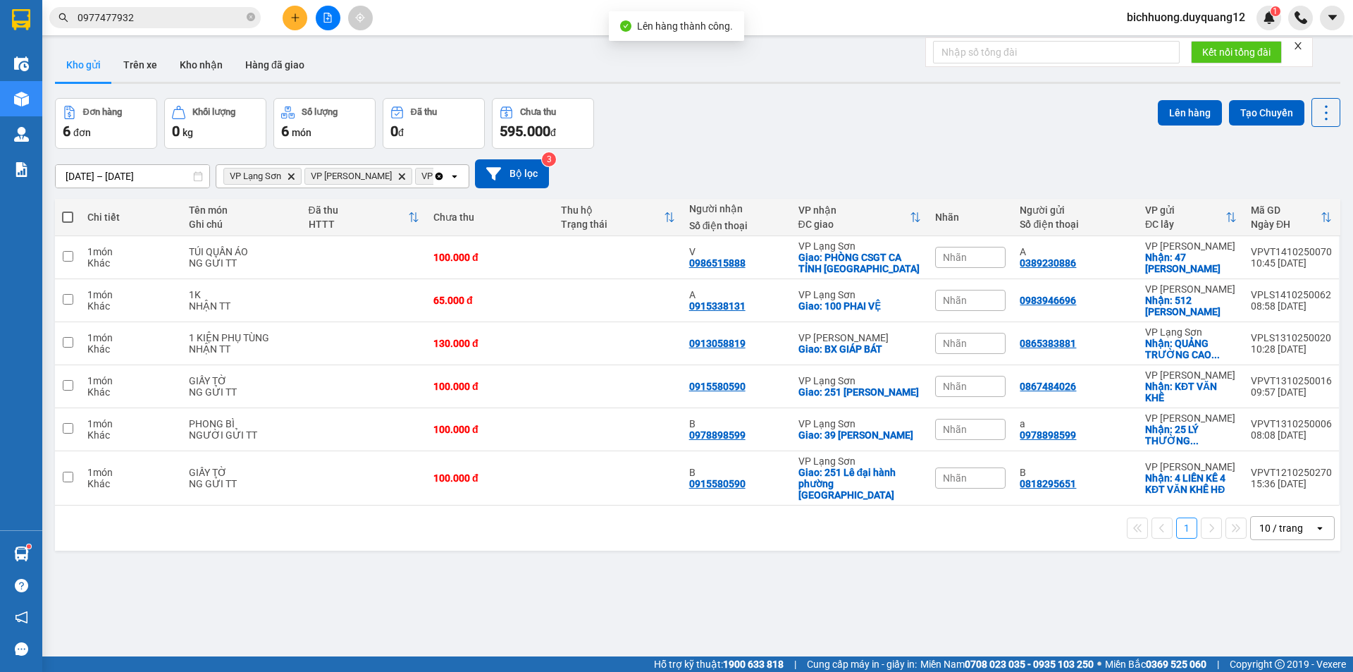
click at [808, 116] on div "Đơn hàng 6 đơn Khối lượng 0 kg Số lượng 6 món Đã thu 0 đ Chưa thu 595.000 đ Lên…" at bounding box center [697, 123] width 1285 height 51
click at [295, 12] on button at bounding box center [295, 18] width 25 height 25
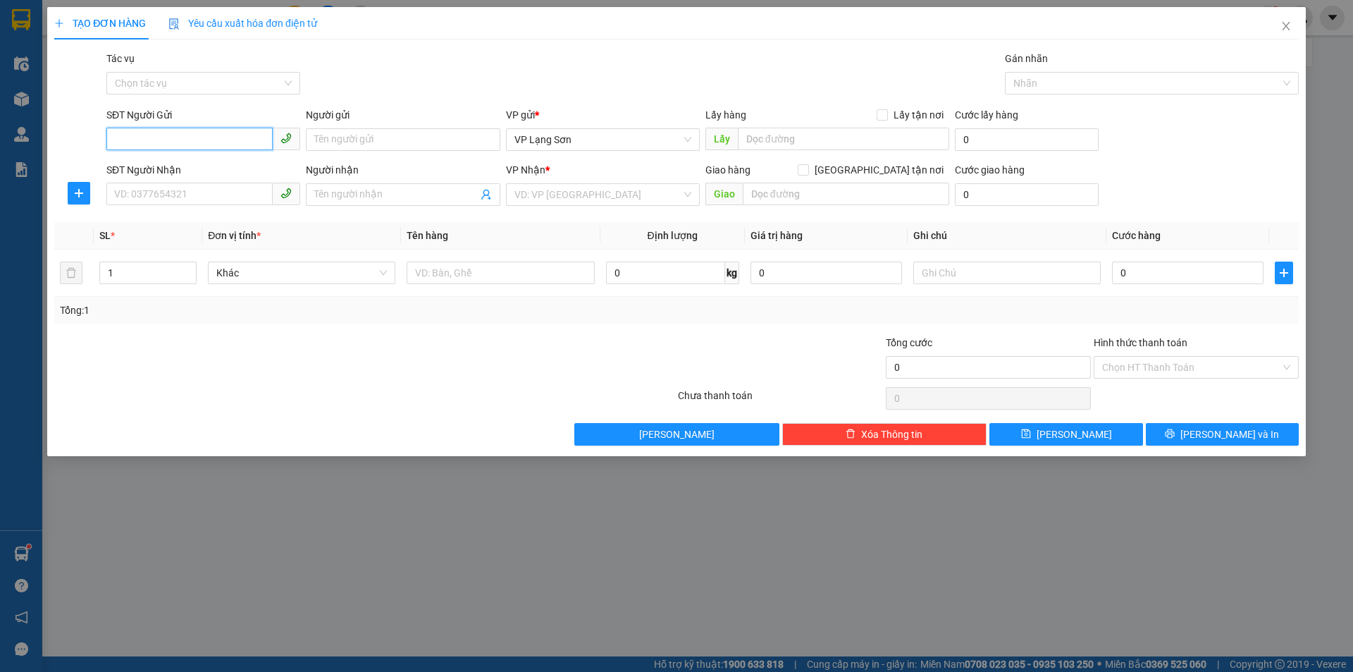
click at [226, 146] on input "SĐT Người Gửi" at bounding box center [189, 139] width 166 height 23
paste input "0347278409"
type input "0347278409"
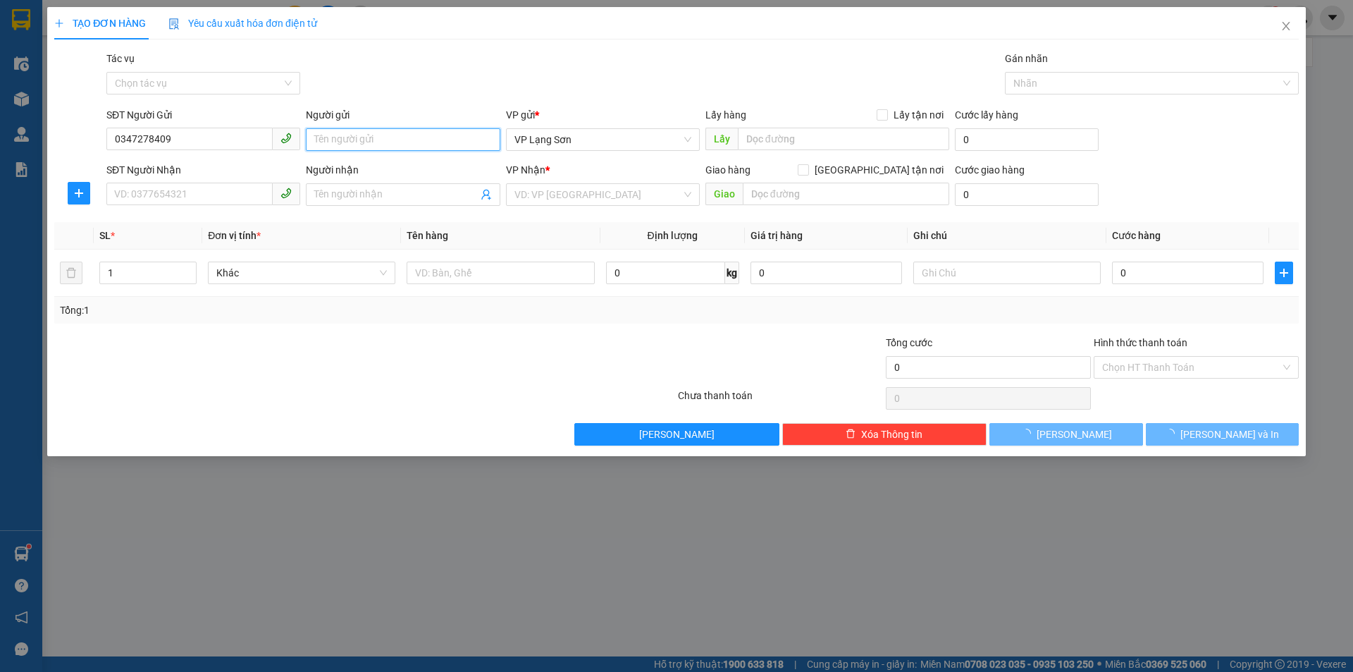
click at [402, 140] on input "Người gửi" at bounding box center [403, 139] width 194 height 23
type input "A"
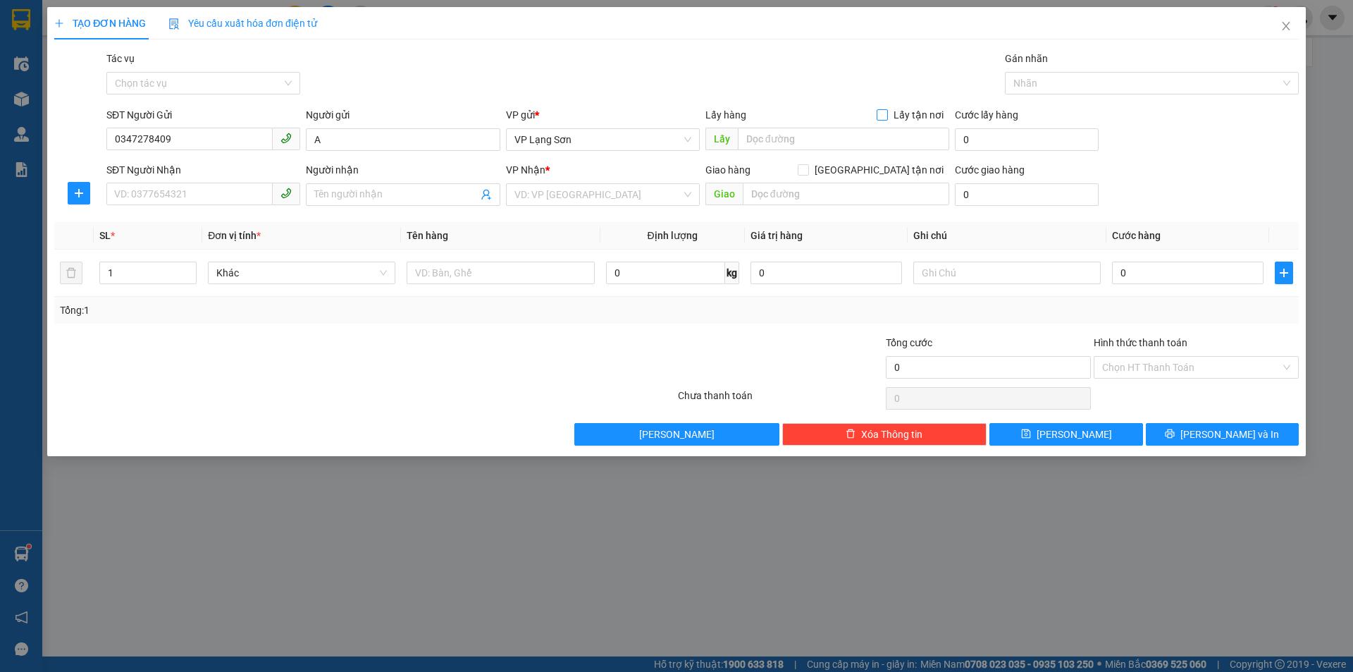
click at [887, 118] on input "Lấy tận nơi" at bounding box center [882, 114] width 10 height 10
checkbox input "true"
click at [799, 137] on input "text" at bounding box center [843, 139] width 211 height 23
type input "512 MINH KHAI"
click at [808, 171] on input "[GEOGRAPHIC_DATA] tận nơi" at bounding box center [803, 169] width 10 height 10
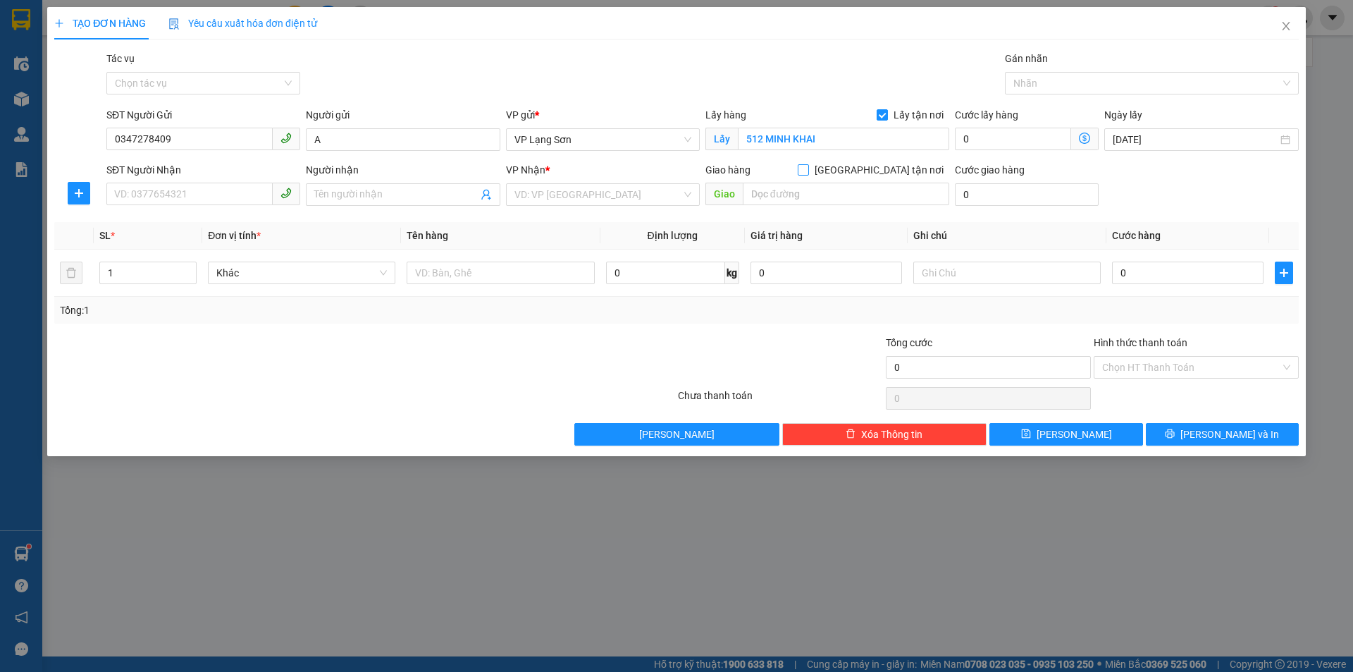
checkbox input "true"
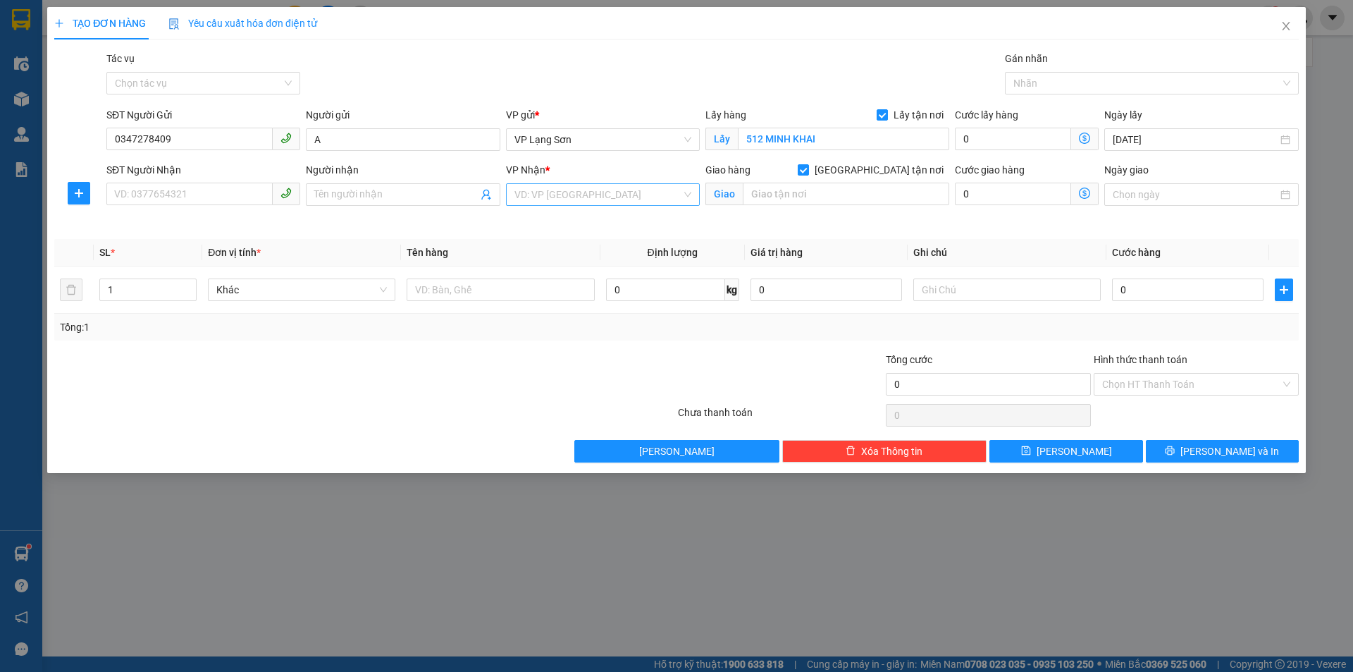
click at [633, 197] on input "search" at bounding box center [597, 194] width 167 height 21
click at [569, 245] on div "VP [PERSON_NAME]" at bounding box center [602, 245] width 177 height 16
click at [641, 147] on span "VP Lạng Sơn" at bounding box center [602, 139] width 177 height 21
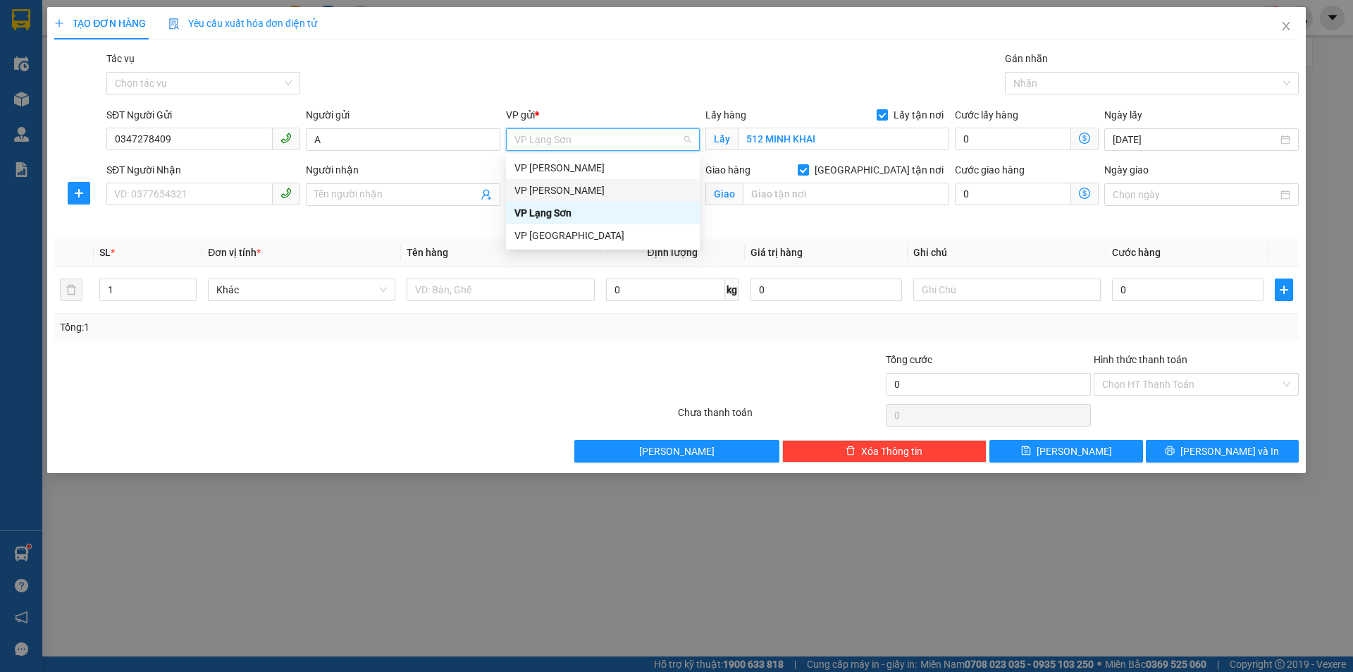
click at [567, 190] on div "VP [PERSON_NAME]" at bounding box center [602, 191] width 177 height 16
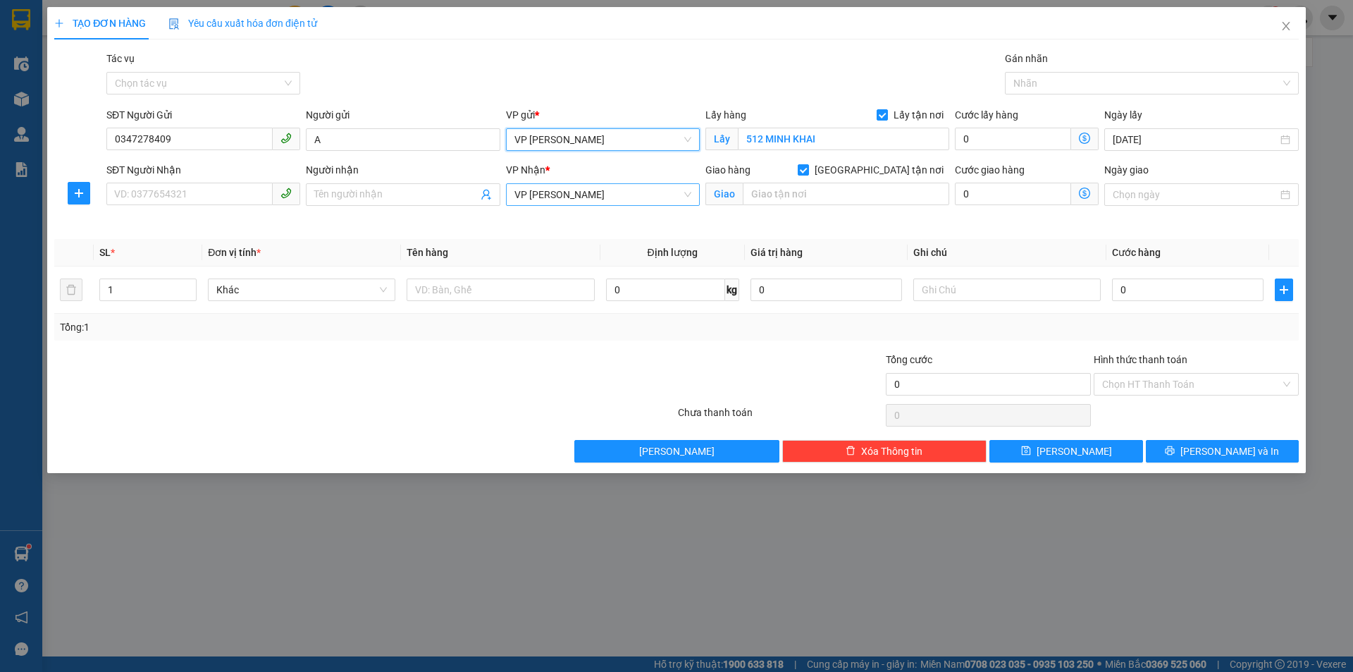
click at [577, 197] on span "VP [PERSON_NAME]" at bounding box center [602, 194] width 177 height 21
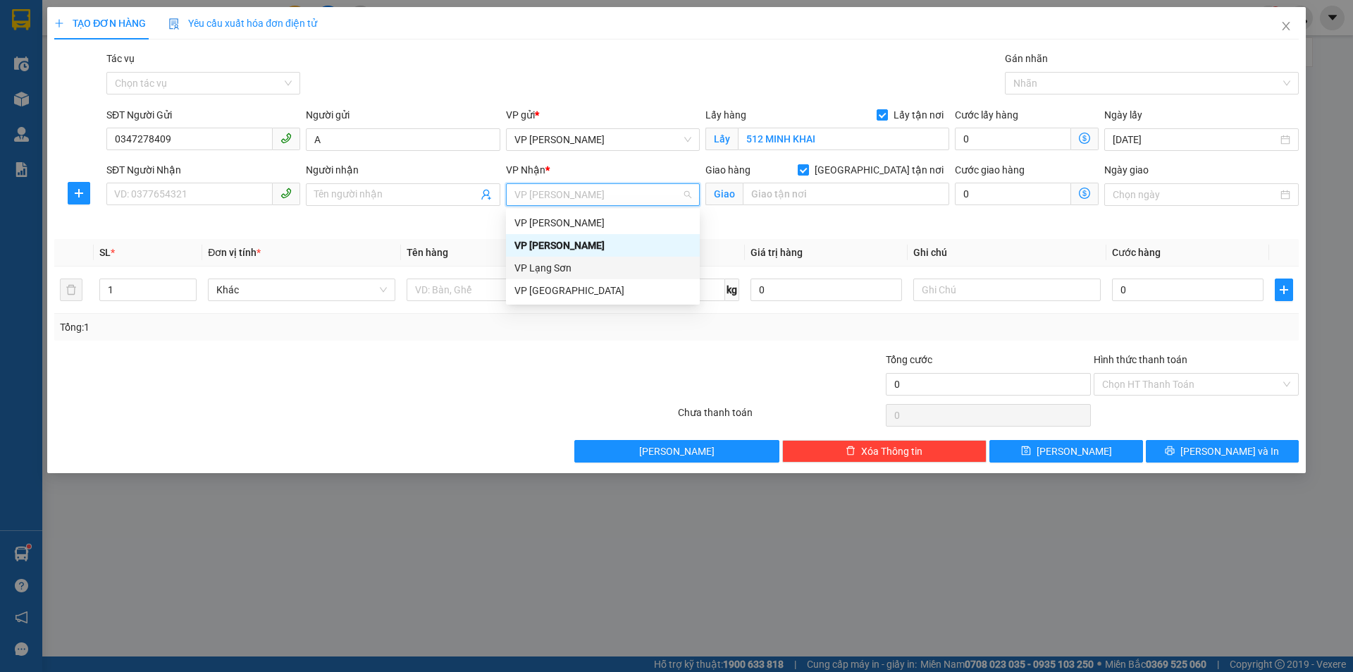
click at [546, 267] on div "VP Lạng Sơn" at bounding box center [602, 268] width 177 height 16
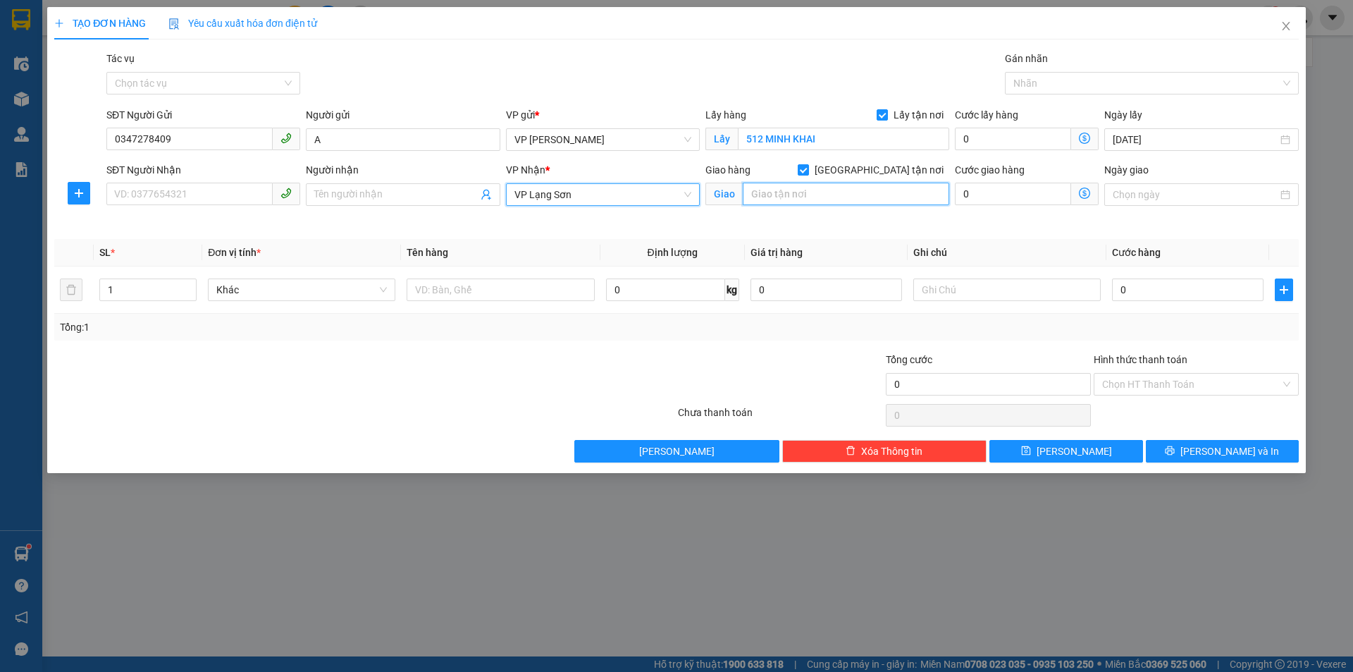
click at [805, 185] on input "text" at bounding box center [846, 194] width 206 height 23
type input "CA TỈNH"
click at [215, 192] on input "SĐT Người Nhận" at bounding box center [189, 194] width 166 height 23
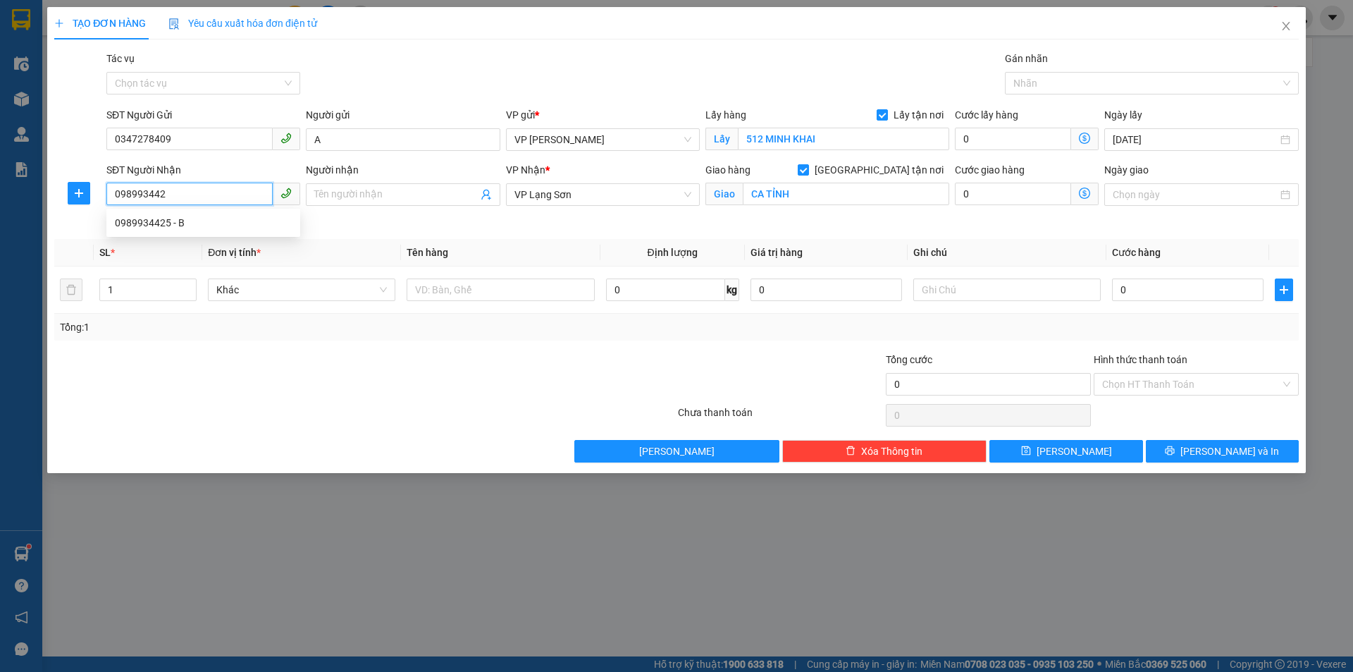
type input "0989934425"
click at [203, 226] on div "0989934425 - B" at bounding box center [203, 223] width 177 height 16
type input "B"
type input "C AN TỈNH MỚI MAI PHA"
type input "0989934425"
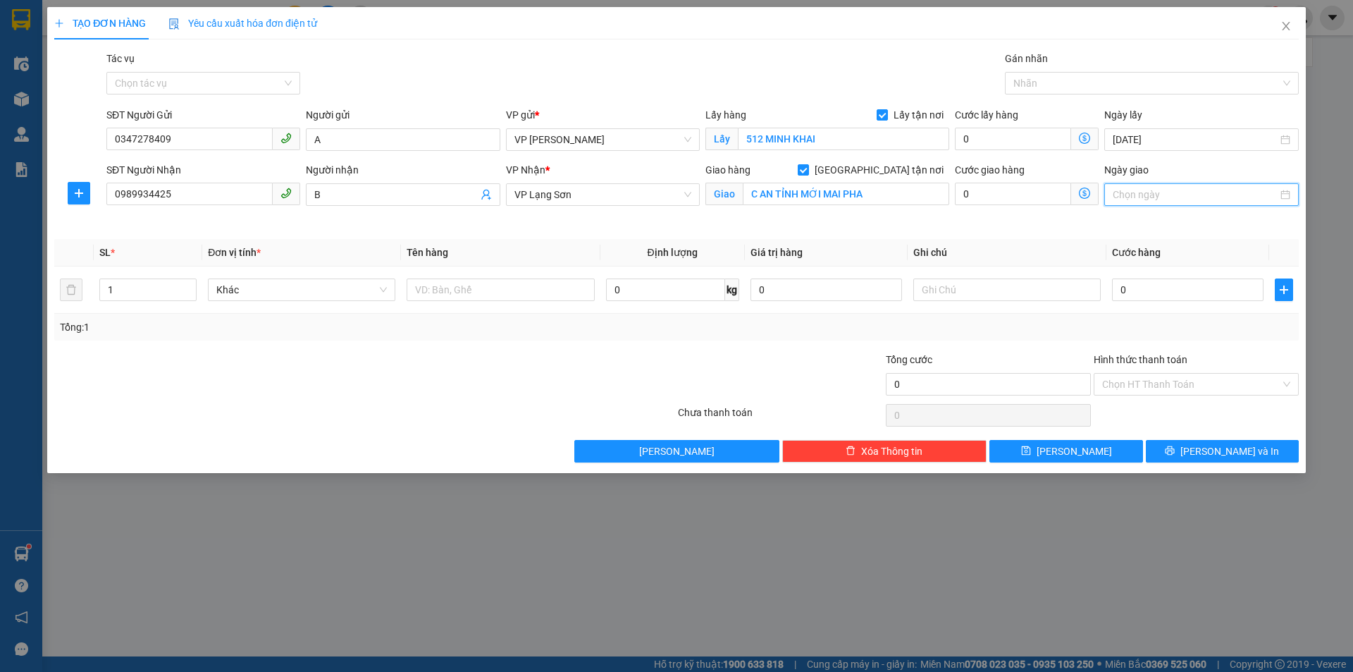
click at [1204, 193] on input "Ngày giao" at bounding box center [1195, 195] width 164 height 16
type input "[DATE]"
click at [1179, 326] on div "14" at bounding box center [1176, 318] width 17 height 17
click at [500, 294] on input "text" at bounding box center [500, 289] width 187 height 23
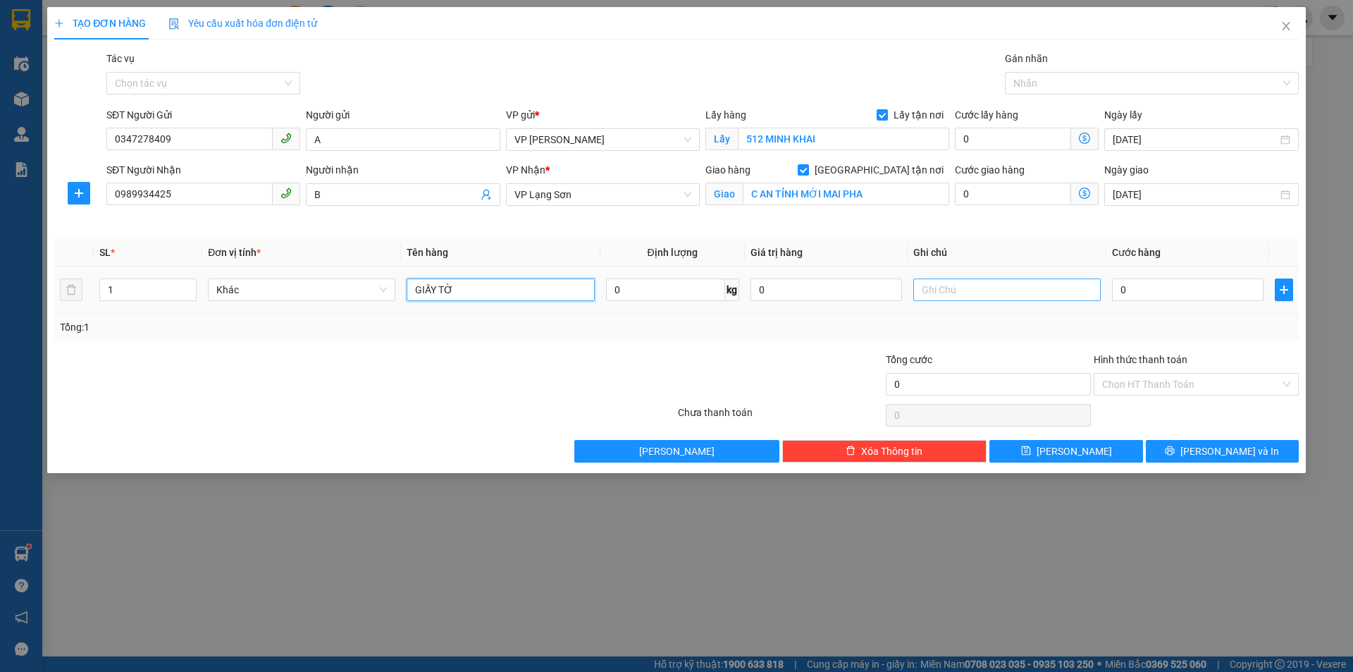
type input "GIẤY TỜ"
click at [997, 289] on input "text" at bounding box center [1006, 289] width 187 height 23
click at [978, 288] on input "65" at bounding box center [1006, 289] width 187 height 23
type input "6"
type input "NG GỬI TT"
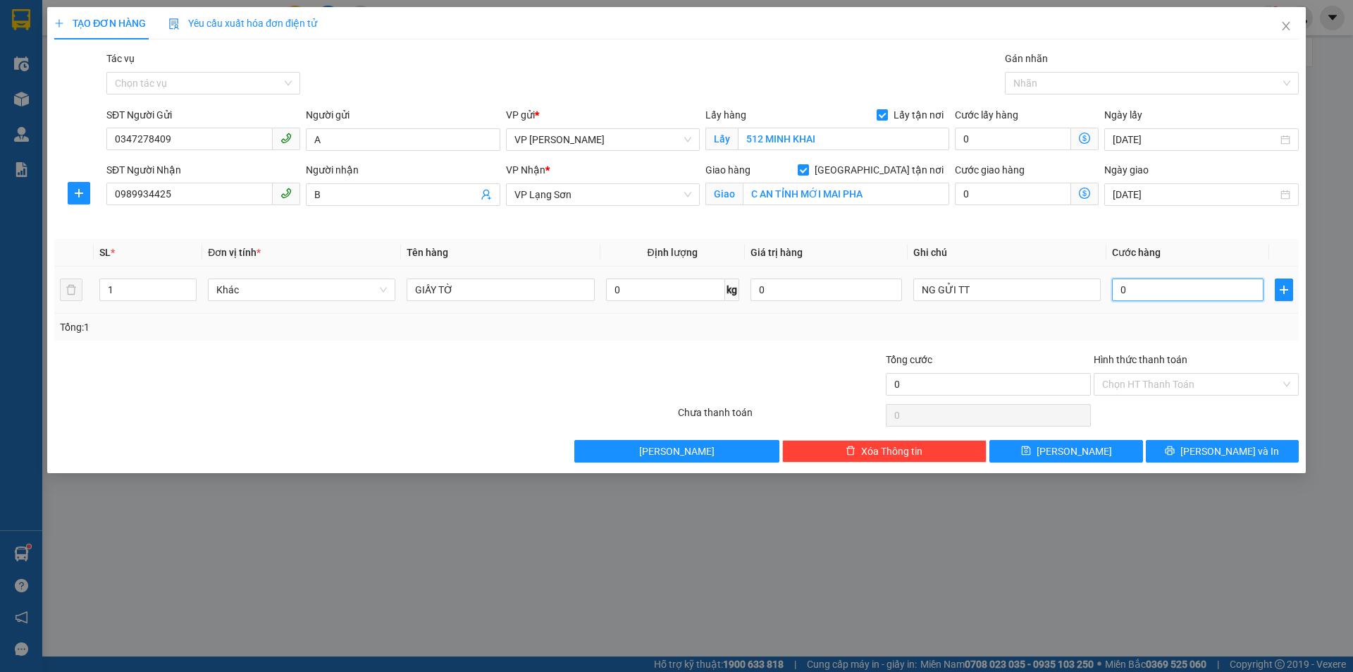
click at [1183, 288] on input "0" at bounding box center [1188, 289] width 152 height 23
type input "65"
type input "65.000"
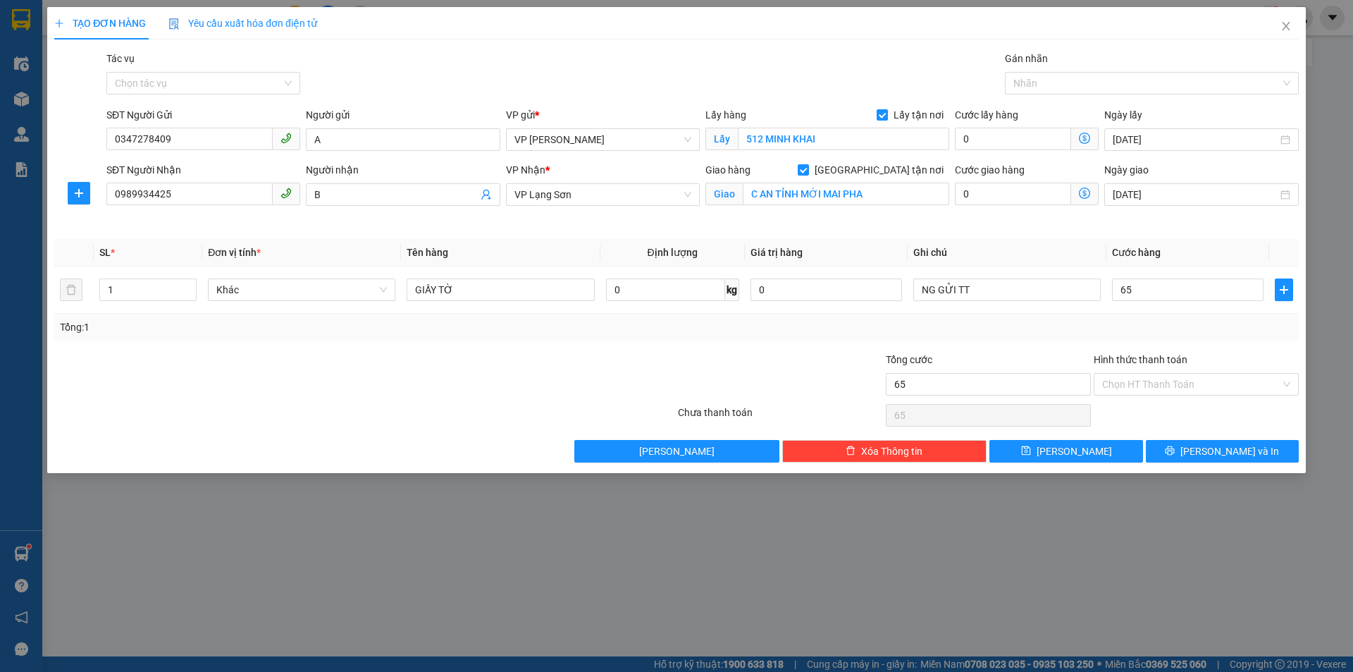
type input "65.000"
click at [977, 364] on div "Tổng cước" at bounding box center [988, 362] width 205 height 21
click at [151, 147] on input "0347278409" at bounding box center [189, 139] width 166 height 23
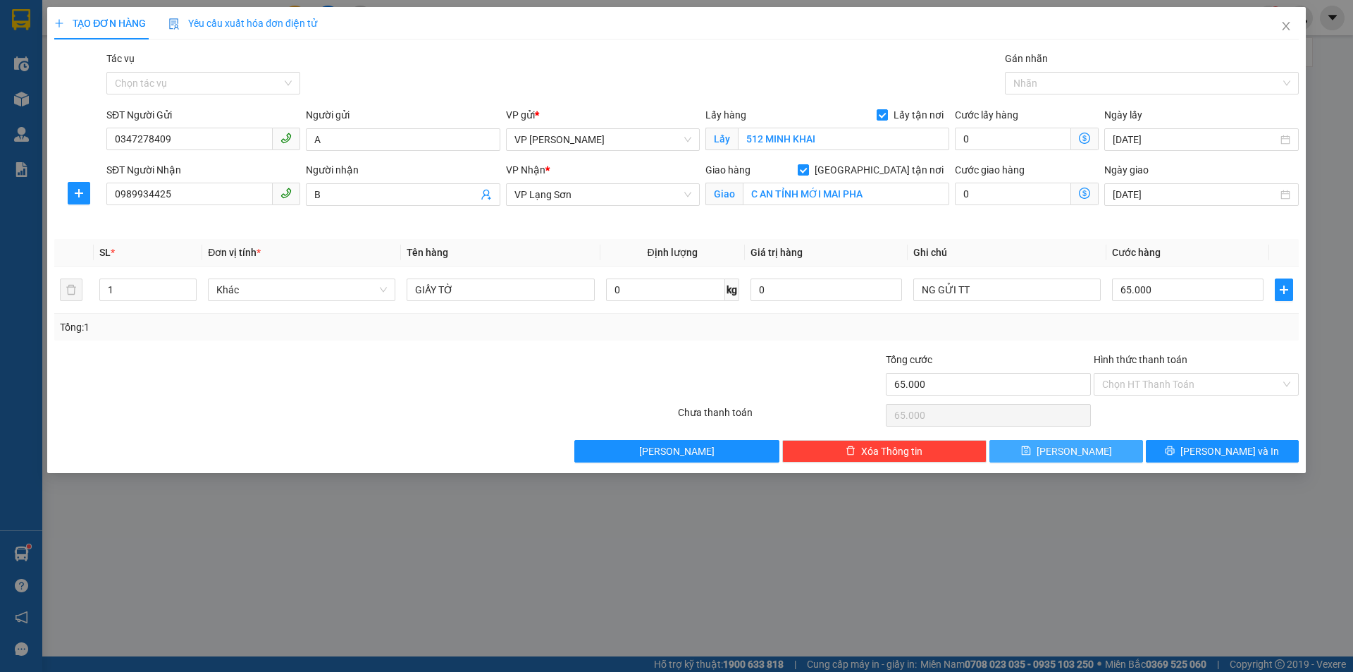
click at [1049, 445] on button "[PERSON_NAME]" at bounding box center [1065, 451] width 153 height 23
checkbox input "false"
type input "0"
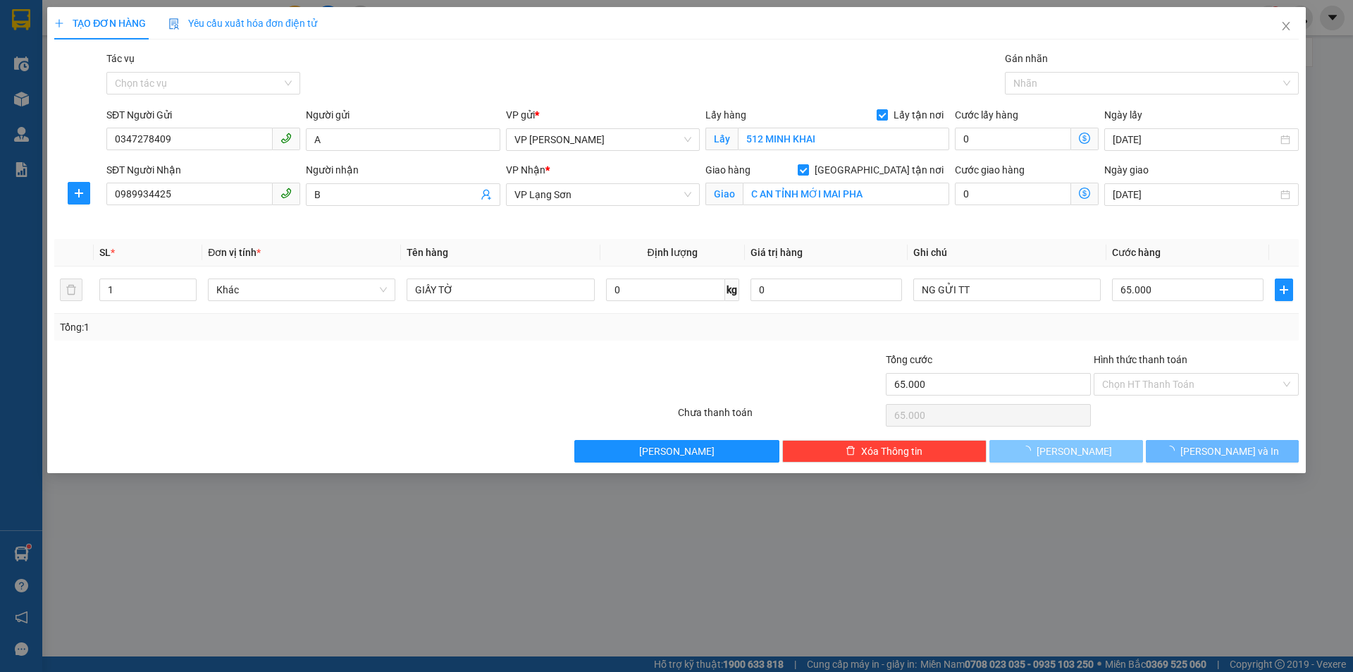
type input "0"
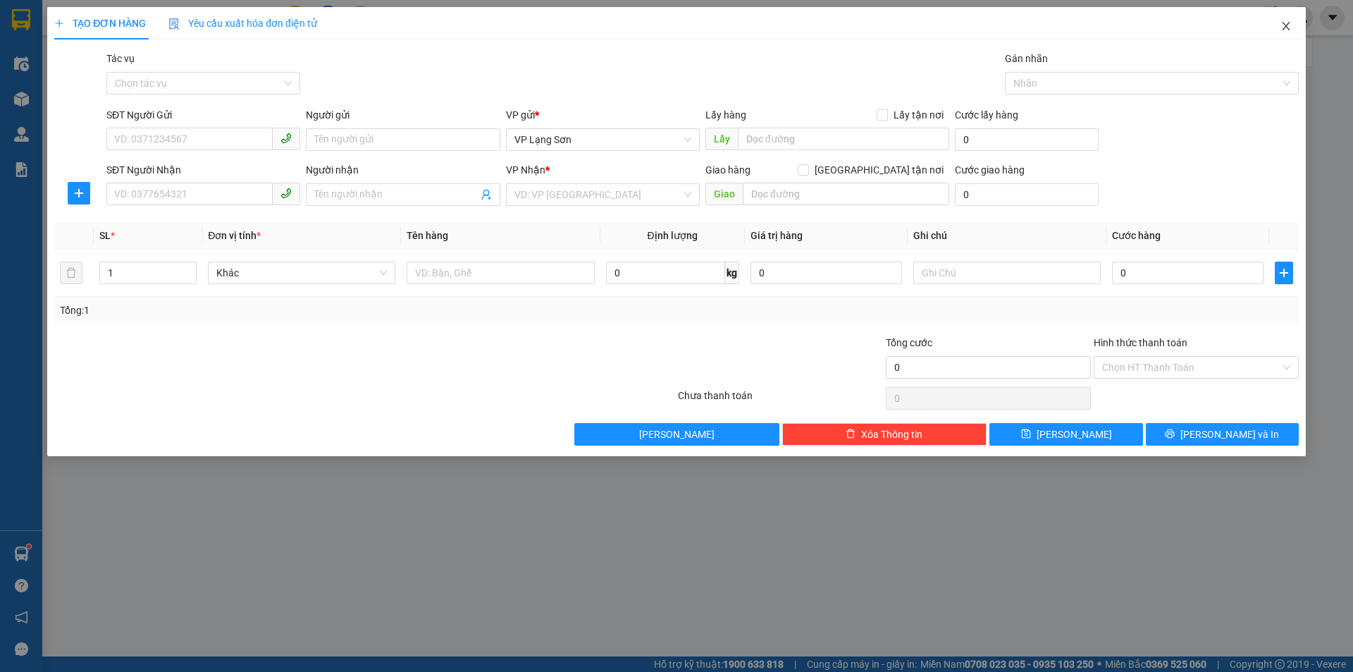
click at [1288, 32] on span "Close" at bounding box center [1285, 26] width 39 height 39
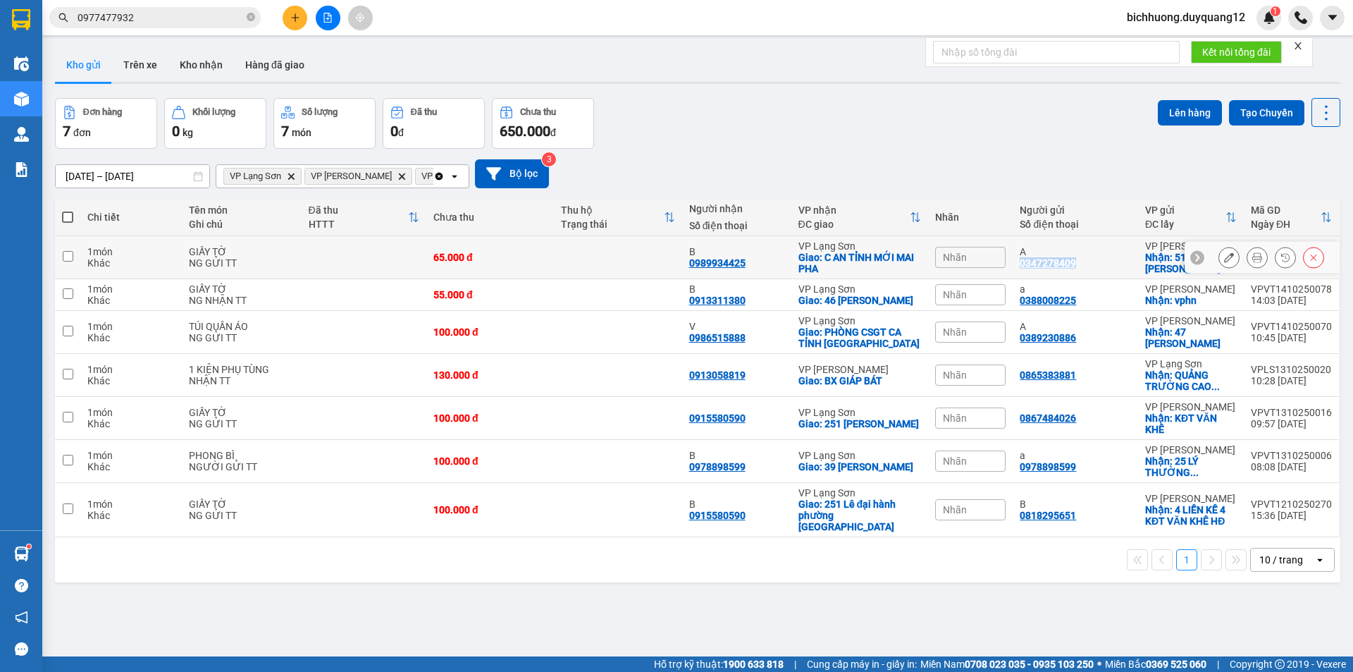
drag, startPoint x: 1098, startPoint y: 263, endPoint x: 1013, endPoint y: 266, distance: 85.3
click at [1013, 266] on td "A 0347278409" at bounding box center [1075, 257] width 125 height 43
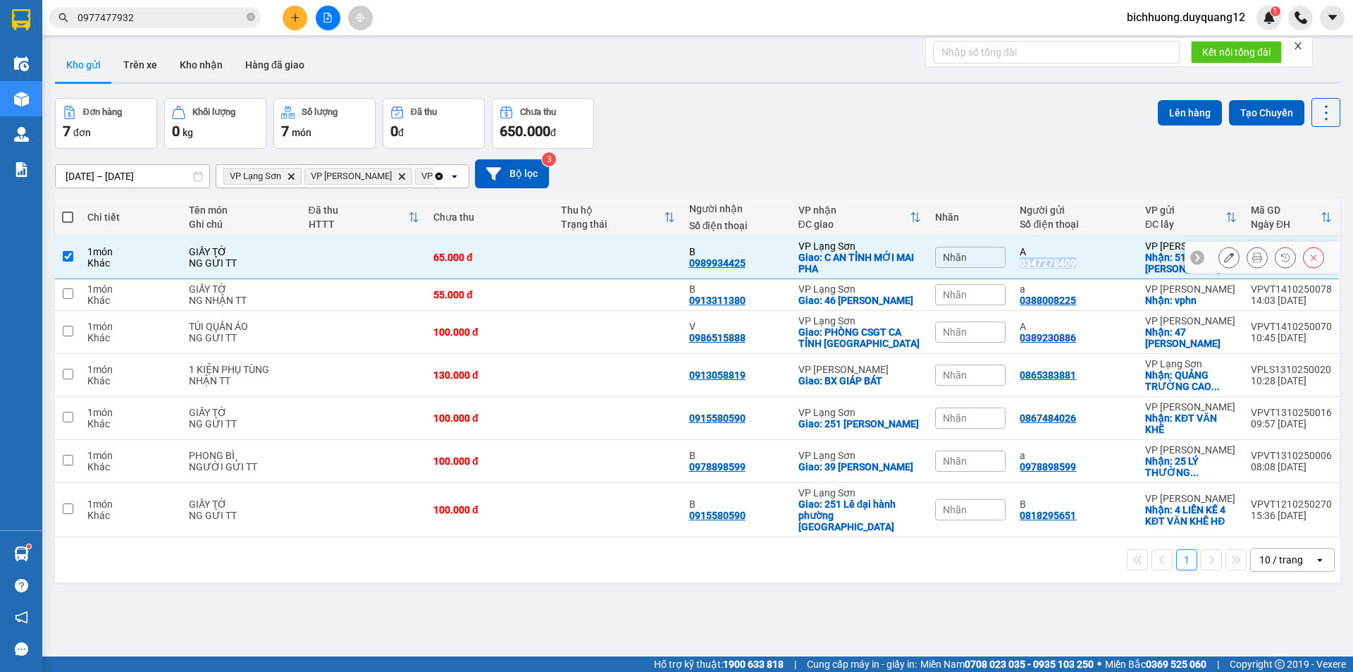
copy div "0347278409"
click at [72, 257] on input "checkbox" at bounding box center [68, 256] width 11 height 11
checkbox input "false"
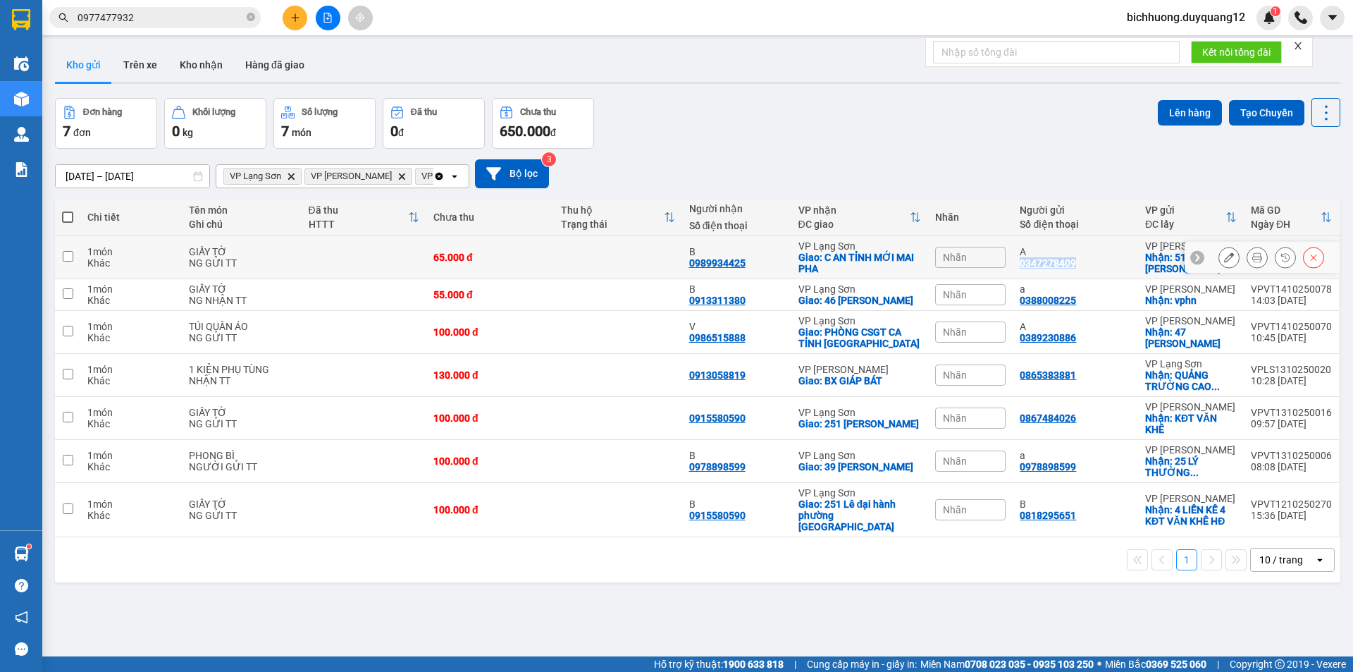
click at [1224, 261] on icon at bounding box center [1229, 257] width 10 height 10
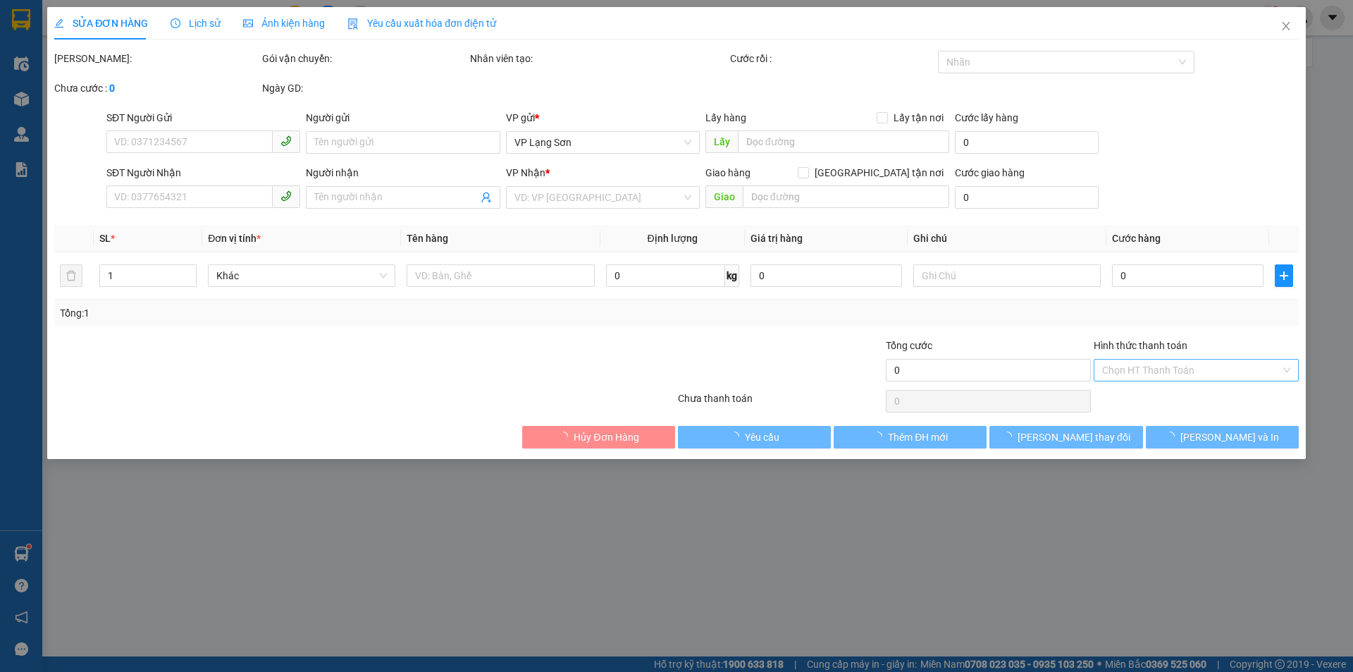
type input "0347278409"
type input "A"
checkbox input "true"
type input "512 MINH KHAI"
type input "0989934425"
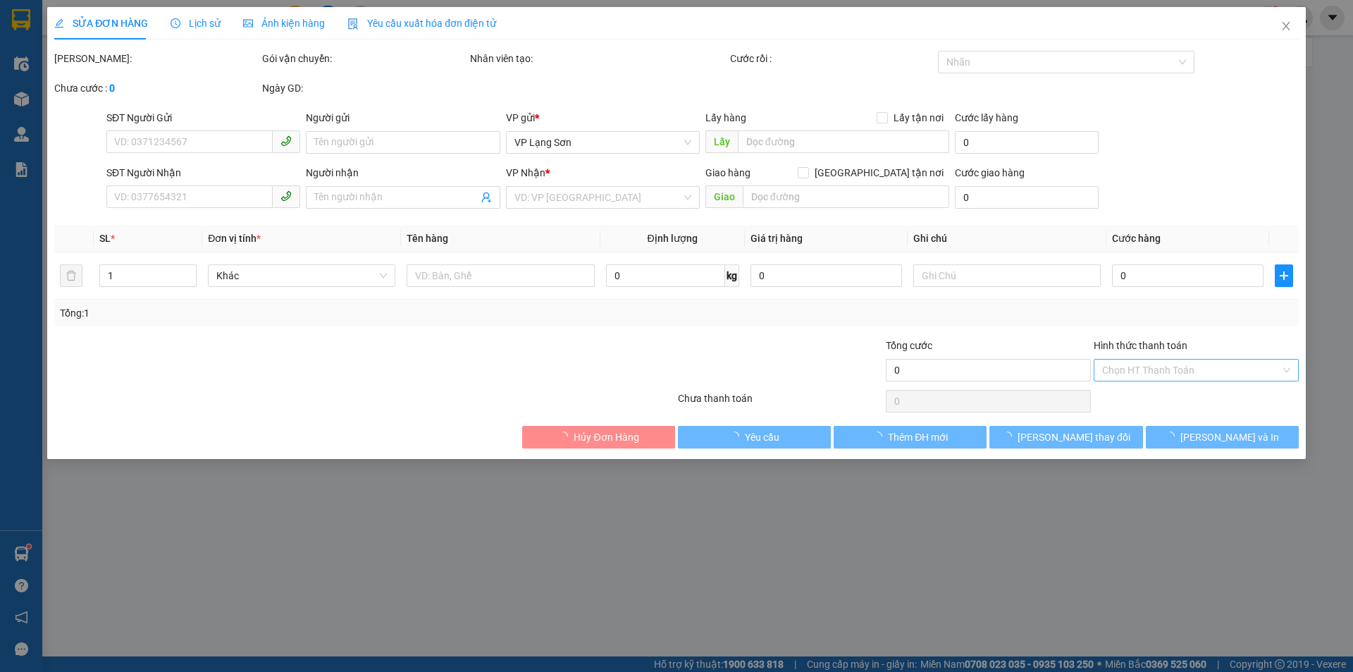
type input "B"
checkbox input "true"
type input "C AN TỈNH MỚI MAI PHA"
type input "65.000"
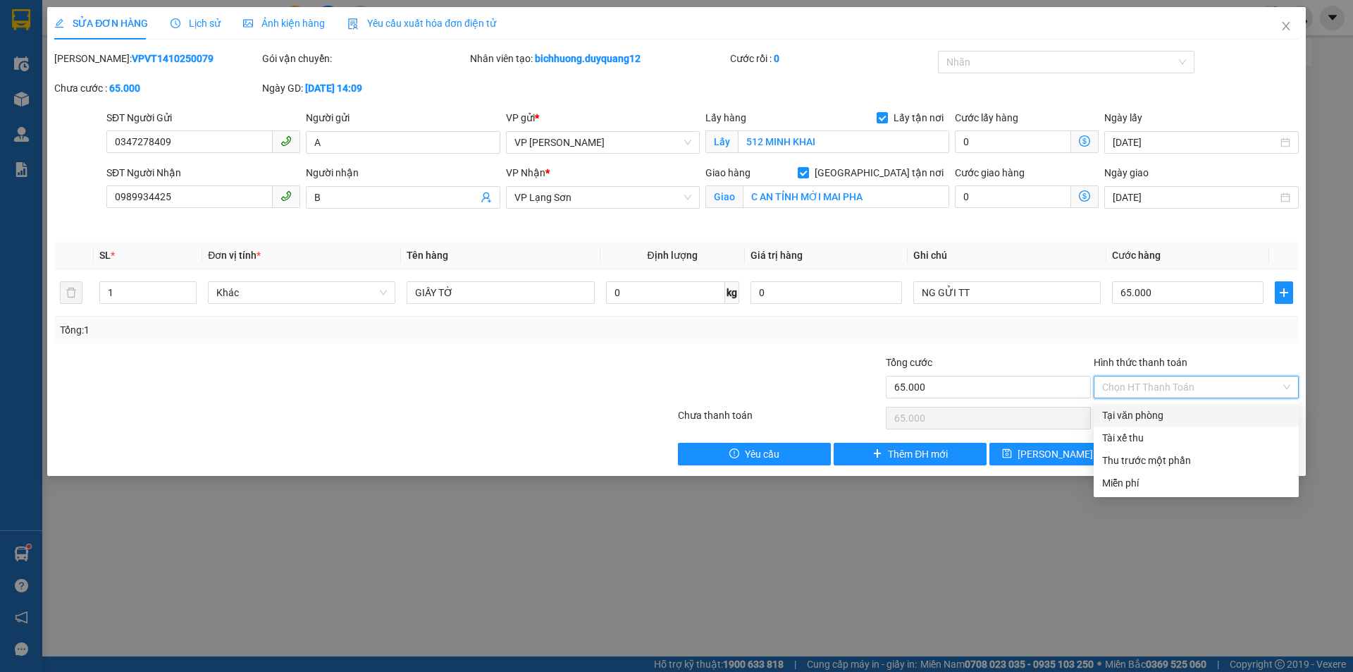
click at [1140, 413] on div "Tại văn phòng" at bounding box center [1196, 415] width 188 height 16
type input "0"
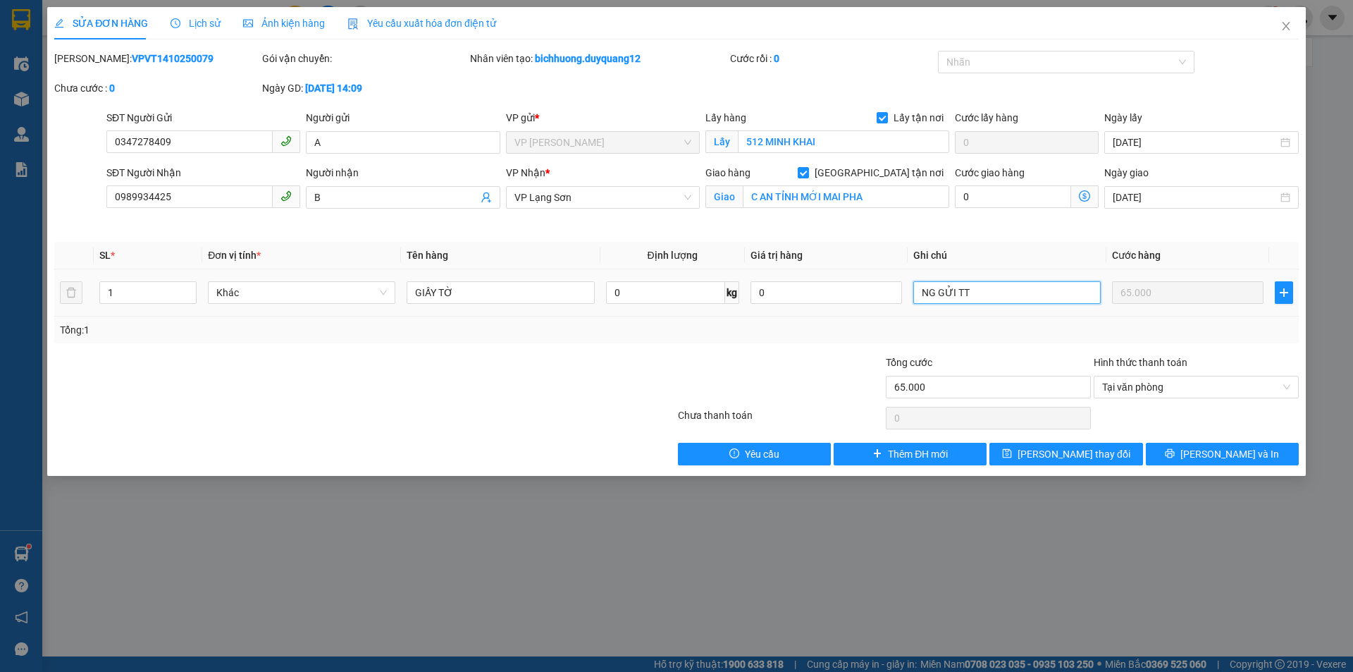
click at [1008, 294] on input "NG GỬI TT" at bounding box center [1006, 292] width 187 height 23
type input "NG GỬI TT (CK CTY 14:11 [DATE])"
click at [1082, 451] on span "[PERSON_NAME] thay đổi" at bounding box center [1074, 454] width 113 height 16
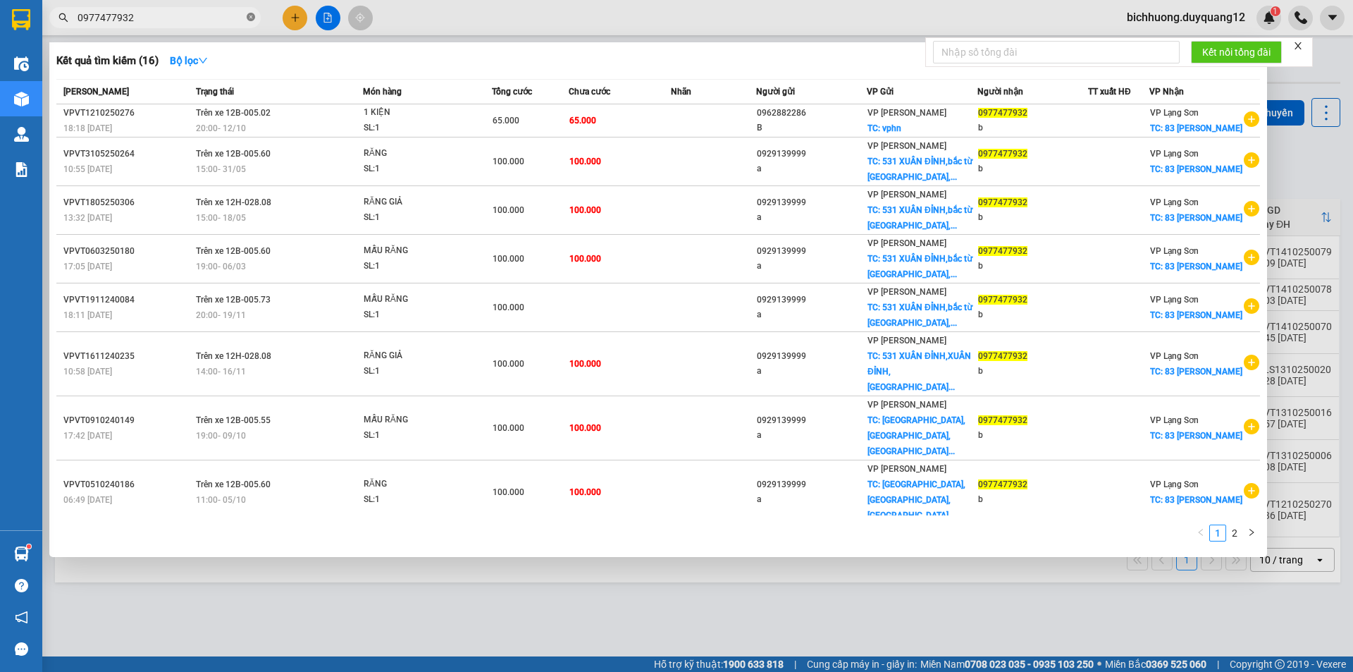
click at [252, 18] on icon "close-circle" at bounding box center [251, 17] width 8 height 8
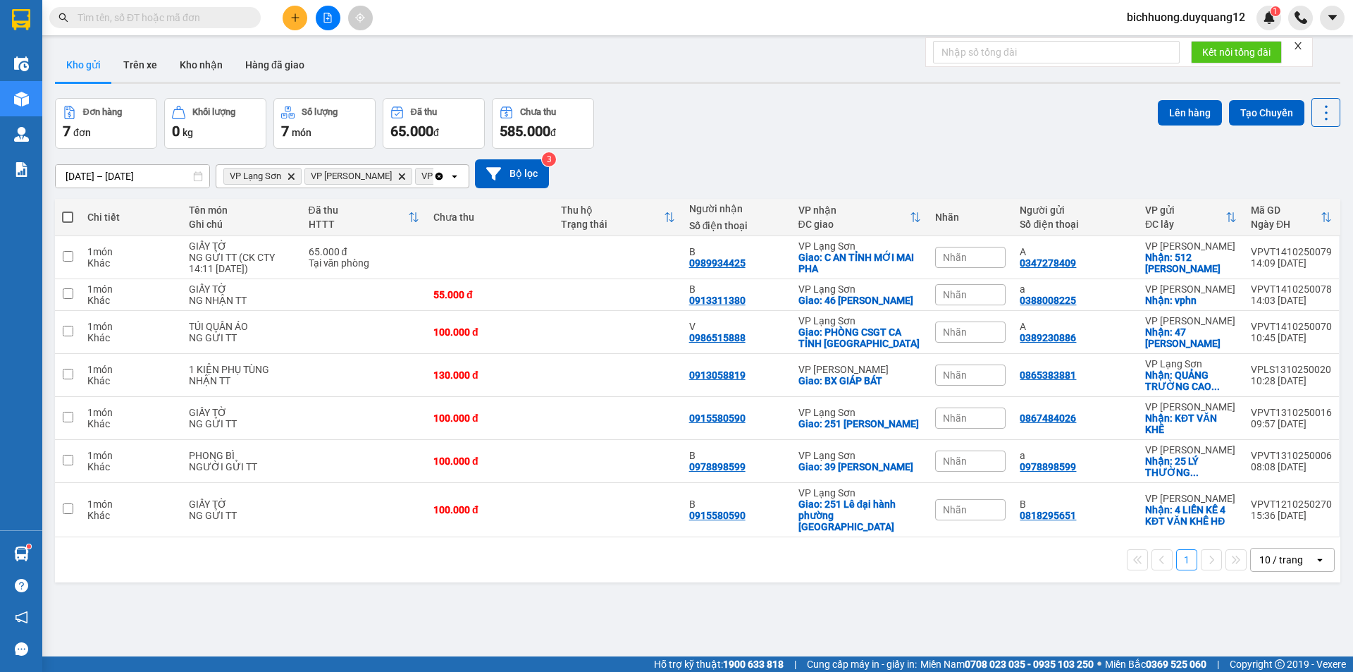
paste input "0868578366"
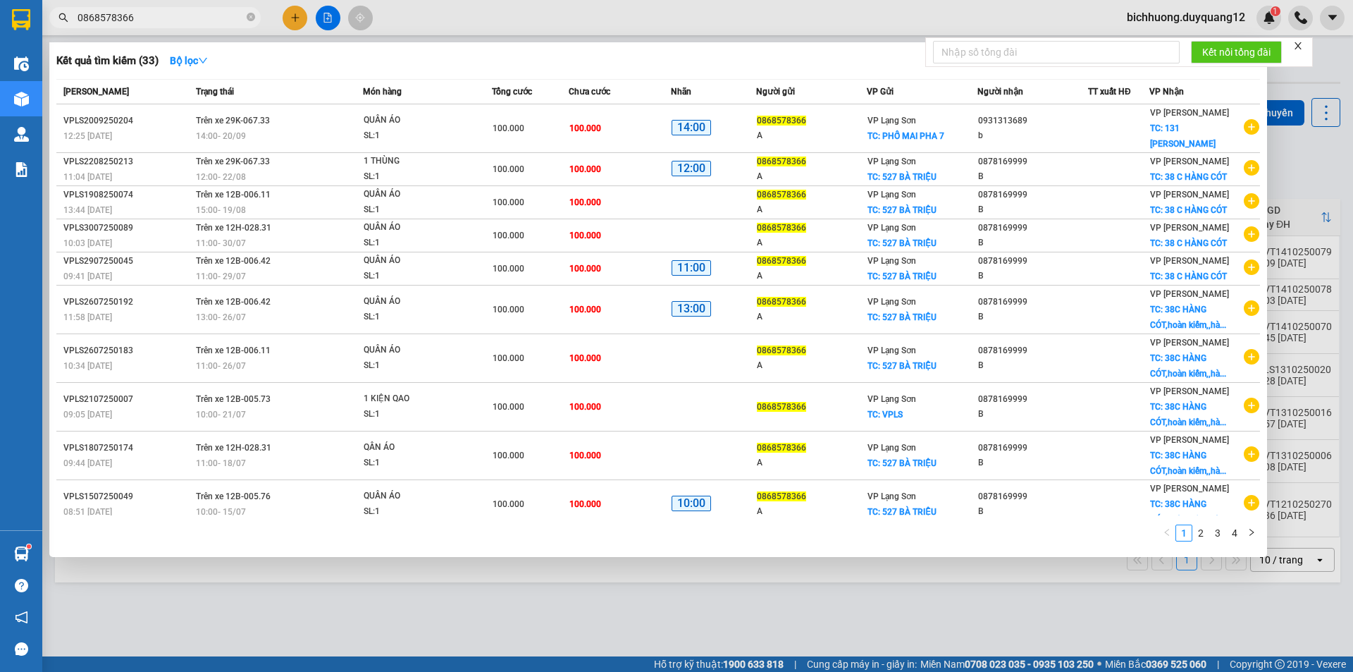
drag, startPoint x: 144, startPoint y: 16, endPoint x: 0, endPoint y: 4, distance: 144.3
click at [0, 8] on section "Kết quả tìm kiếm ( 33 ) Bộ lọc Mã ĐH Trạng thái Món hàng Tổng cước Chưa cước Nh…" at bounding box center [676, 336] width 1353 height 672
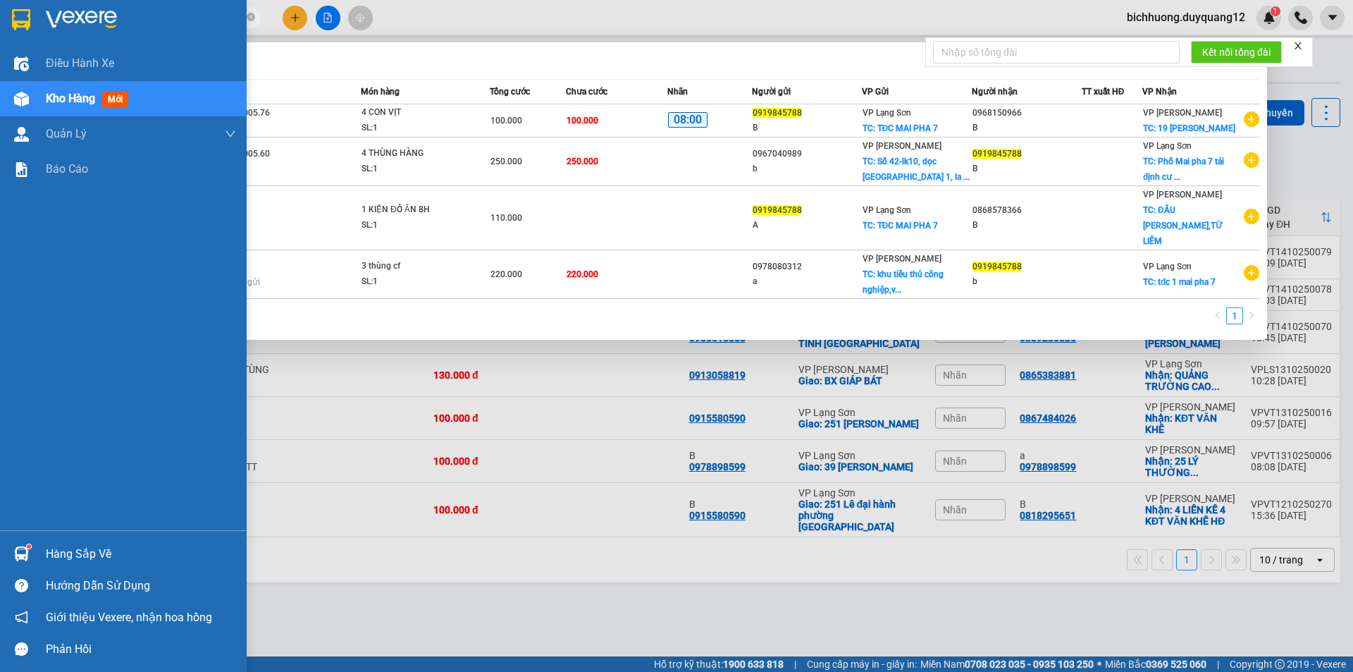
drag, startPoint x: 161, startPoint y: 16, endPoint x: 24, endPoint y: -1, distance: 137.8
click at [24, 0] on html "Kết quả tìm kiếm ( 4 ) Bộ lọc Mã ĐH Trạng thái Món hàng Tổng cước Chưa cước Nhã…" at bounding box center [676, 336] width 1353 height 672
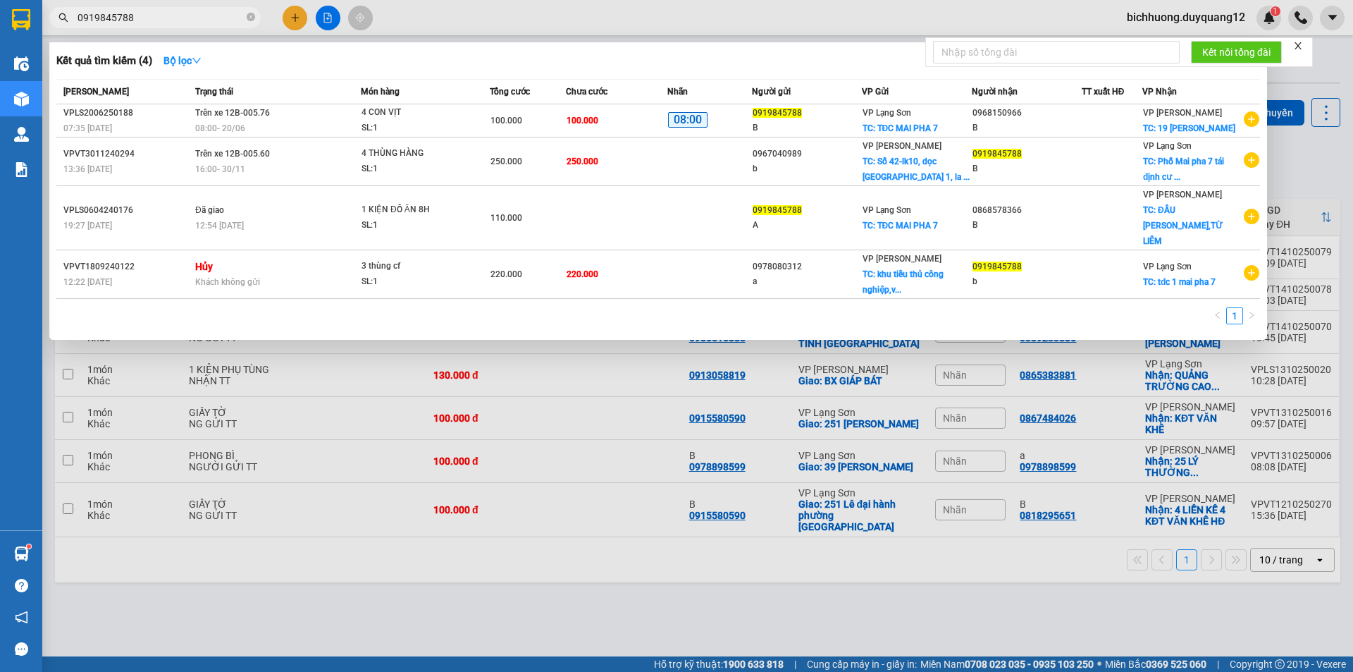
type input "0919845788"
click at [520, 29] on div at bounding box center [676, 336] width 1353 height 672
